Goal: Task Accomplishment & Management: Manage account settings

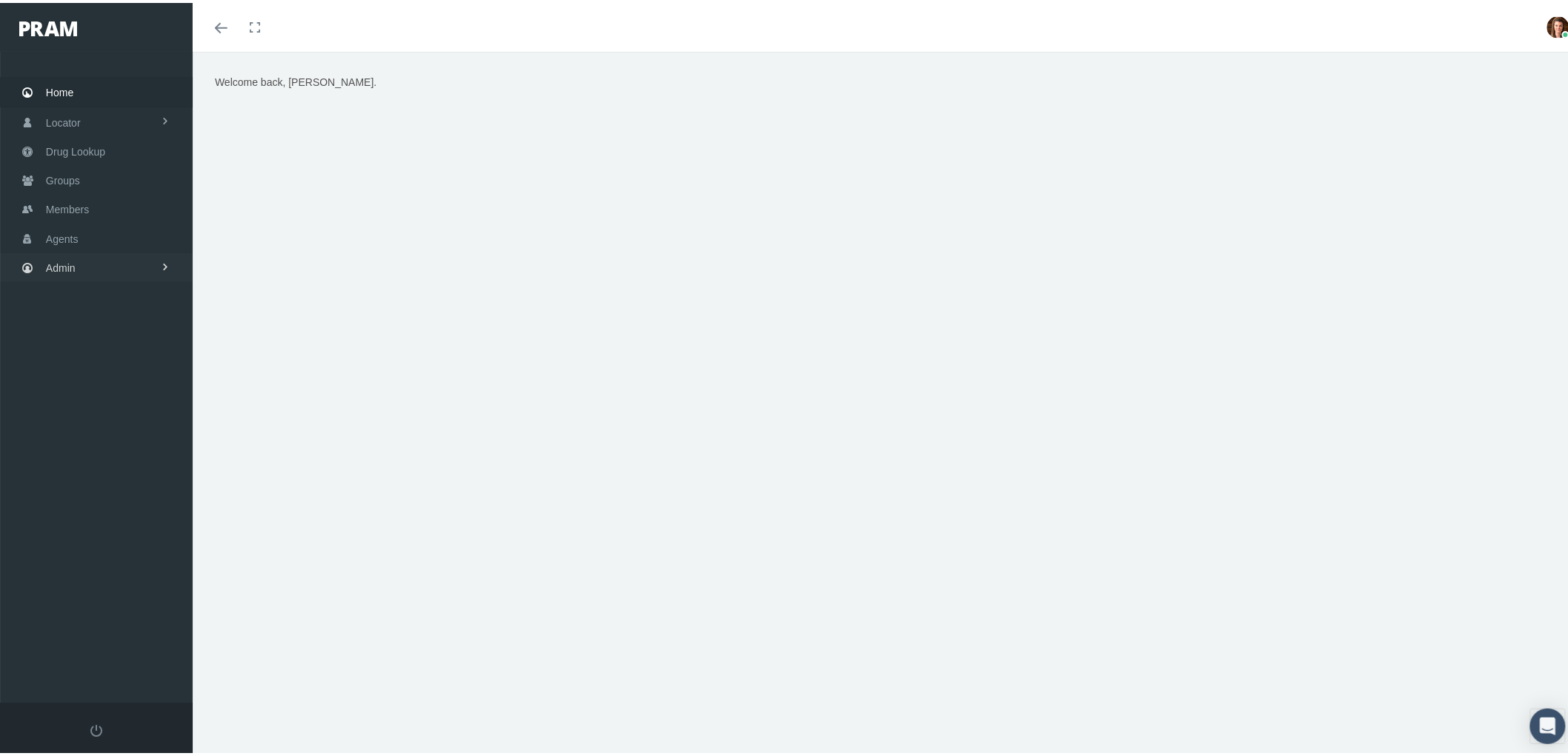
click at [40, 261] on link "Admin" at bounding box center [96, 265] width 193 height 29
click at [48, 339] on link "Claims" at bounding box center [96, 352] width 193 height 26
click at [129, 351] on span "ACA Claims Invoices" at bounding box center [106, 361] width 97 height 25
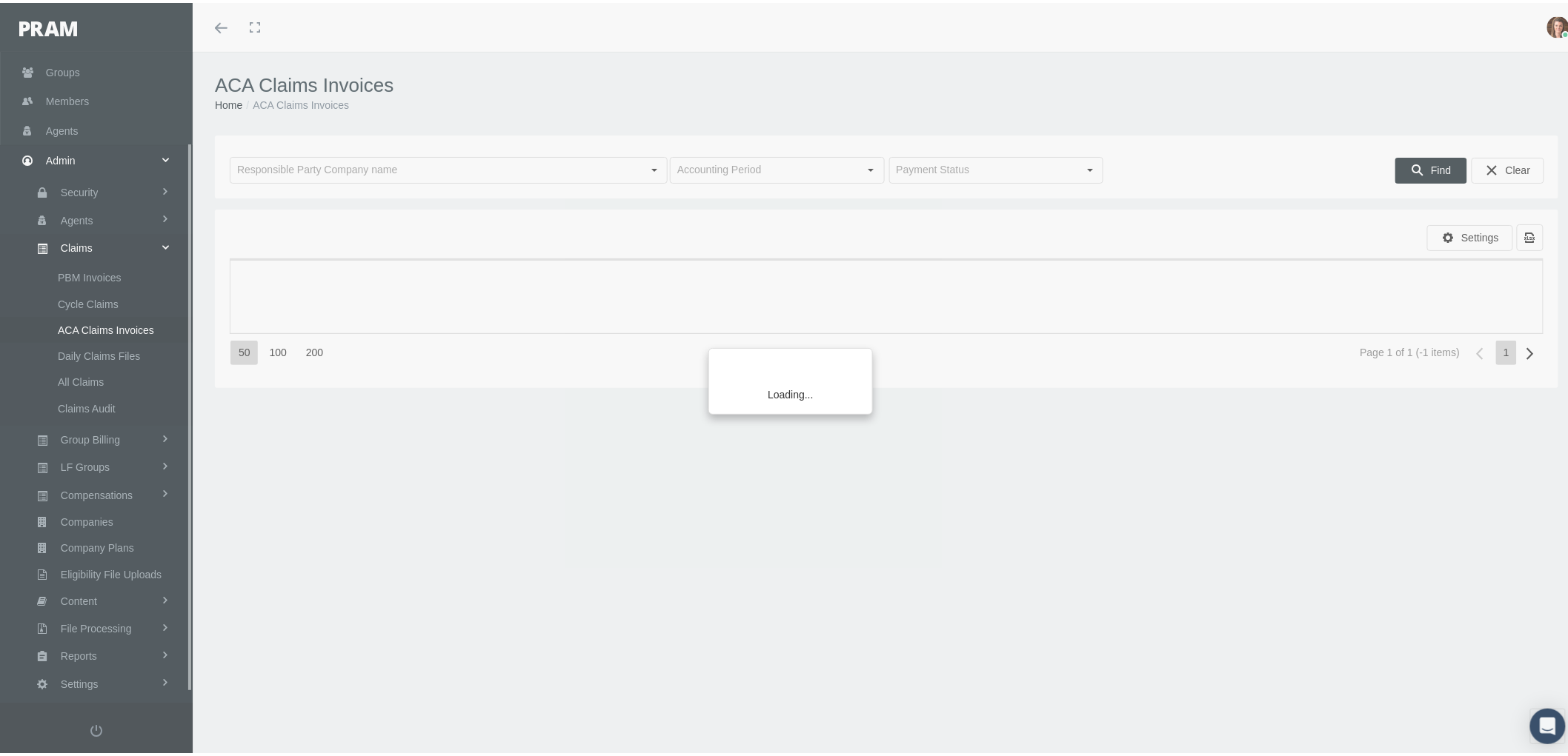
scroll to position [118, 0]
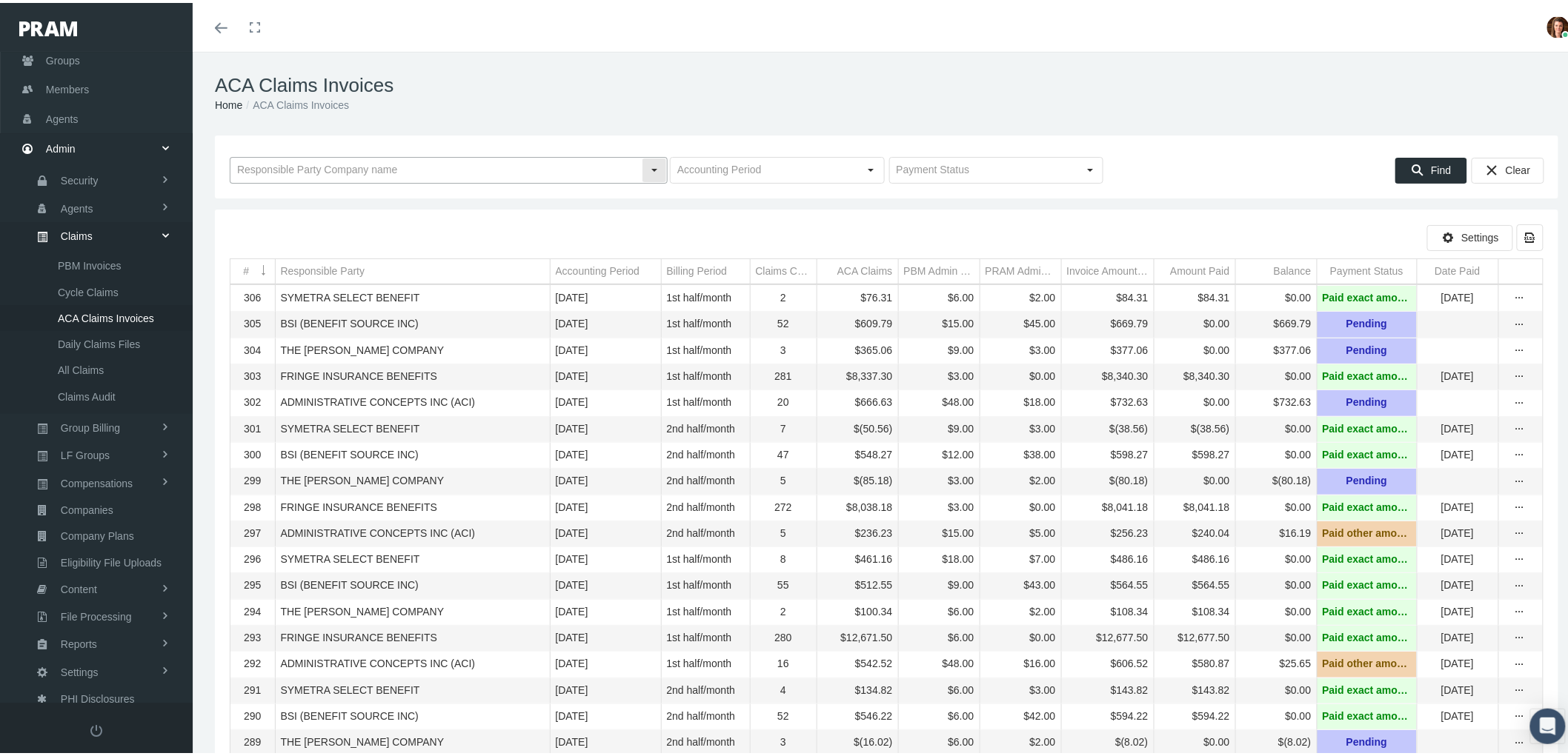
click at [359, 168] on input "text" at bounding box center [436, 167] width 411 height 25
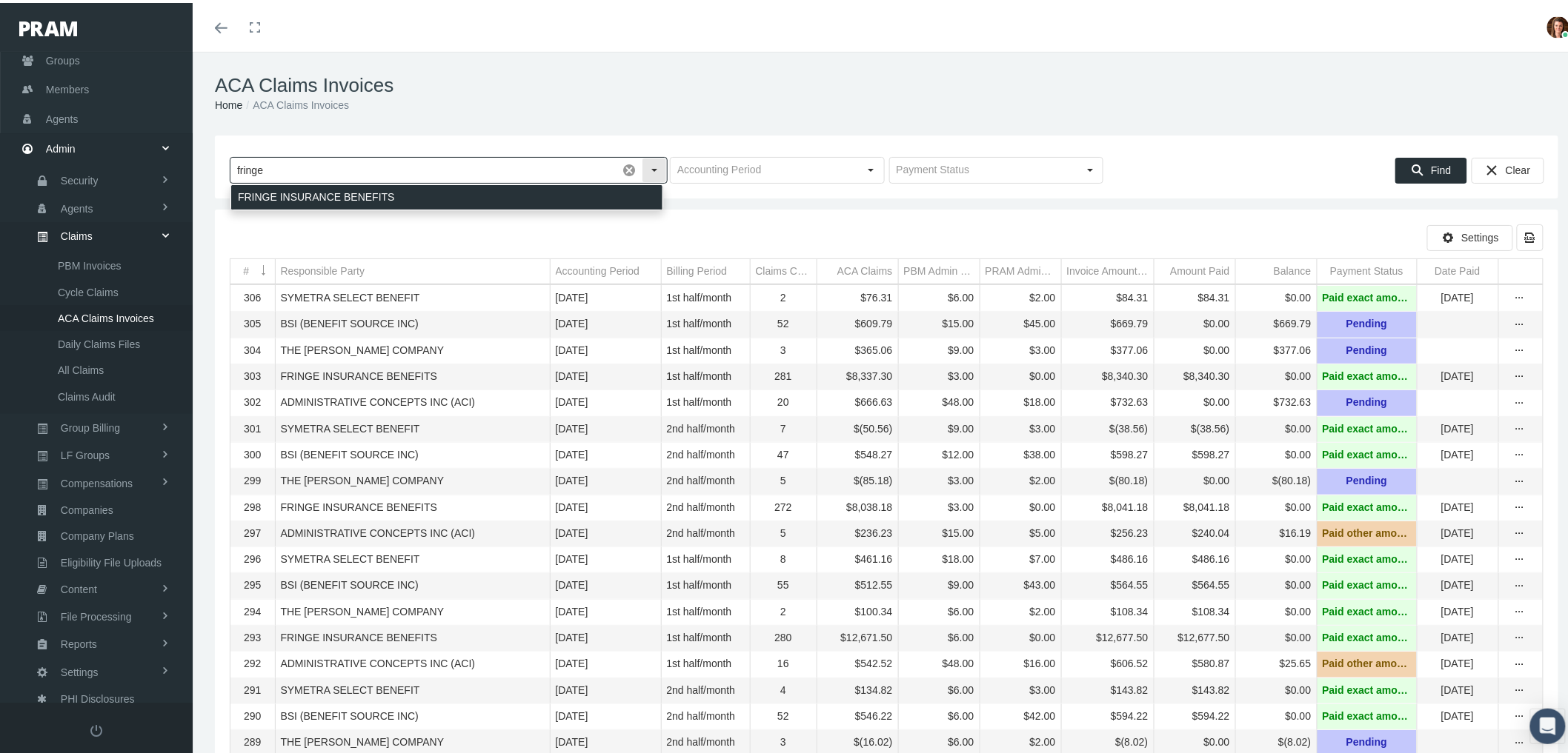
click at [364, 190] on div "FRINGE INSURANCE BENEFITS" at bounding box center [447, 194] width 431 height 25
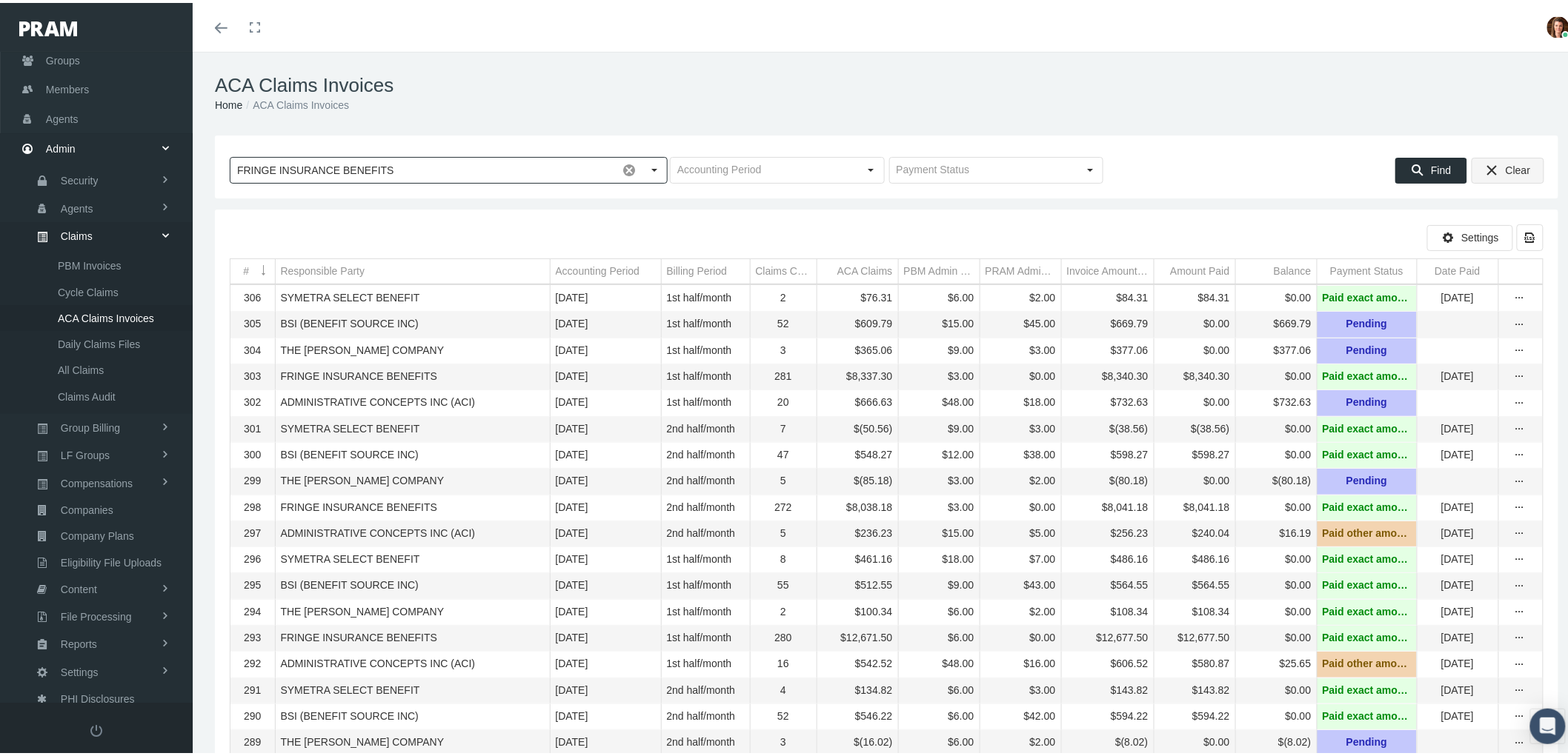
type input "FRINGE INSURANCE BENEFITS"
drag, startPoint x: 1432, startPoint y: 163, endPoint x: 350, endPoint y: 219, distance: 1083.4
click at [1431, 163] on span "Find" at bounding box center [1441, 167] width 20 height 12
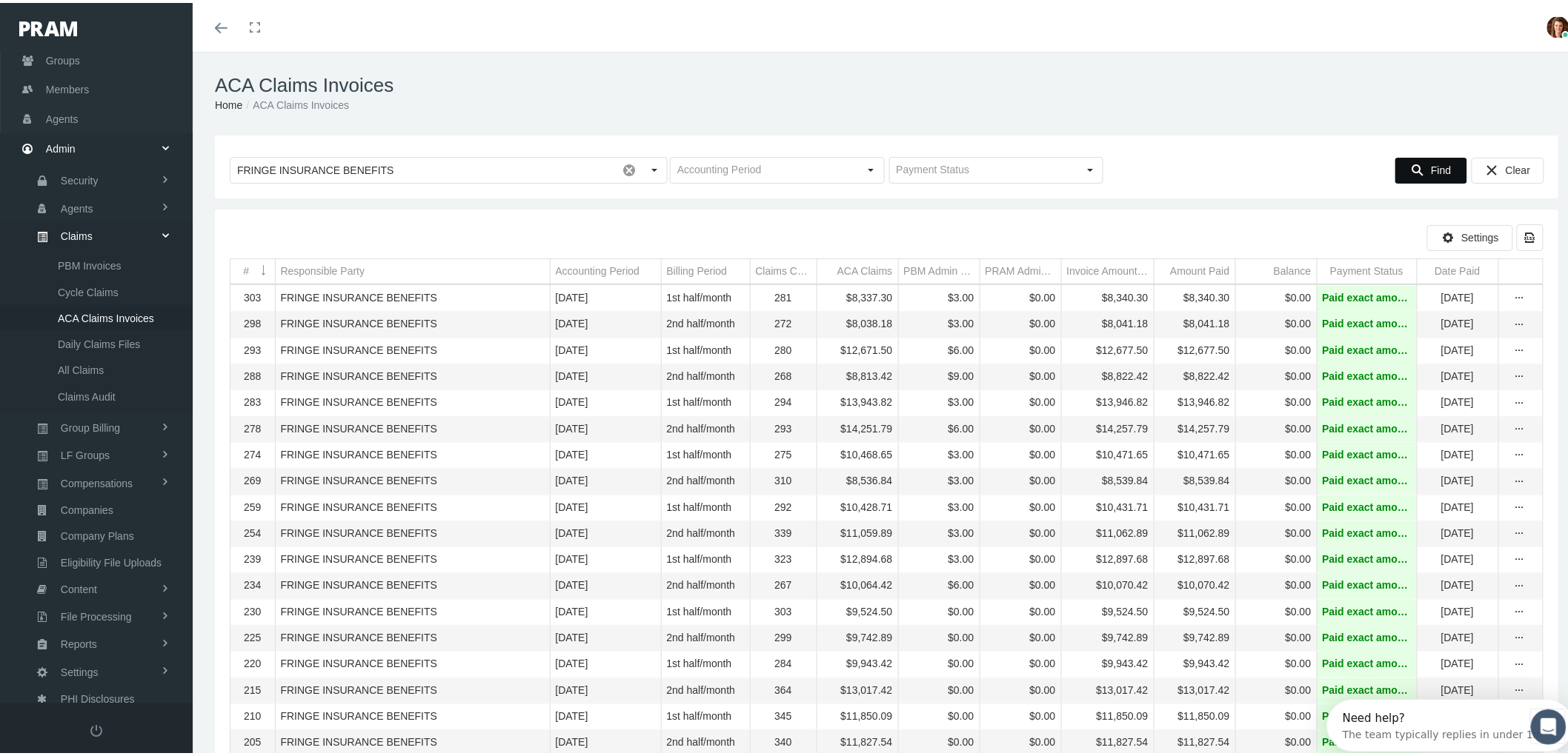
scroll to position [0, 0]
click at [1514, 294] on icon "more" at bounding box center [1520, 296] width 13 height 13
click at [1496, 311] on div "View" at bounding box center [1445, 323] width 145 height 31
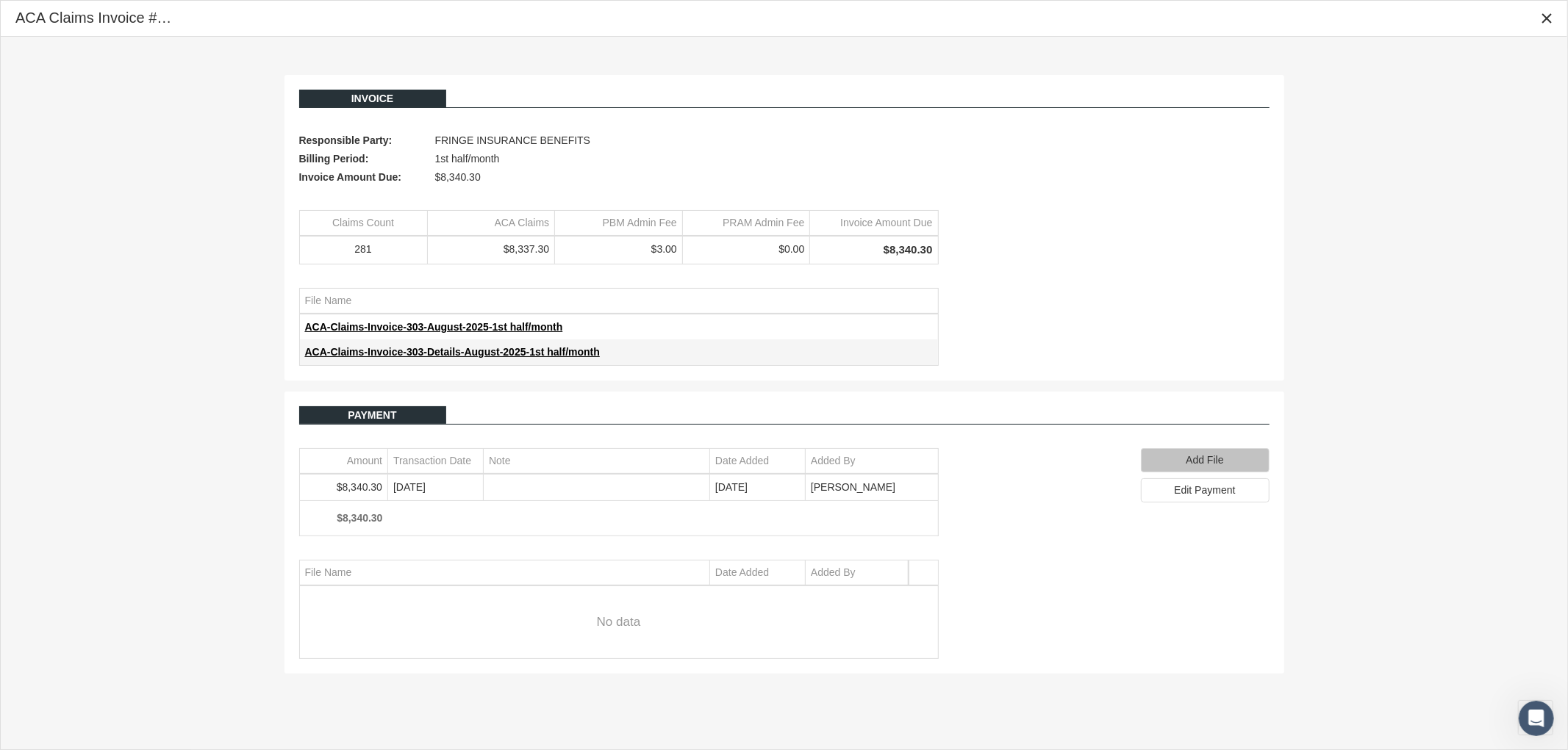
click at [1188, 457] on span "Add File" at bounding box center [1204, 460] width 38 height 12
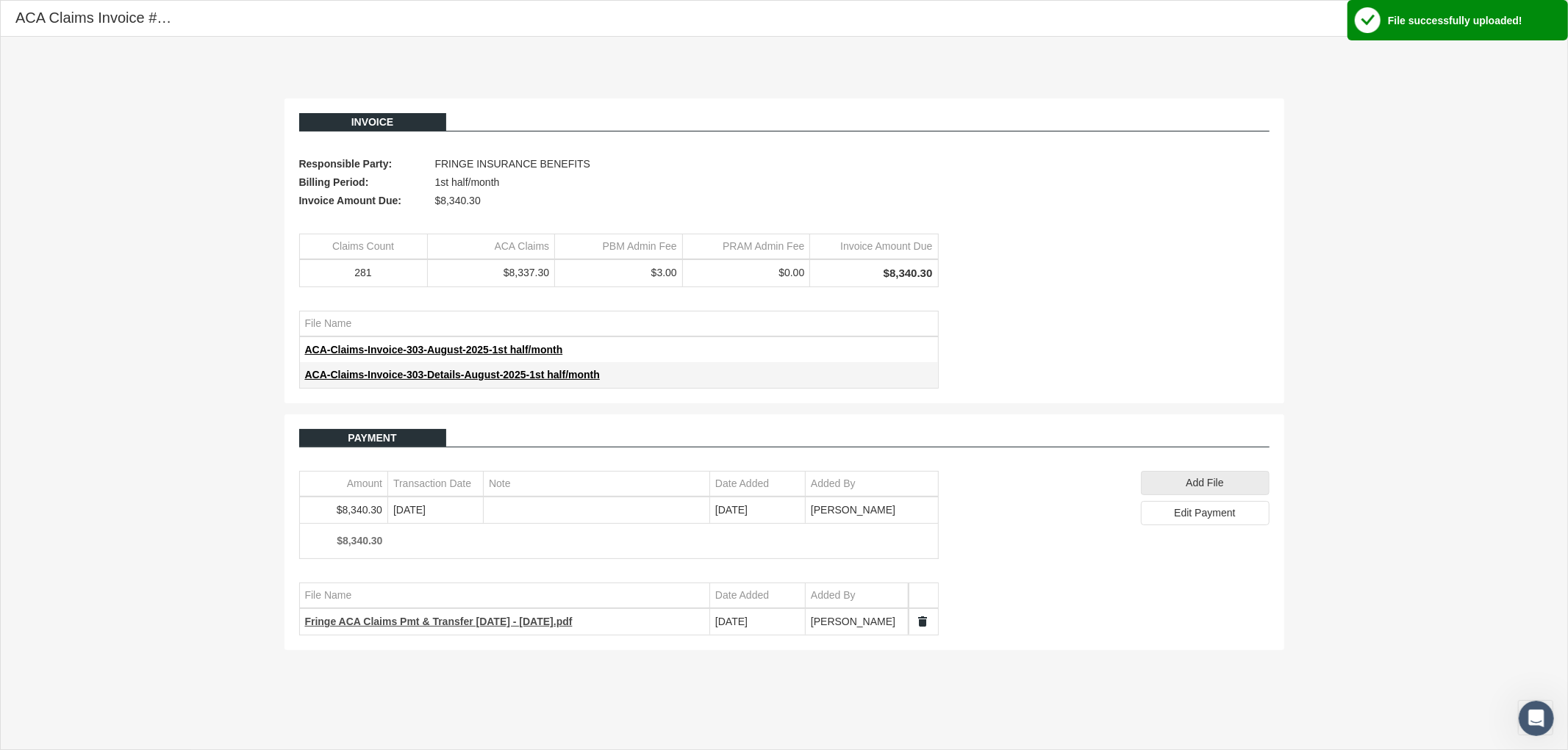
click at [476, 619] on span "Fringe ACA Claims Pmt & Transfer 8.1.25 - 8.15.25.pdf" at bounding box center [439, 622] width 268 height 12
click at [1547, 23] on icon "Close" at bounding box center [1547, 18] width 13 height 13
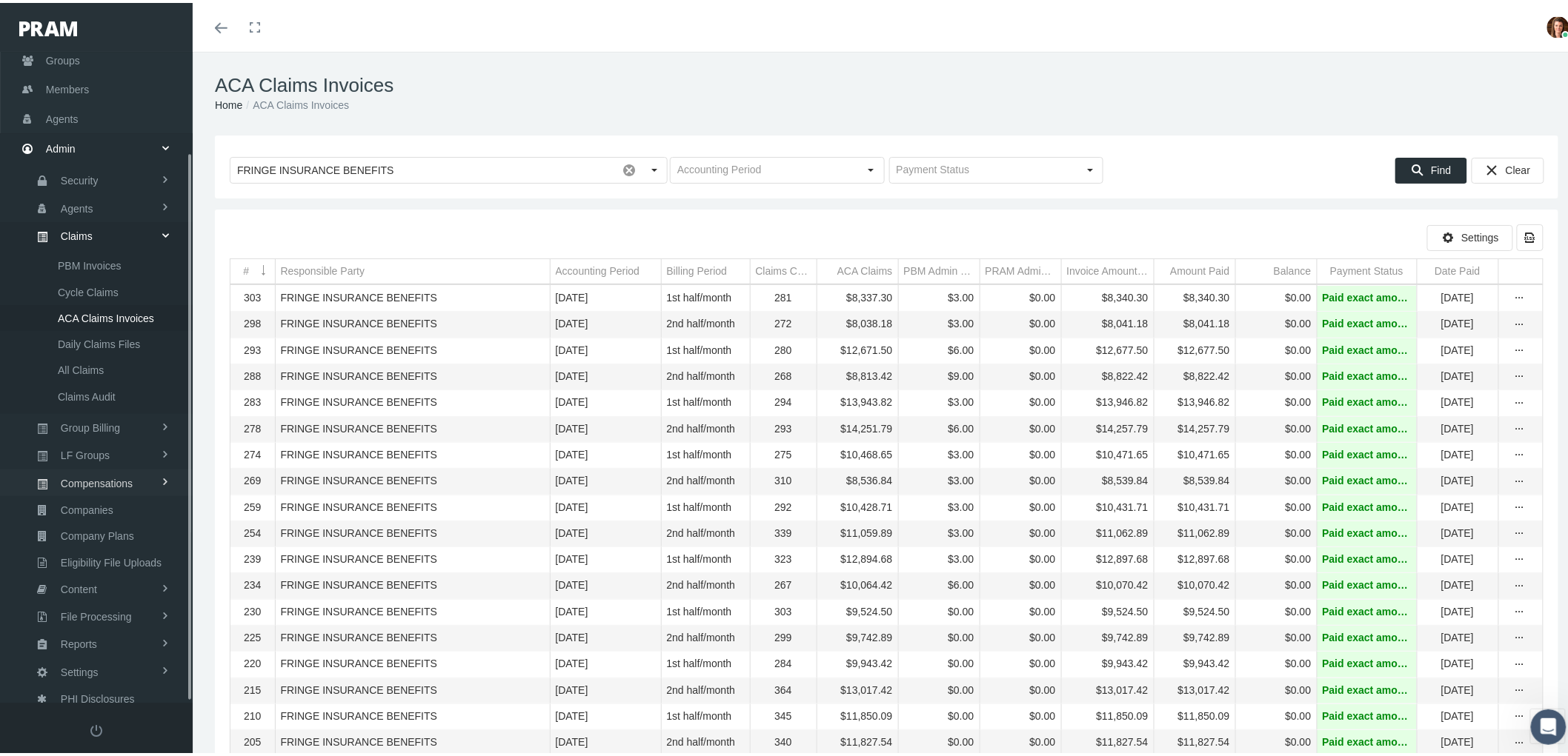
click at [116, 468] on span "Compensations" at bounding box center [97, 481] width 72 height 25
click at [132, 363] on span "Compensation Summary" at bounding box center [115, 372] width 114 height 25
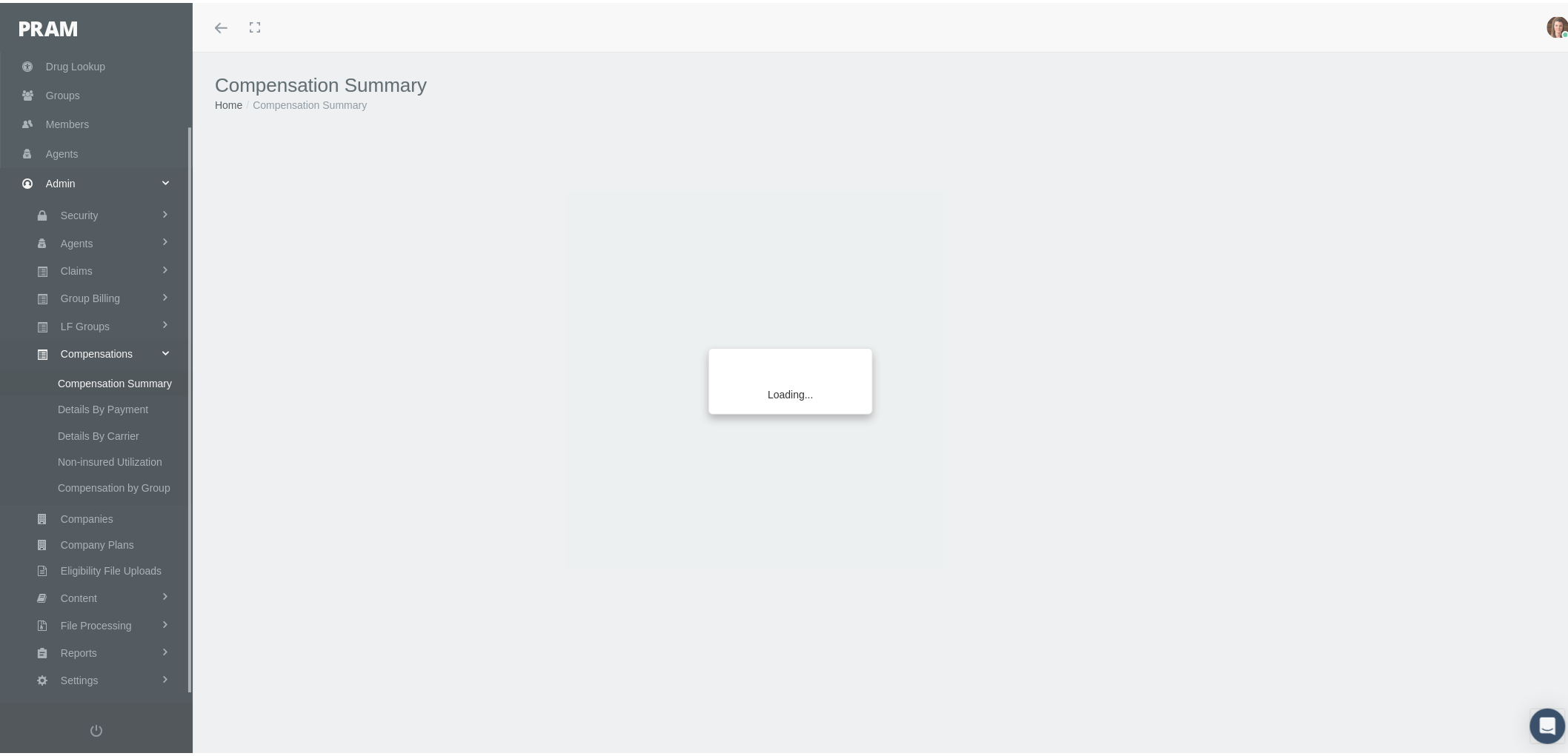
scroll to position [93, 0]
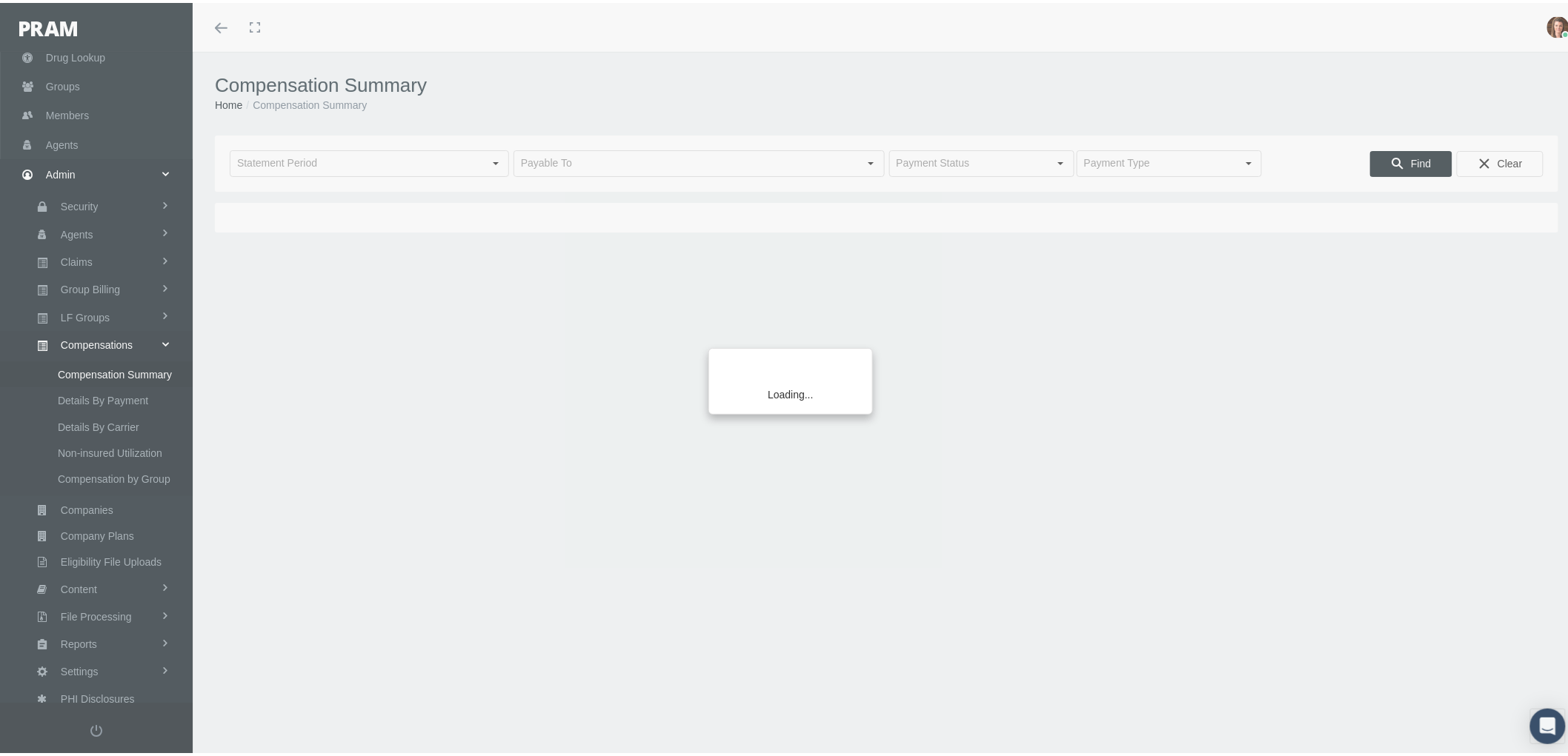
type input "[DATE]"
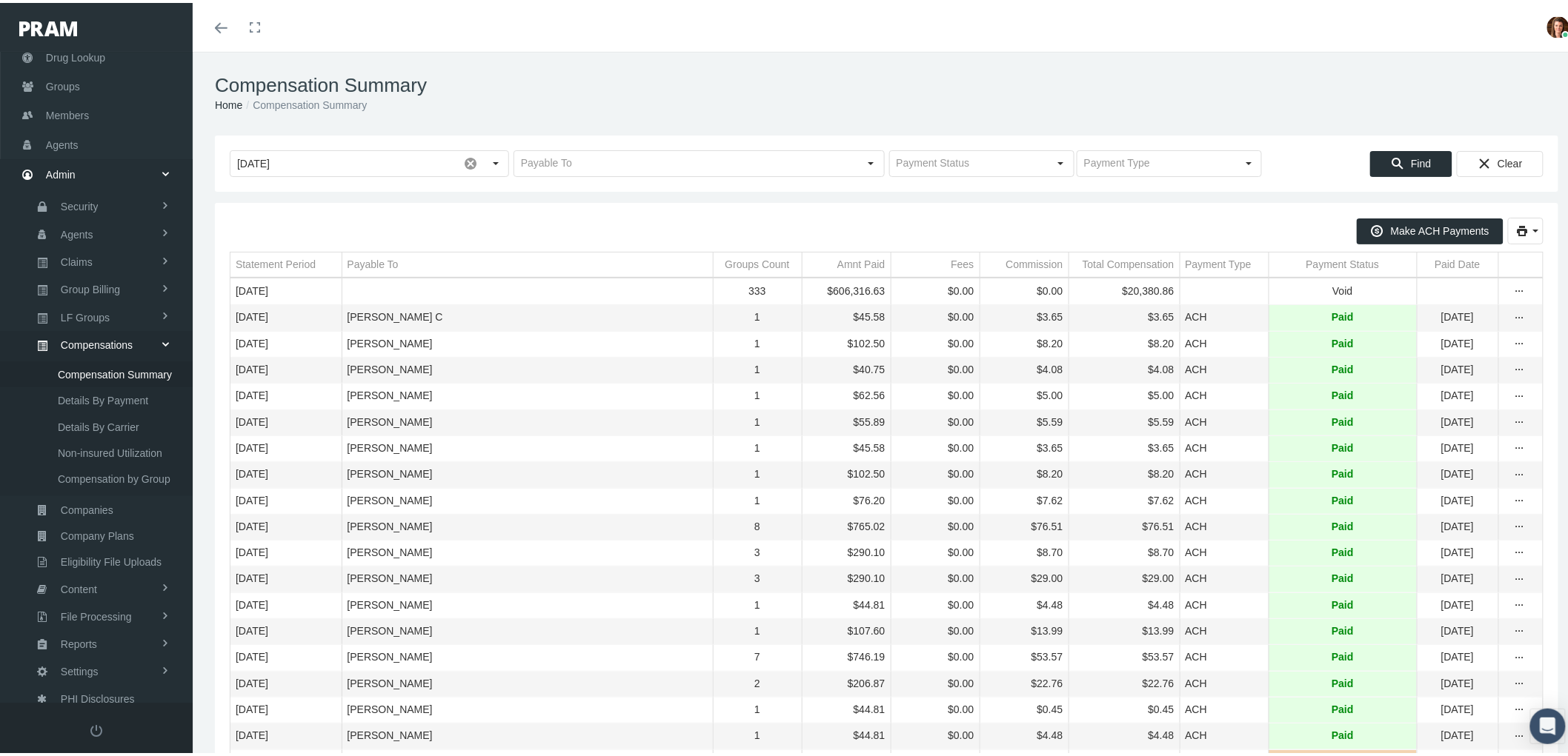
click at [1292, 260] on td "Payment Status" at bounding box center [1343, 262] width 148 height 25
click at [1300, 260] on div "Payment Status" at bounding box center [1337, 262] width 74 height 14
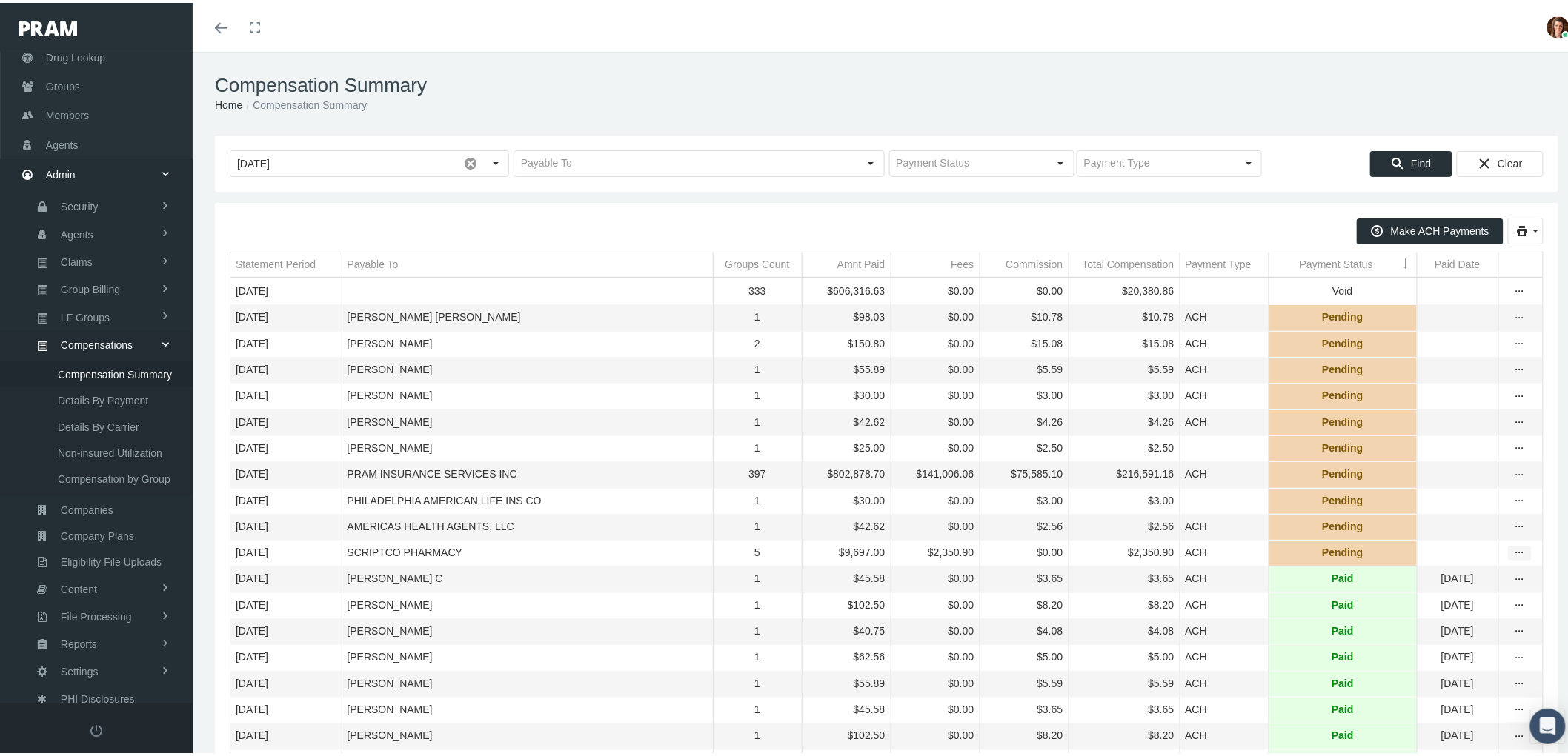
click at [1514, 557] on icon "more" at bounding box center [1520, 550] width 13 height 13
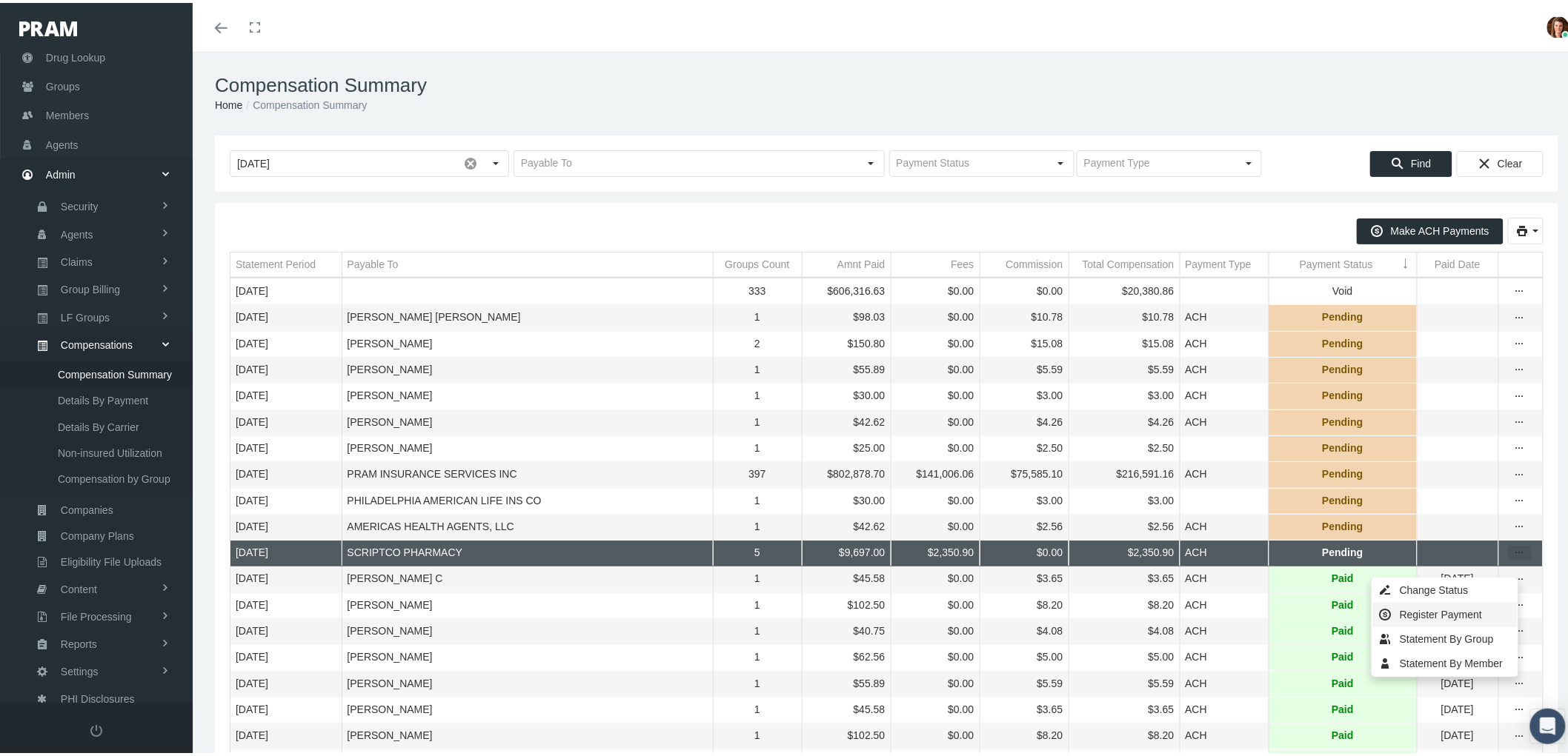
click at [1425, 613] on div "Register Payment" at bounding box center [1445, 612] width 145 height 25
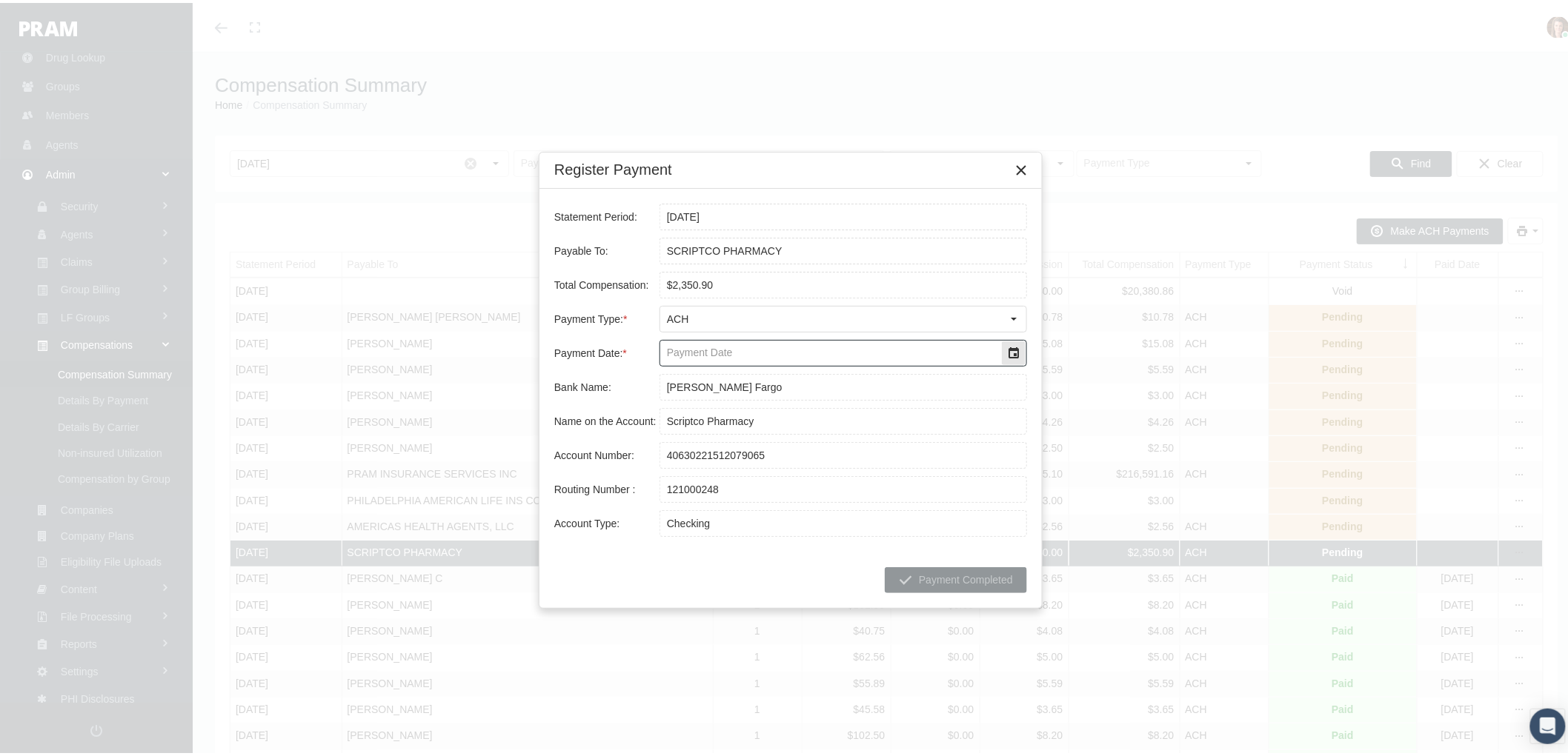
click at [1015, 351] on div "Select" at bounding box center [1014, 350] width 24 height 24
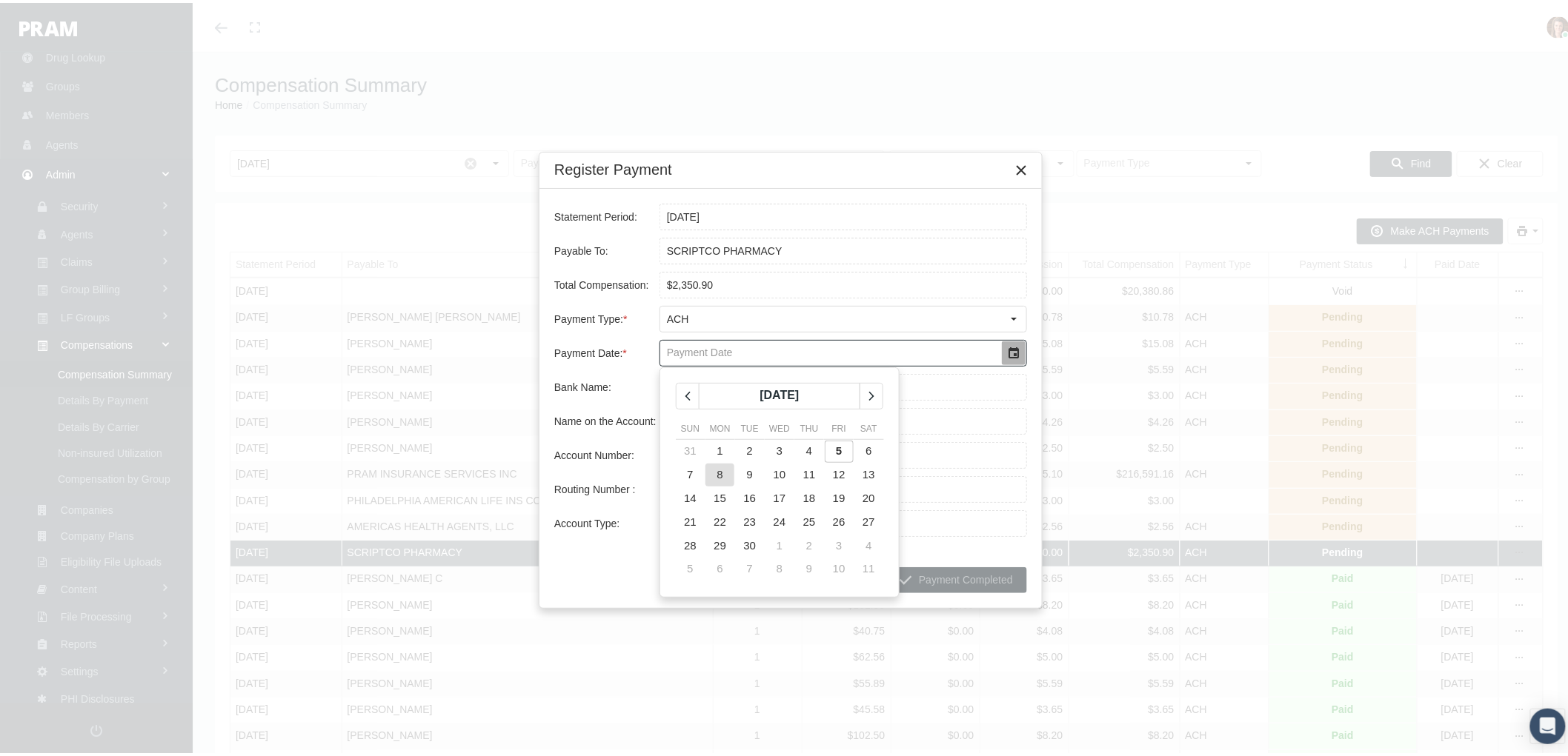
click at [722, 473] on span "8" at bounding box center [721, 471] width 6 height 13
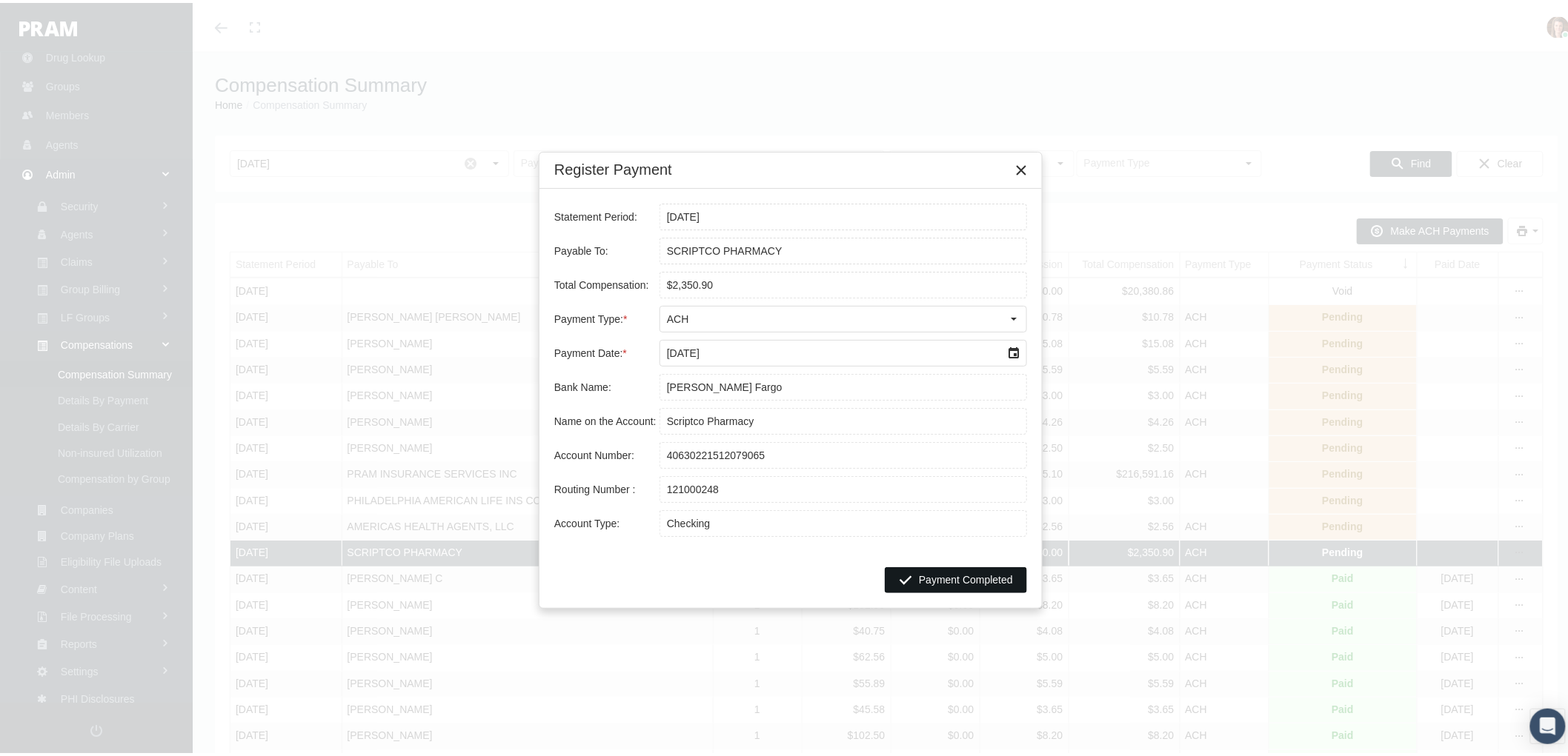
click at [941, 575] on span "Payment Completed" at bounding box center [966, 577] width 94 height 12
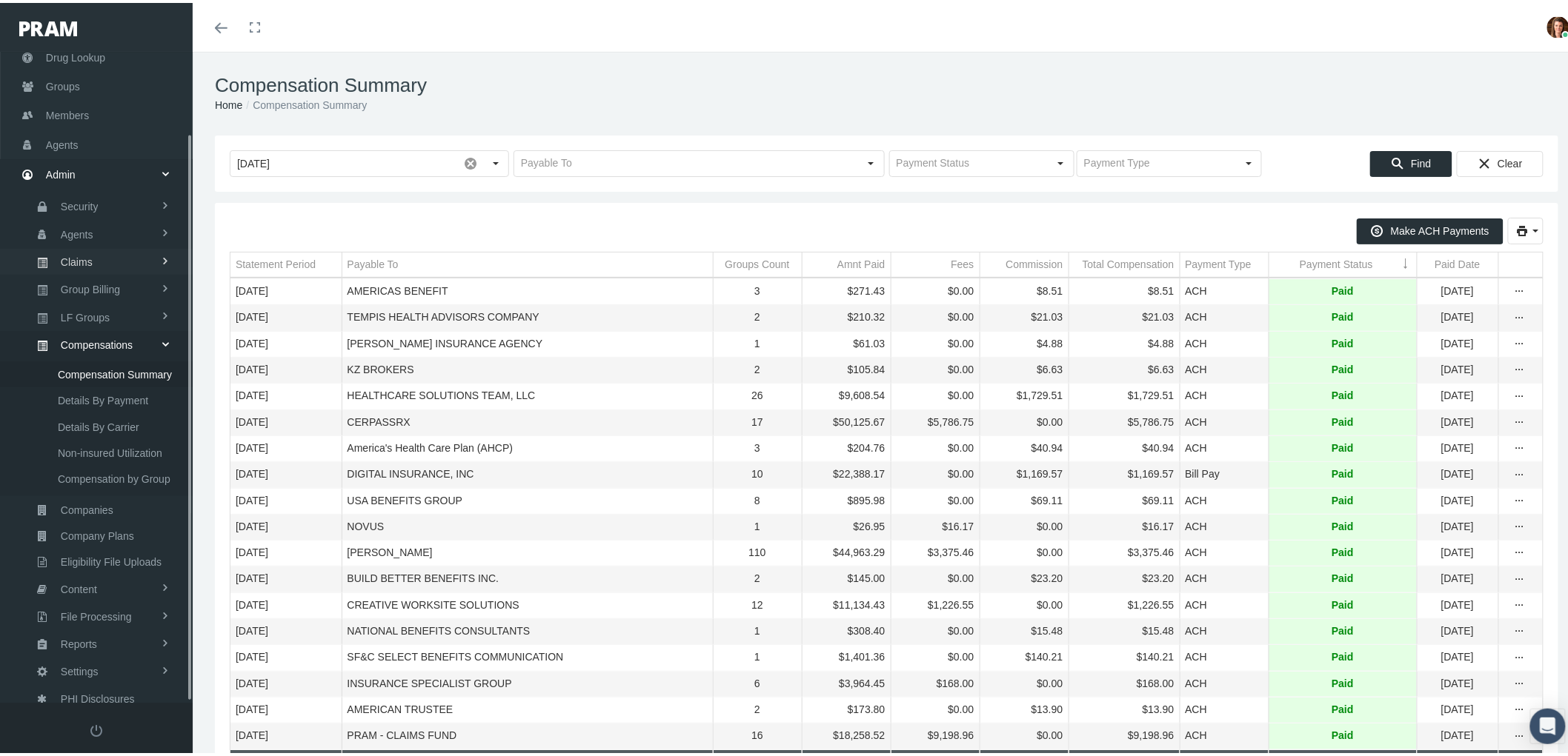
click at [78, 256] on span "Claims" at bounding box center [77, 259] width 32 height 25
click at [77, 278] on span "PBM Invoices" at bounding box center [90, 289] width 64 height 25
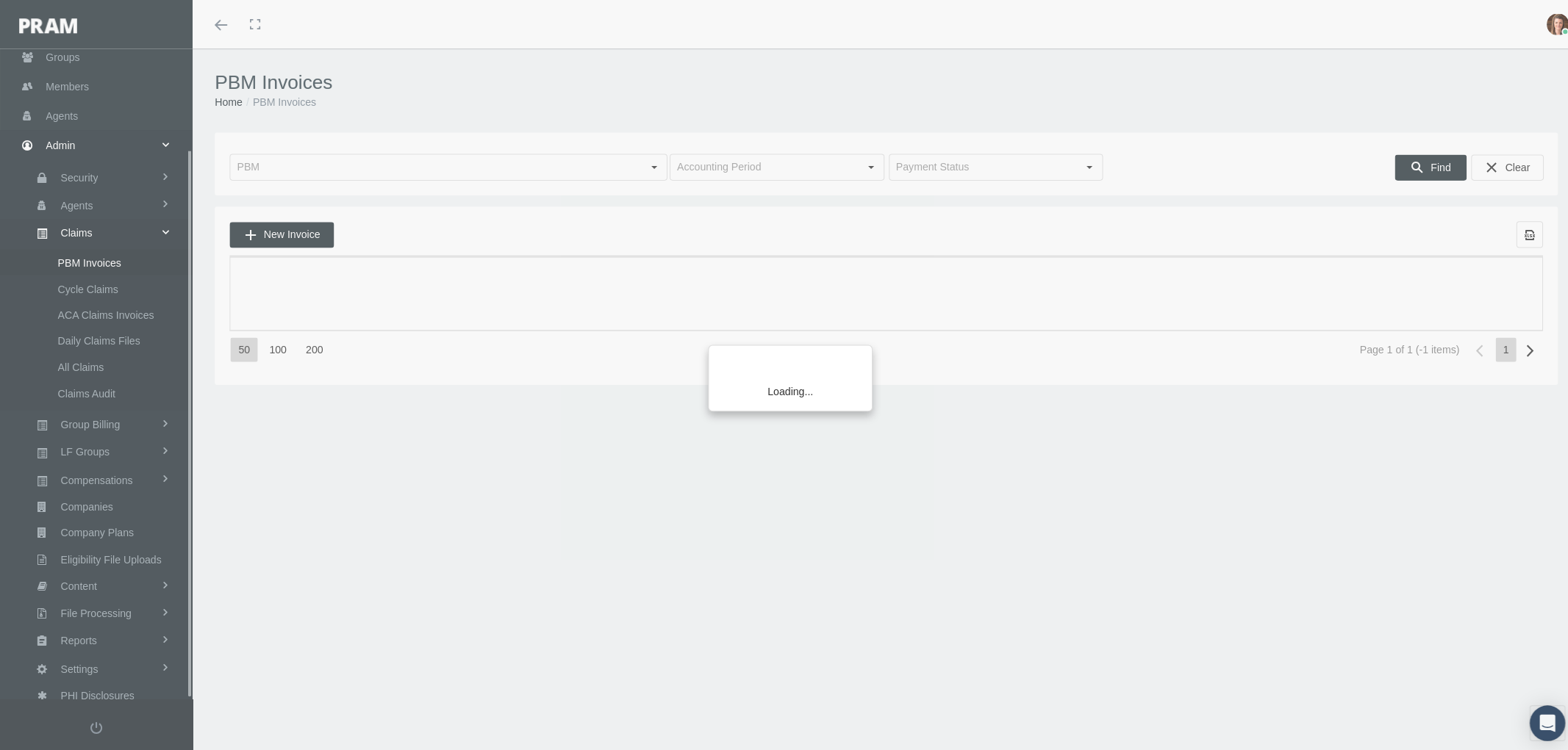
scroll to position [117, 0]
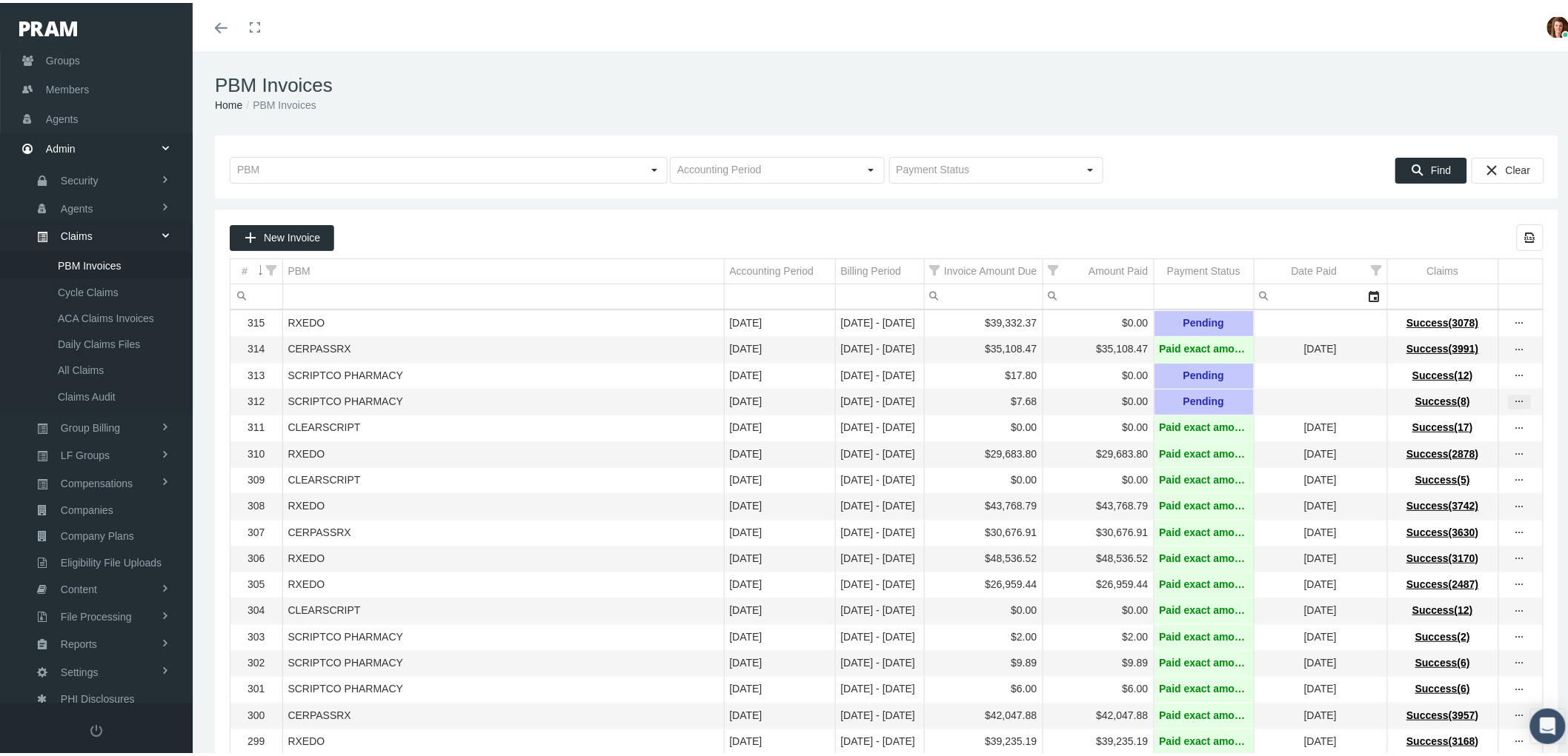
click at [1514, 404] on div "more" at bounding box center [1520, 399] width 22 height 13
click at [1472, 423] on div "View Invoice" at bounding box center [1445, 430] width 145 height 31
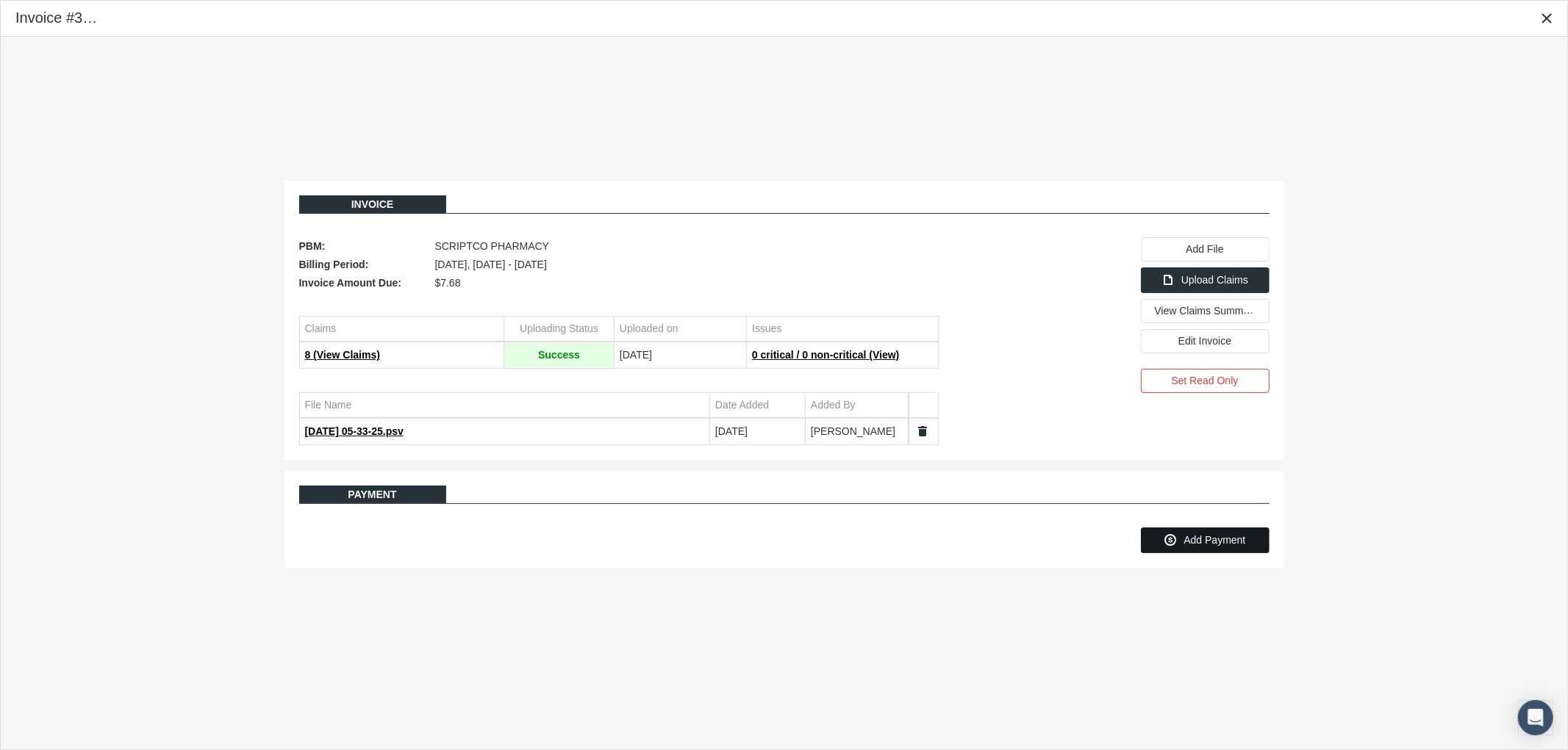
click at [1181, 542] on div "Add Payment" at bounding box center [1205, 540] width 127 height 24
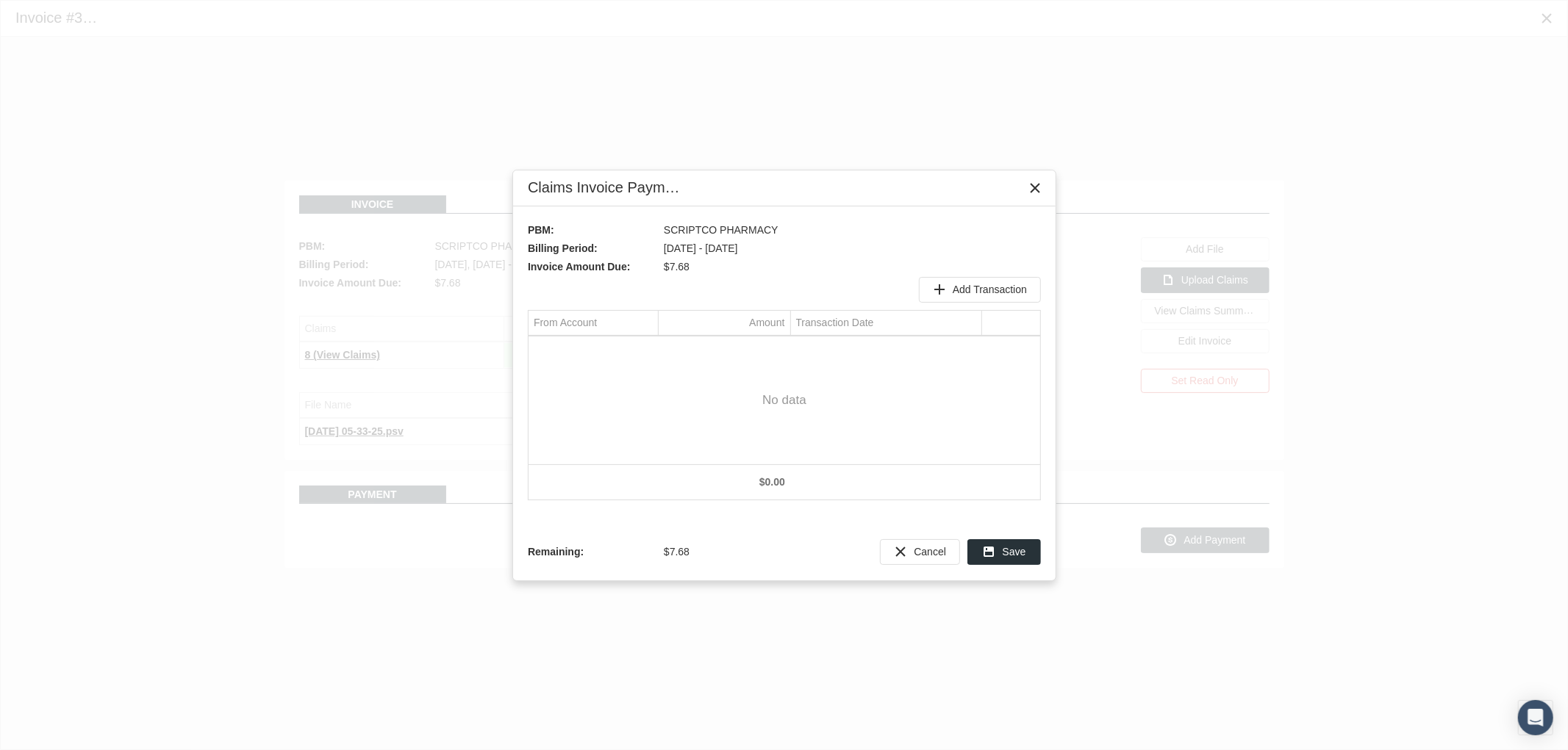
click at [650, 317] on td "From Account" at bounding box center [593, 323] width 129 height 25
click at [986, 288] on span "Add Transaction" at bounding box center [990, 290] width 75 height 12
click at [638, 354] on div "Select" at bounding box center [646, 349] width 24 height 23
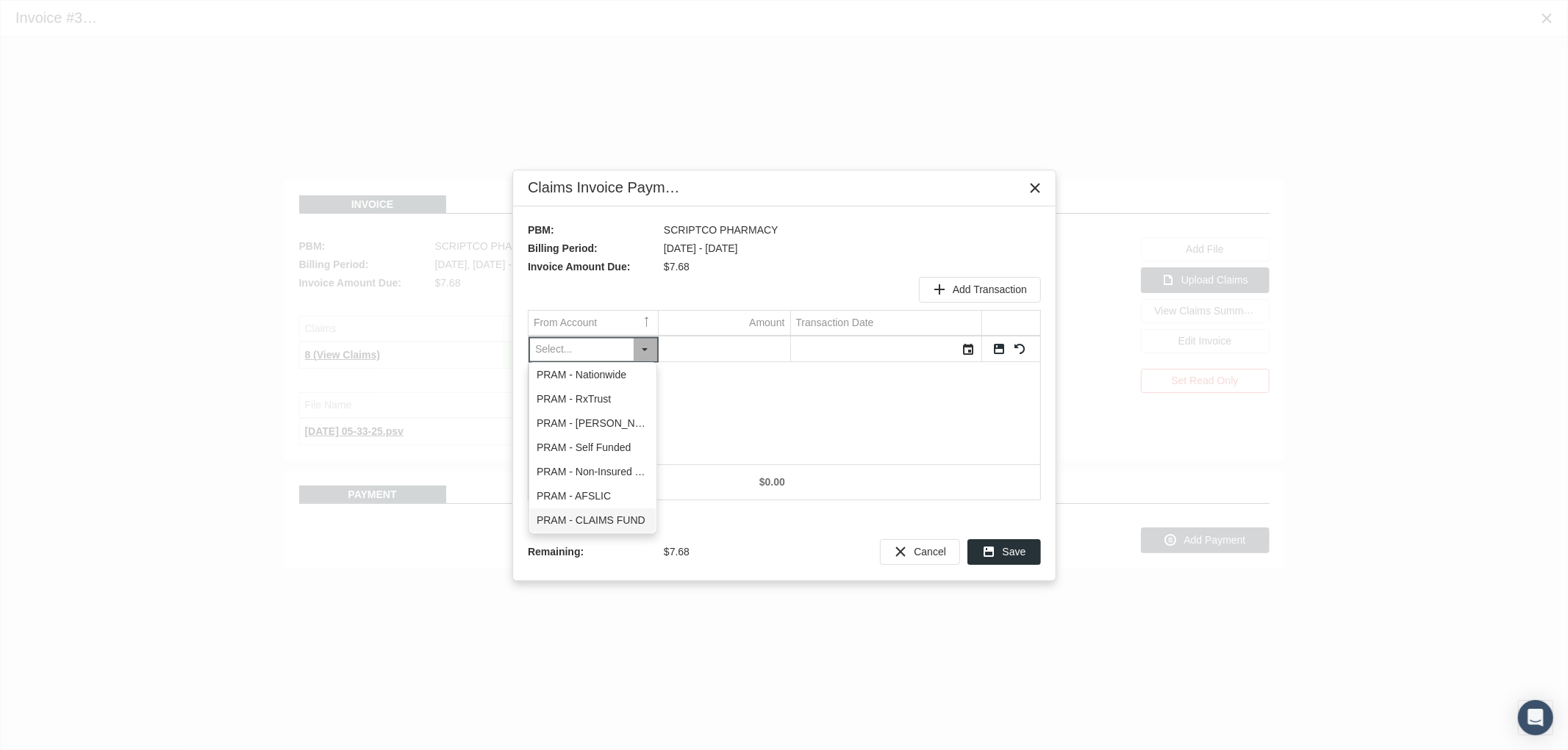
click at [601, 513] on div "PRAM - CLAIMS FUND" at bounding box center [593, 521] width 125 height 24
type input "PRAM - CLAIMS FUND"
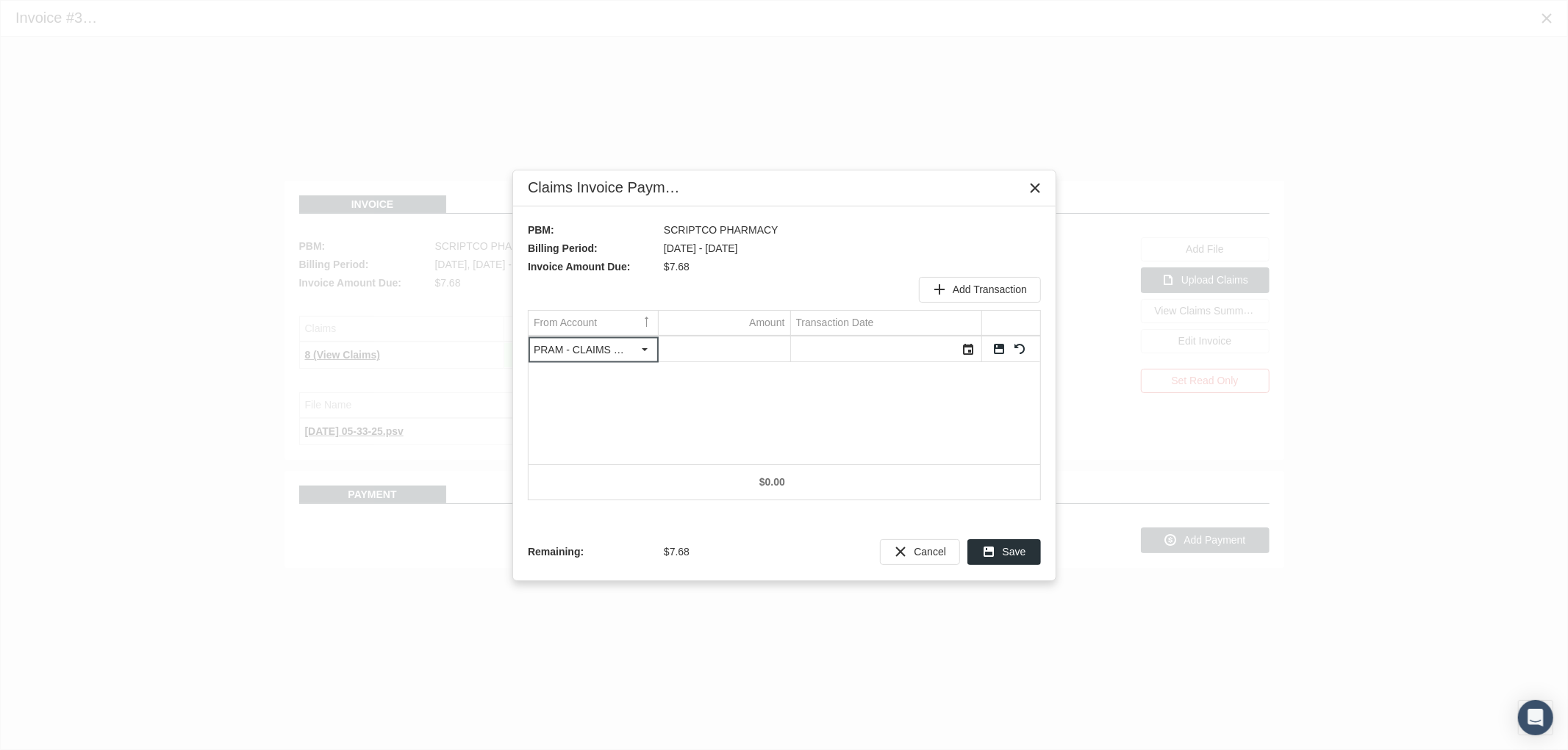
click at [741, 348] on input "Data grid" at bounding box center [725, 349] width 131 height 24
type input "7.68"
click at [961, 353] on div "Select" at bounding box center [969, 349] width 24 height 23
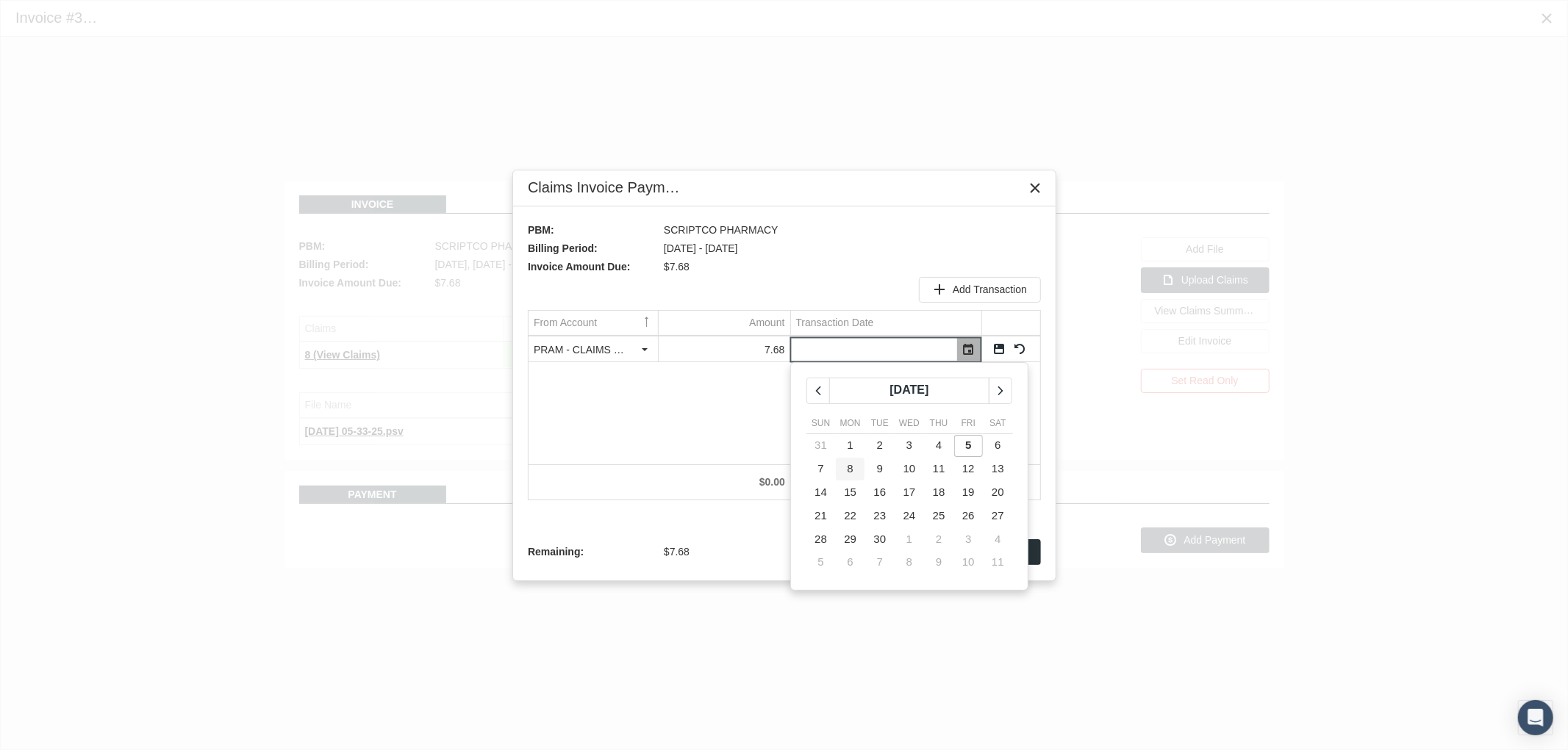
click at [854, 473] on td "8" at bounding box center [851, 470] width 30 height 24
type input "09/08/2025"
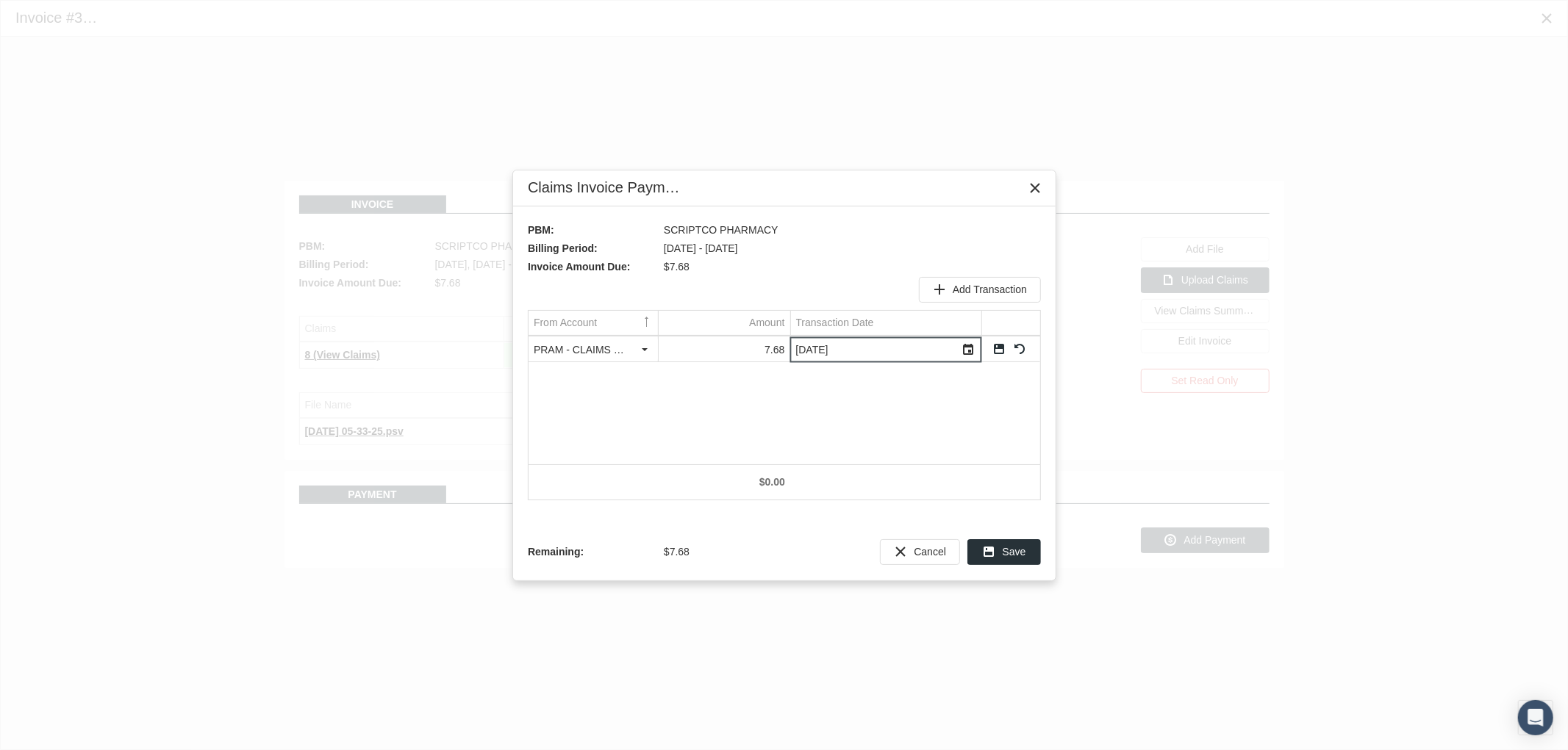
click at [998, 345] on link "Save" at bounding box center [999, 349] width 13 height 13
click at [1003, 554] on span "Save" at bounding box center [1015, 552] width 24 height 12
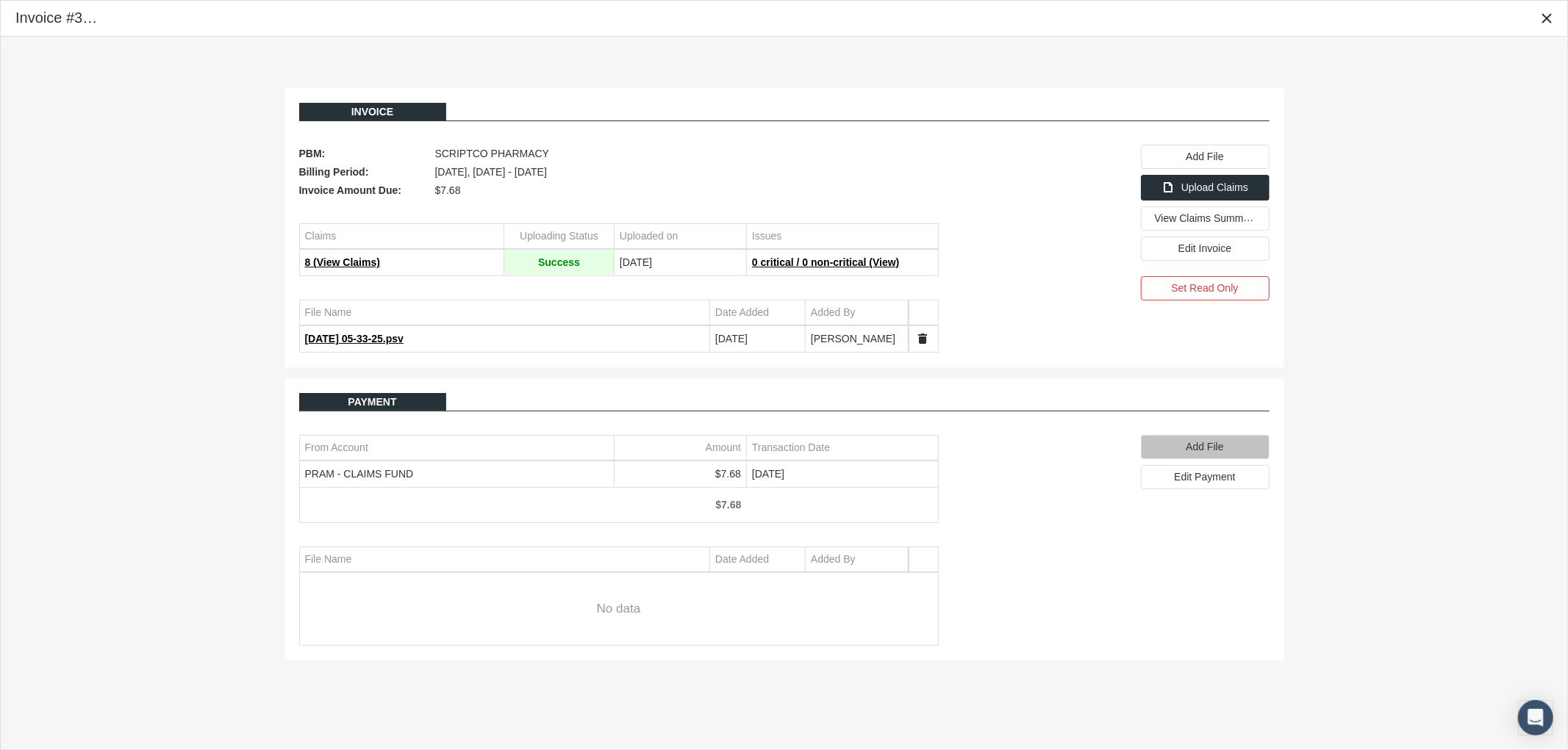
click at [1201, 451] on span "Add File" at bounding box center [1204, 447] width 38 height 12
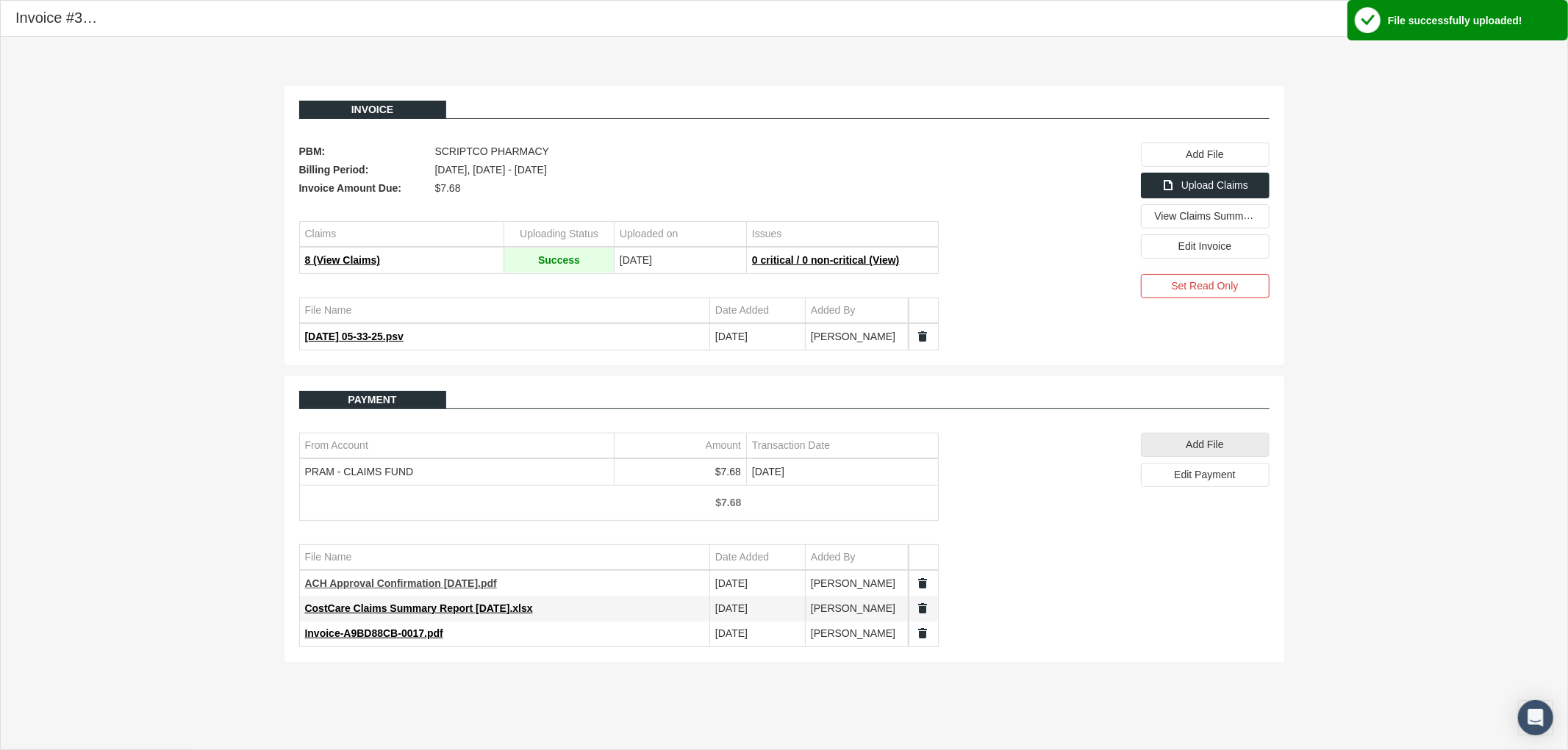
click at [414, 583] on span "ACH Approval Confirmation 8.31.25.pdf" at bounding box center [401, 583] width 192 height 12
click at [472, 580] on span "ACH Approval Confirmation 8.31.25.pdf" at bounding box center [401, 583] width 192 height 12
click at [1553, 20] on div "Close" at bounding box center [1547, 18] width 25 height 25
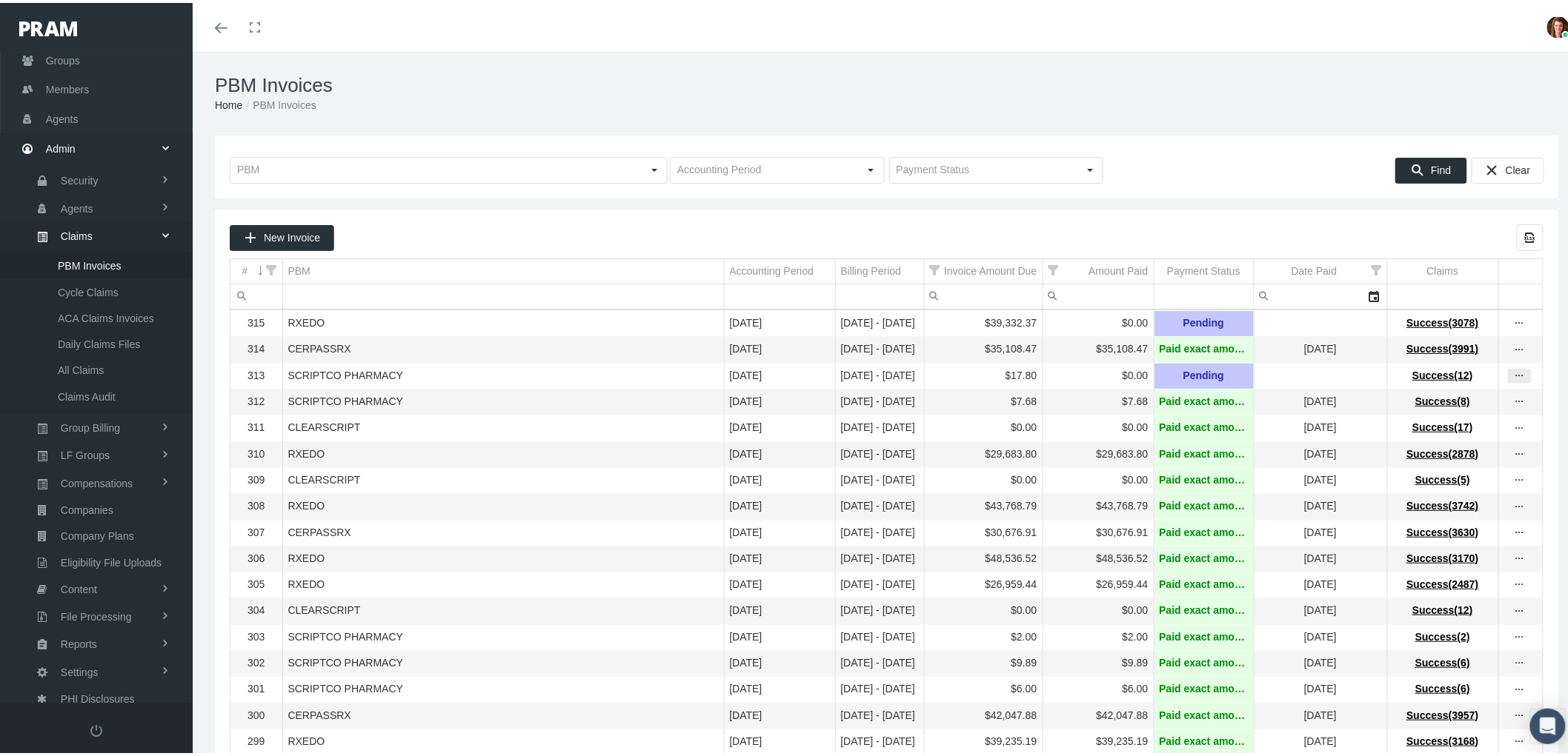
click at [1514, 380] on icon "more" at bounding box center [1520, 373] width 13 height 13
click at [1479, 398] on div "View Invoice" at bounding box center [1445, 403] width 145 height 31
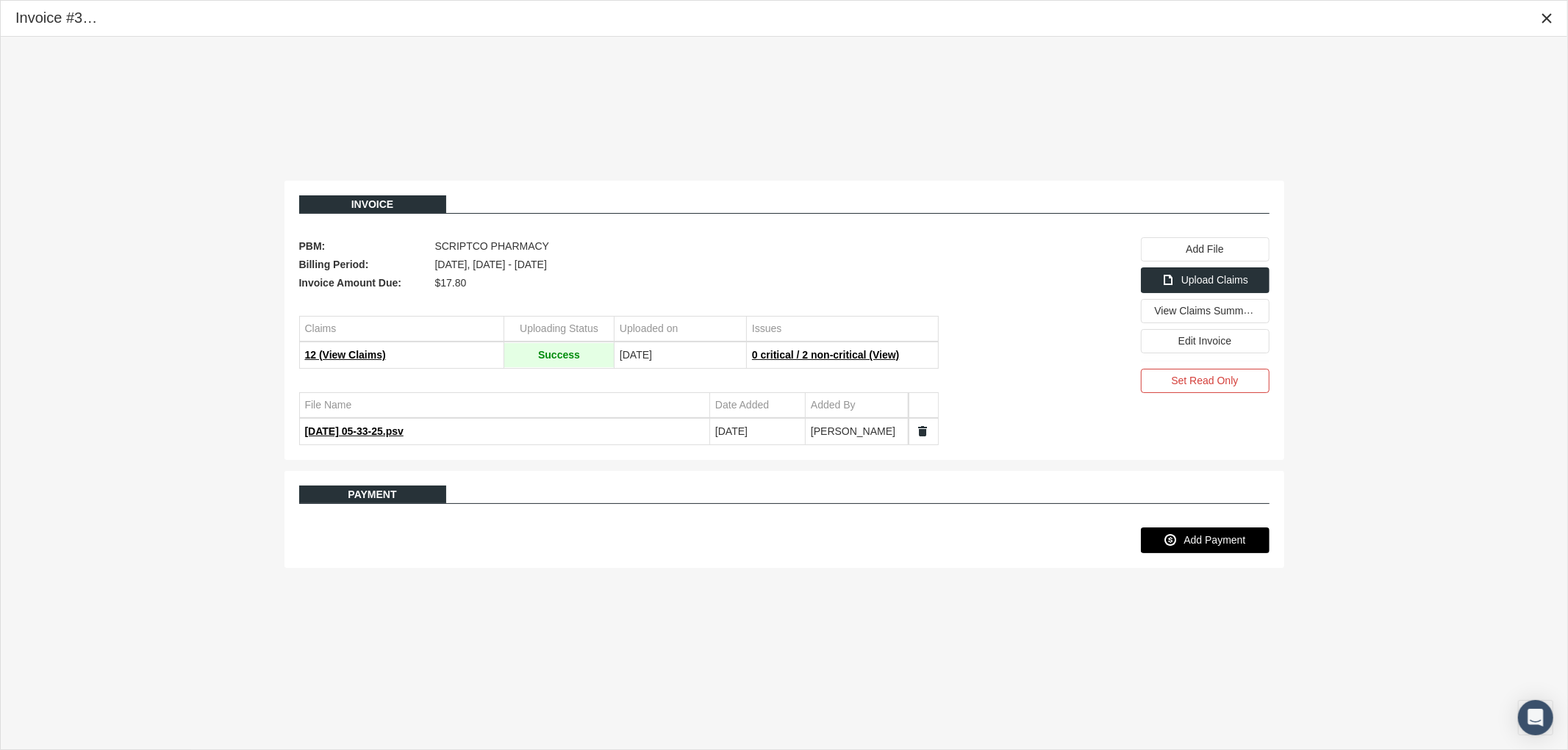
click at [1219, 538] on span "Add Payment" at bounding box center [1215, 540] width 62 height 12
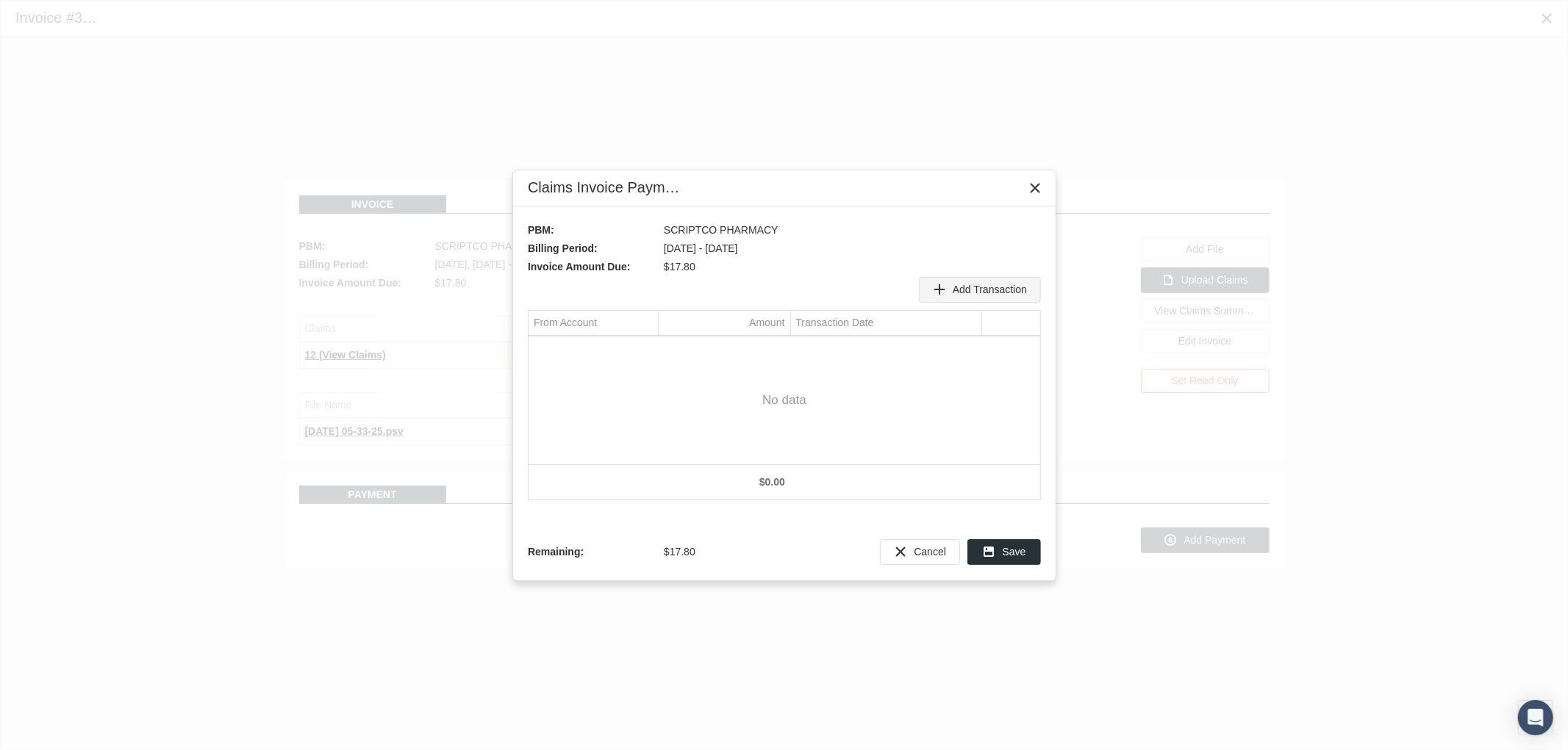
click at [968, 284] on span "Add Transaction" at bounding box center [990, 290] width 75 height 12
click at [649, 341] on div "Select" at bounding box center [646, 349] width 24 height 23
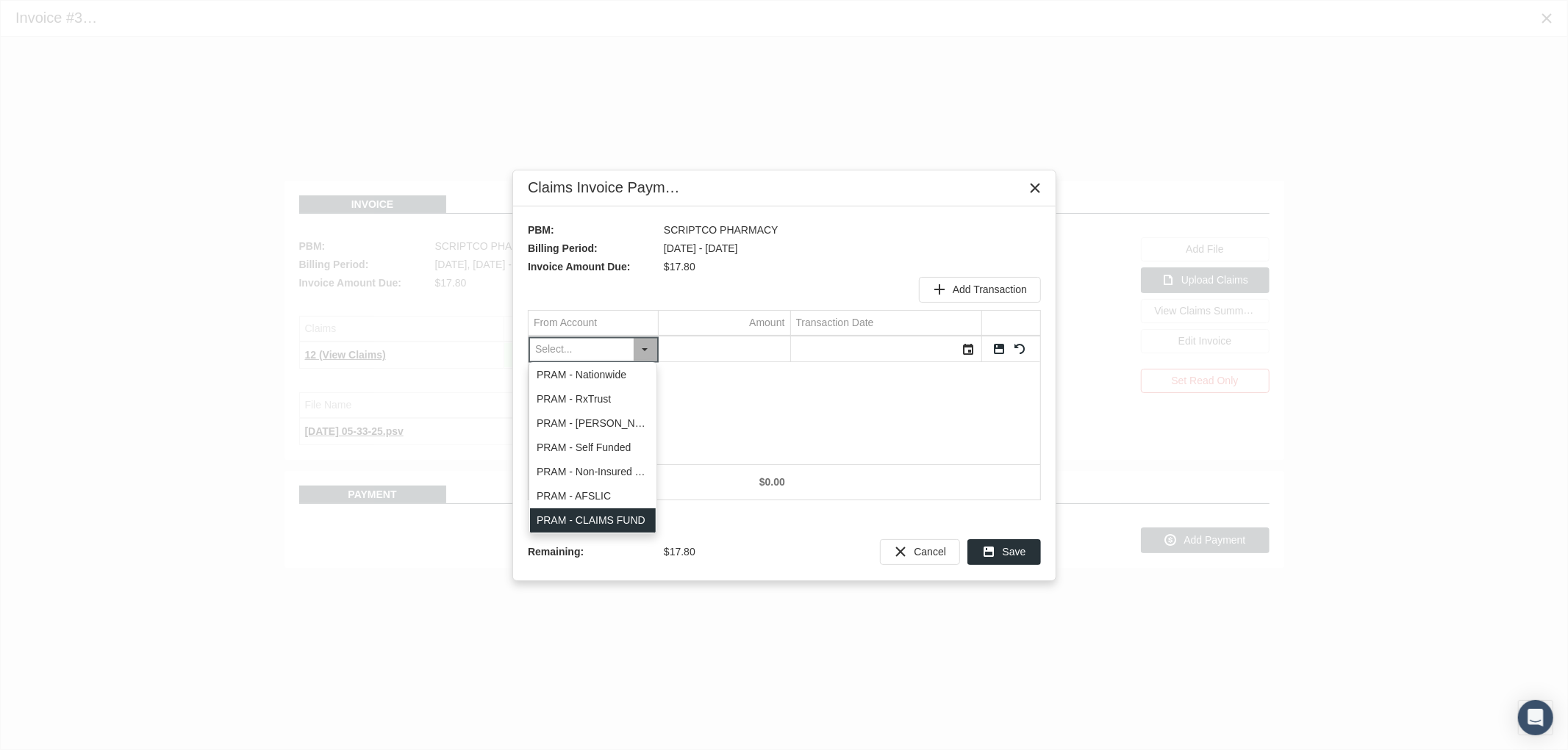
click at [613, 513] on div "PRAM - CLAIMS FUND" at bounding box center [593, 521] width 125 height 24
type input "PRAM - CLAIMS FUND"
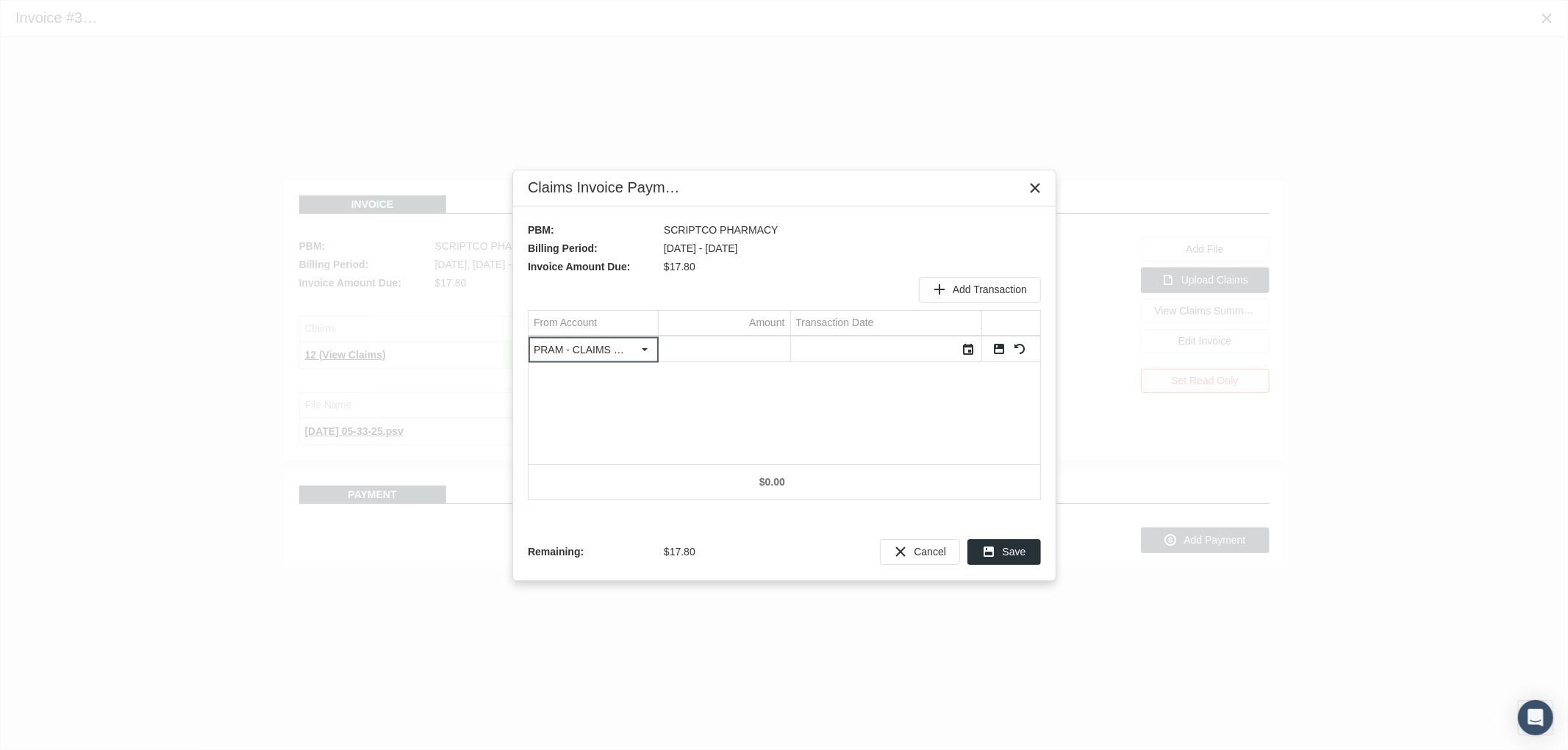
click at [708, 350] on input "Data grid" at bounding box center [725, 349] width 131 height 24
type input "17.8"
click at [966, 354] on div "Select" at bounding box center [969, 349] width 24 height 23
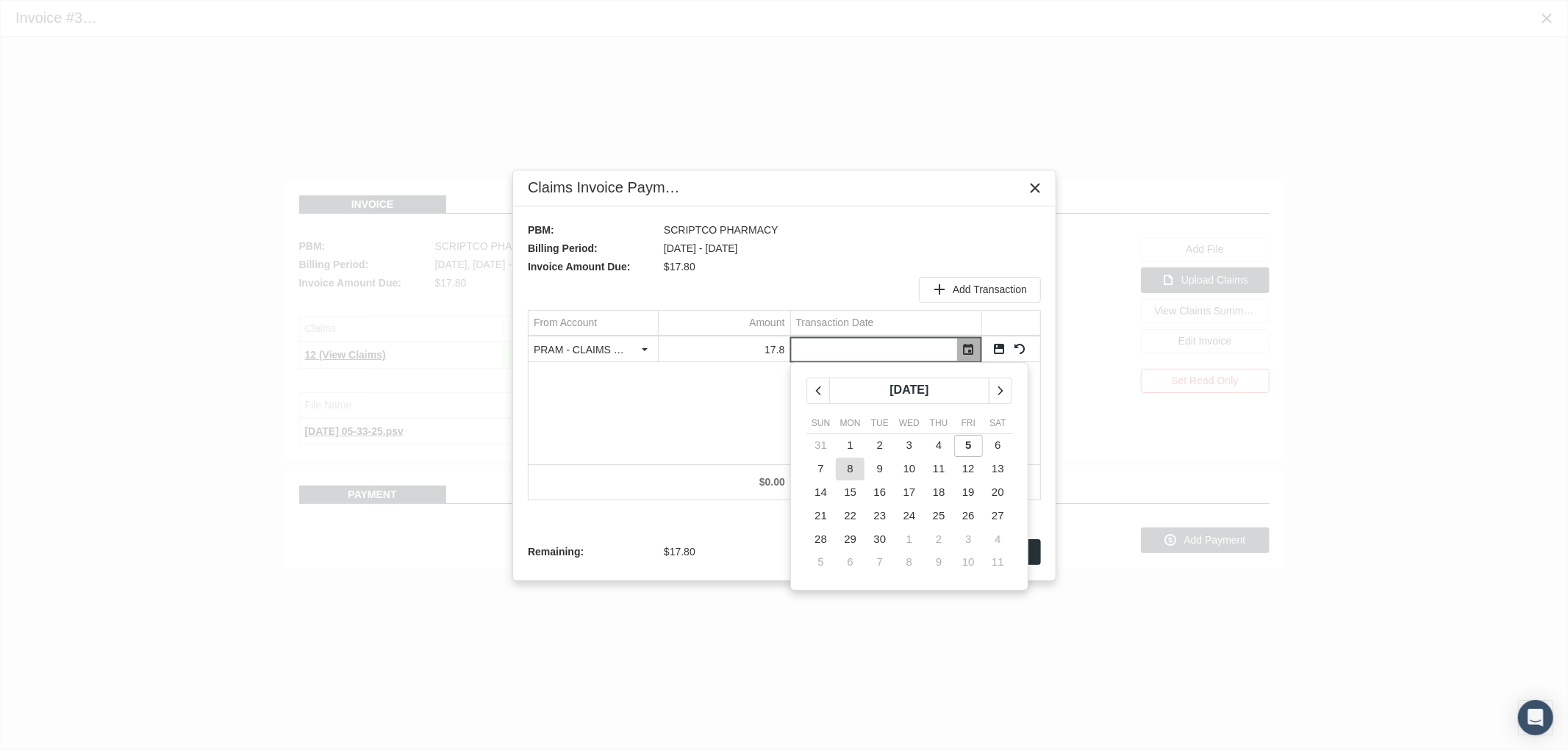
click at [850, 468] on span "8" at bounding box center [851, 468] width 6 height 13
type input "09/08/2025"
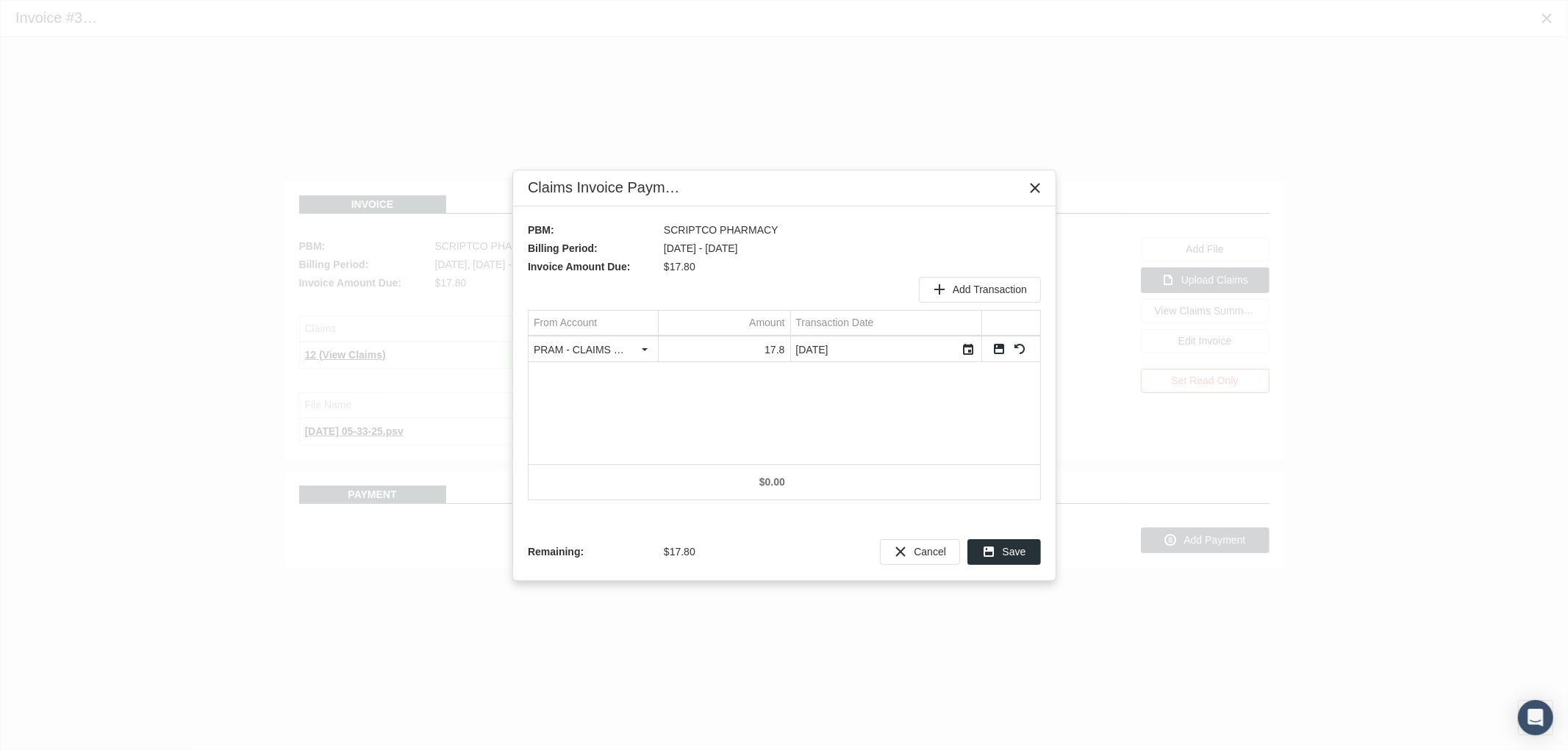
click at [997, 347] on link "Save" at bounding box center [999, 349] width 13 height 13
click at [1010, 555] on span "Save" at bounding box center [1015, 552] width 24 height 12
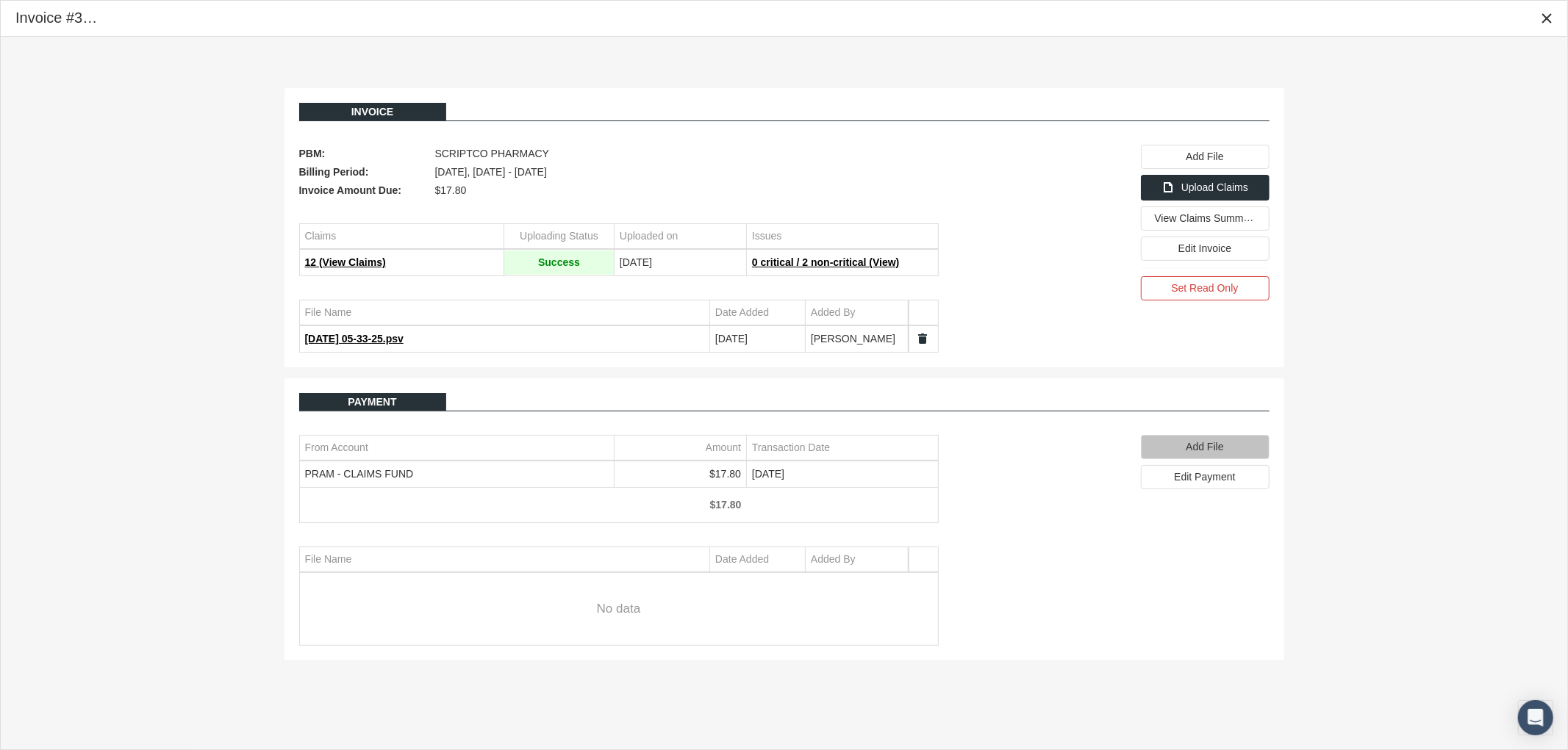
click at [1192, 452] on span "Add File" at bounding box center [1204, 447] width 38 height 12
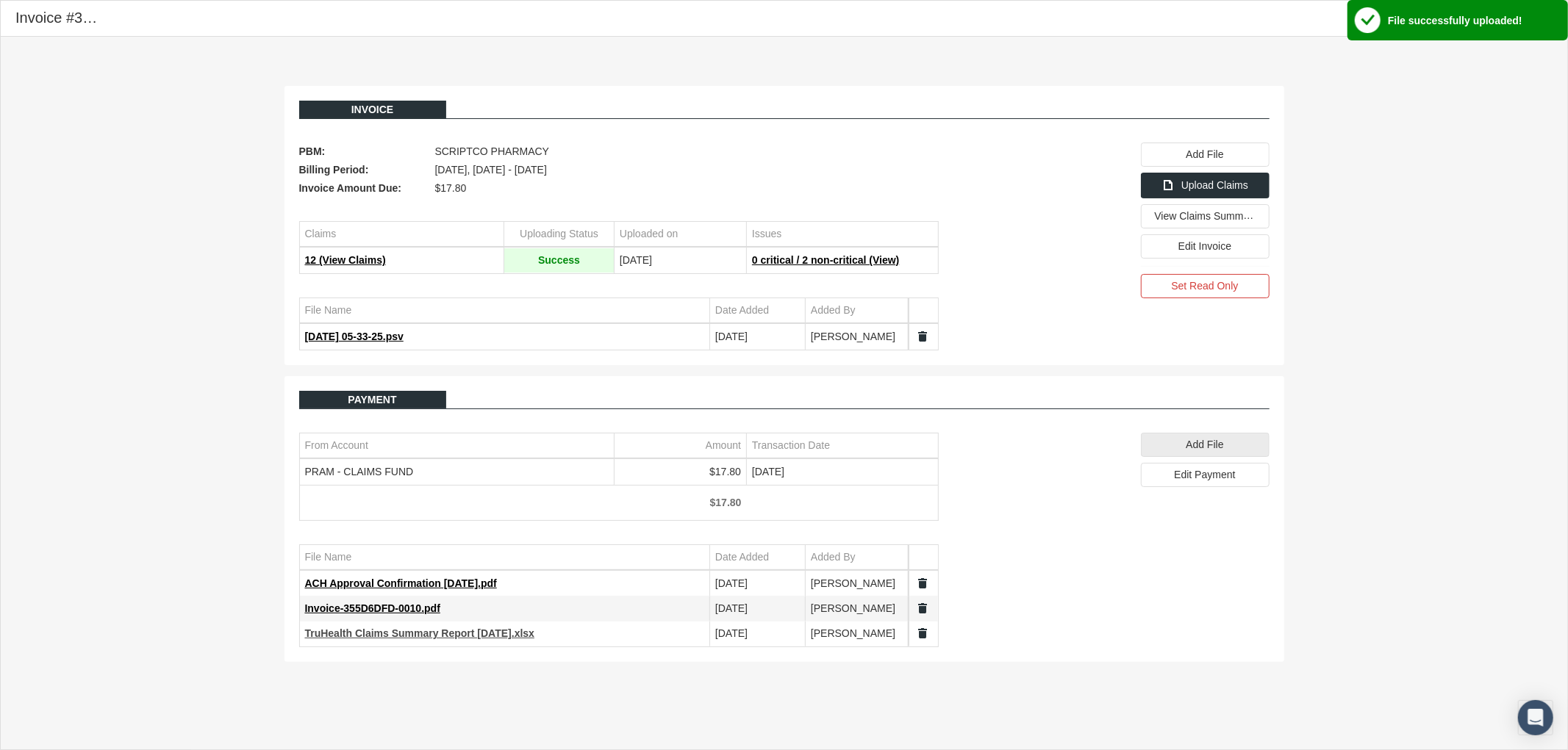
click at [381, 636] on span "TruHealth Claims Summary Report 8.31.25.xlsx" at bounding box center [420, 633] width 229 height 12
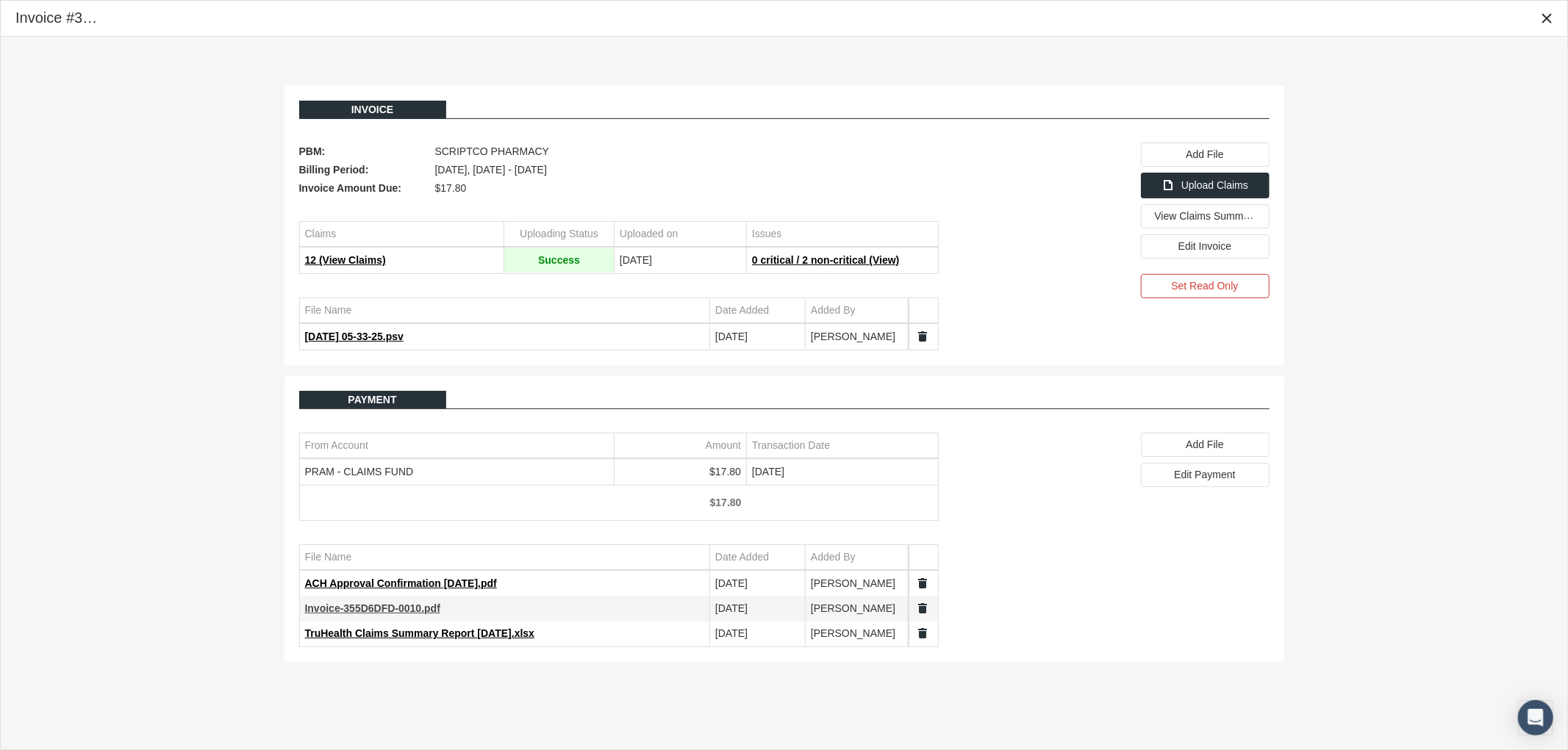
click at [356, 608] on span "Invoice-355D6DFD-0010.pdf" at bounding box center [373, 608] width 135 height 12
click at [1546, 16] on icon "Close" at bounding box center [1547, 18] width 13 height 13
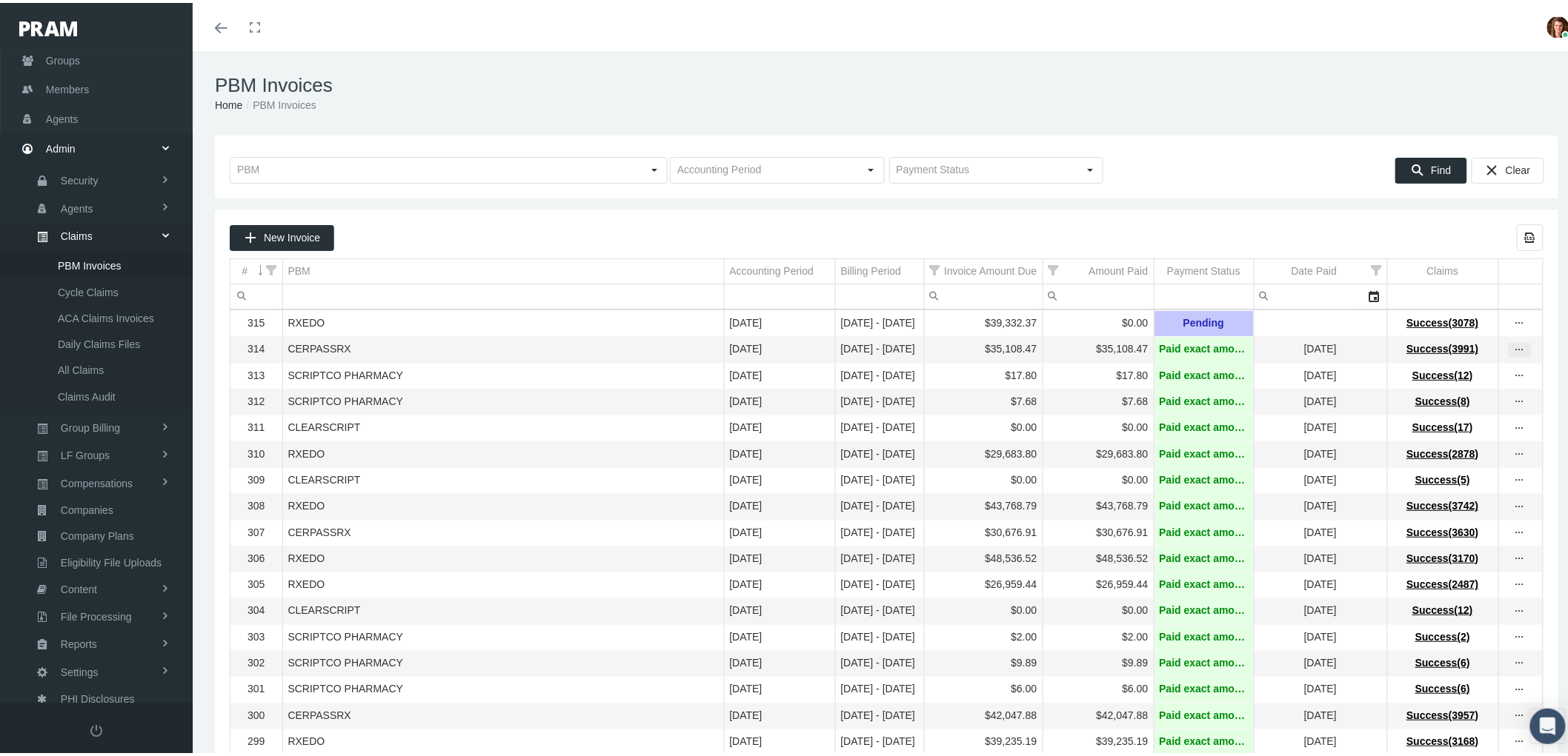
click at [1509, 349] on div "more" at bounding box center [1520, 347] width 22 height 13
click at [1457, 366] on div "View Invoice" at bounding box center [1445, 375] width 145 height 31
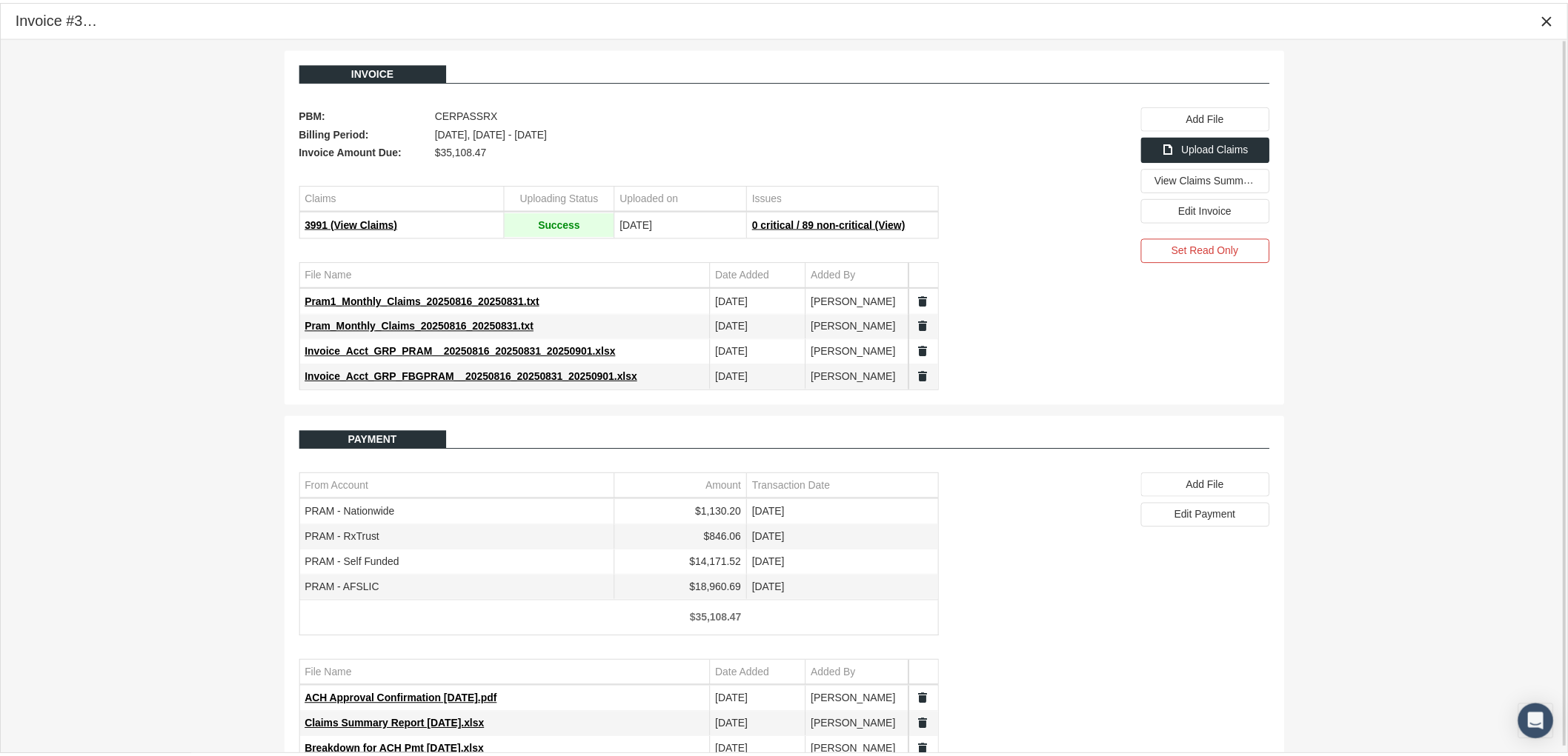
scroll to position [39, 0]
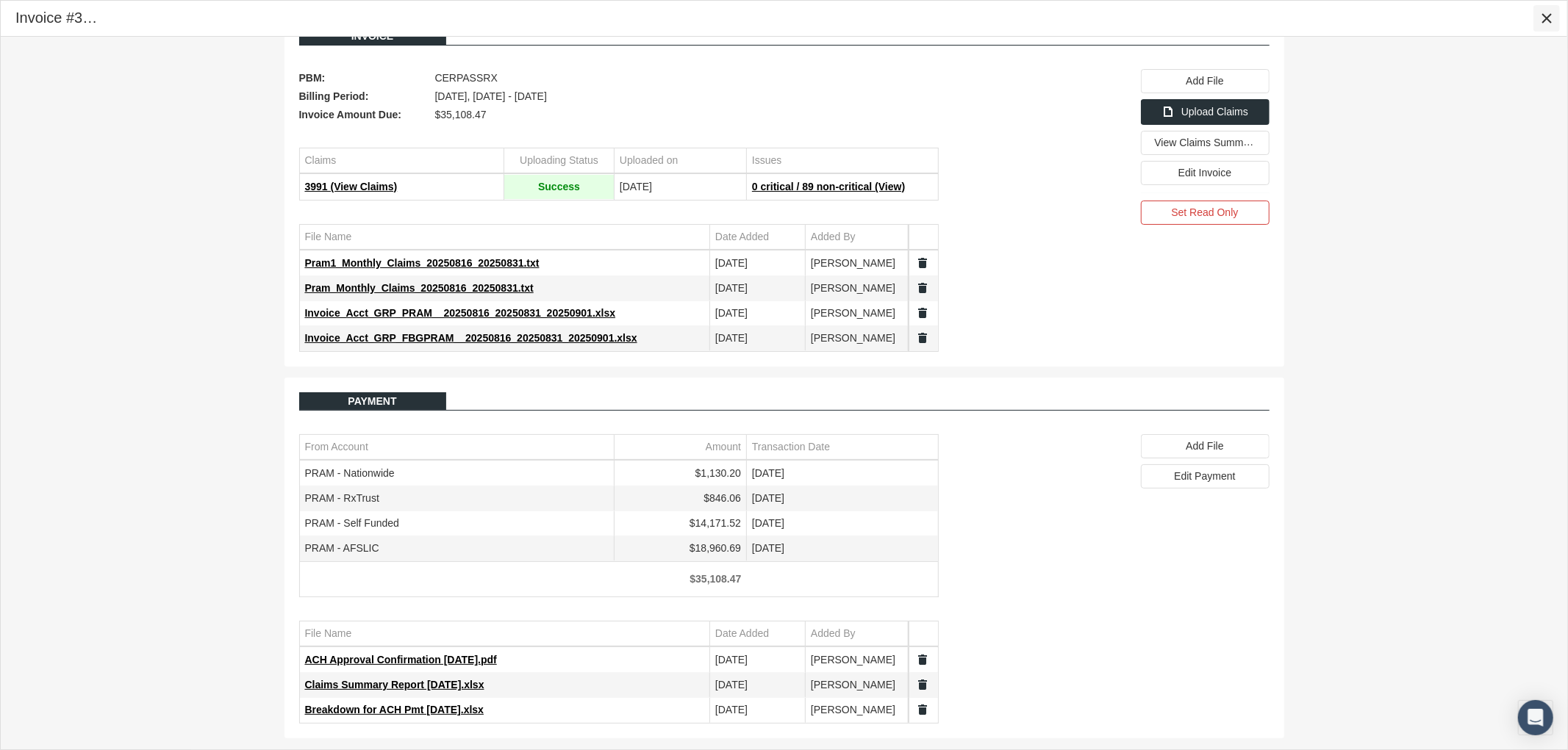
click at [1548, 28] on div "Close" at bounding box center [1547, 18] width 25 height 25
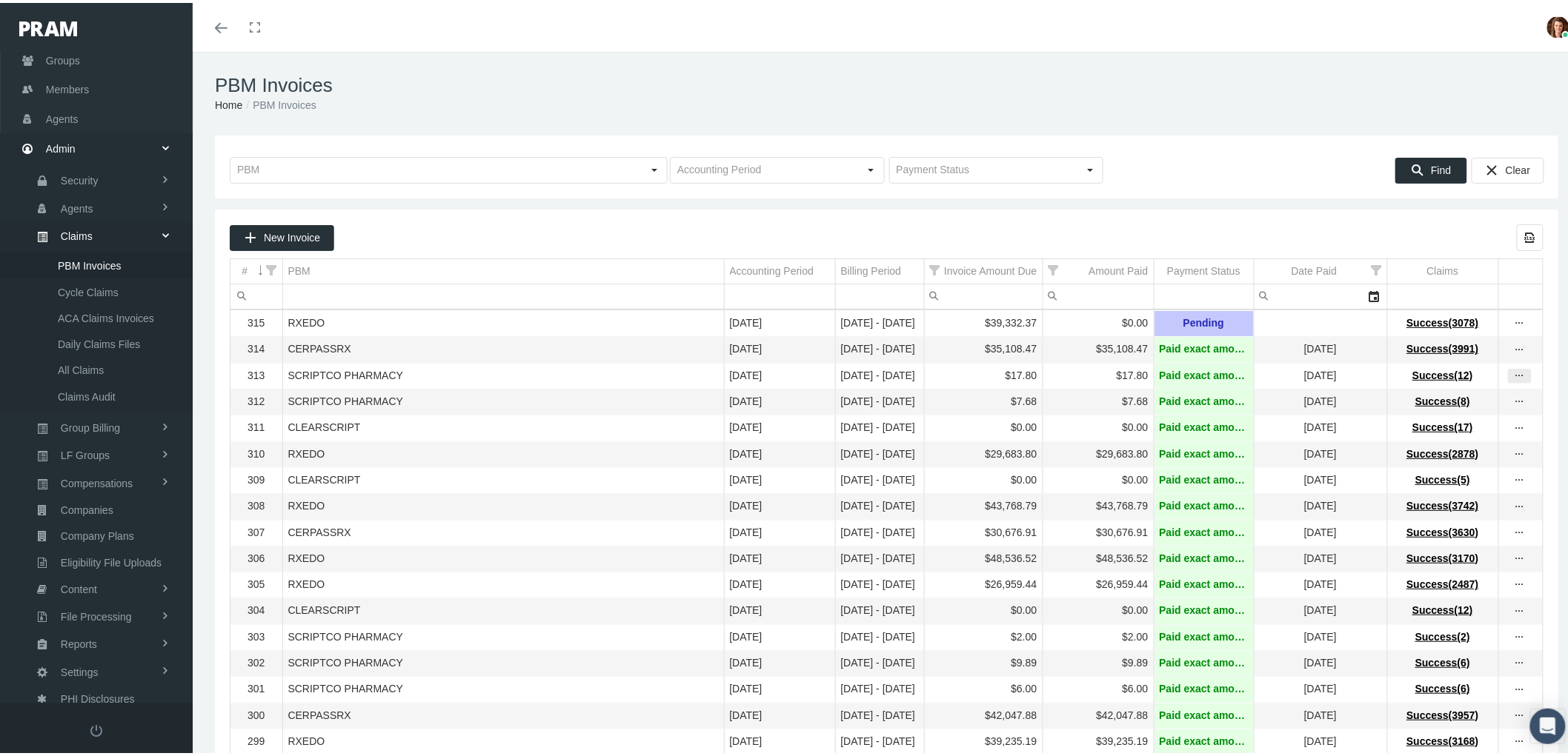
click at [1514, 378] on icon "more" at bounding box center [1520, 373] width 13 height 13
click at [1461, 407] on div "View Invoice" at bounding box center [1445, 403] width 145 height 31
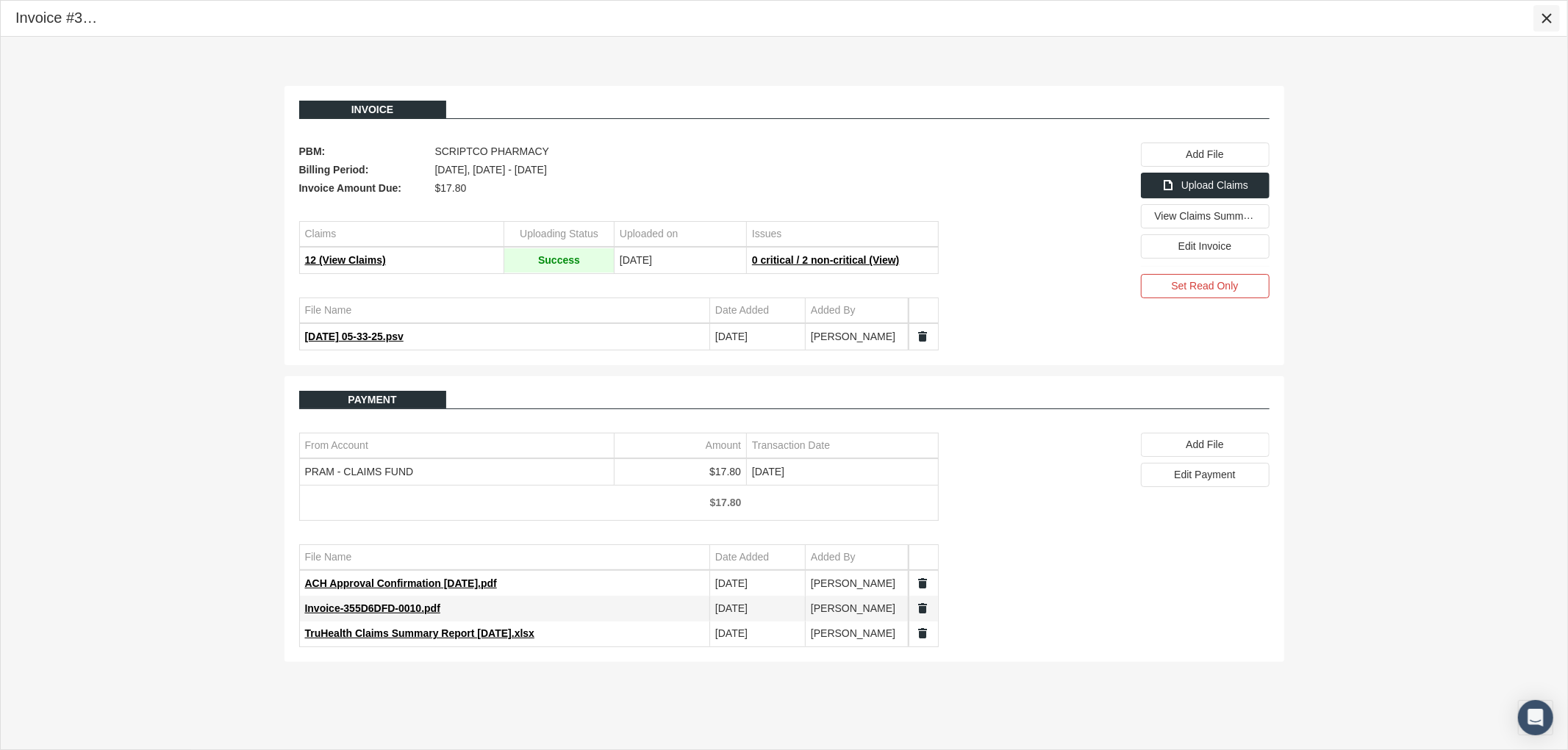
click at [1547, 12] on icon "Close" at bounding box center [1547, 18] width 13 height 13
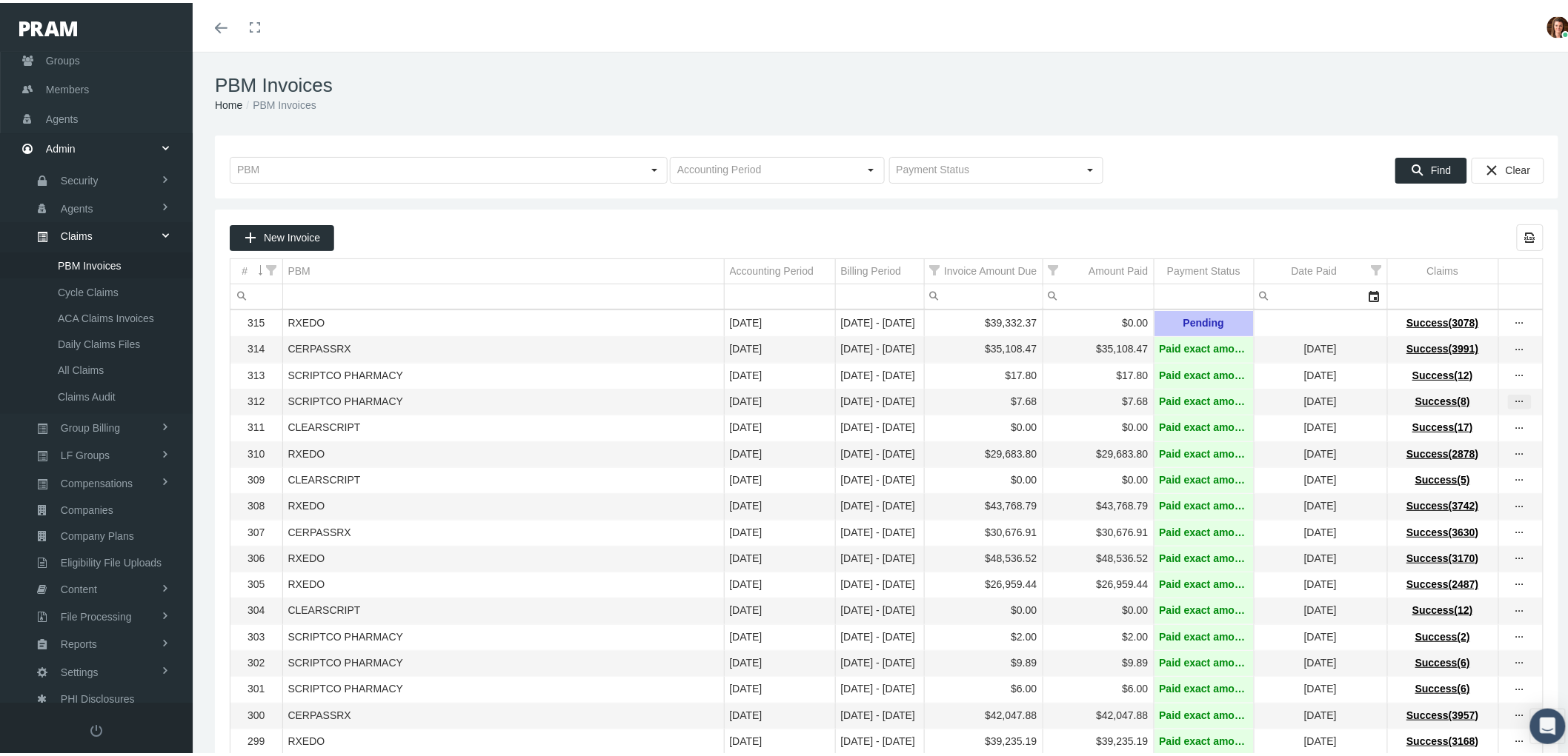
click at [1514, 404] on icon "more" at bounding box center [1520, 399] width 13 height 13
click at [1479, 421] on div "View Invoice" at bounding box center [1445, 430] width 145 height 31
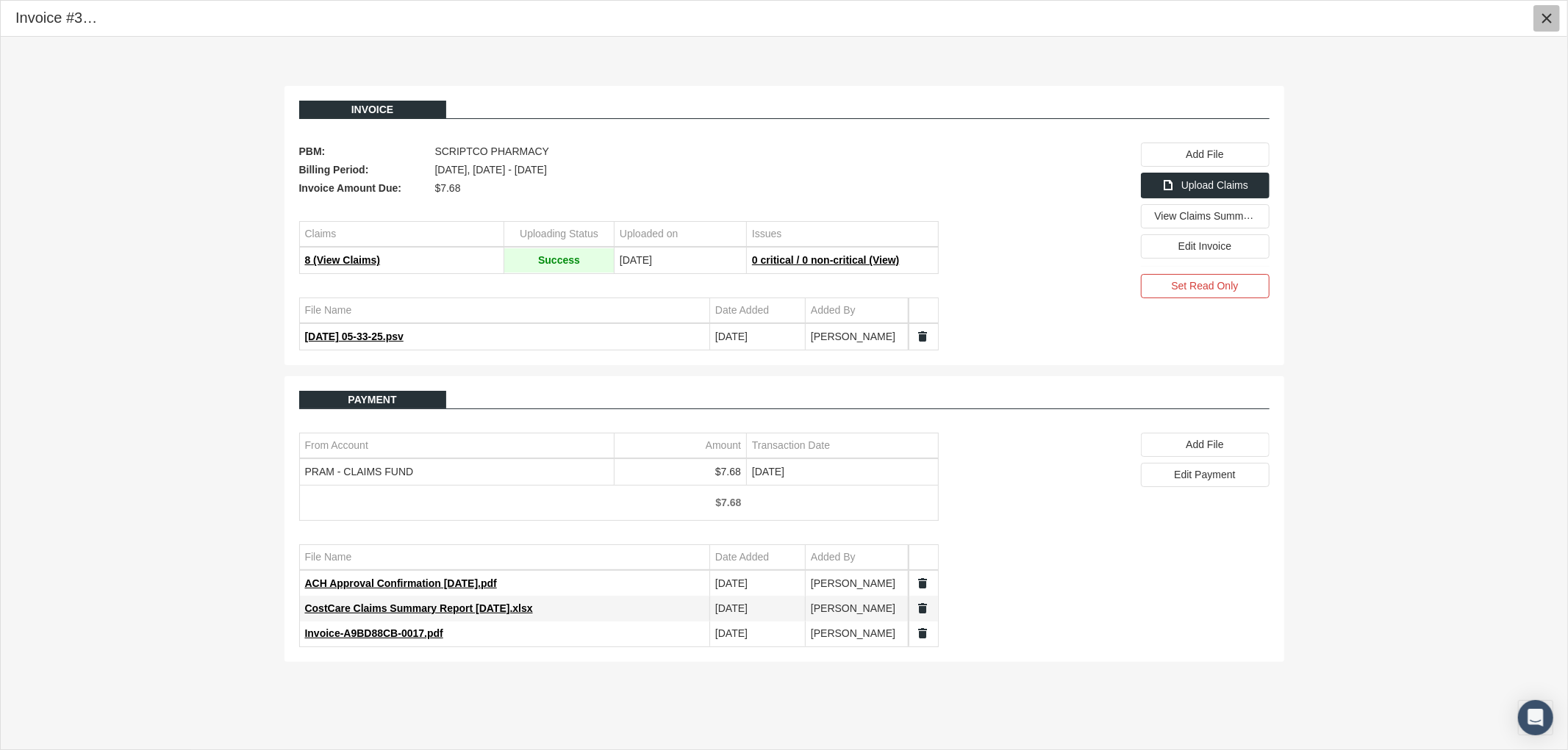
click at [1547, 23] on icon "Close" at bounding box center [1547, 18] width 13 height 13
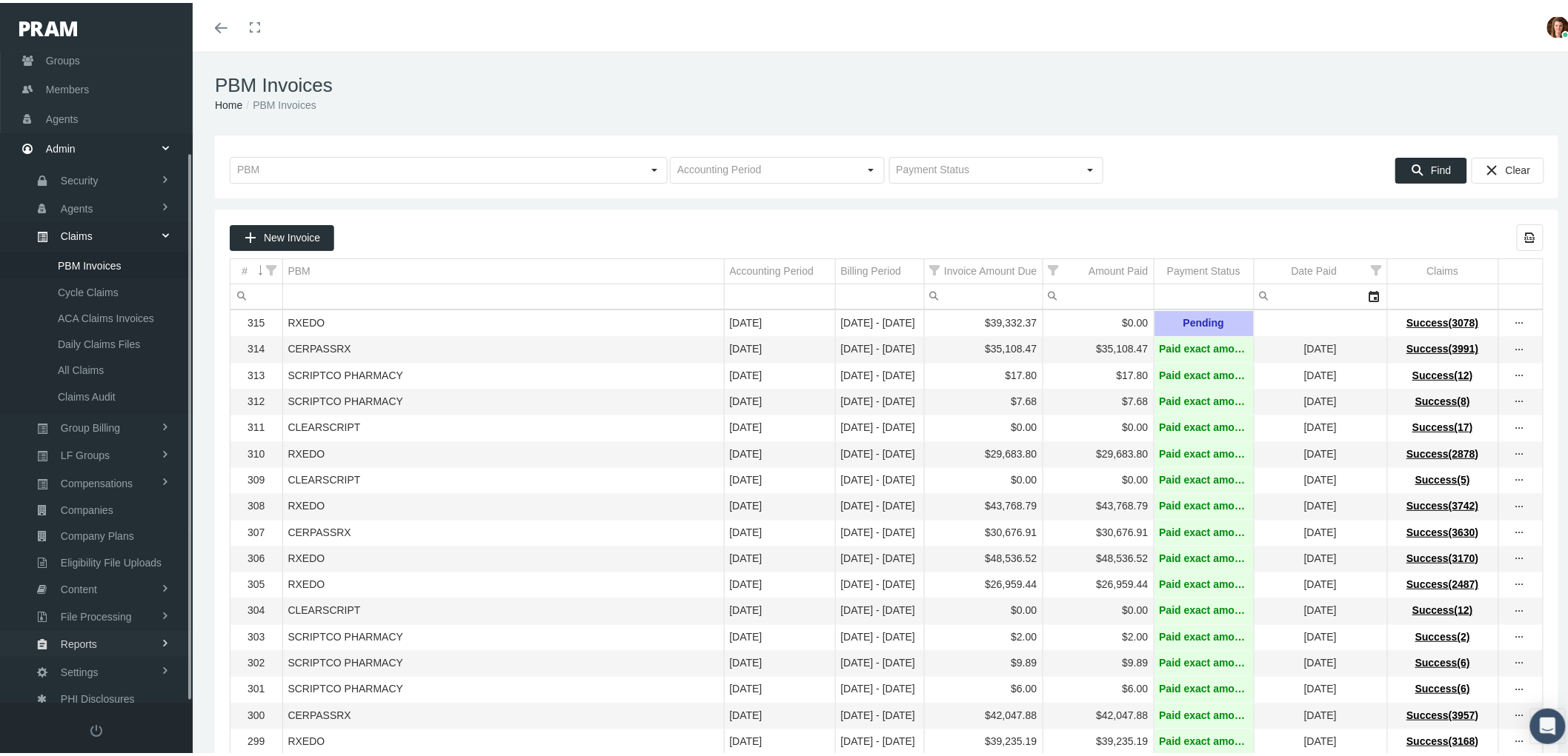
click at [104, 628] on link "Reports" at bounding box center [96, 641] width 193 height 26
click at [106, 571] on link "Reports" at bounding box center [96, 584] width 193 height 26
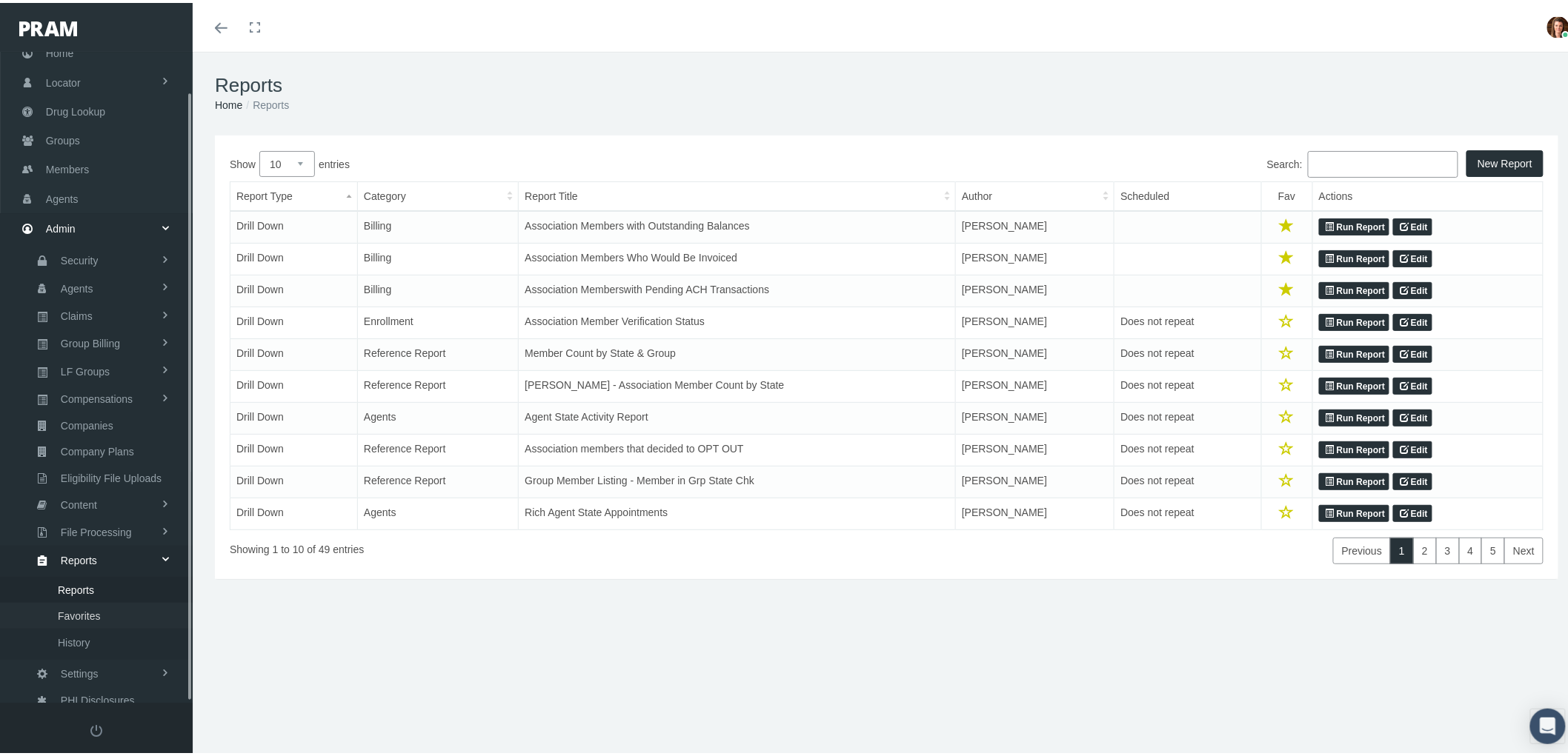
scroll to position [42, 0]
click at [123, 597] on link "Favorites" at bounding box center [96, 610] width 193 height 26
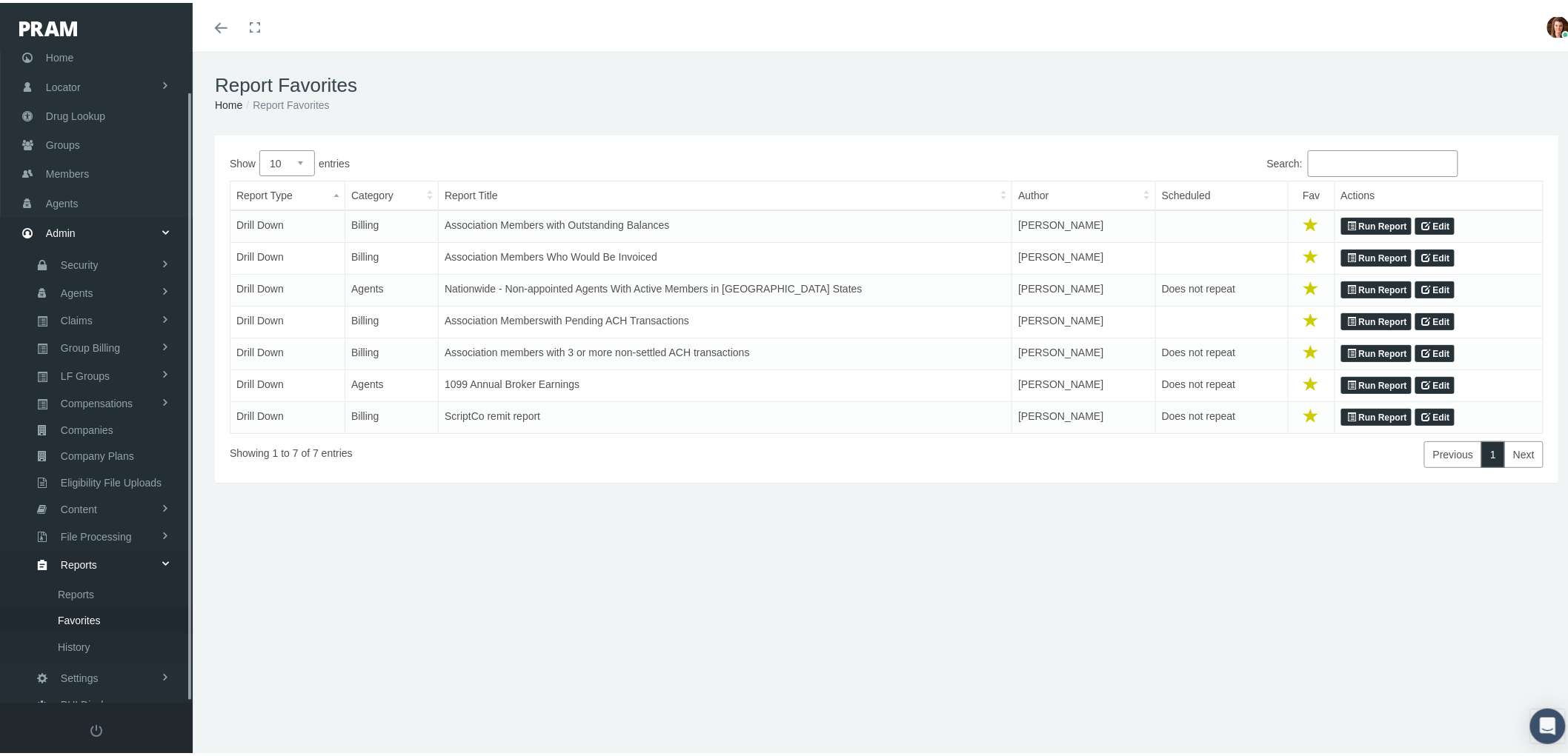
scroll to position [42, 0]
click at [1356, 224] on link "Run Report" at bounding box center [1377, 224] width 71 height 18
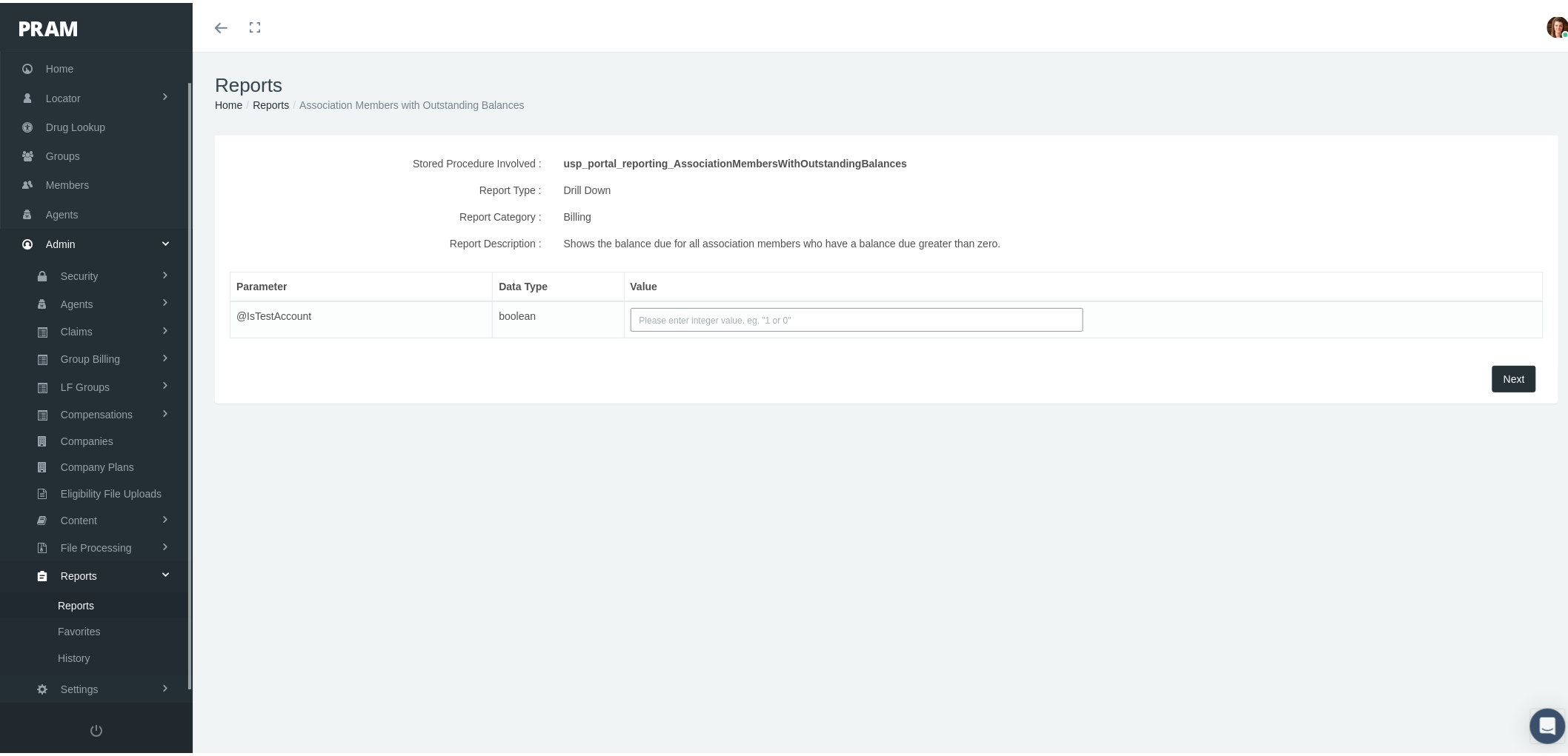
scroll to position [42, 0]
click at [719, 313] on input "text" at bounding box center [858, 317] width 454 height 24
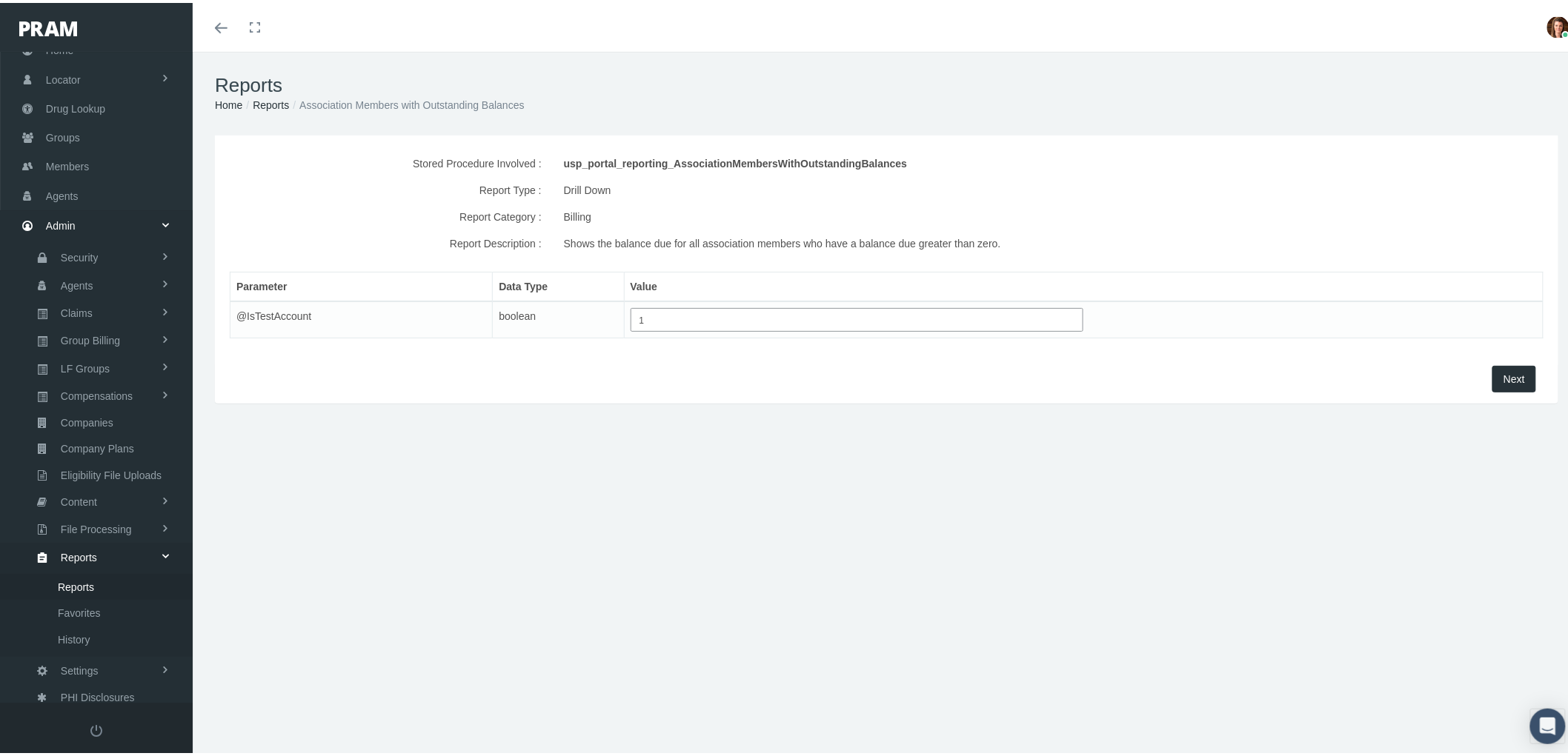
type input "1"
click at [1504, 375] on span "Next" at bounding box center [1514, 376] width 22 height 12
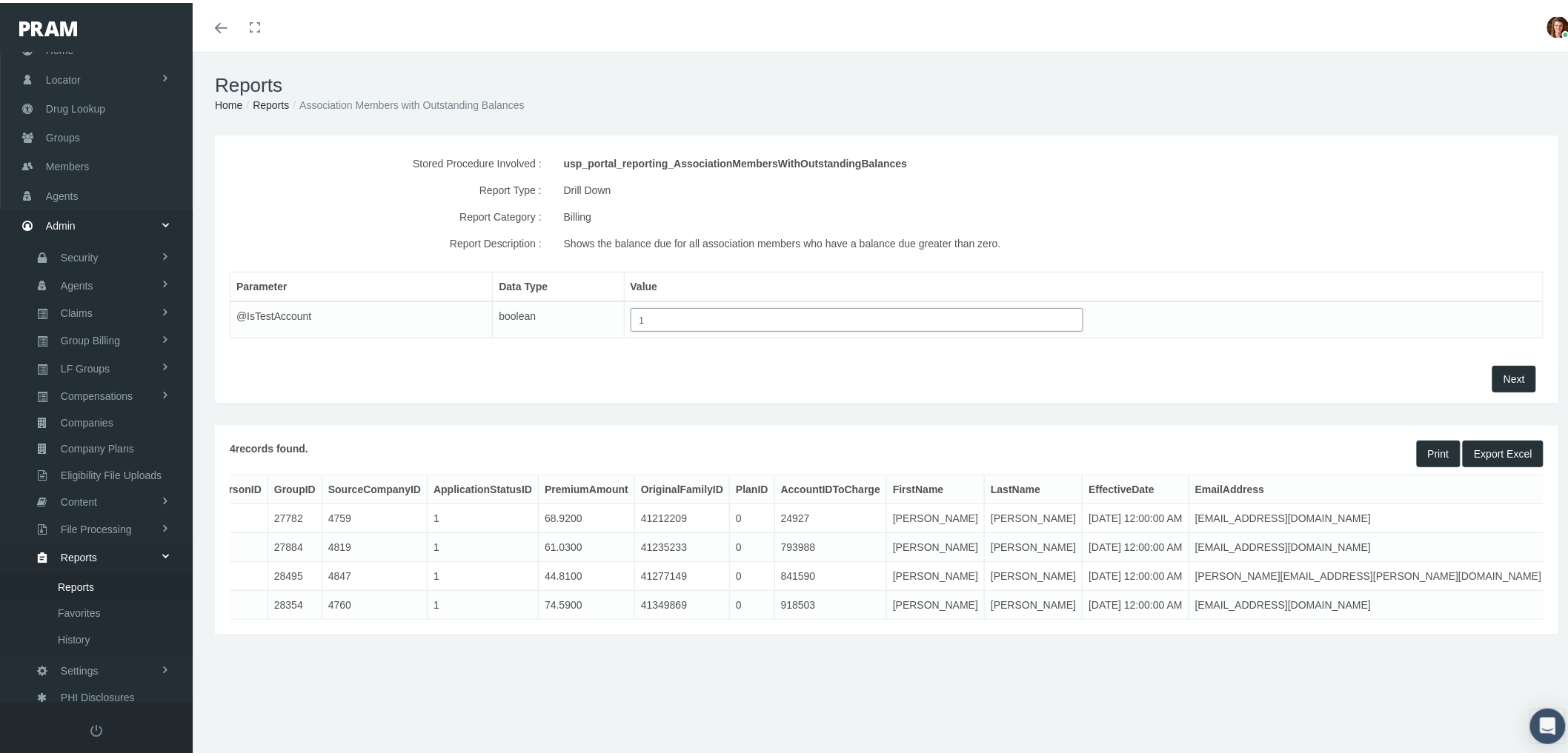
scroll to position [0, 60]
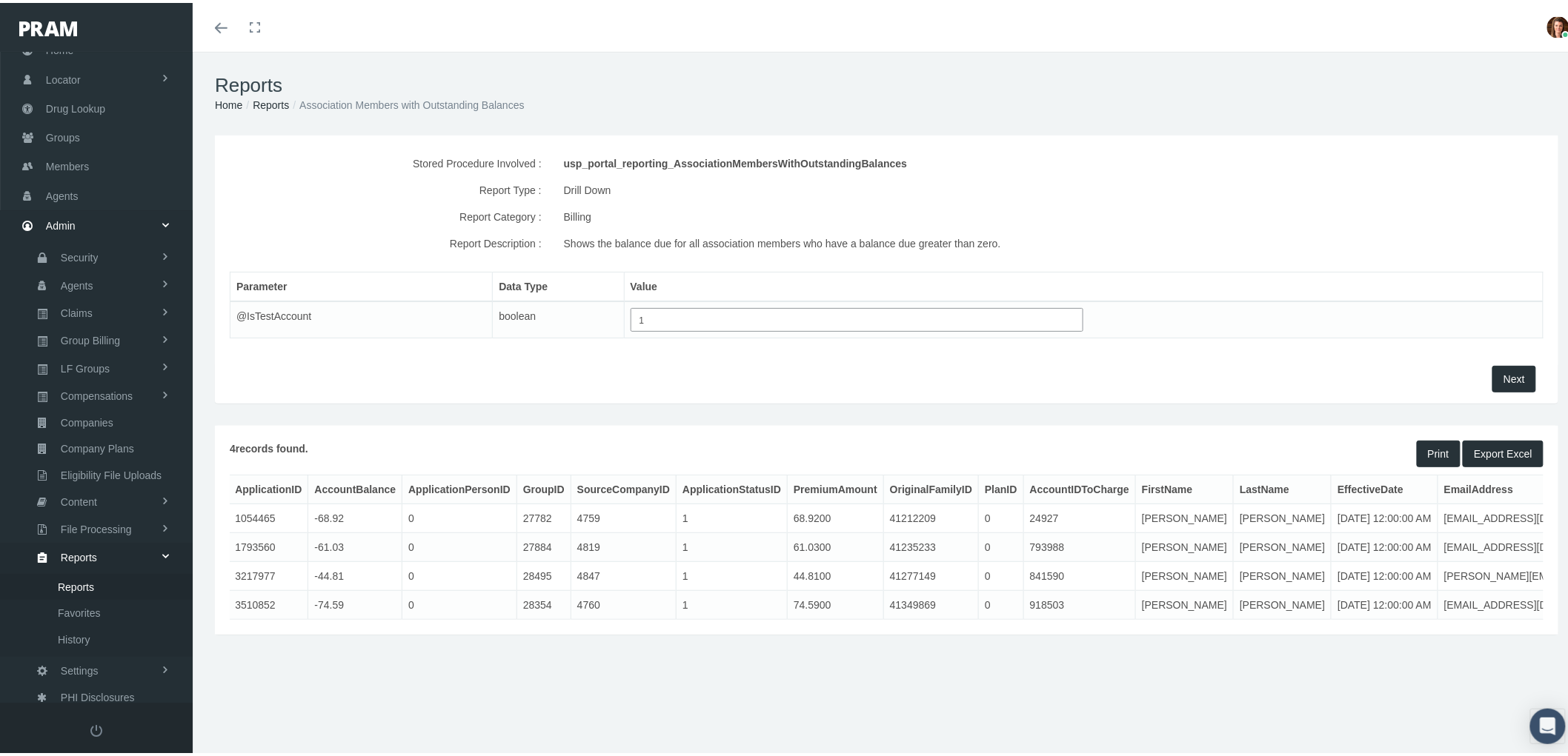
click at [1491, 448] on button "Export Excel" at bounding box center [1503, 451] width 81 height 27
click at [68, 152] on span "Members" at bounding box center [68, 164] width 43 height 28
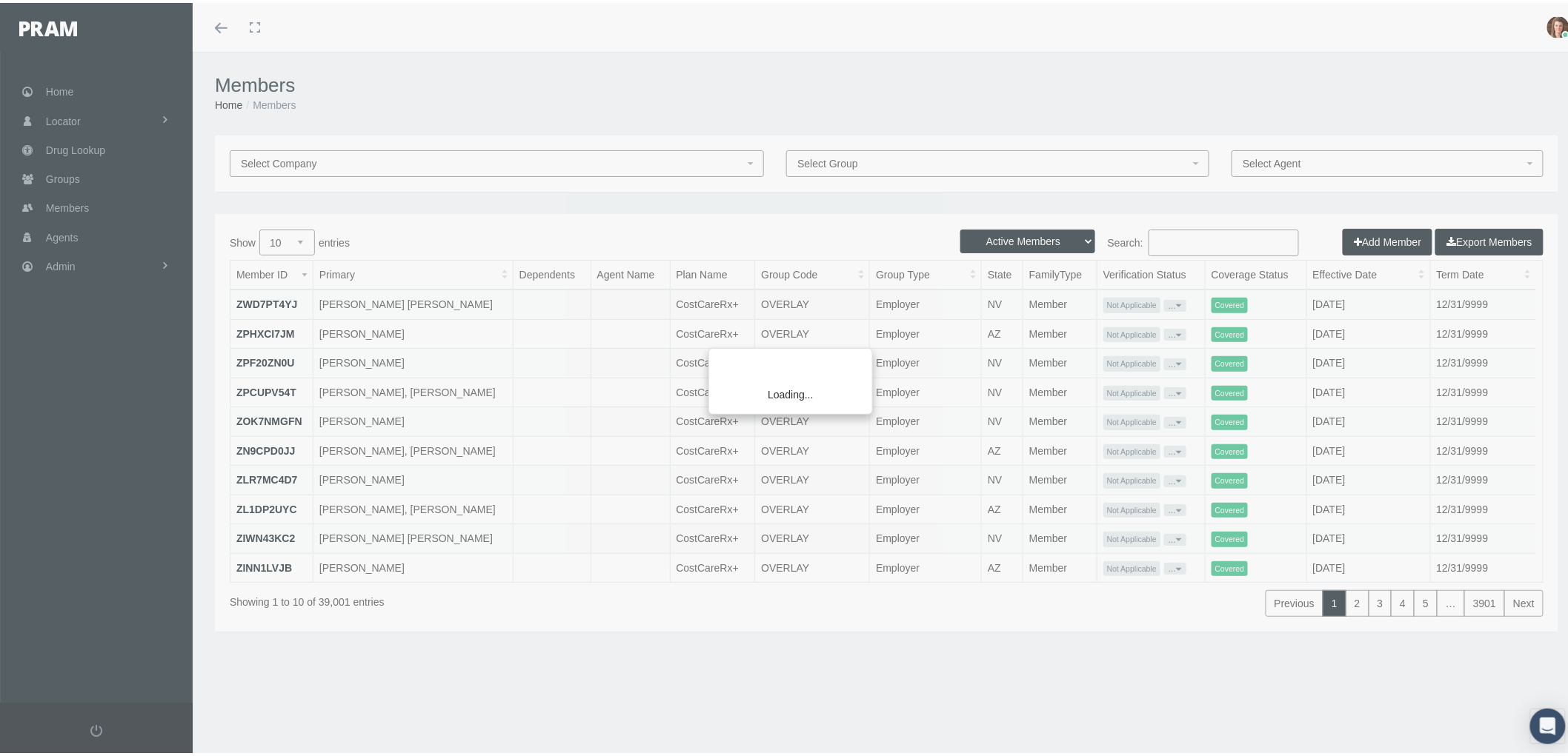
click at [1160, 232] on div "Loading..." at bounding box center [784, 378] width 1568 height 756
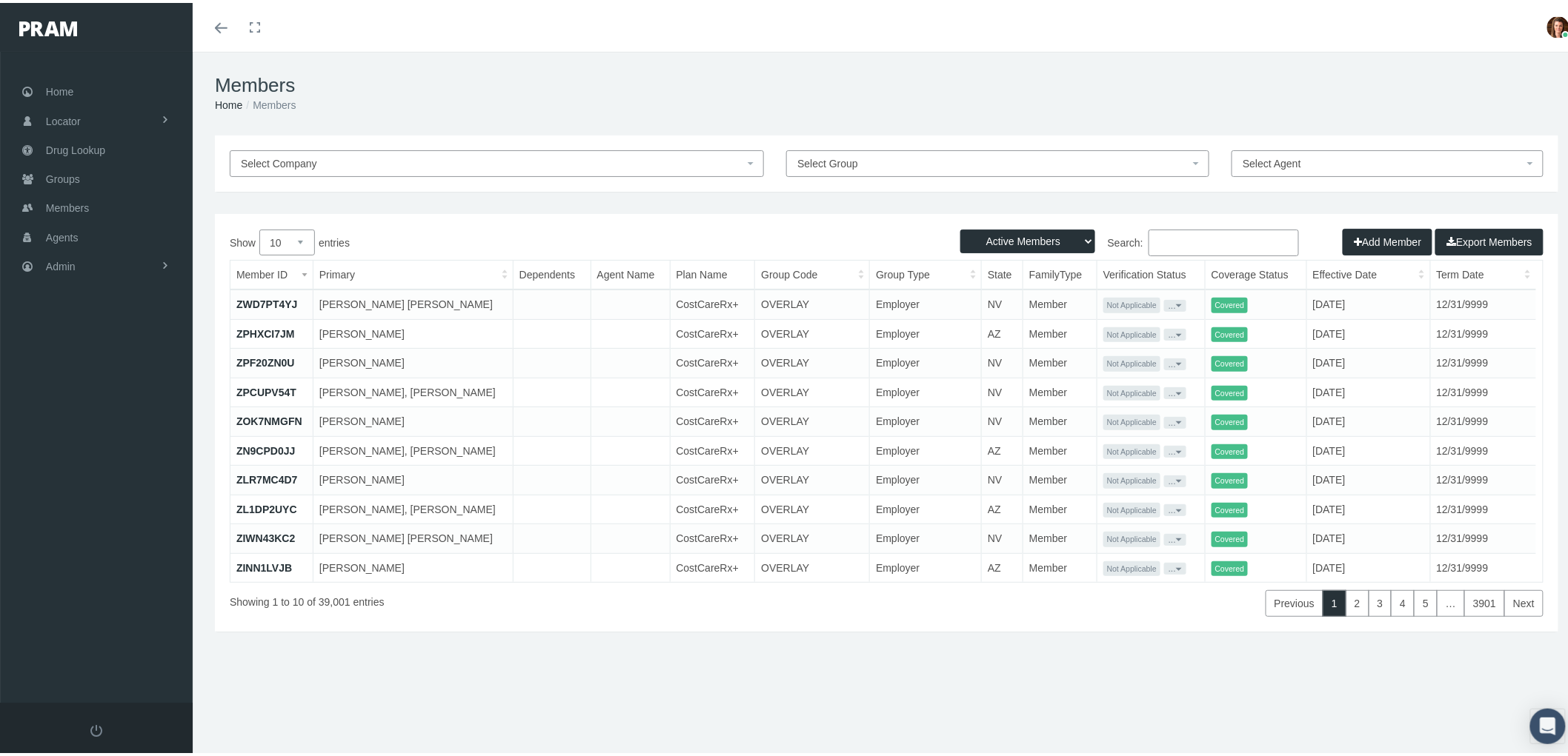
click at [1154, 241] on input "Search:" at bounding box center [1224, 240] width 150 height 27
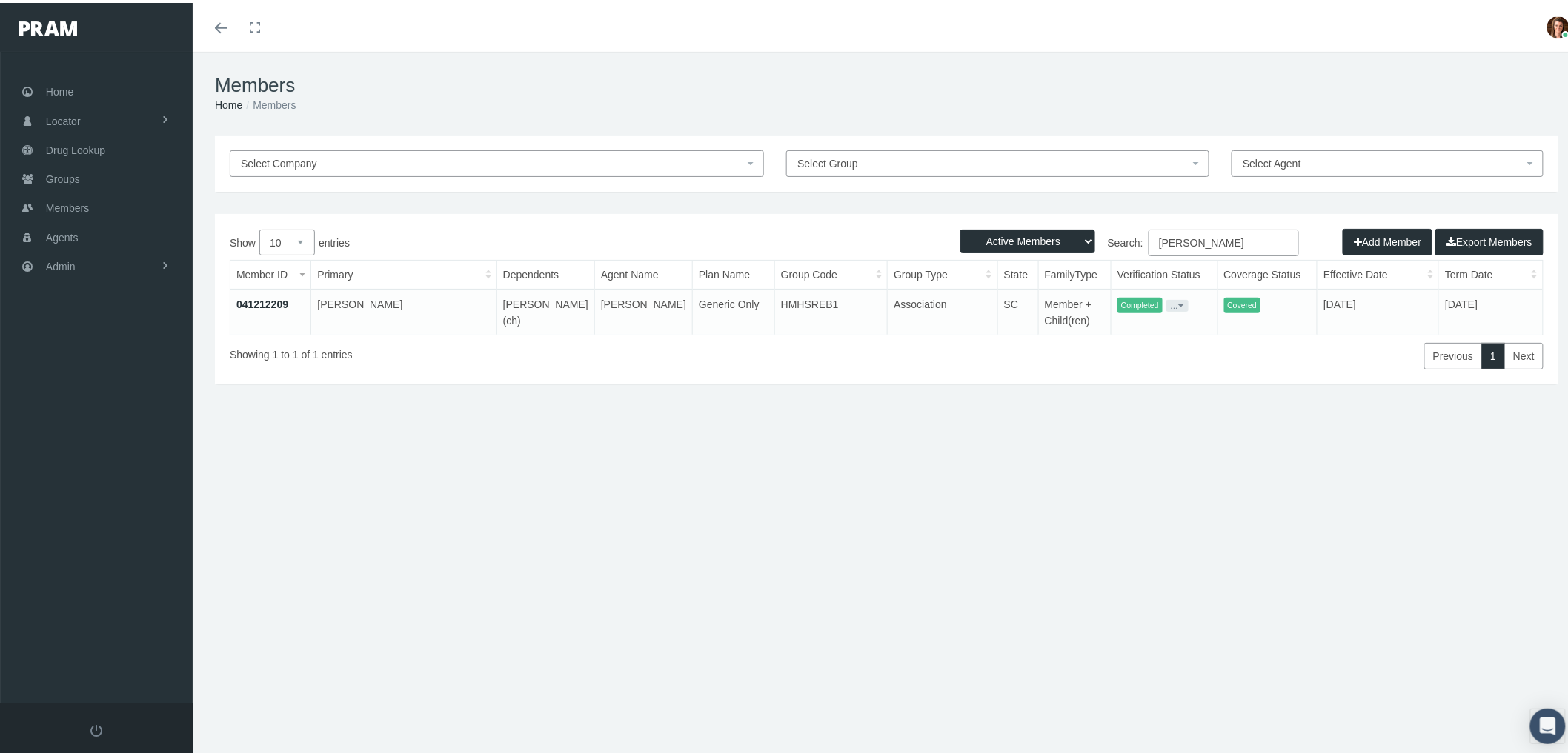
type input "scottie vanhook"
click at [254, 300] on link "041212209" at bounding box center [263, 302] width 52 height 12
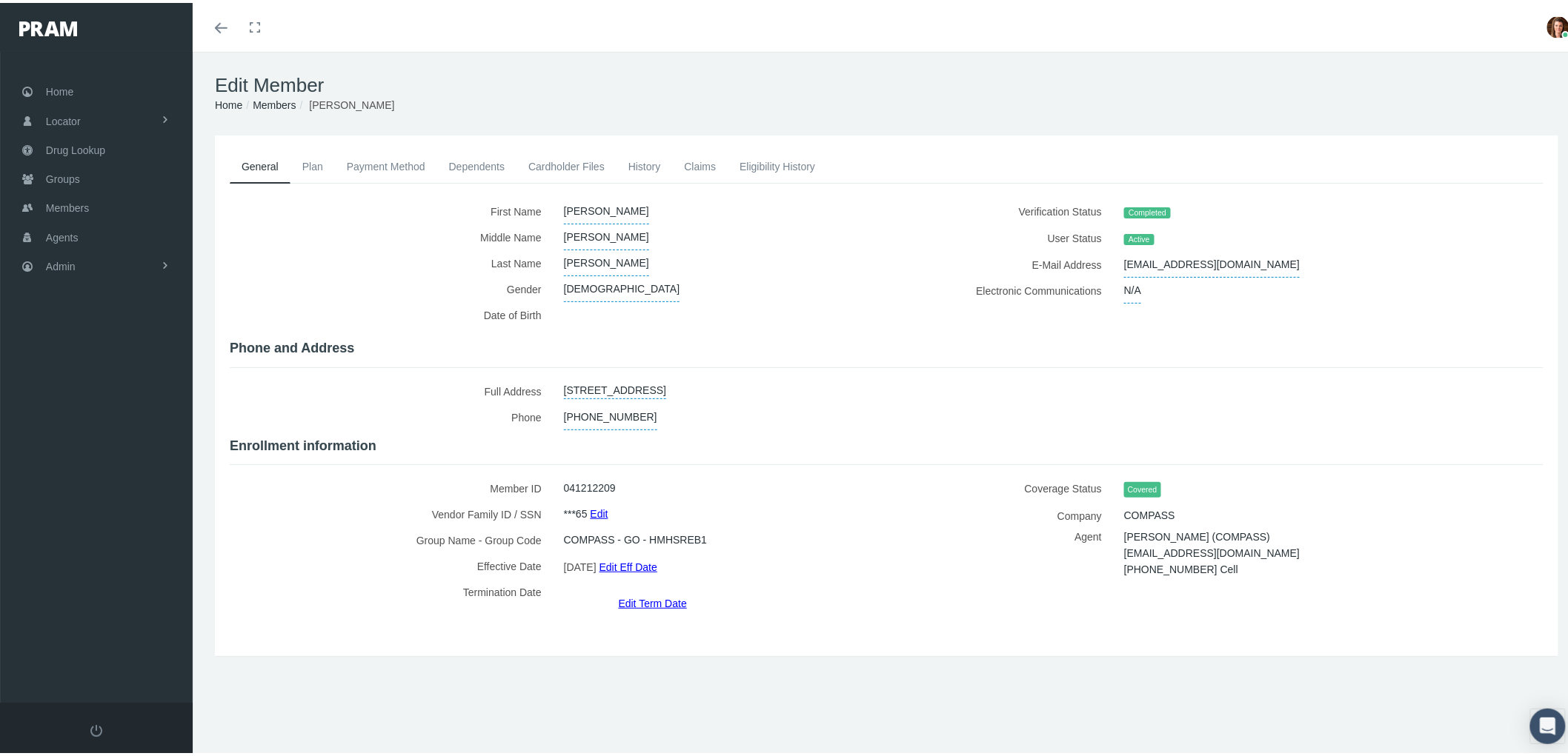
click at [307, 153] on link "Plan" at bounding box center [313, 164] width 45 height 33
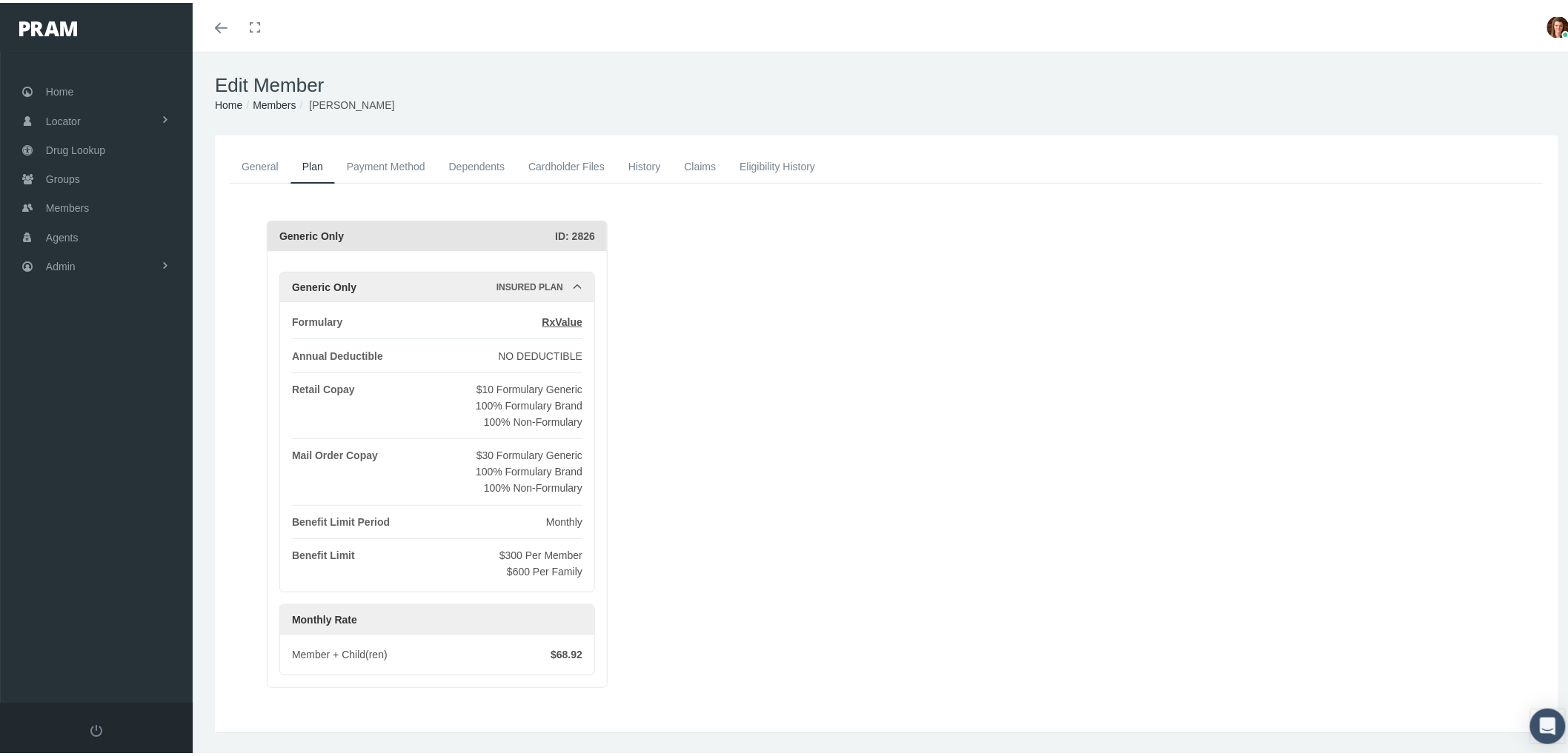
click at [384, 164] on link "Payment Method" at bounding box center [386, 164] width 103 height 33
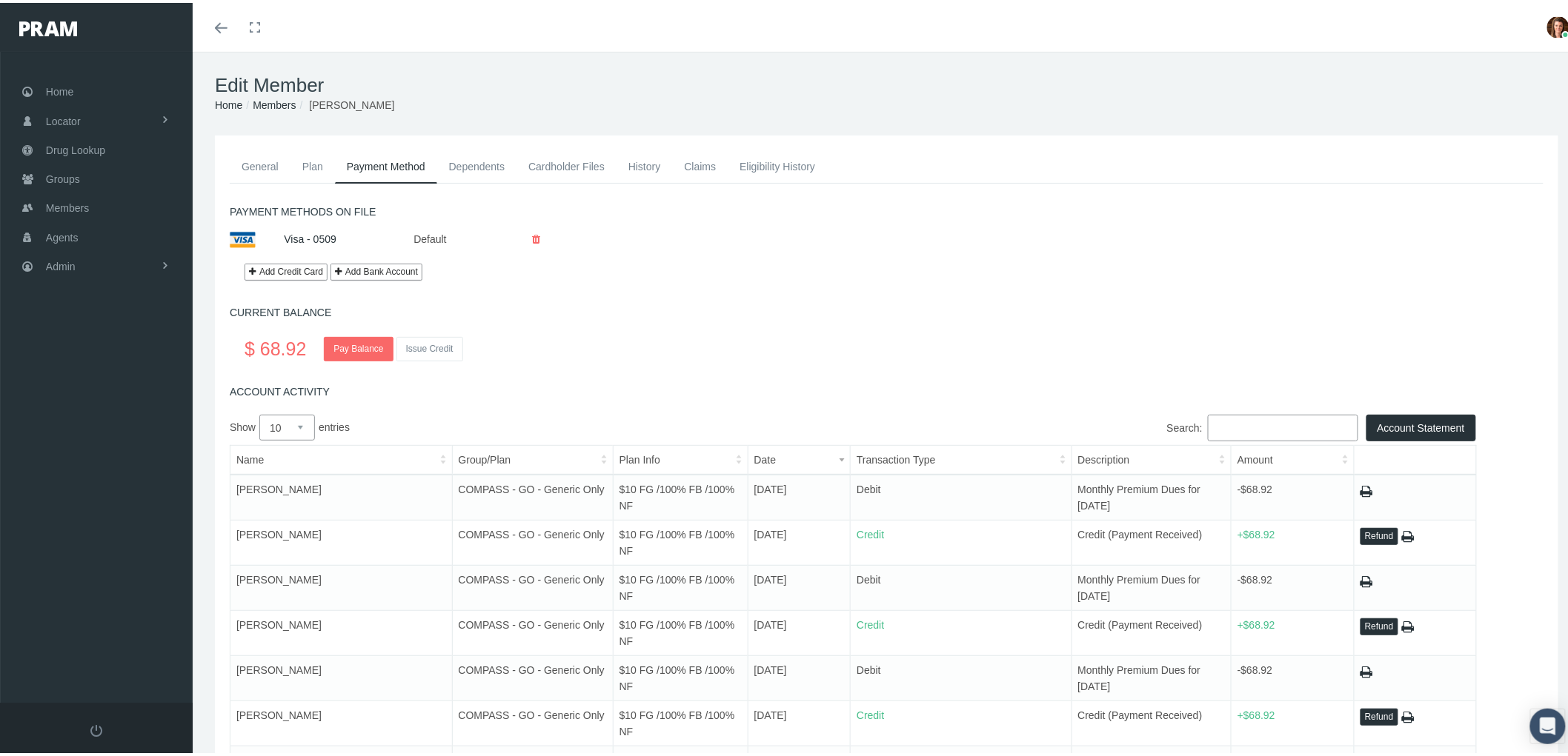
click at [730, 163] on link "Eligibility History" at bounding box center [778, 164] width 100 height 33
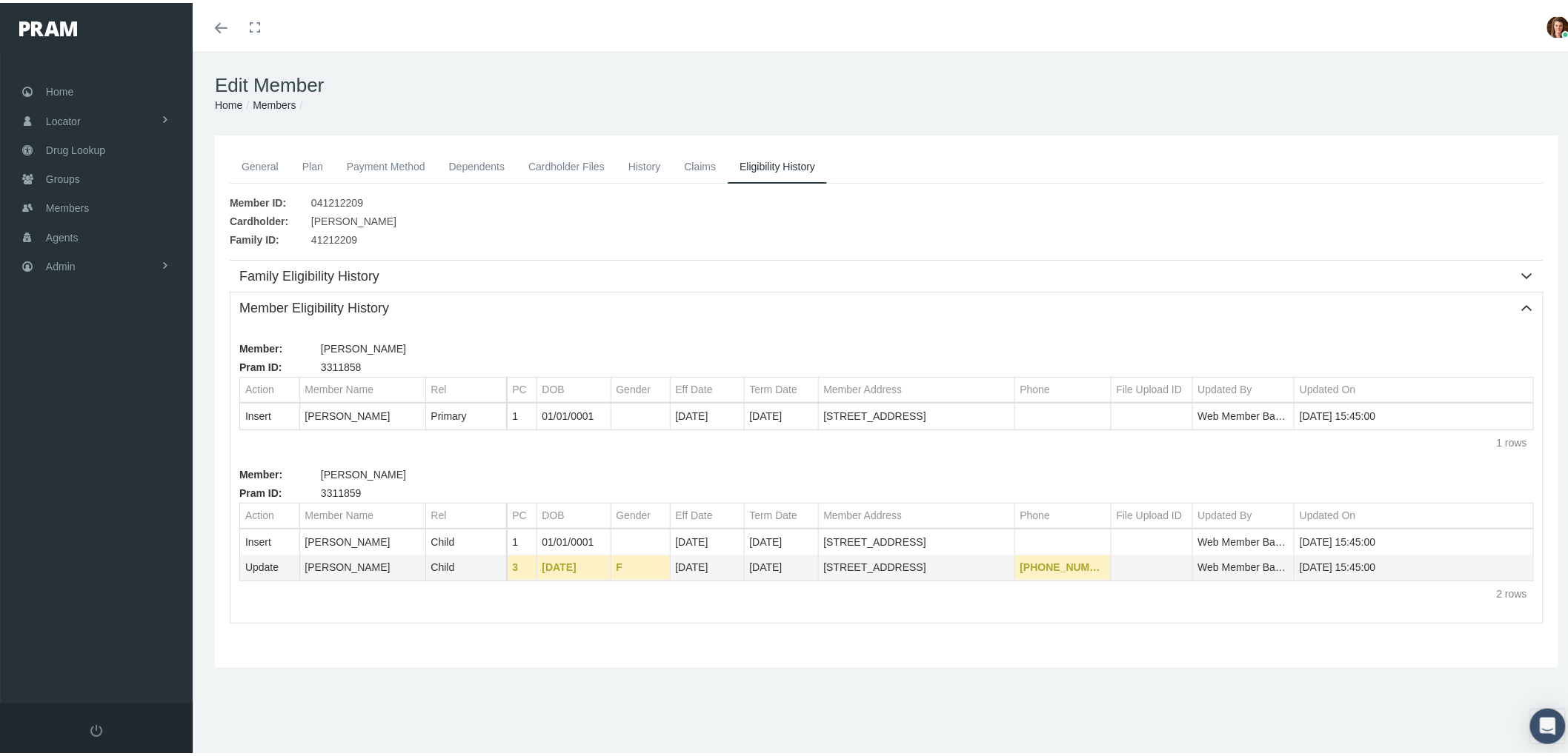
click at [707, 164] on link "Claims" at bounding box center [700, 164] width 56 height 33
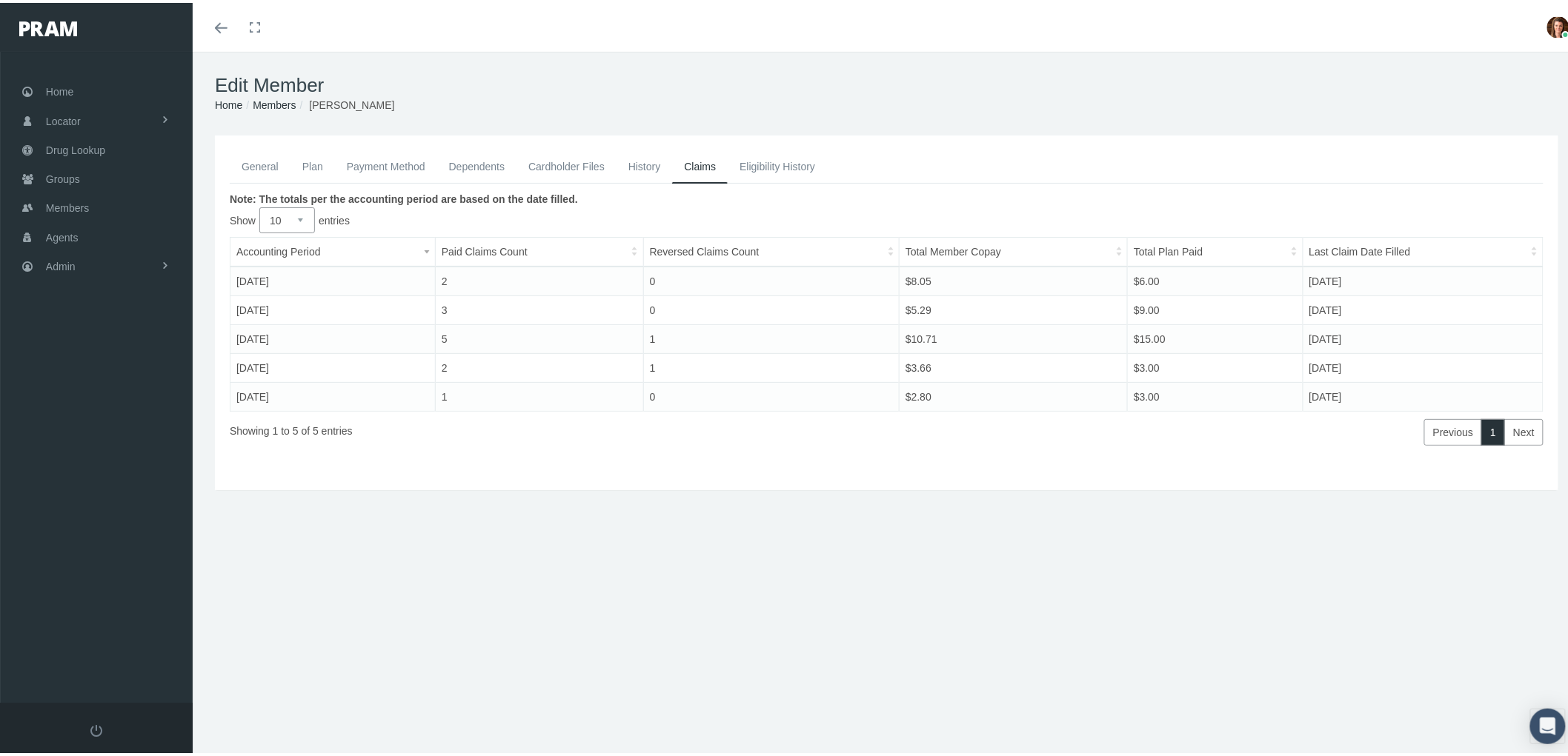
click at [704, 164] on link "Claims" at bounding box center [700, 164] width 56 height 33
click at [265, 163] on link "General" at bounding box center [260, 164] width 61 height 33
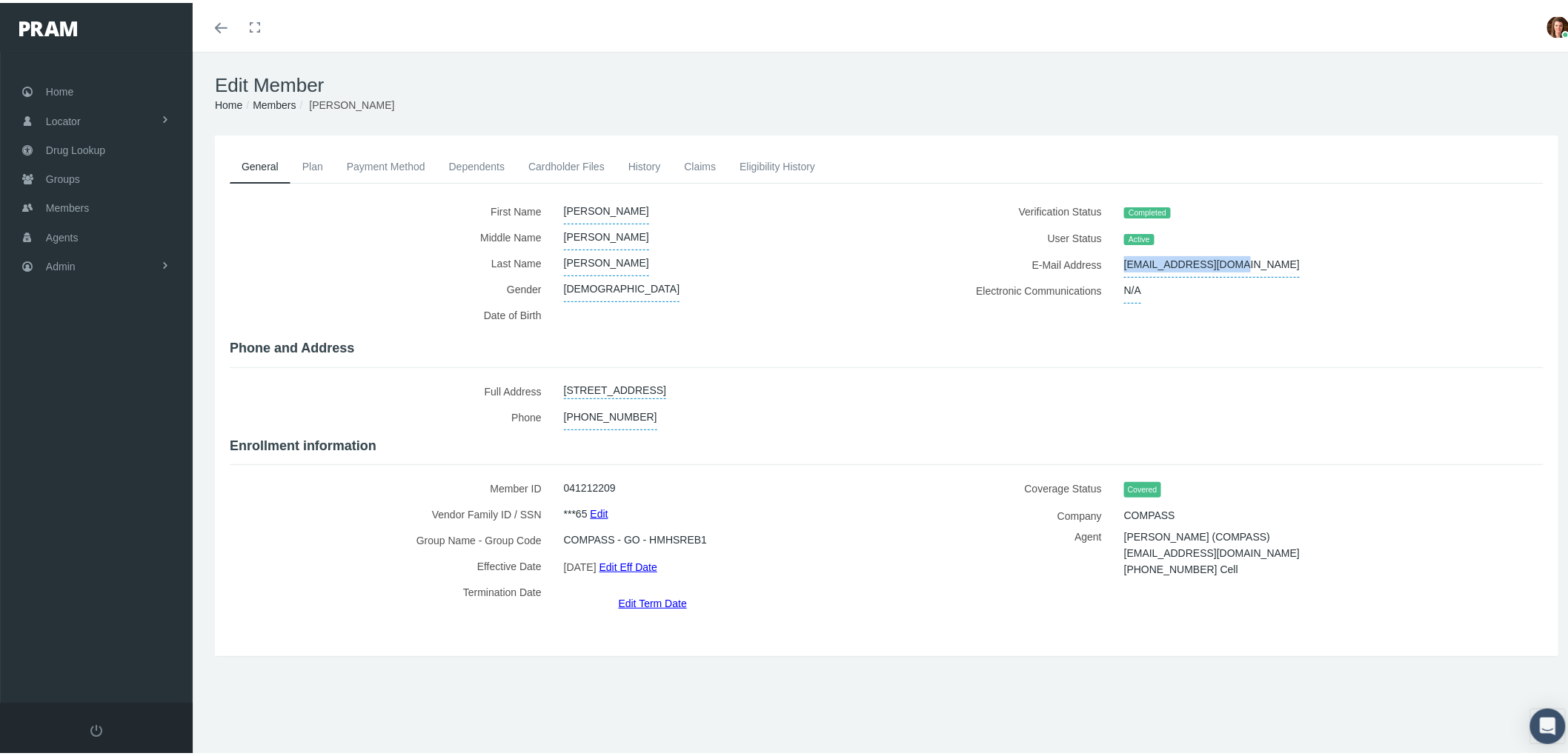
drag, startPoint x: 1241, startPoint y: 267, endPoint x: 1114, endPoint y: 261, distance: 127.1
click at [1114, 261] on div "[EMAIL_ADDRESS][DOMAIN_NAME]" at bounding box center [1302, 262] width 376 height 26
copy span "[EMAIL_ADDRESS][DOMAIN_NAME]"
click at [384, 160] on link "Payment Method" at bounding box center [386, 164] width 103 height 33
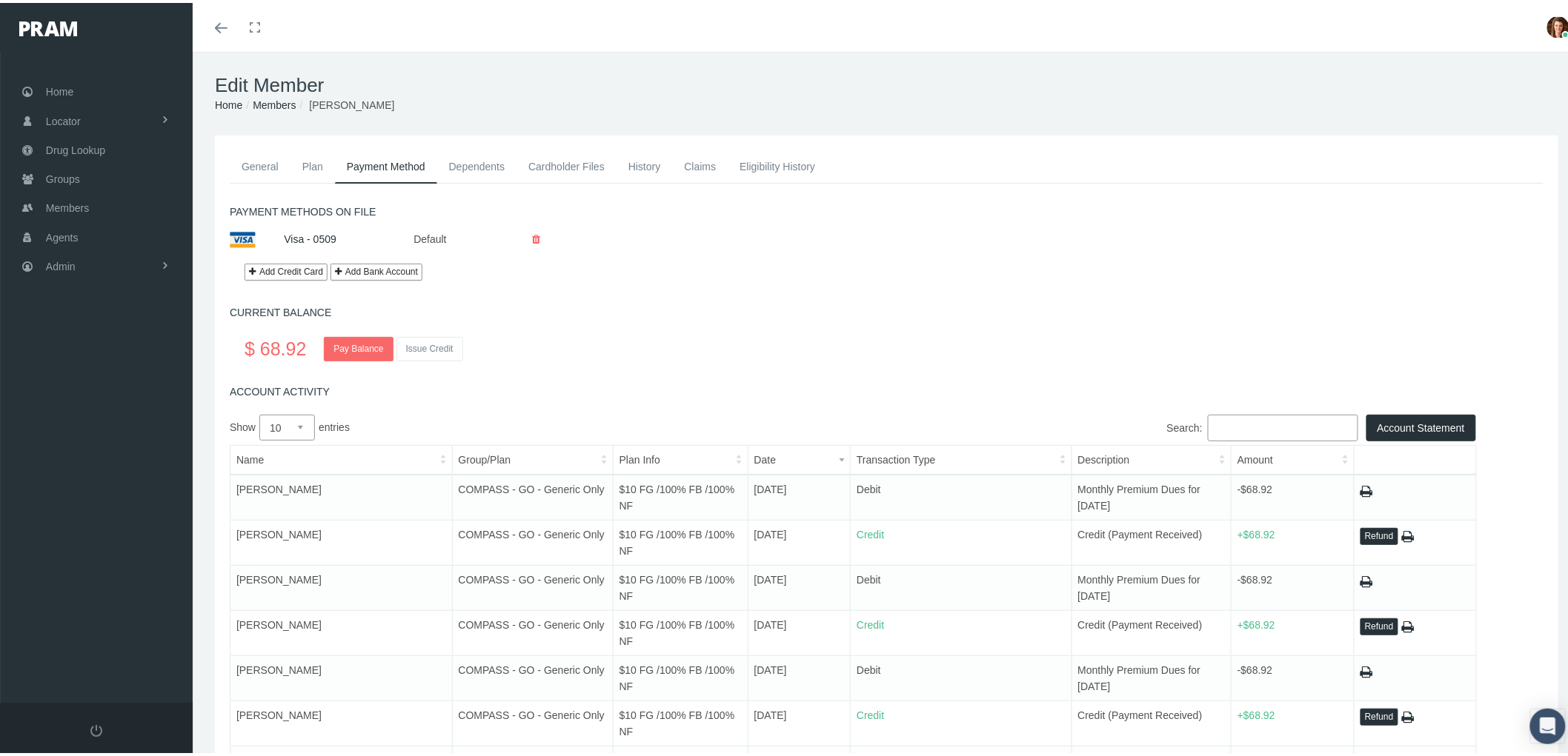
click at [649, 163] on link "History" at bounding box center [645, 164] width 57 height 33
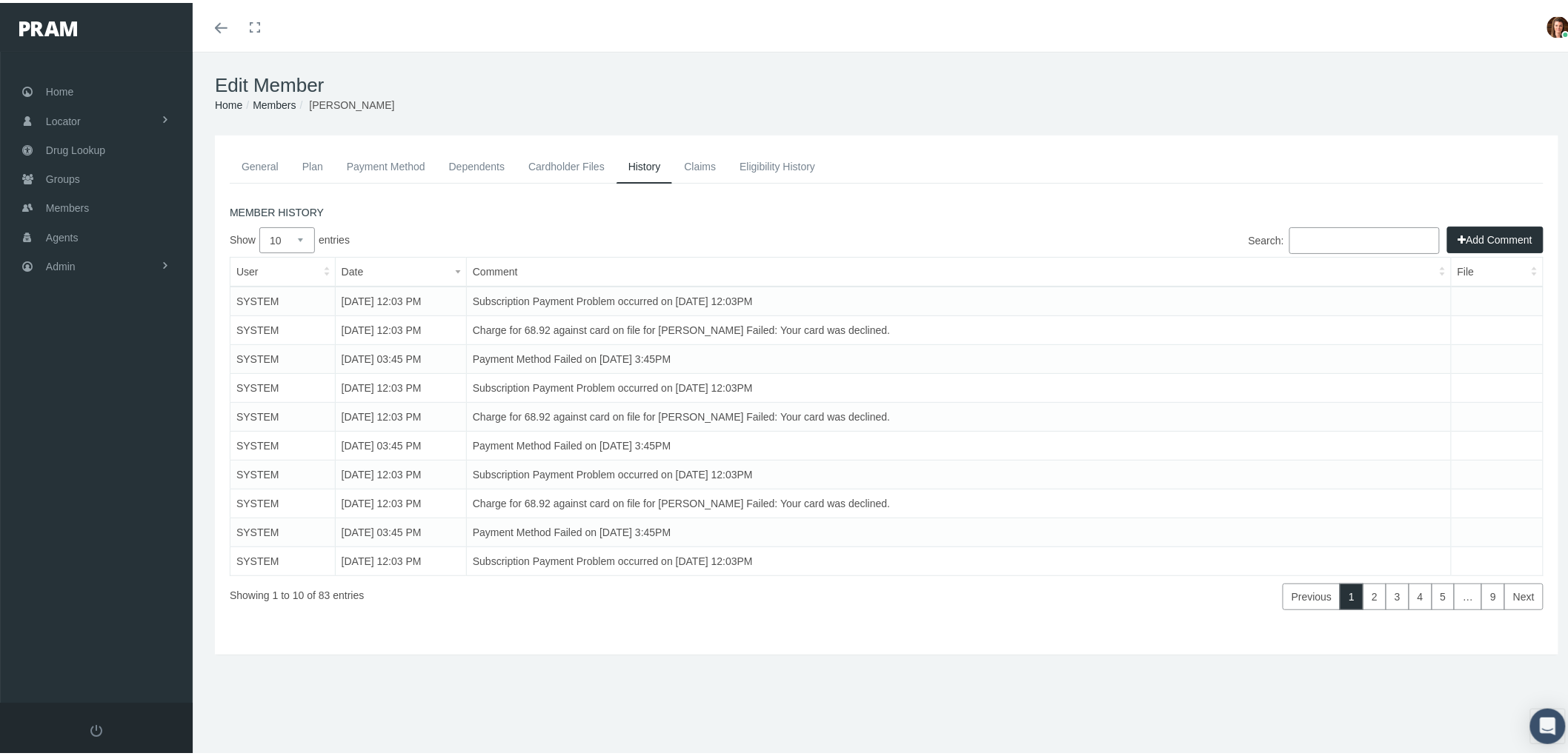
click at [1492, 230] on button "Add Comment" at bounding box center [1496, 237] width 97 height 27
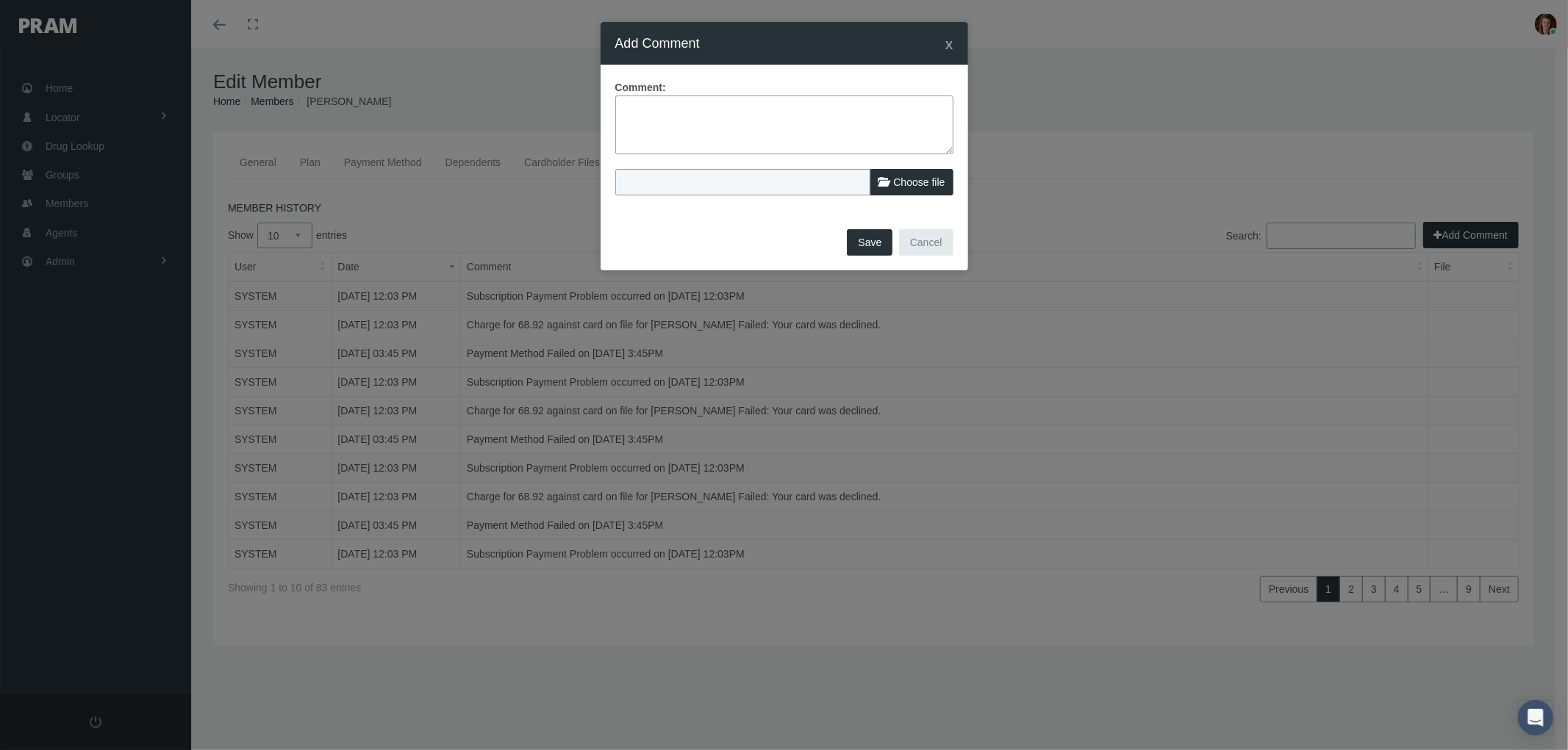
click at [692, 137] on textarea at bounding box center [784, 125] width 338 height 59
paste textarea "PRAM RX Drug Plan - Notice of Non Payment and Possible Termination 1st notice e…"
type textarea "PRAM RX Drug Plan - Notice of Non Payment and Possible Termination 1st notice e…"
click at [864, 241] on button "Save" at bounding box center [870, 243] width 46 height 27
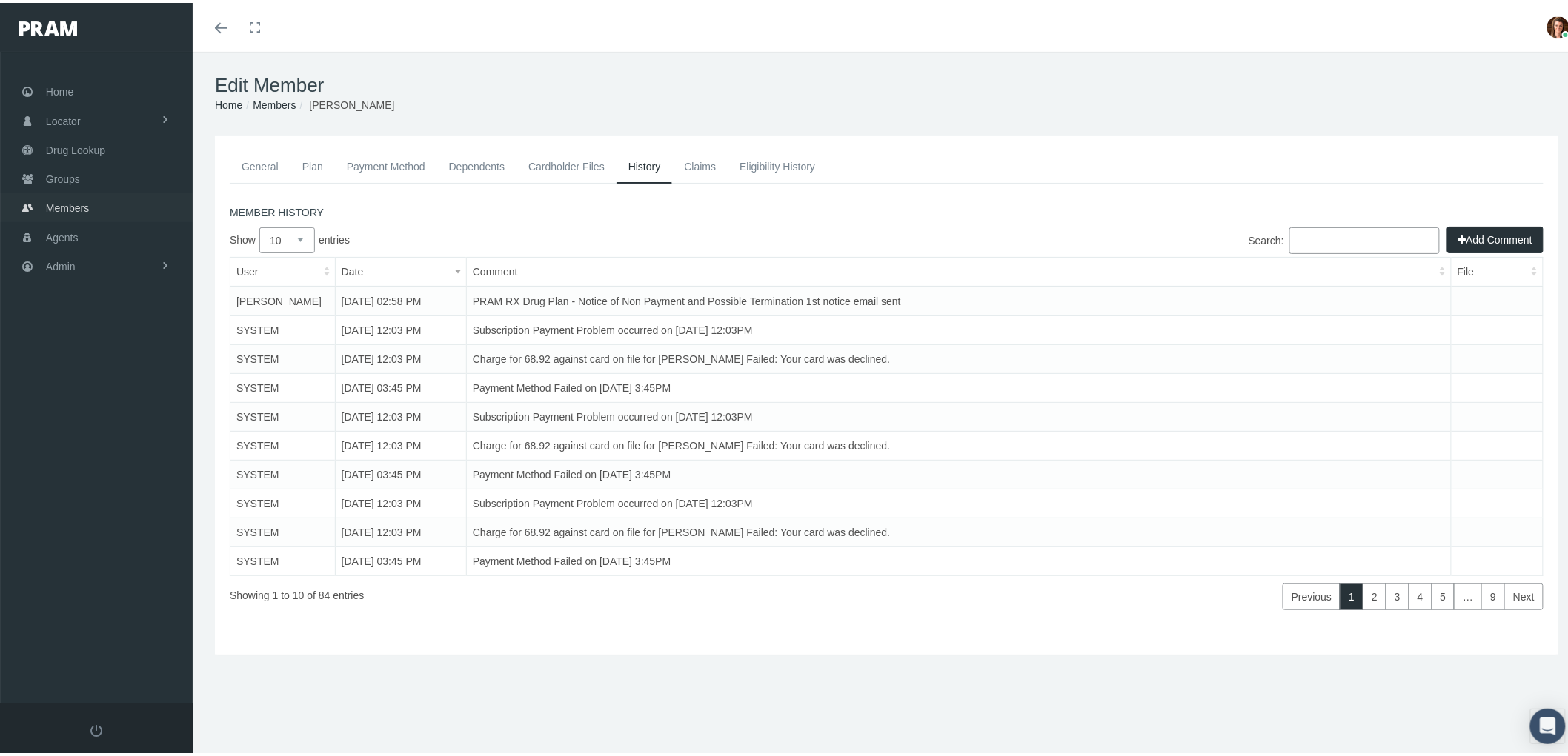
click at [60, 201] on span "Members" at bounding box center [68, 205] width 43 height 28
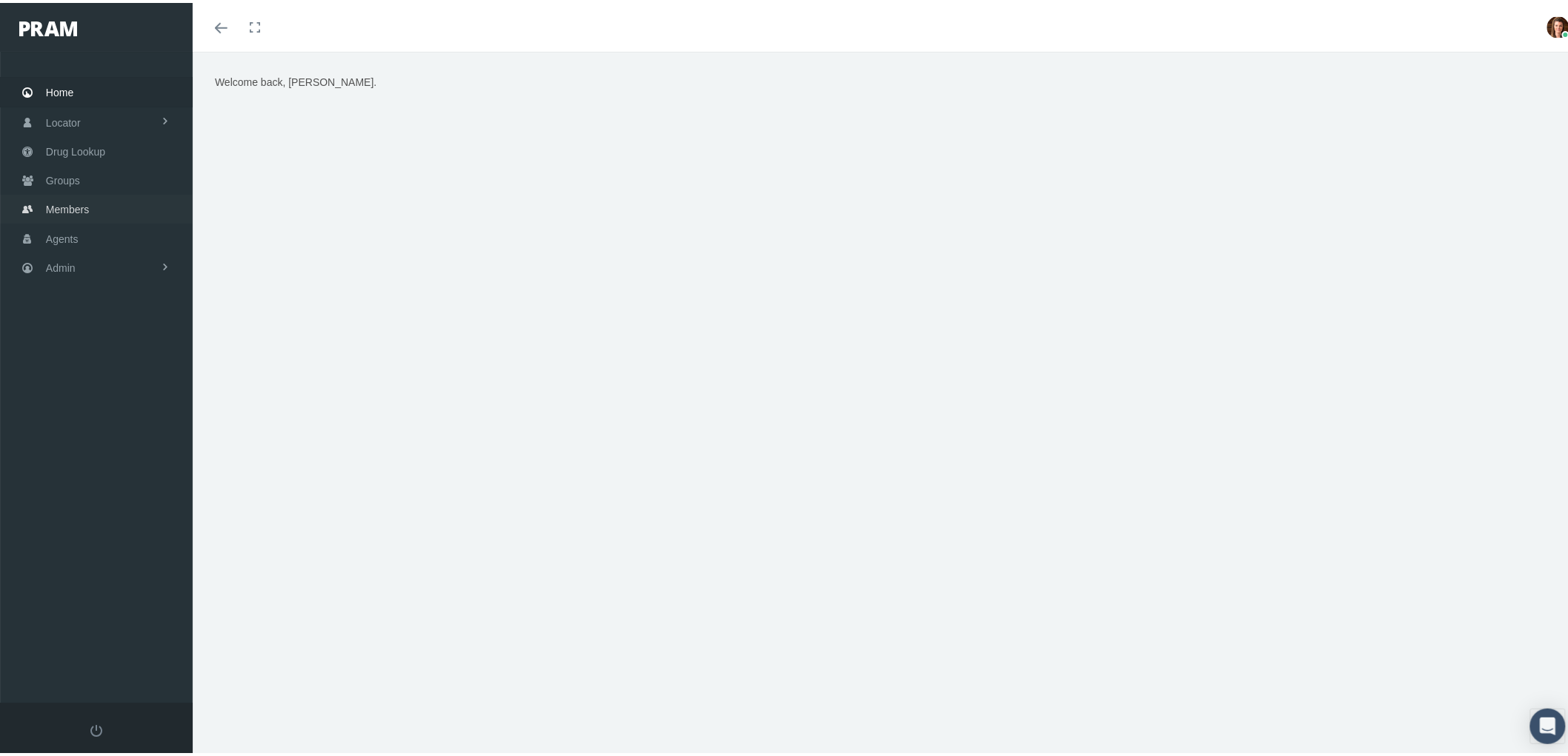
click at [94, 208] on link "Members" at bounding box center [96, 206] width 193 height 29
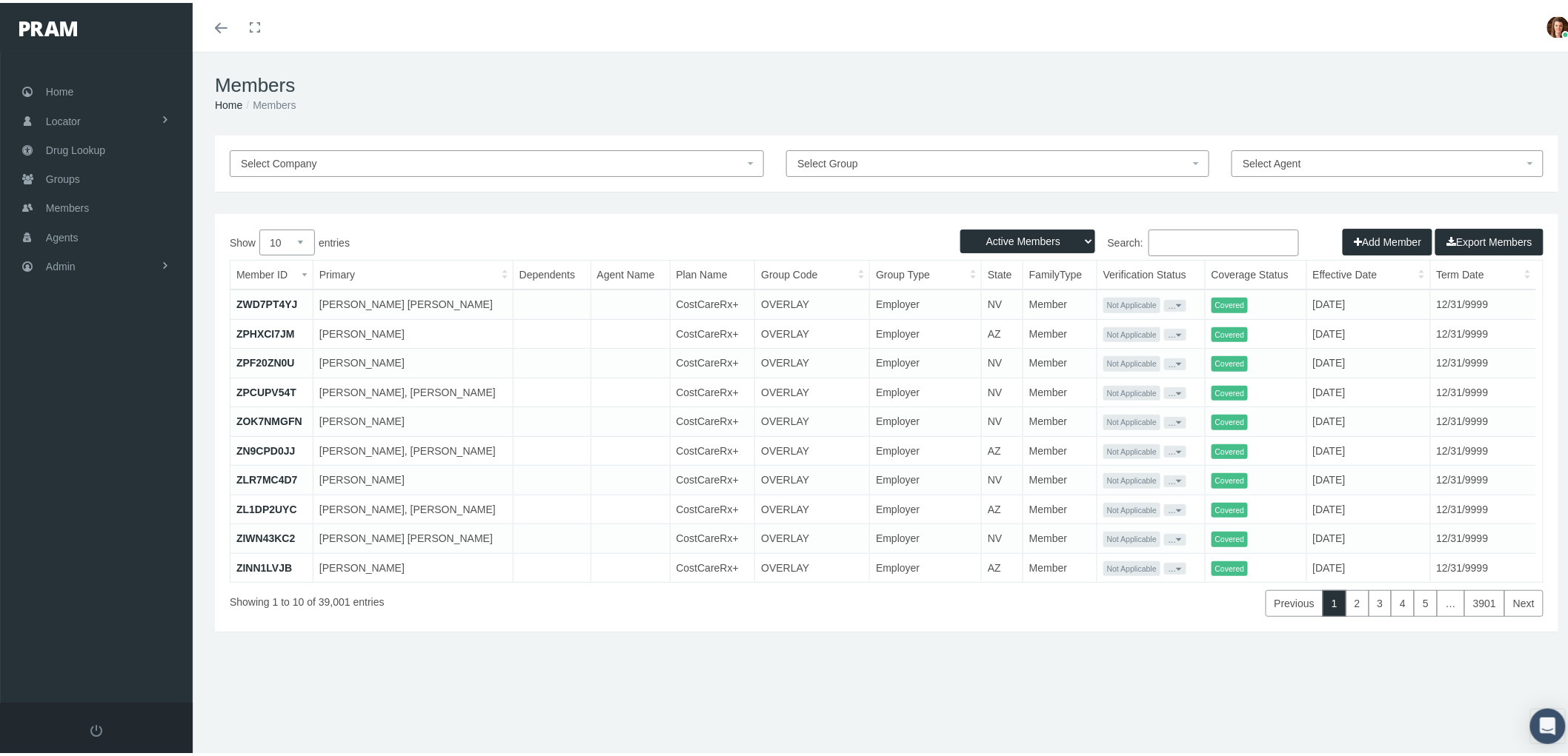
click at [1189, 242] on input "Search:" at bounding box center [1224, 240] width 150 height 27
type input "[PERSON_NAME]"
click at [1086, 234] on label "Search: [PERSON_NAME]" at bounding box center [1093, 240] width 413 height 27
click at [1148, 234] on input "[PERSON_NAME]" at bounding box center [1224, 240] width 150 height 27
click at [1079, 236] on select "Active Members Terminated Members Active & Terminated" at bounding box center [1027, 239] width 135 height 24
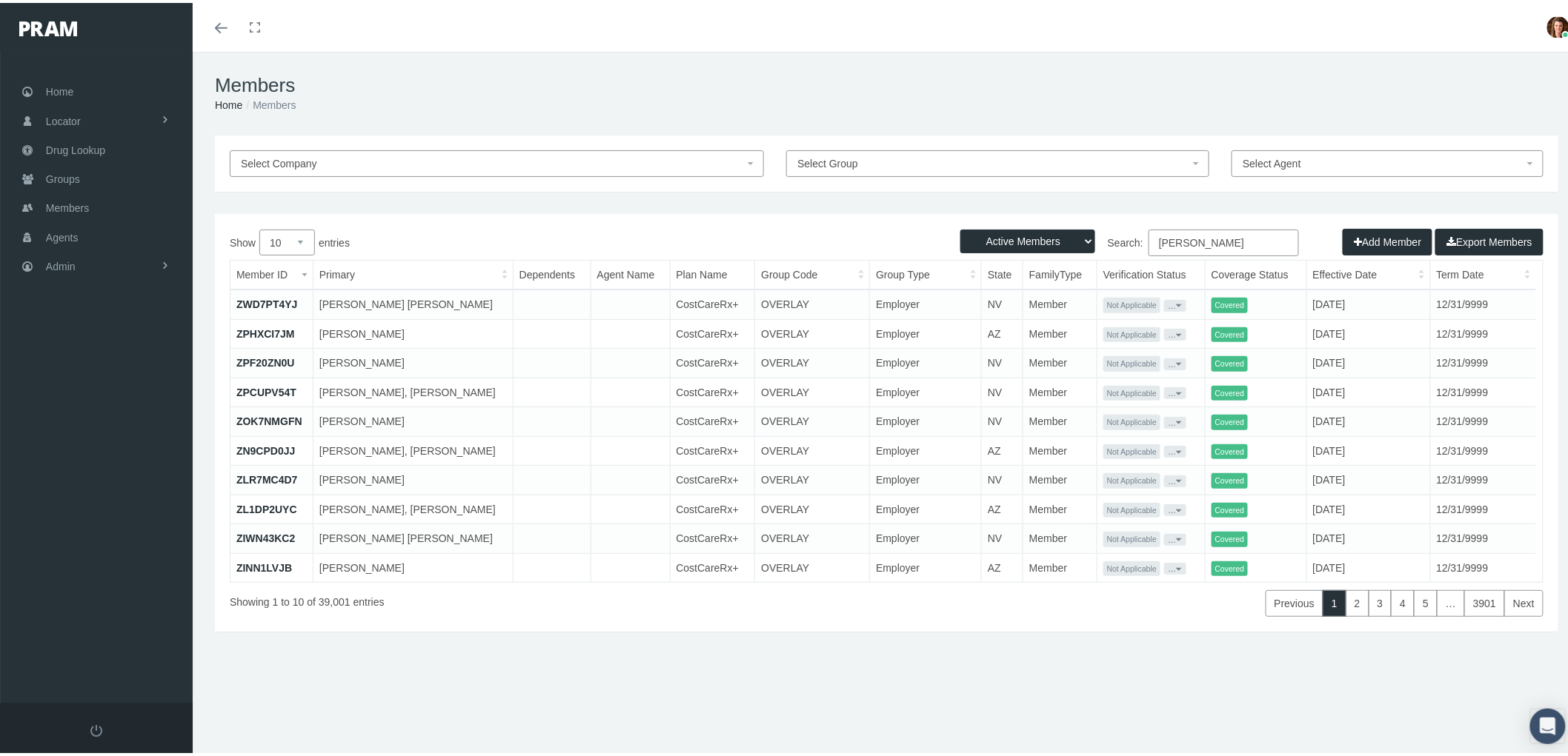
select select "3"
click at [960, 227] on select "Active Members Terminated Members Active & Terminated" at bounding box center [1027, 239] width 135 height 24
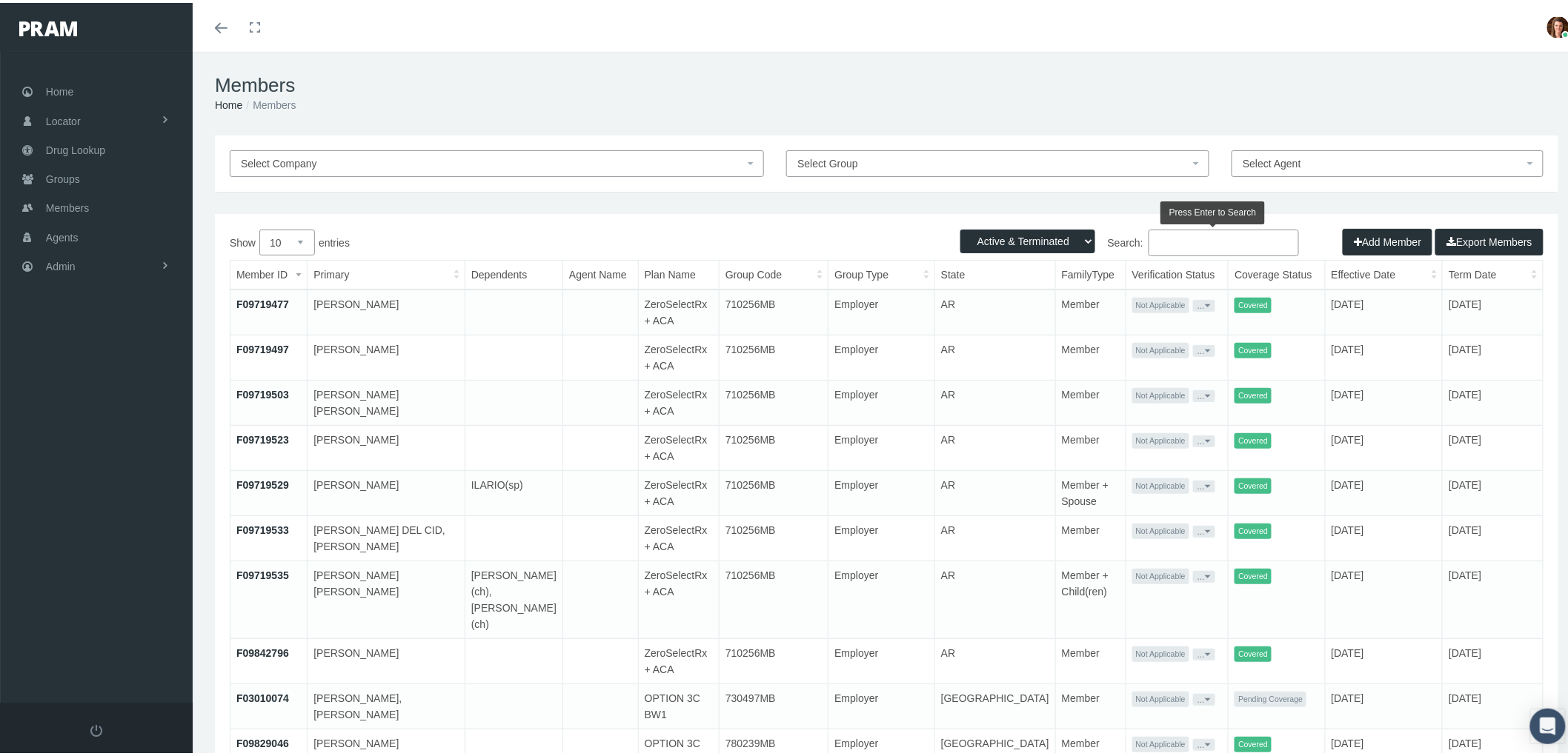
click at [1175, 236] on input "Search:" at bounding box center [1224, 240] width 150 height 27
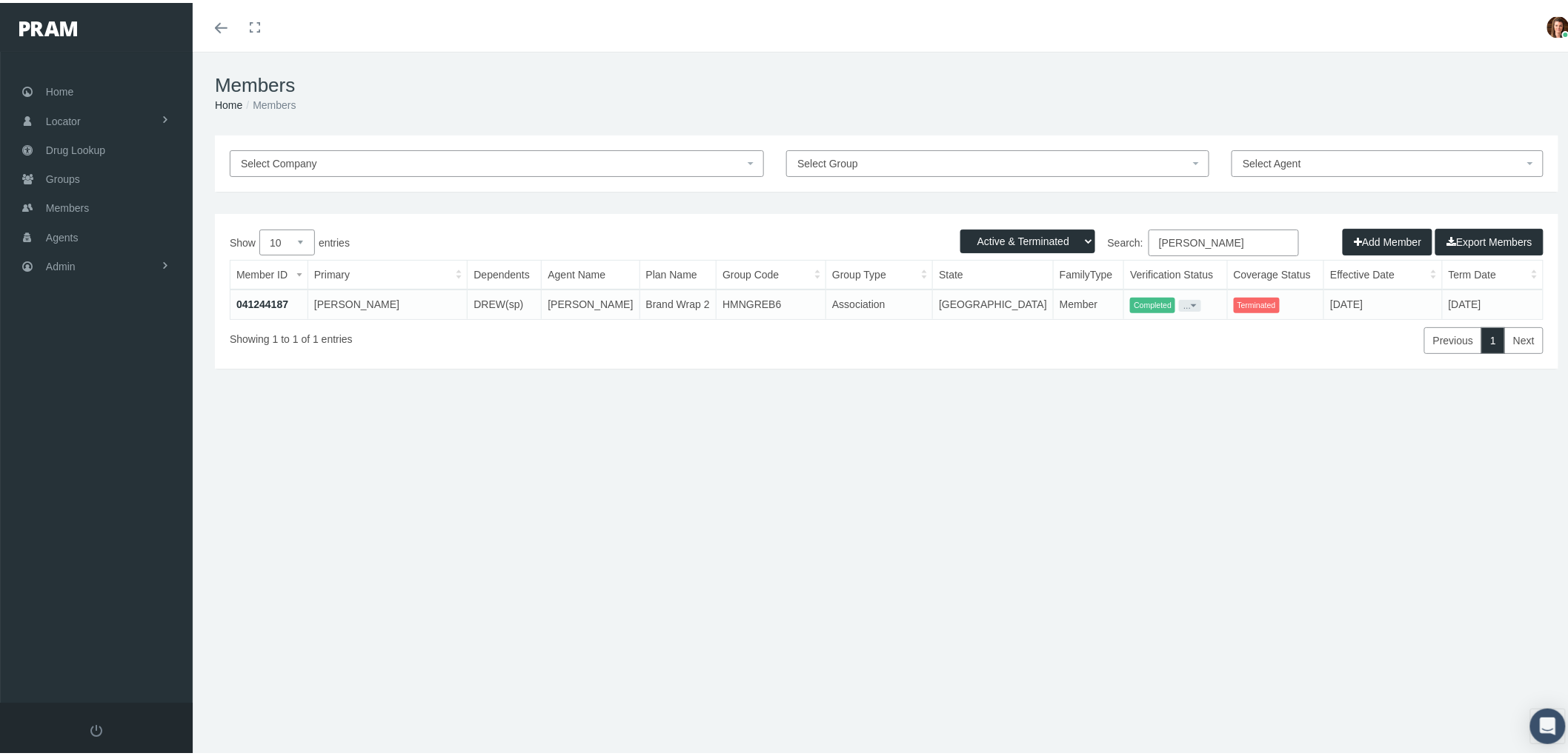
type input "kathy capps"
click at [275, 300] on link "041244187" at bounding box center [263, 302] width 52 height 12
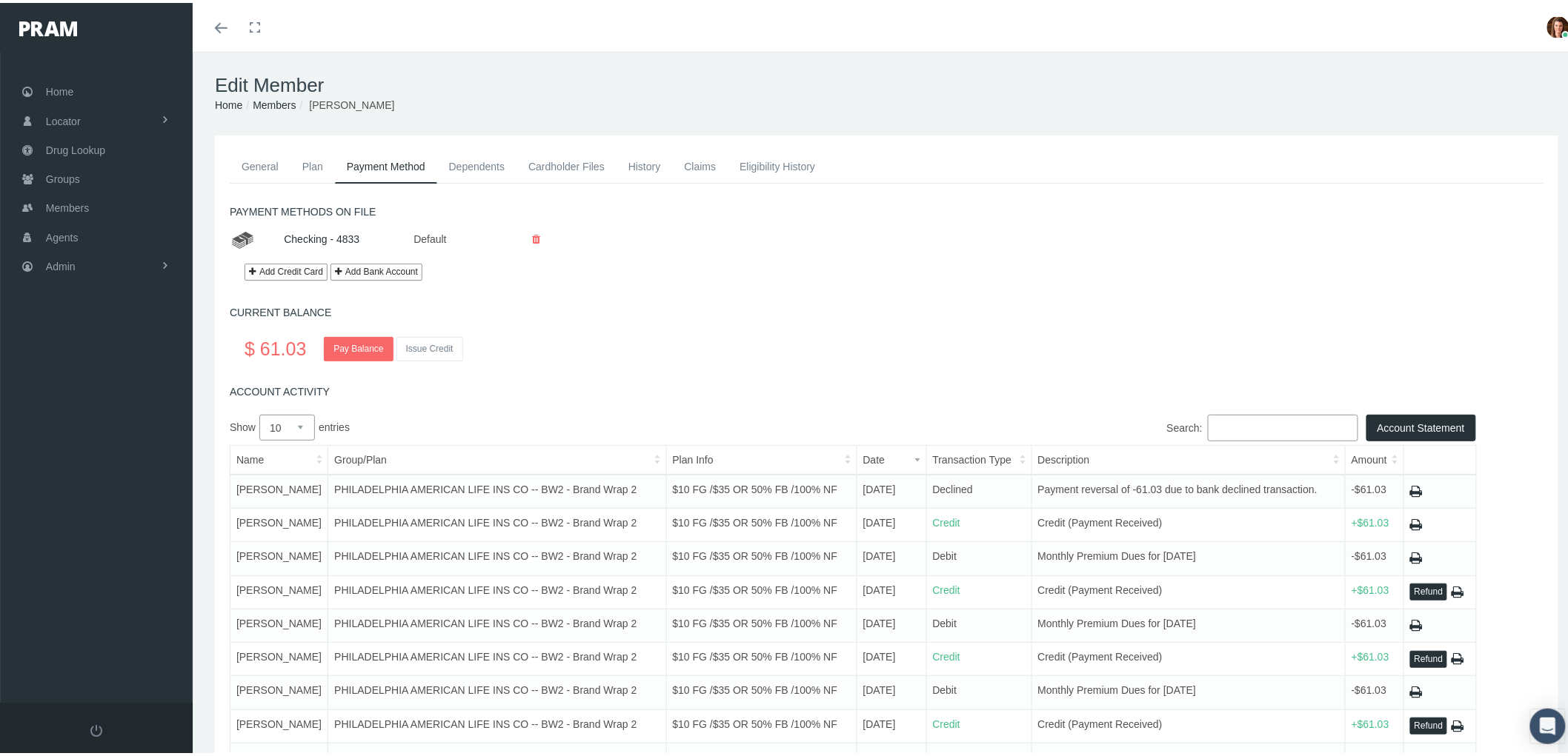
click at [642, 161] on link "History" at bounding box center [645, 164] width 57 height 33
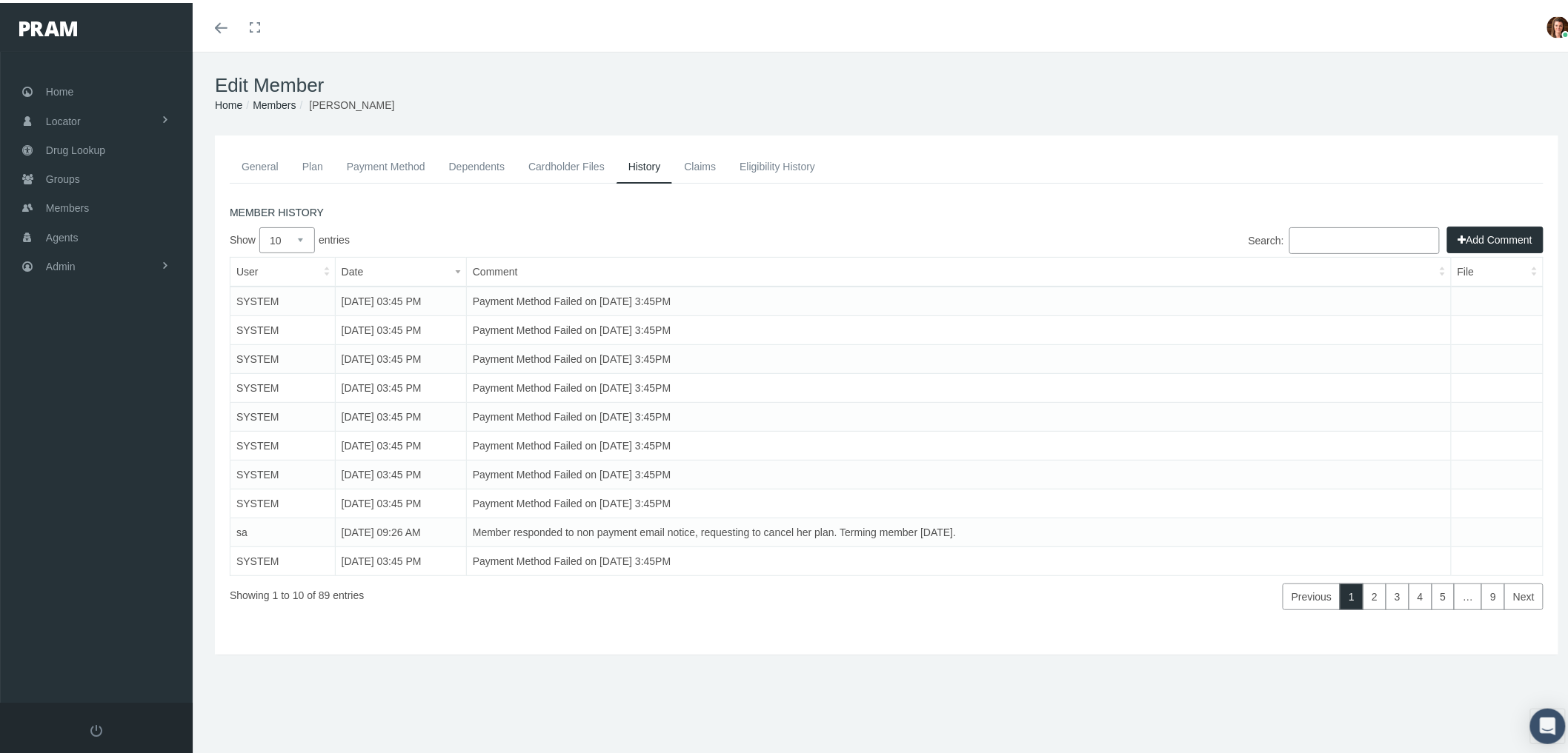
click at [690, 159] on link "Claims" at bounding box center [700, 164] width 56 height 33
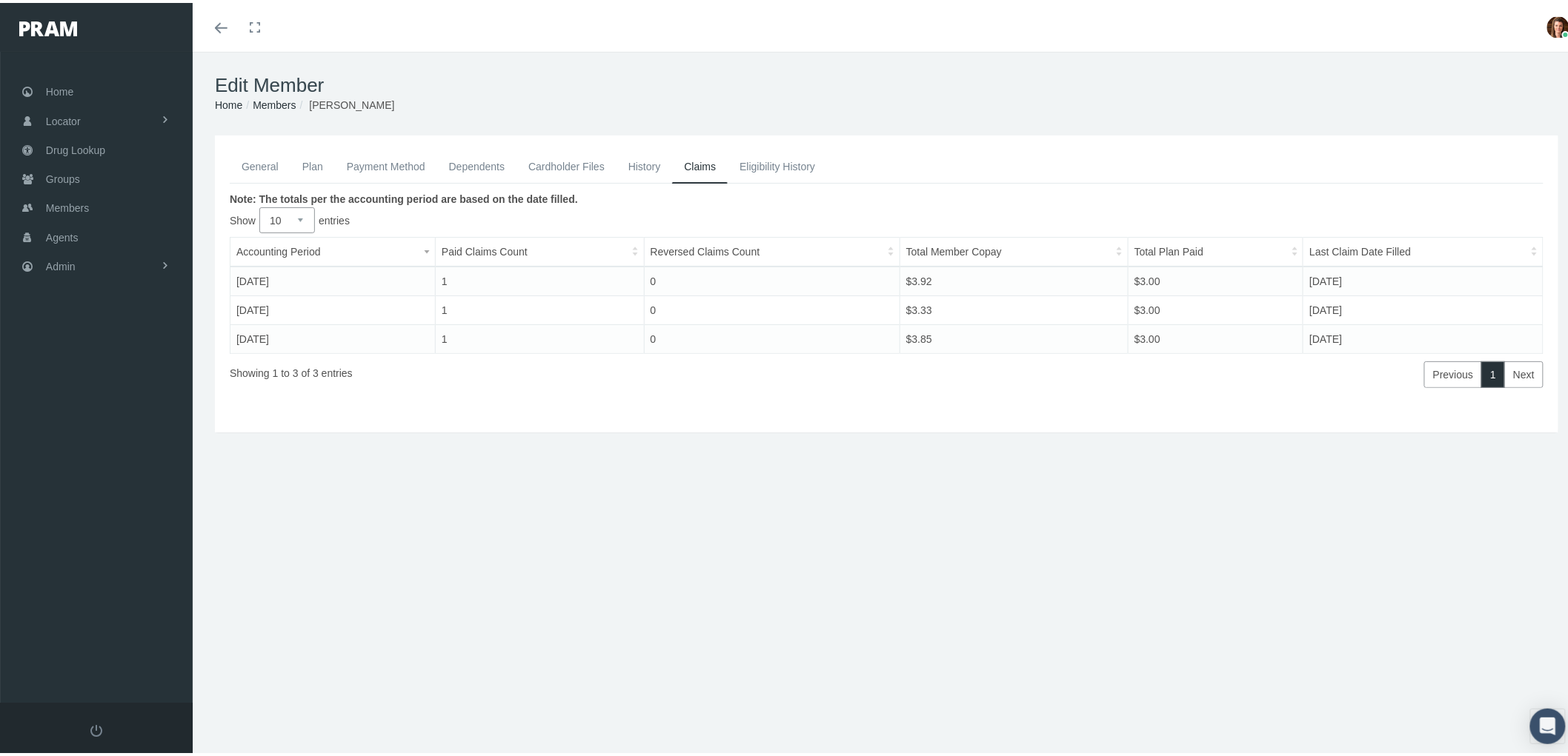
click at [759, 156] on link "Eligibility History" at bounding box center [778, 164] width 100 height 33
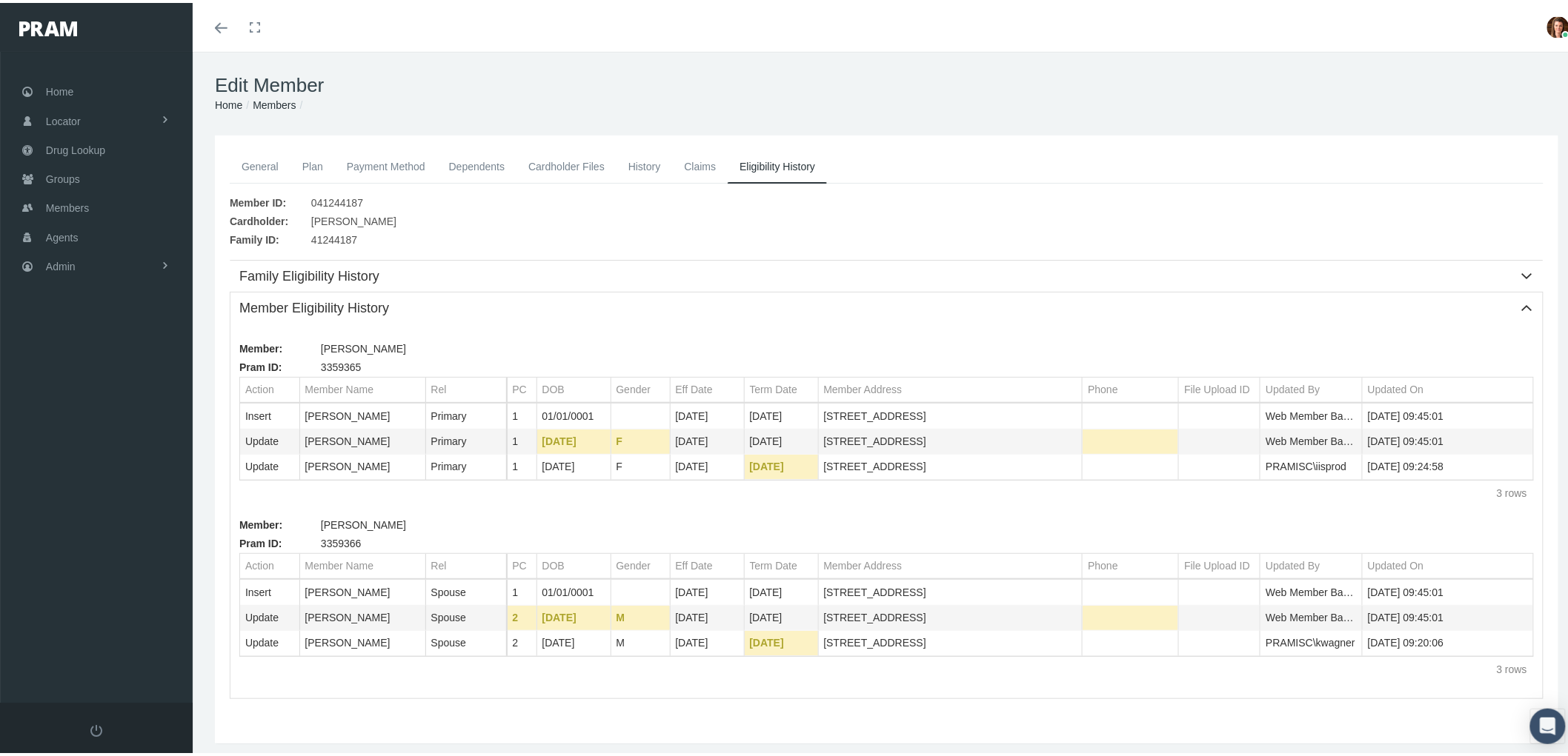
click at [643, 161] on link "History" at bounding box center [645, 164] width 57 height 33
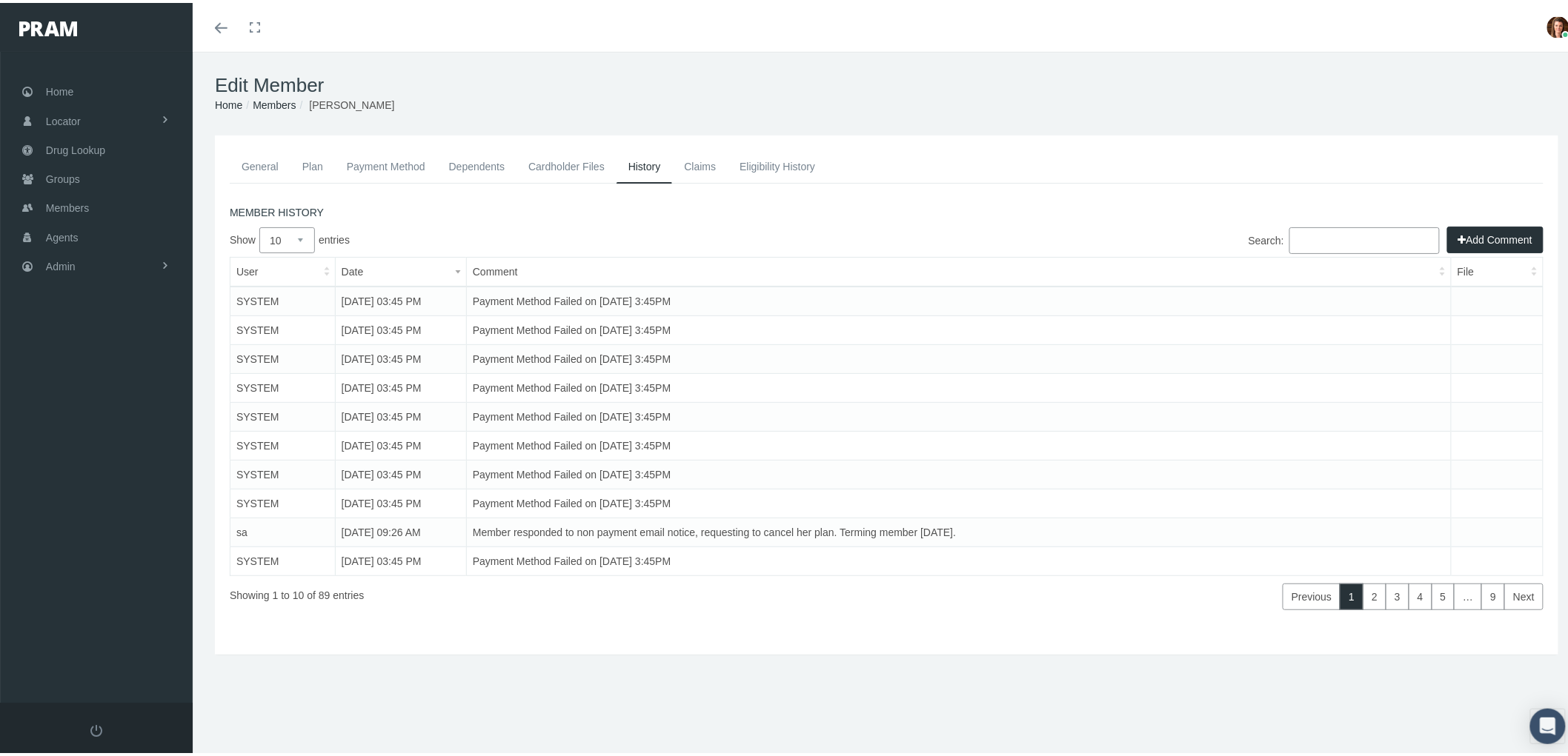
click at [306, 241] on select "10 25 50 100" at bounding box center [287, 237] width 56 height 26
select select "100"
click at [260, 224] on select "10 25 50 100" at bounding box center [287, 237] width 56 height 26
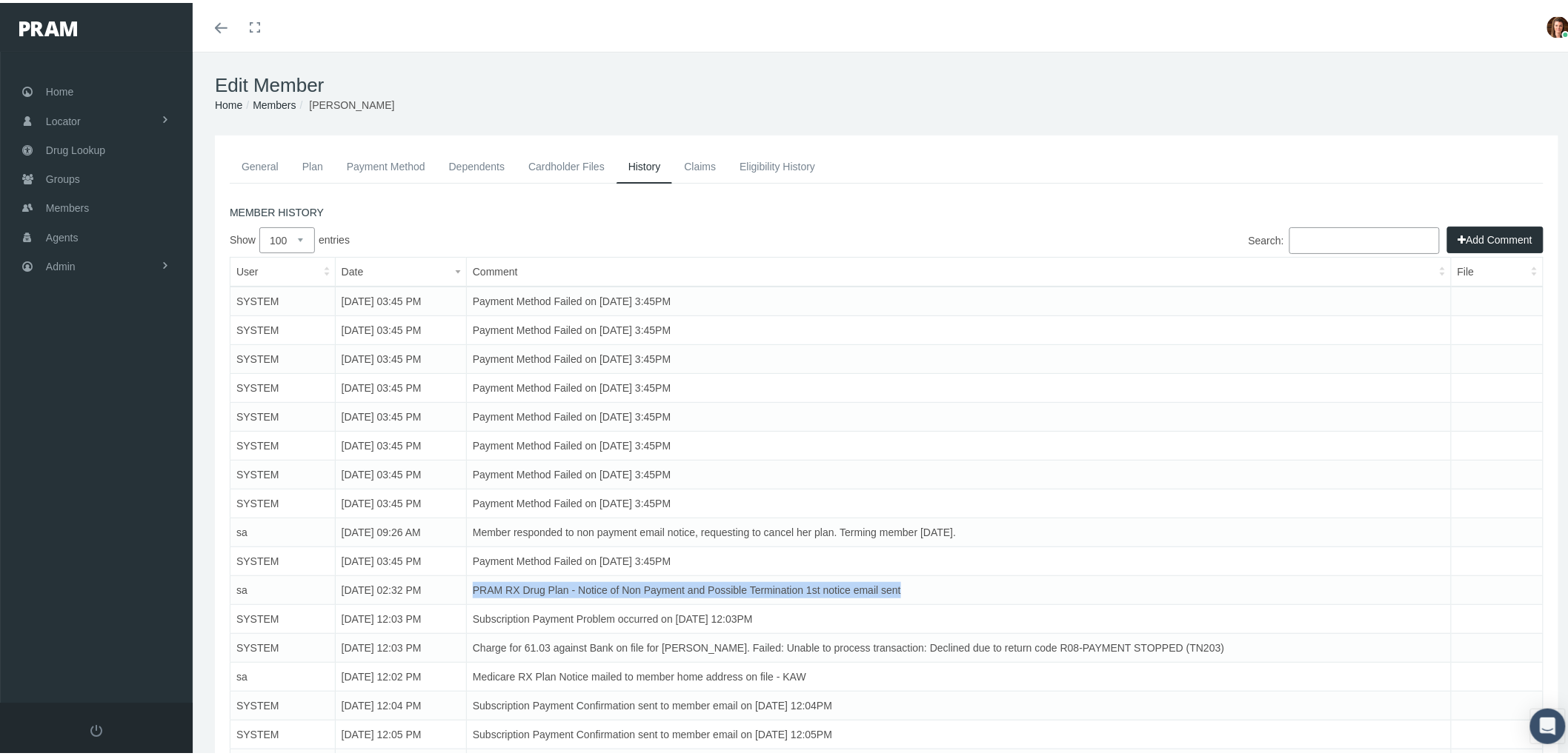
drag, startPoint x: 916, startPoint y: 584, endPoint x: 470, endPoint y: 588, distance: 446.0
click at [470, 588] on td "PRAM RX Drug Plan - Notice of Non Payment and Possible Termination 1st notice e…" at bounding box center [959, 587] width 985 height 29
copy td "PRAM RX Drug Plan - Notice of Non Payment and Possible Termination 1st notice e…"
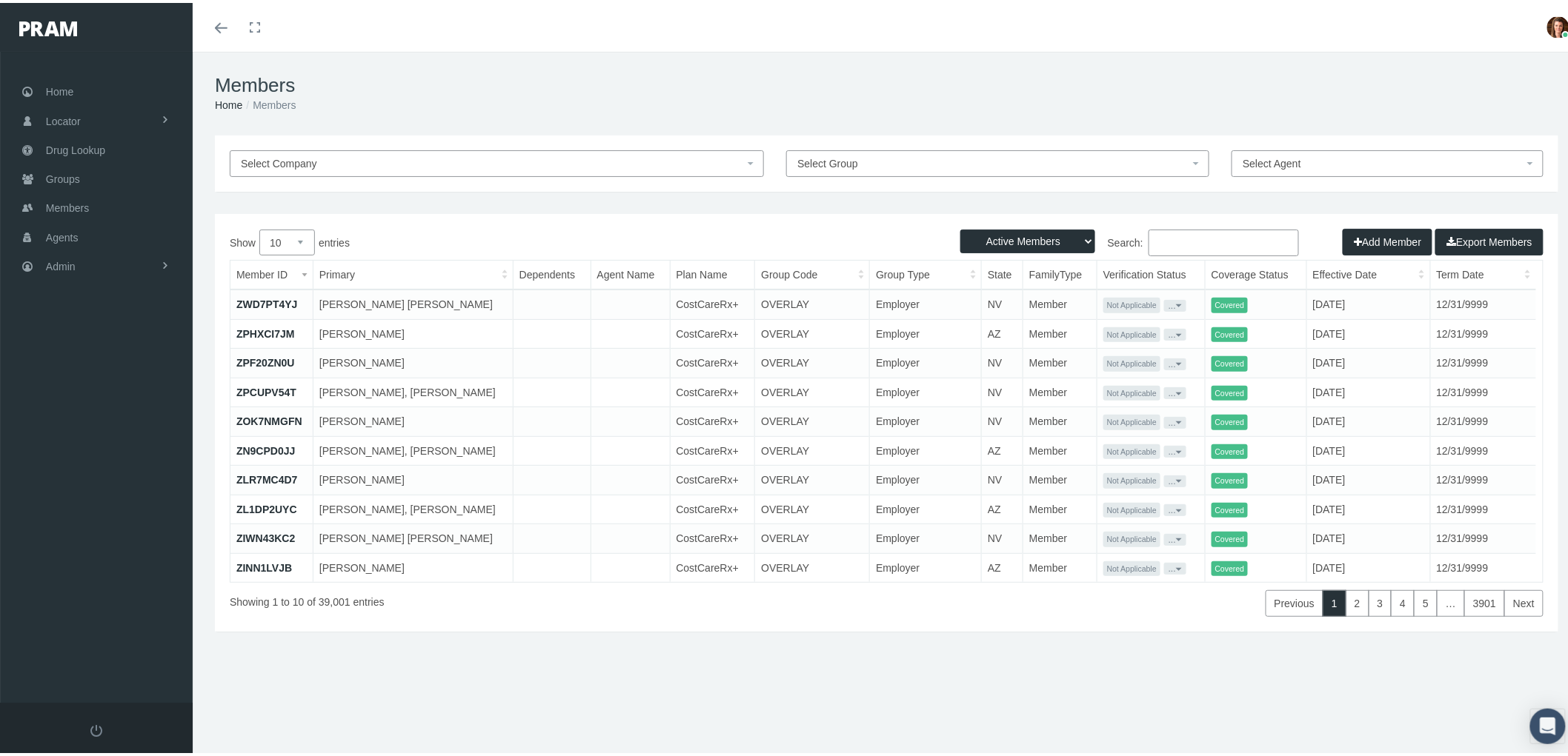
click at [1190, 247] on input "Search:" at bounding box center [1224, 240] width 150 height 27
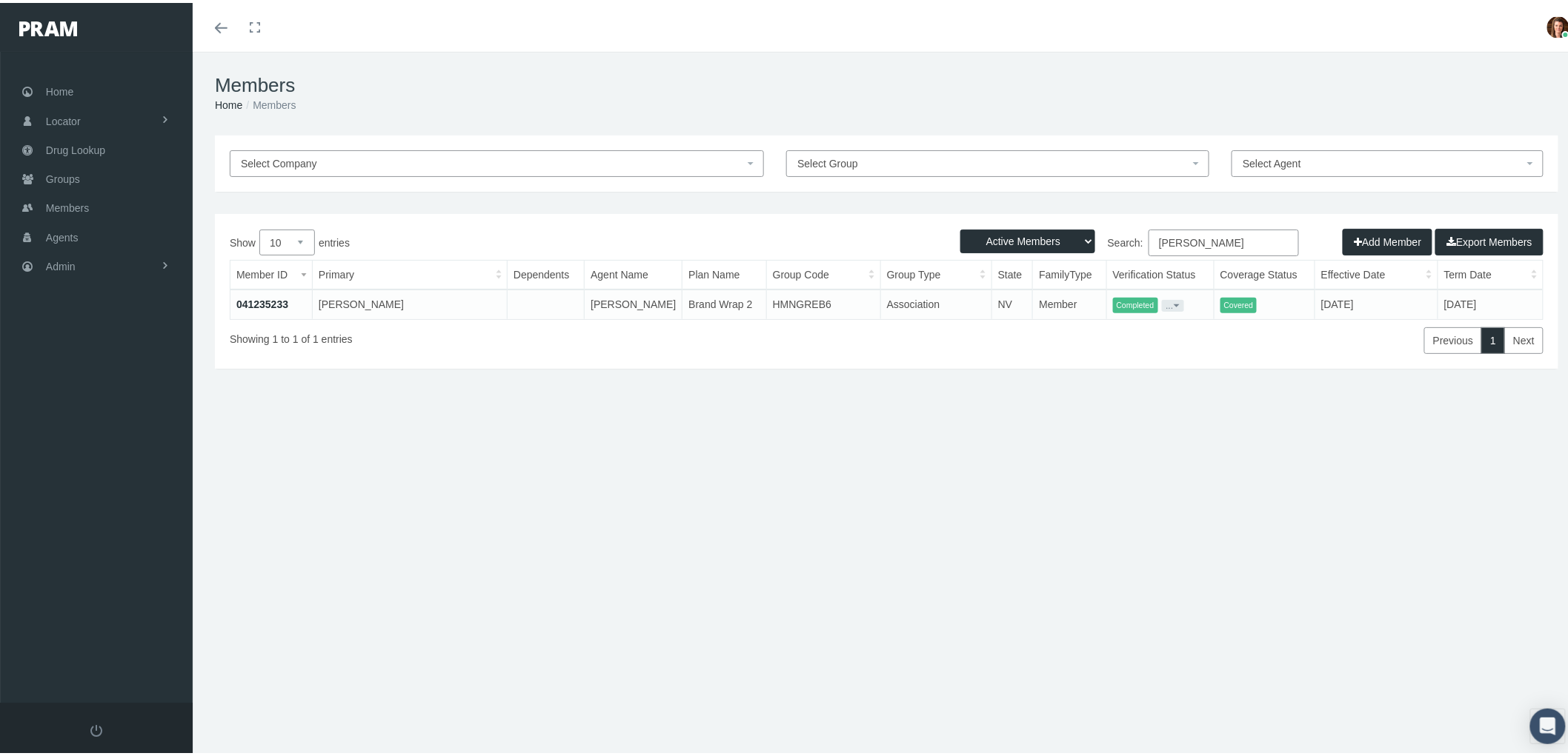
type input "[PERSON_NAME]"
click at [265, 286] on th "Member ID" at bounding box center [271, 272] width 82 height 29
click at [260, 301] on link "041235233" at bounding box center [263, 302] width 52 height 12
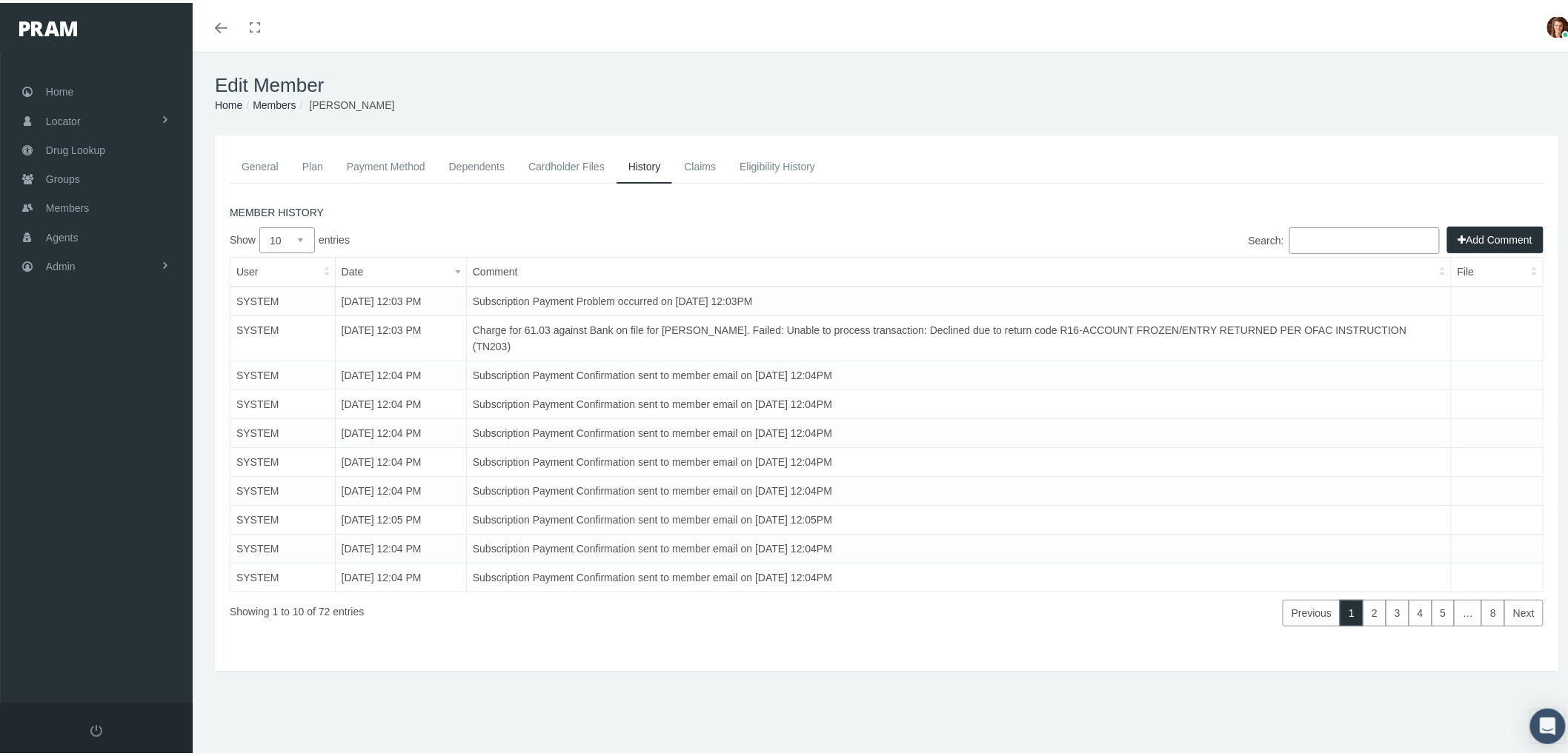
click at [1456, 233] on button "Add Comment" at bounding box center [1496, 237] width 97 height 27
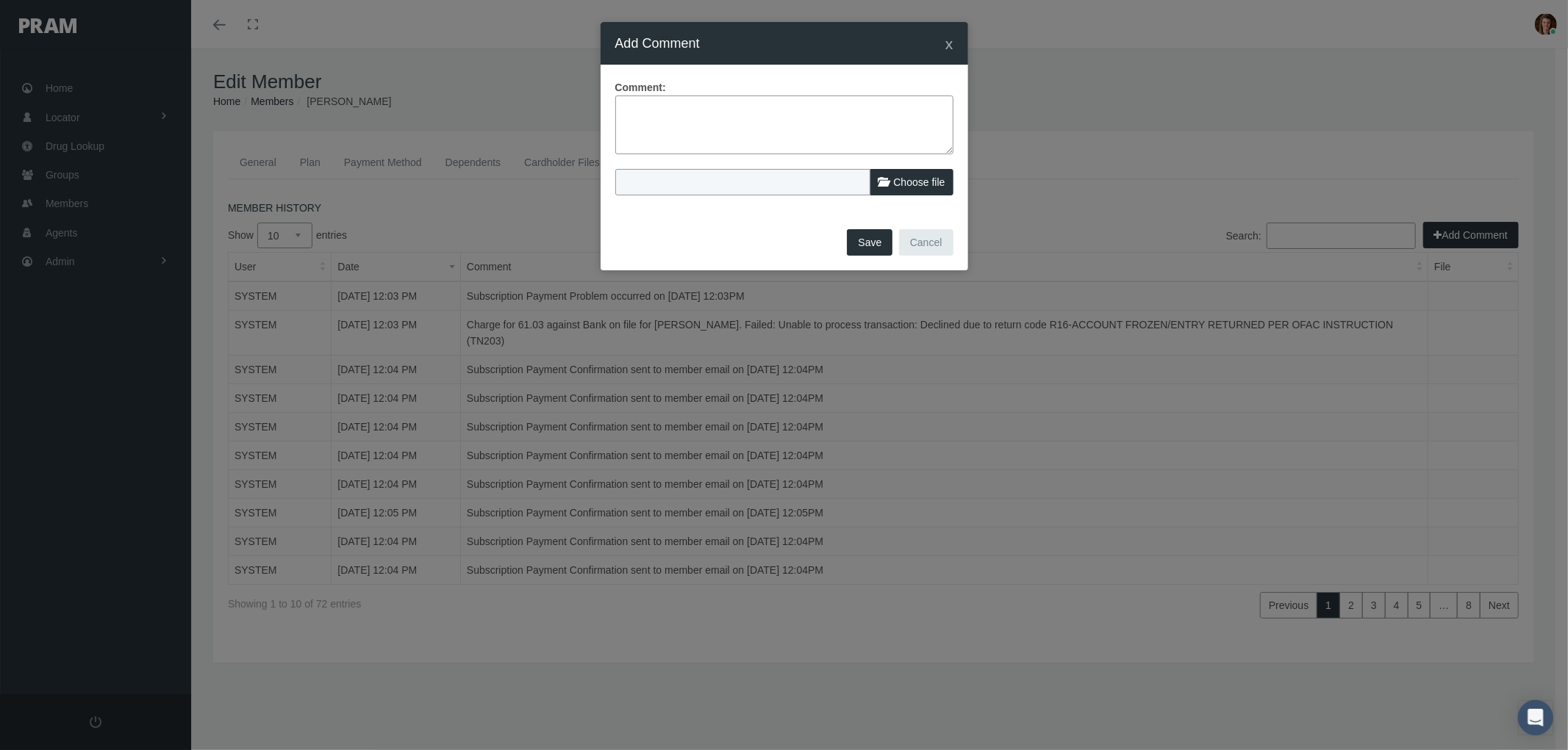
click at [689, 122] on textarea at bounding box center [784, 125] width 338 height 59
drag, startPoint x: 684, startPoint y: 117, endPoint x: 883, endPoint y: 54, distance: 208.7
click at [951, 38] on span "x" at bounding box center [949, 44] width 8 height 17
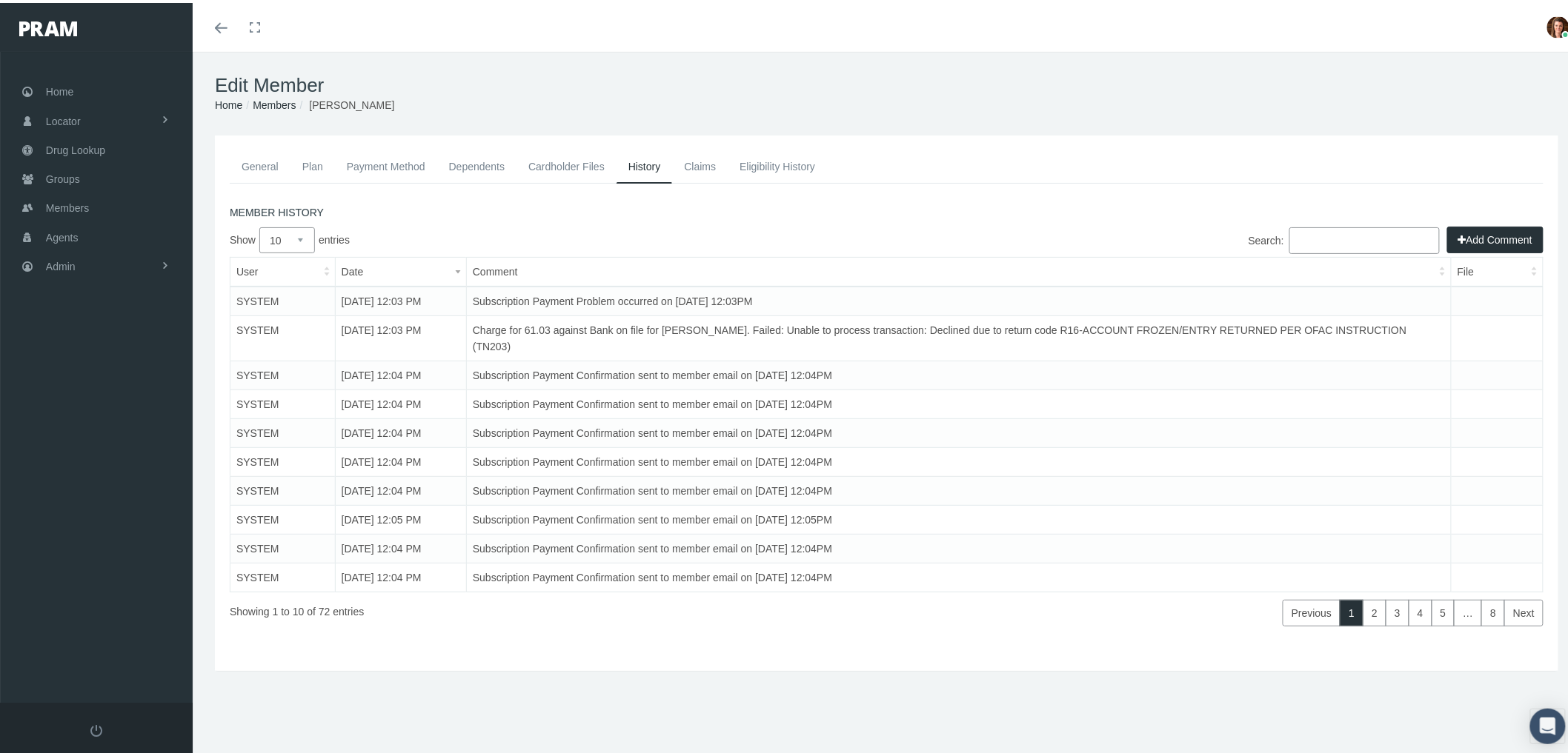
click at [402, 164] on link "Payment Method" at bounding box center [386, 164] width 103 height 33
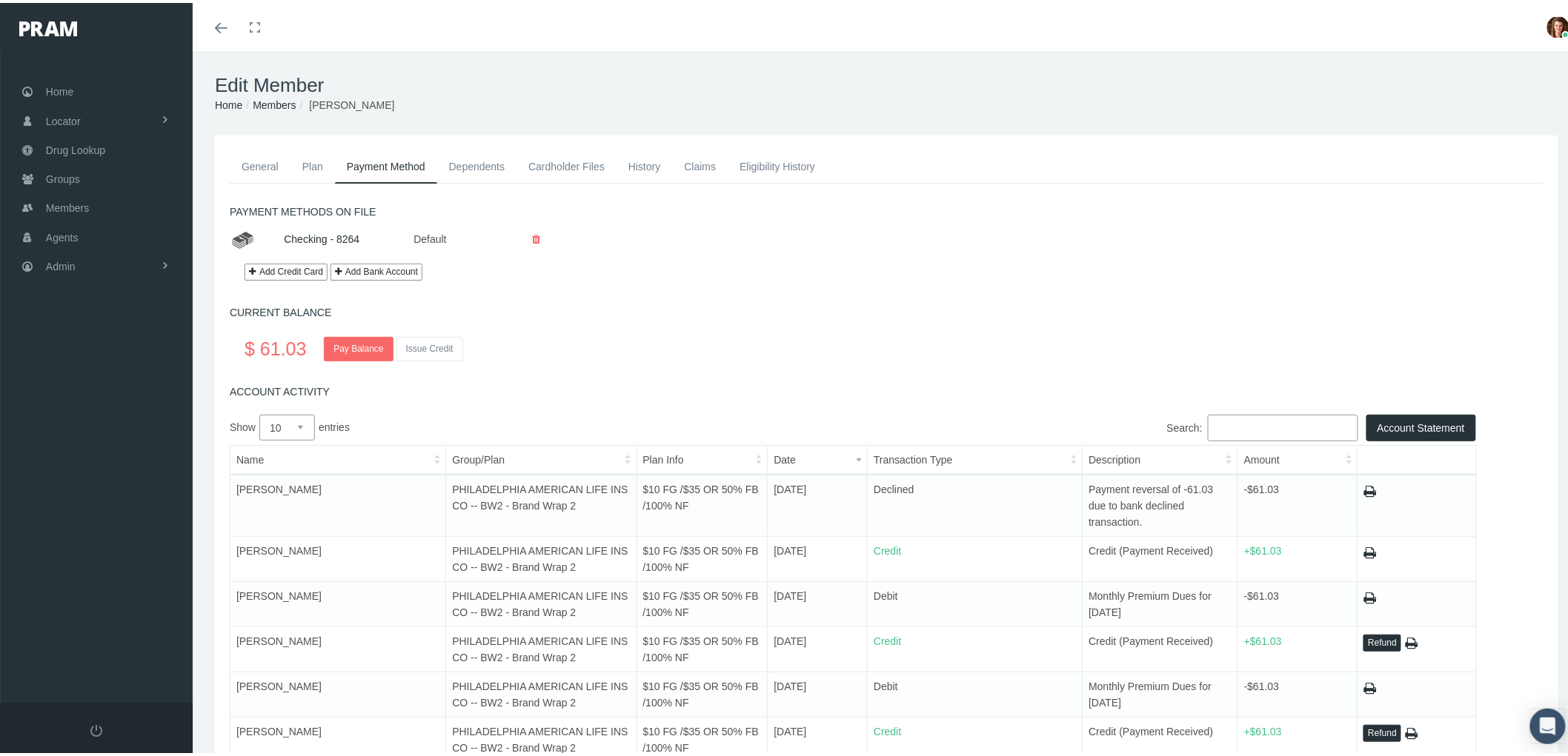
click at [655, 152] on link "History" at bounding box center [645, 164] width 57 height 33
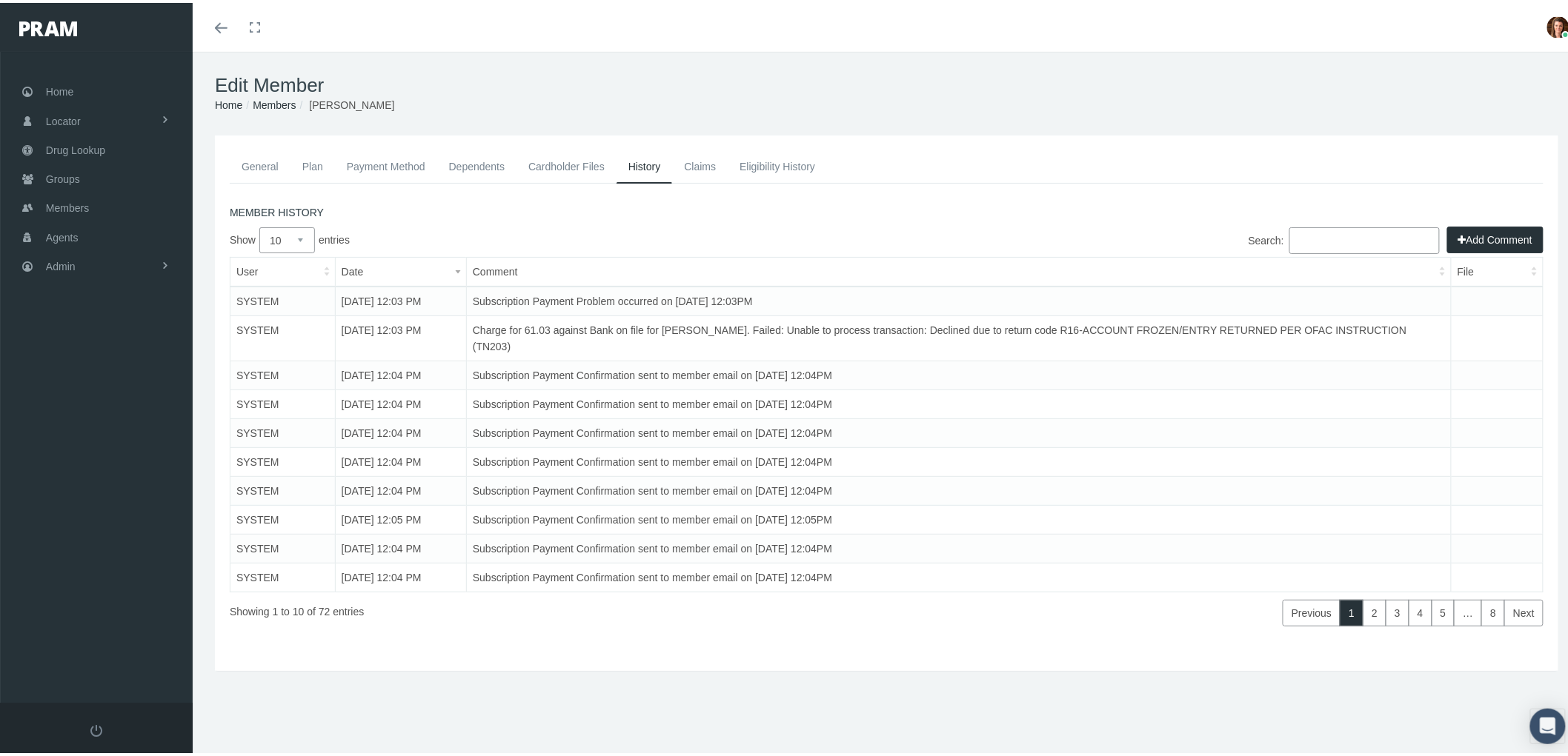
click at [1479, 232] on button "Add Comment" at bounding box center [1496, 237] width 97 height 27
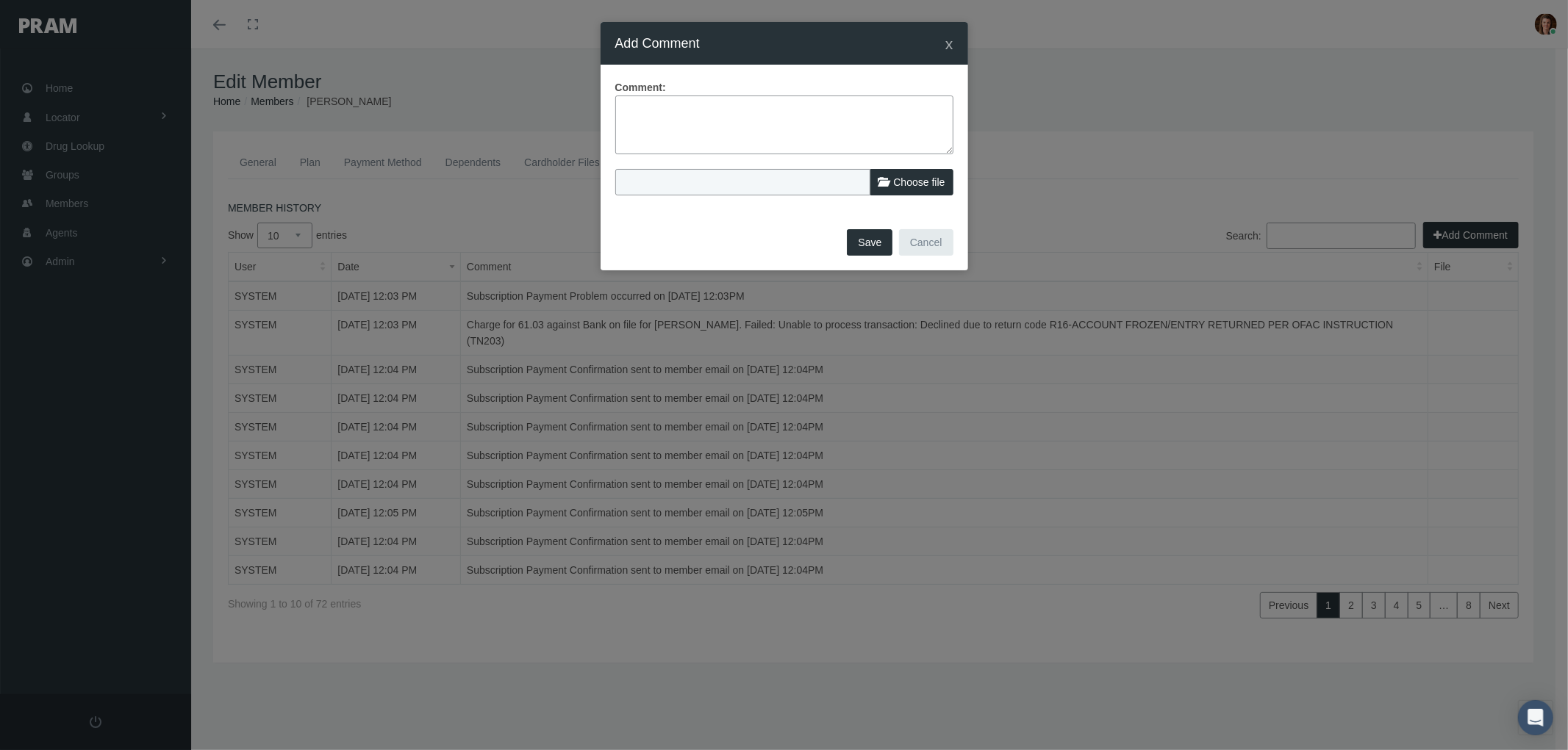
click at [666, 125] on textarea at bounding box center [784, 125] width 338 height 59
paste textarea "PRAM RX Drug Plan - Notice of Non Payment and Possible Termination 1st notice e…"
type textarea "PRAM RX Drug Plan - Notice of Non Payment and Possible Termination 1st notice e…"
click at [875, 243] on button "Save" at bounding box center [870, 243] width 46 height 27
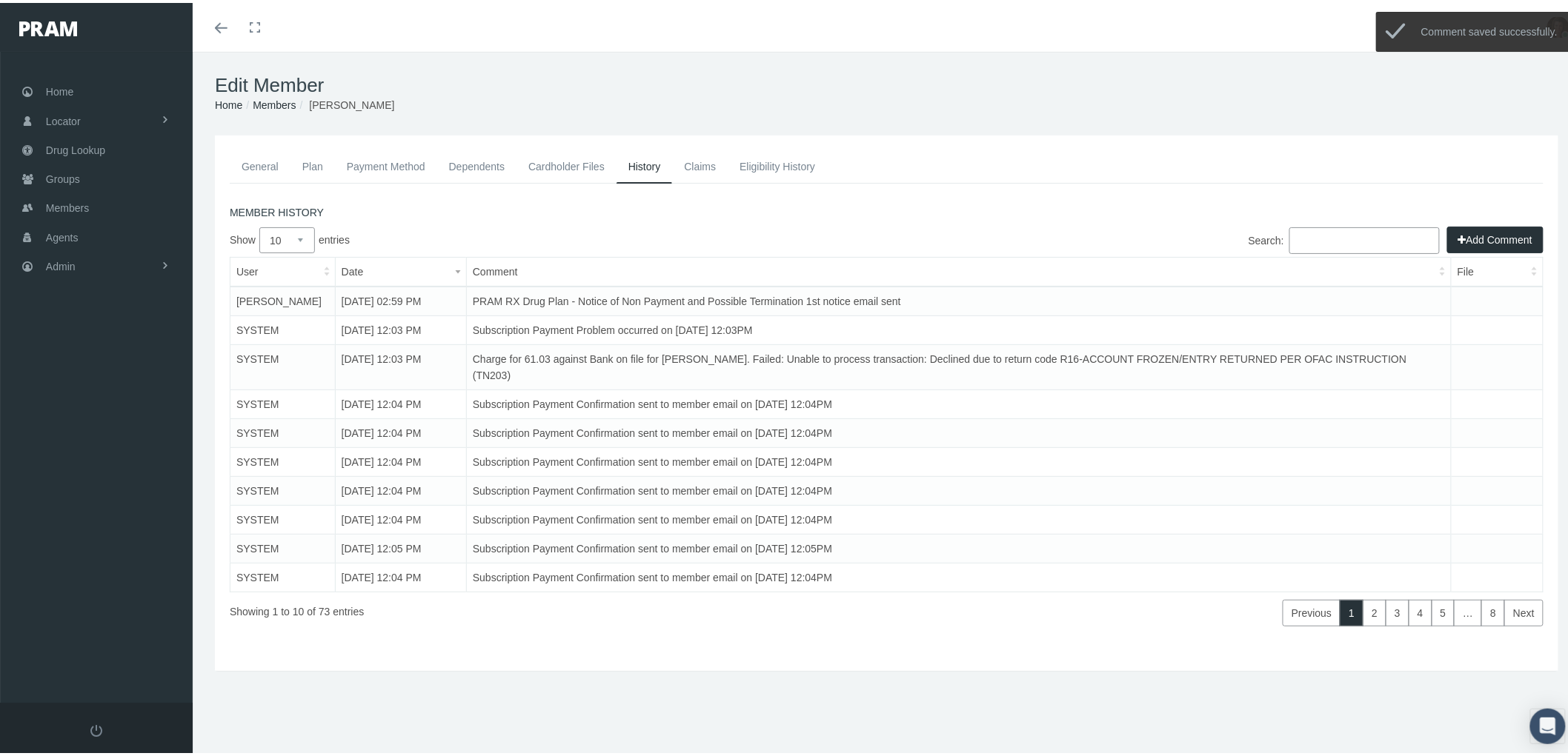
click at [716, 157] on link "Claims" at bounding box center [700, 164] width 56 height 33
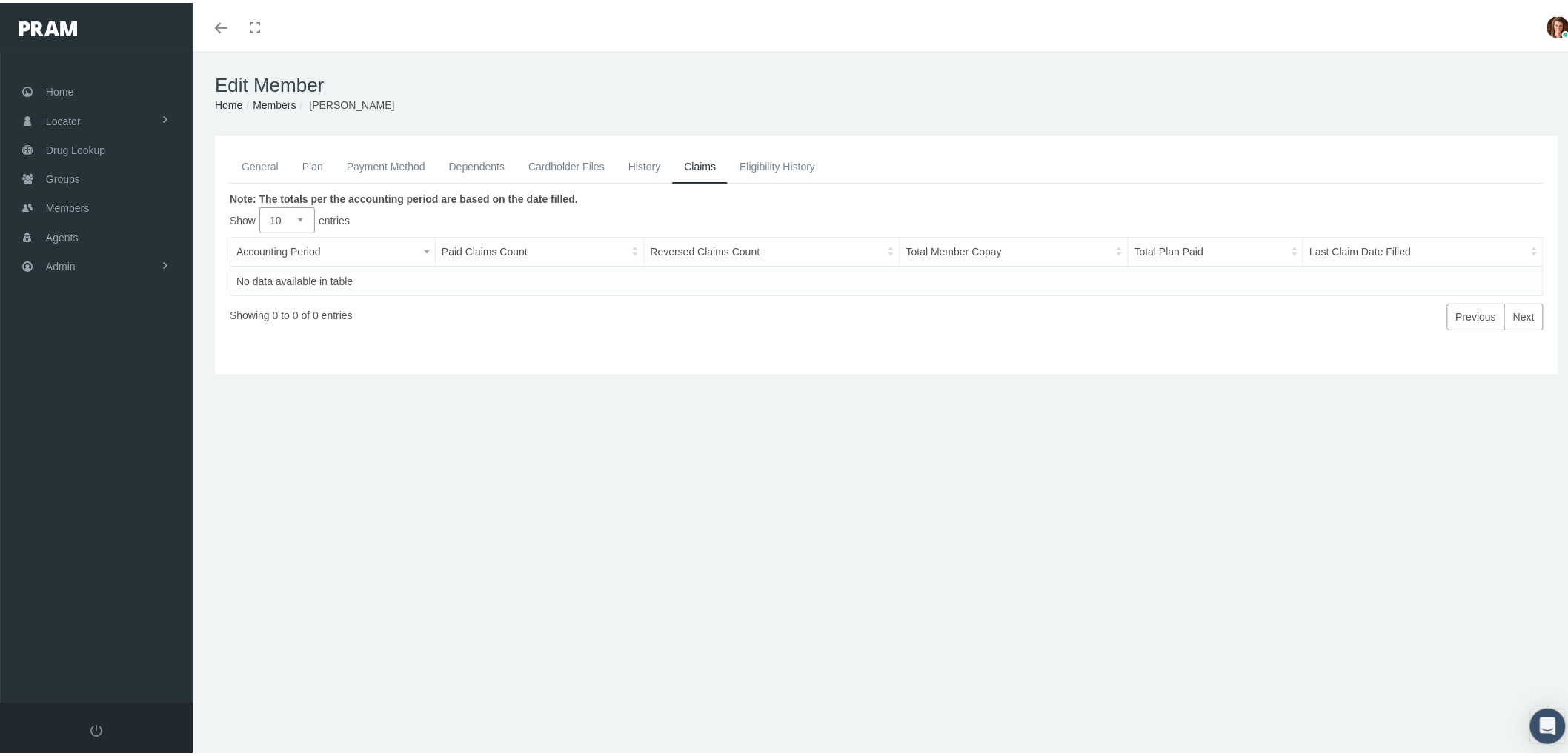
click at [261, 164] on link "General" at bounding box center [260, 164] width 61 height 33
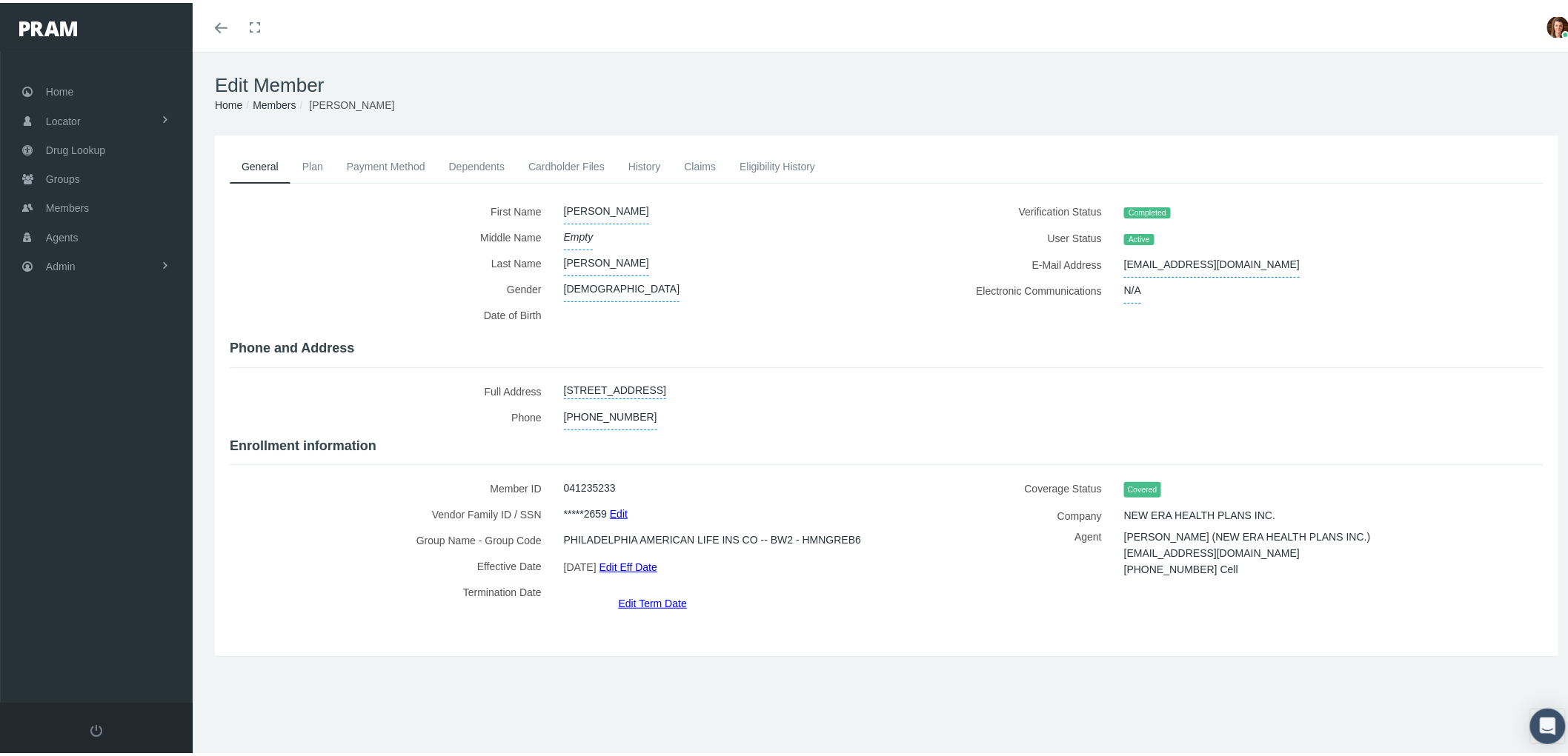
click at [413, 151] on link "Payment Method" at bounding box center [386, 164] width 103 height 33
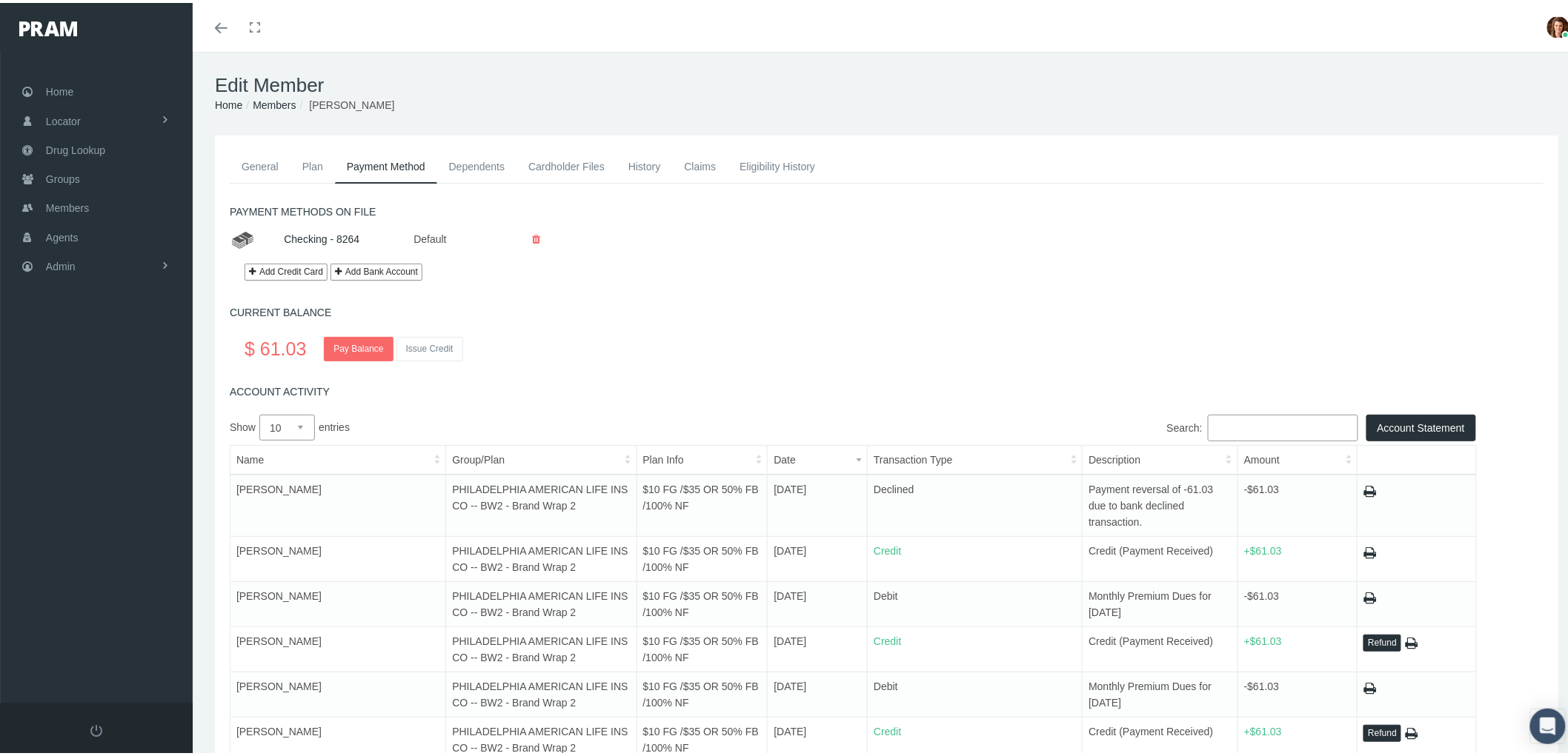
click at [277, 173] on link "General" at bounding box center [260, 164] width 61 height 33
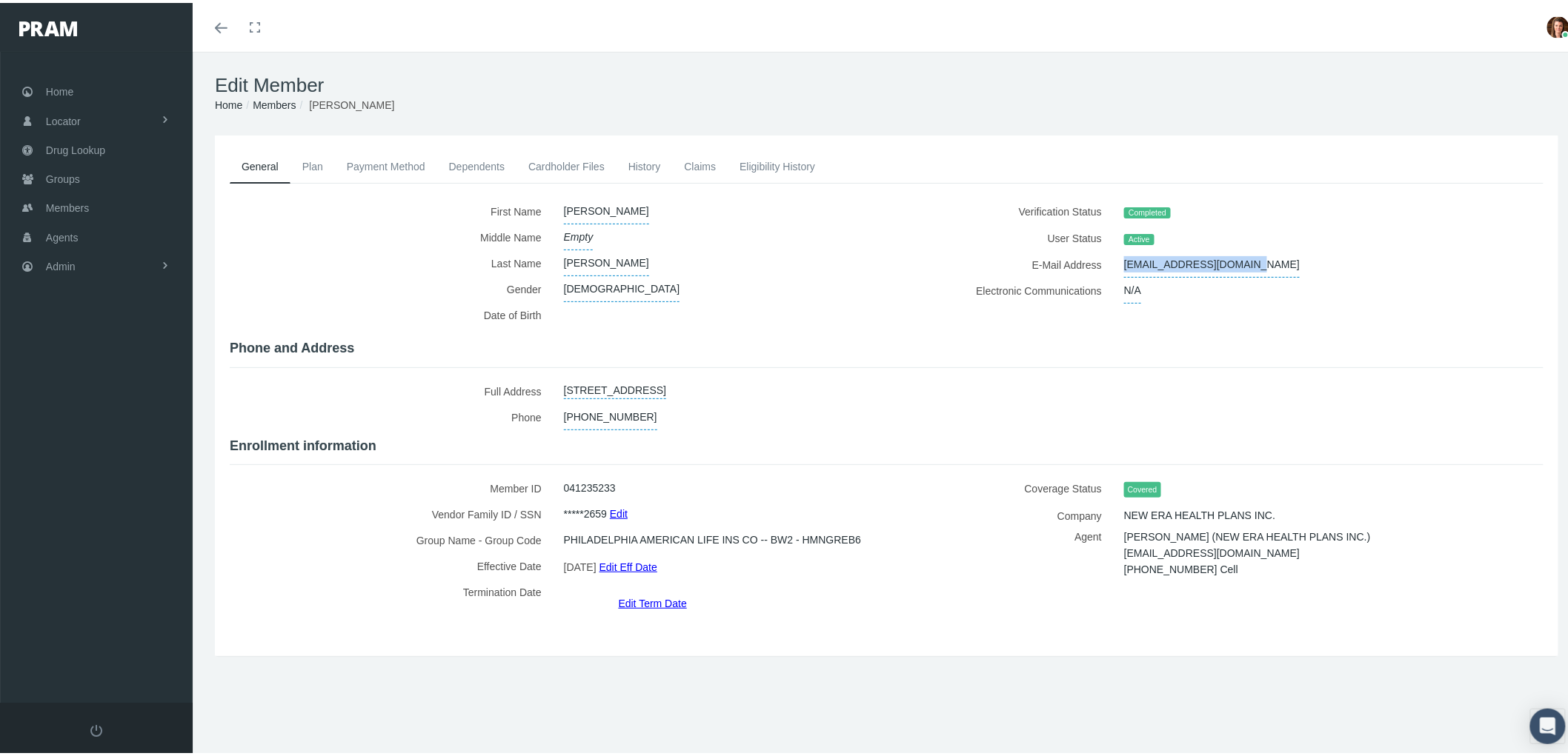
drag, startPoint x: 1270, startPoint y: 258, endPoint x: 1116, endPoint y: 255, distance: 154.0
click at [1116, 255] on div "giordanoangus@yahoo.com" at bounding box center [1302, 262] width 376 height 26
copy span "giordanoangus@yahoo.com"
click at [90, 200] on link "Members" at bounding box center [96, 204] width 193 height 29
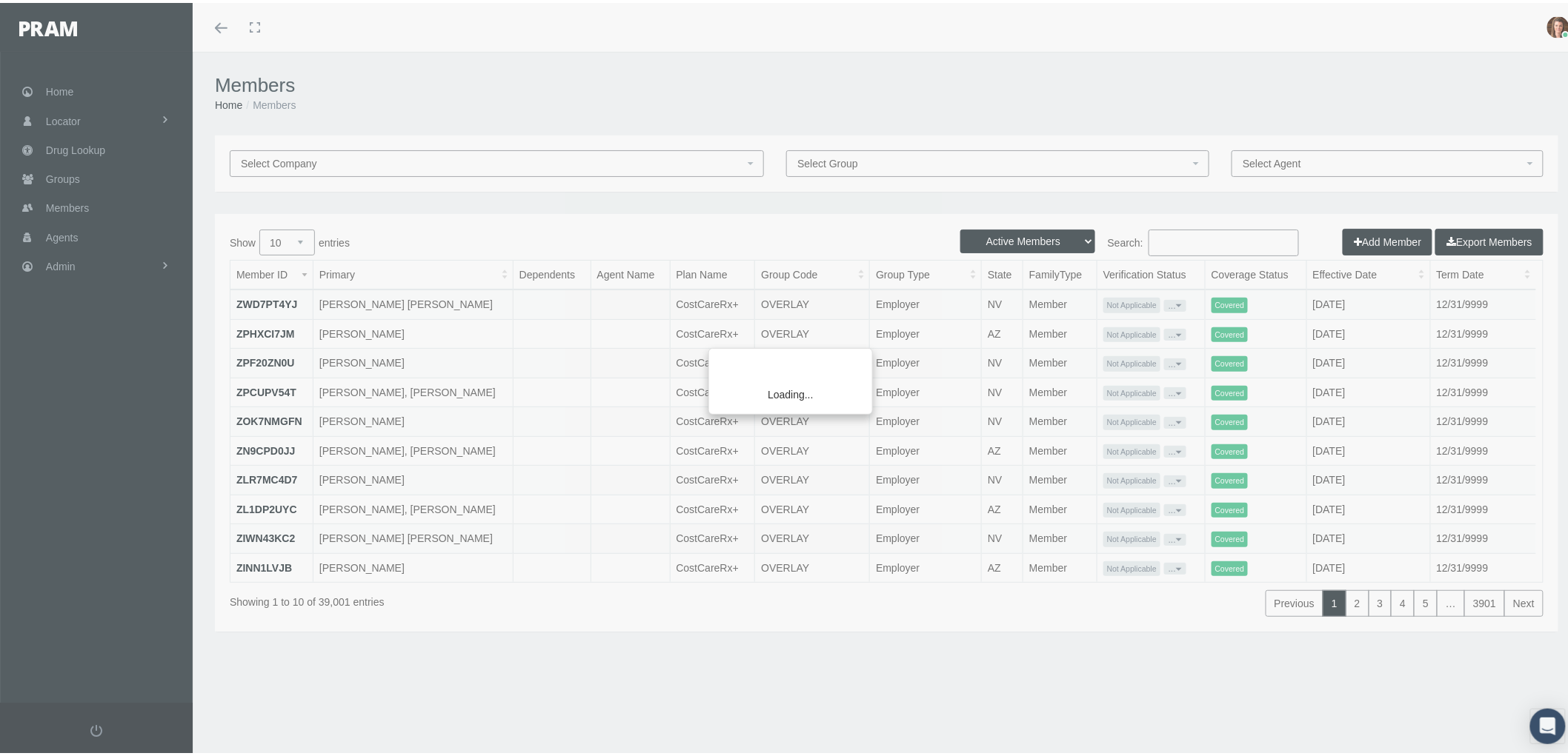
click at [1175, 238] on div "Loading..." at bounding box center [784, 378] width 1568 height 756
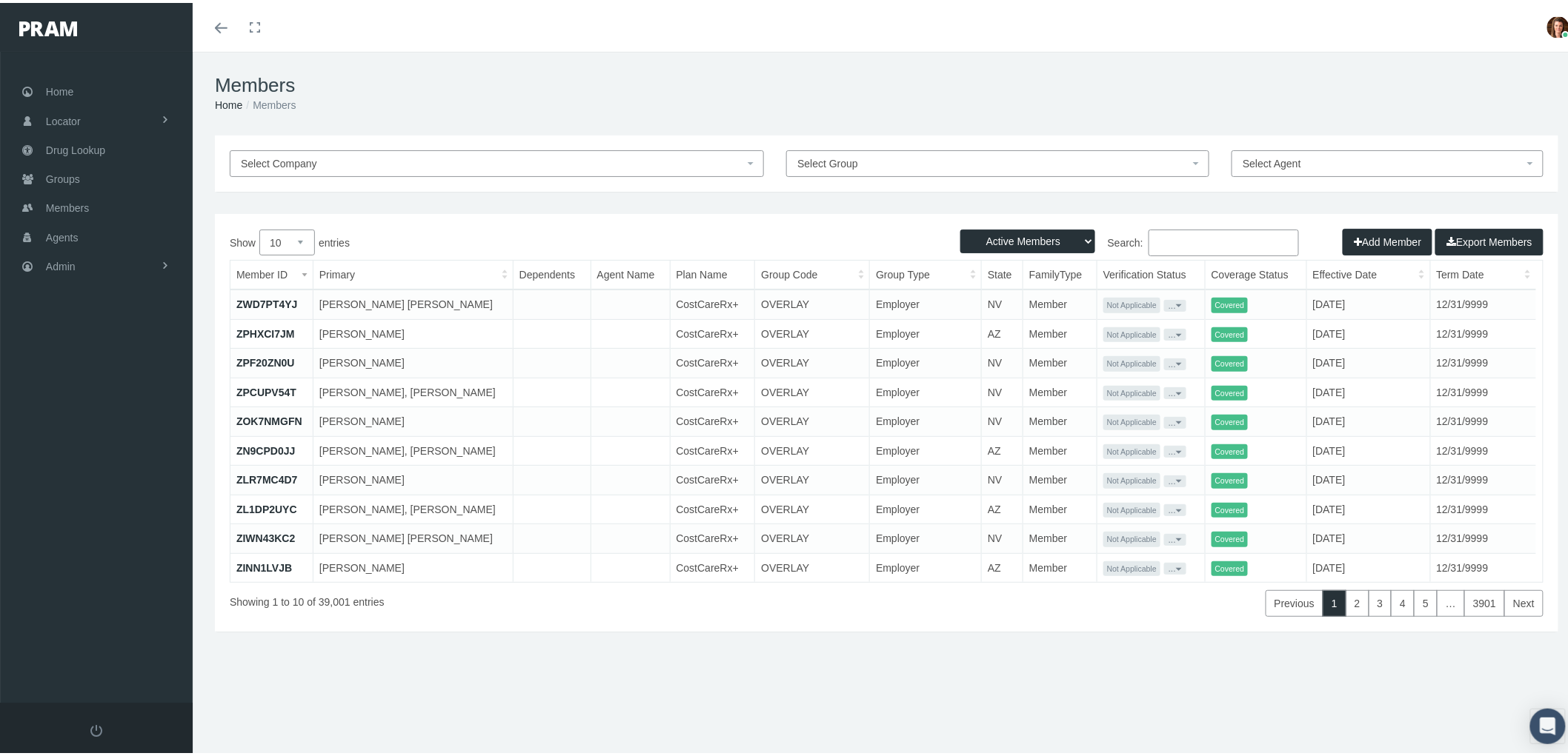
click at [1186, 237] on input "Search:" at bounding box center [1224, 240] width 150 height 27
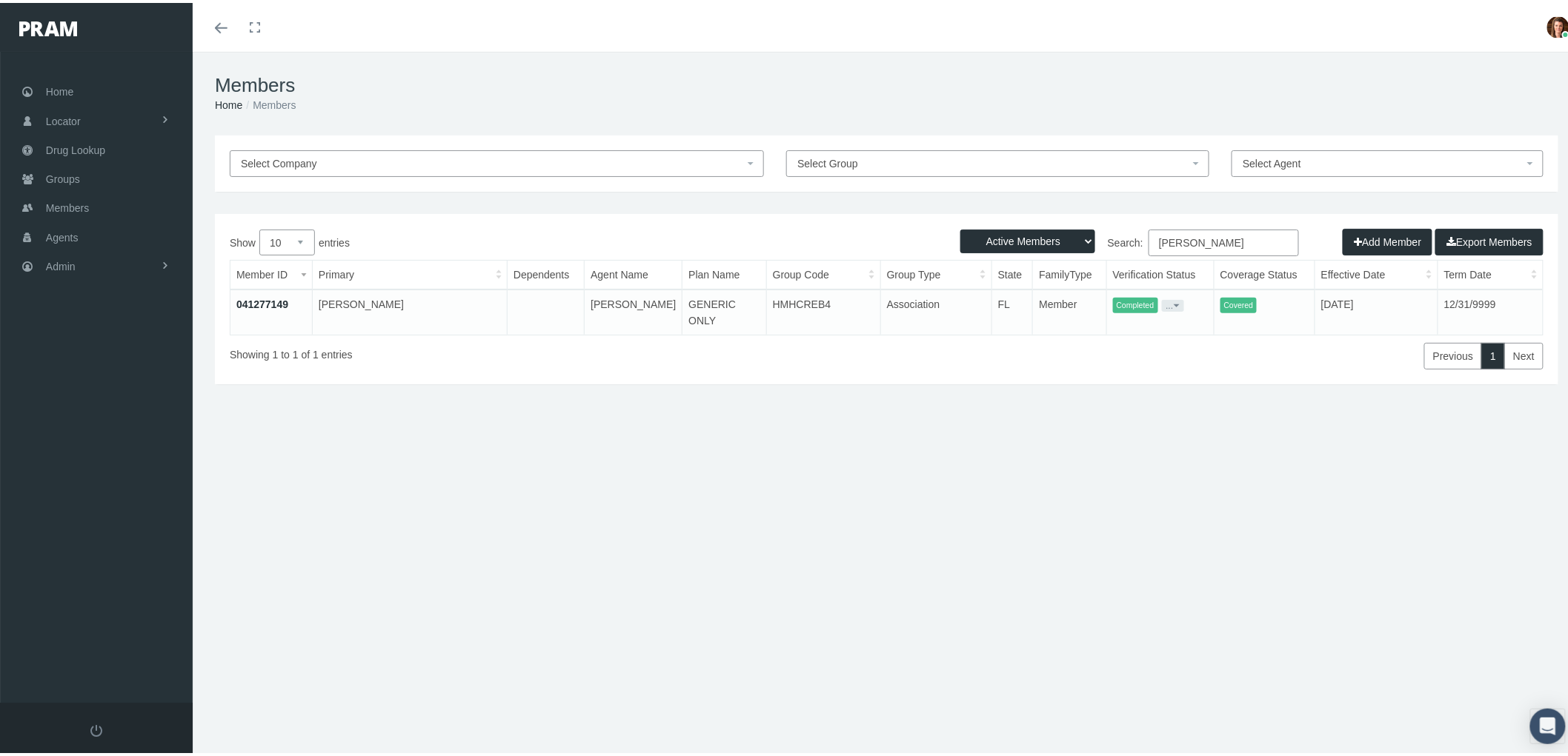
type input "elizabeth reyes"
click at [254, 296] on link "041277149" at bounding box center [263, 302] width 52 height 12
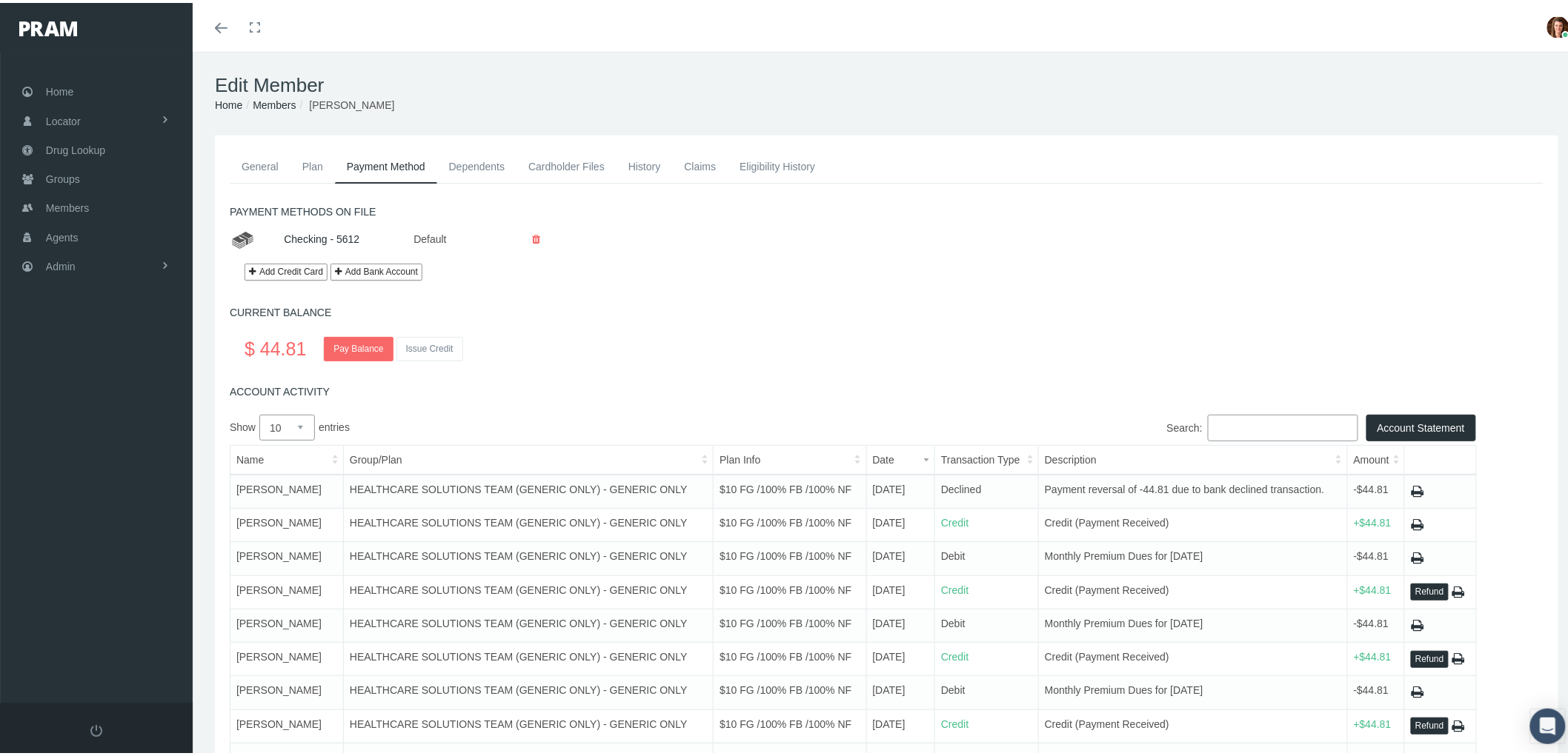
click at [265, 161] on link "General" at bounding box center [260, 164] width 61 height 33
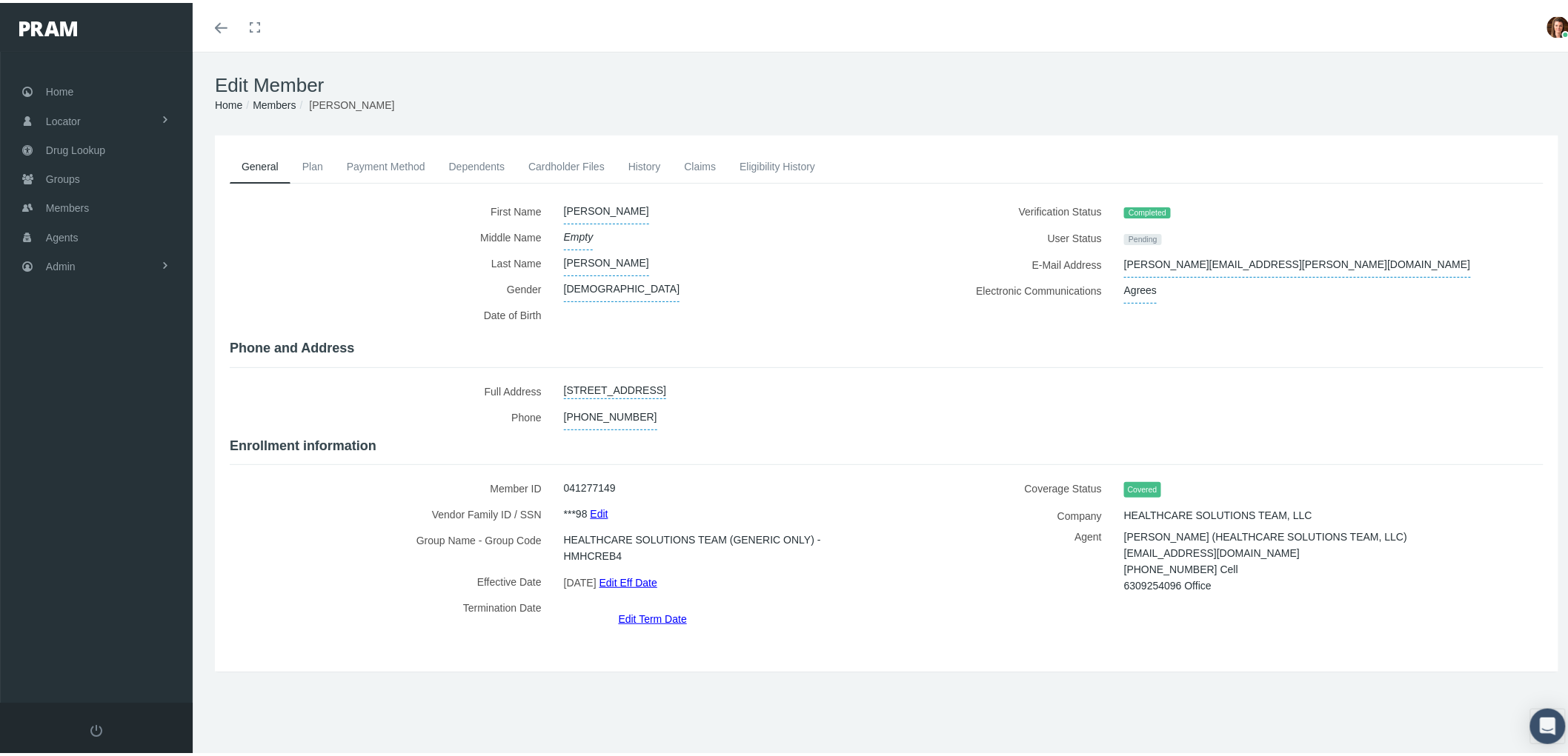
click at [332, 168] on link "Plan" at bounding box center [313, 164] width 45 height 33
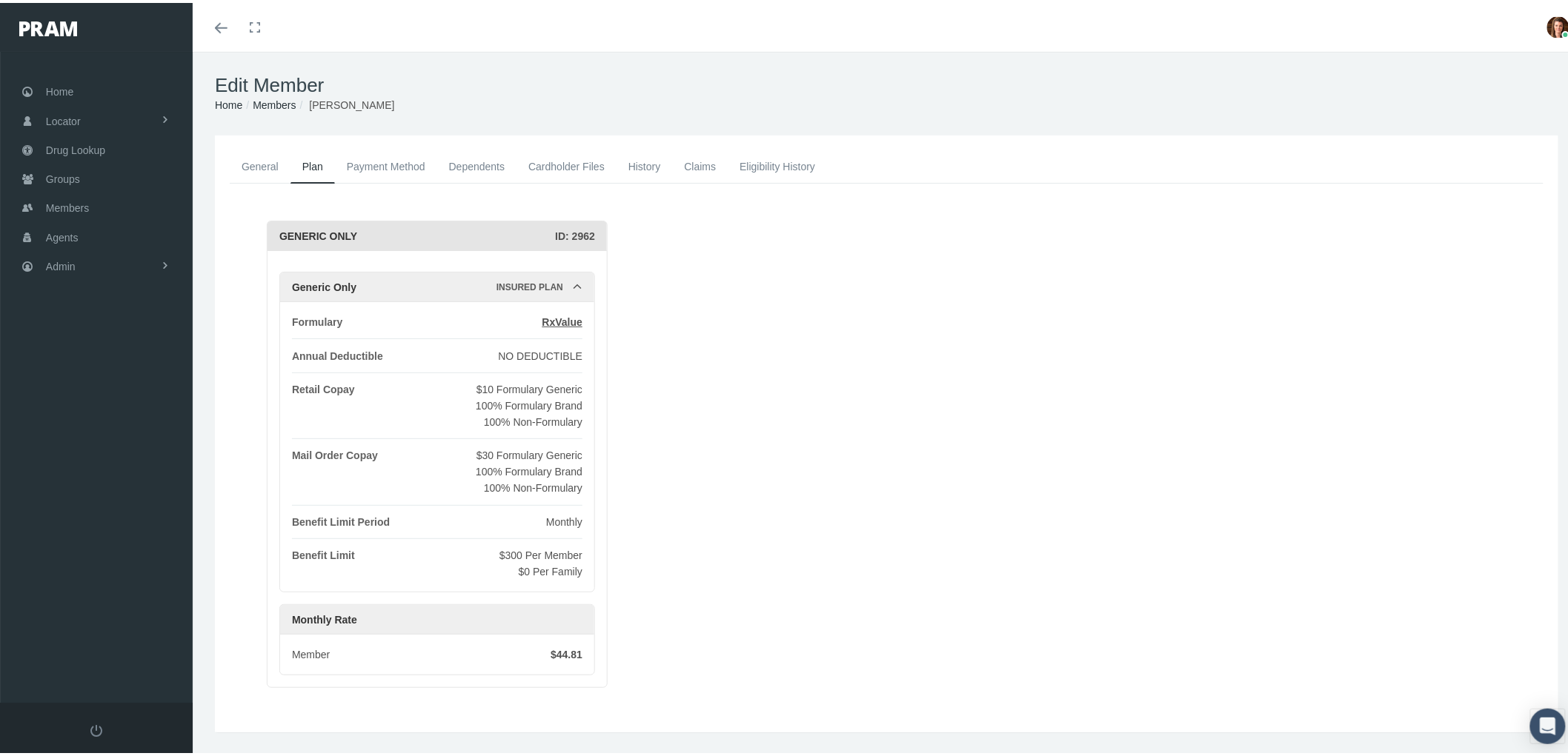
click at [393, 164] on link "Payment Method" at bounding box center [386, 164] width 103 height 33
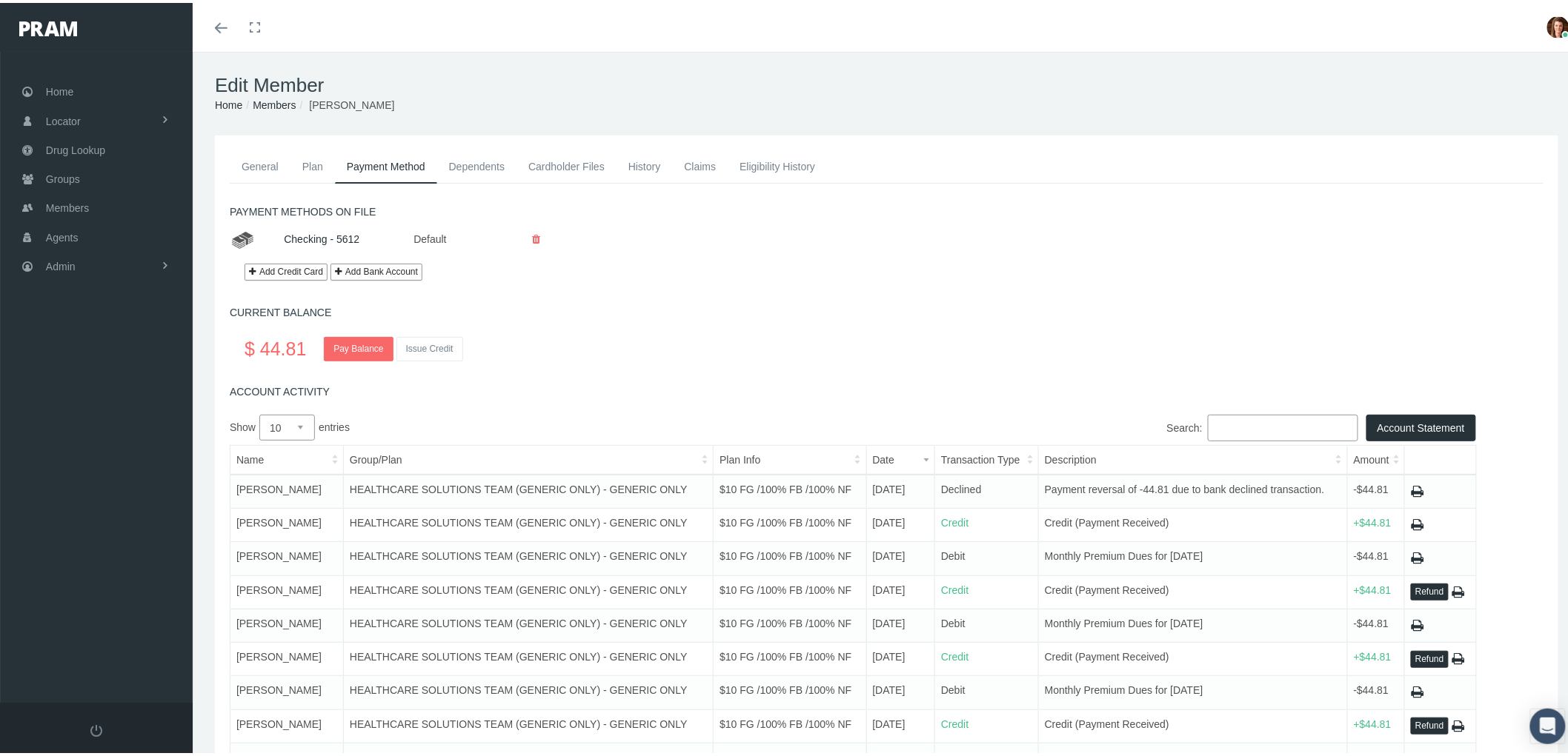
click at [478, 160] on link "Dependents" at bounding box center [478, 164] width 80 height 33
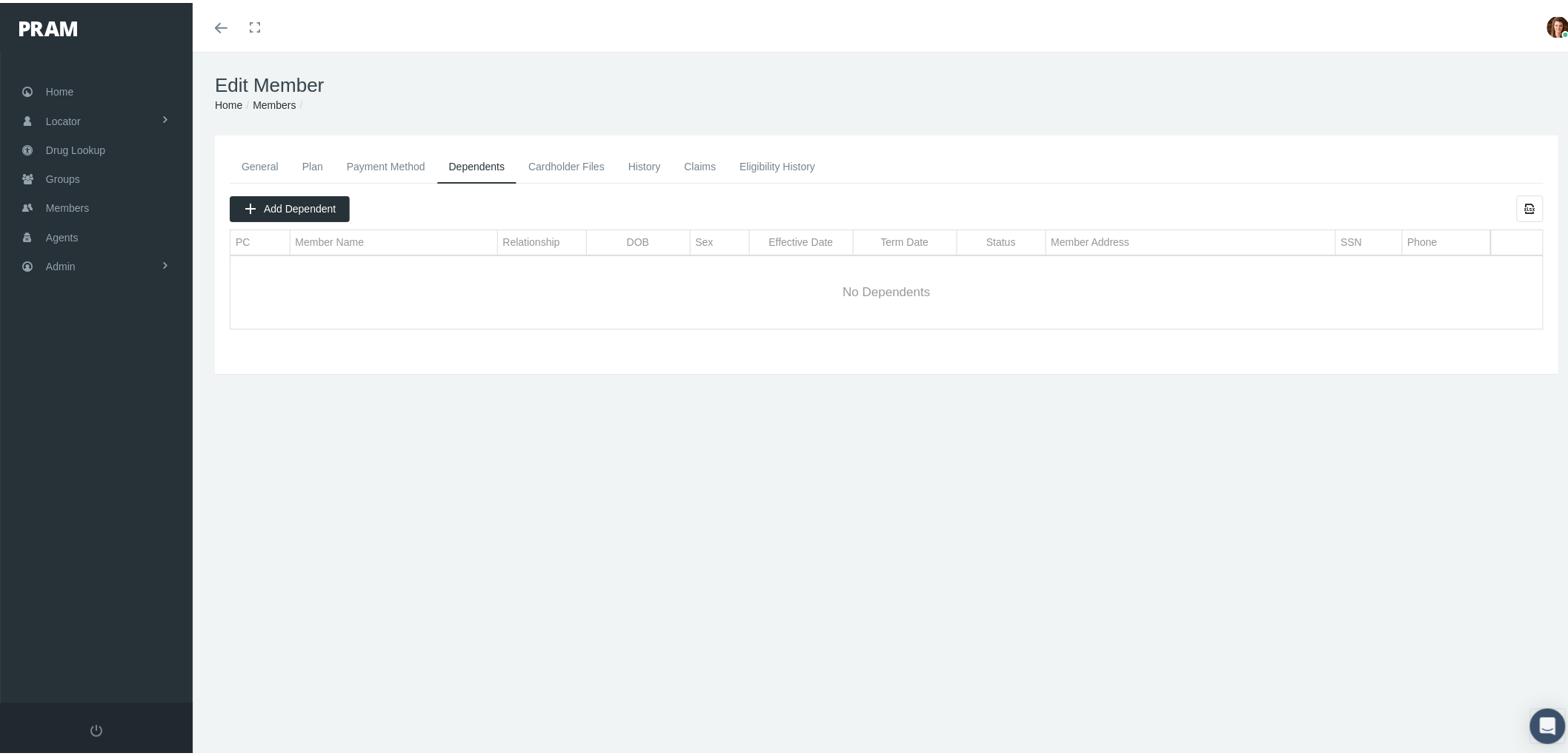
click at [647, 161] on link "History" at bounding box center [645, 164] width 57 height 33
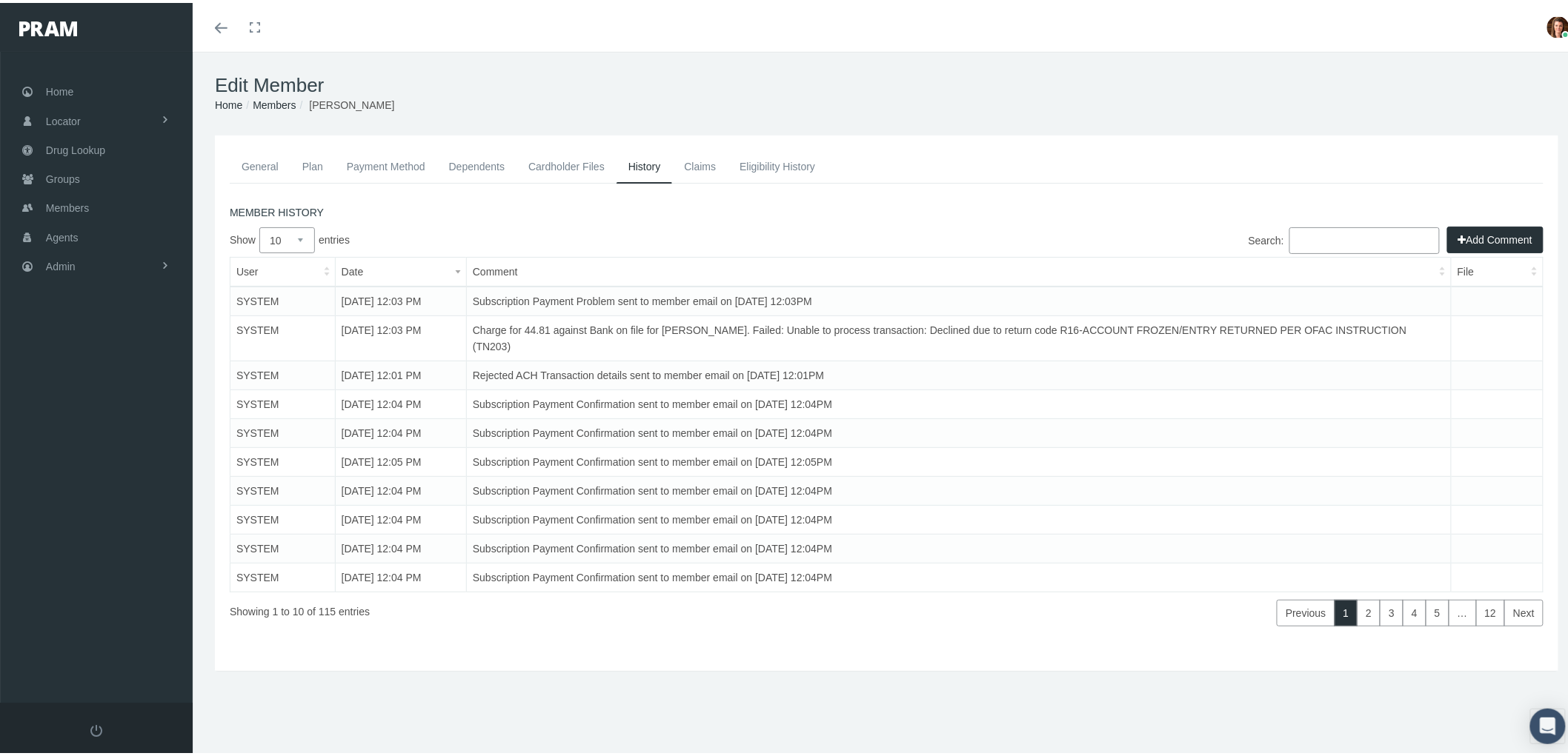
click at [420, 164] on link "Payment Method" at bounding box center [386, 164] width 103 height 33
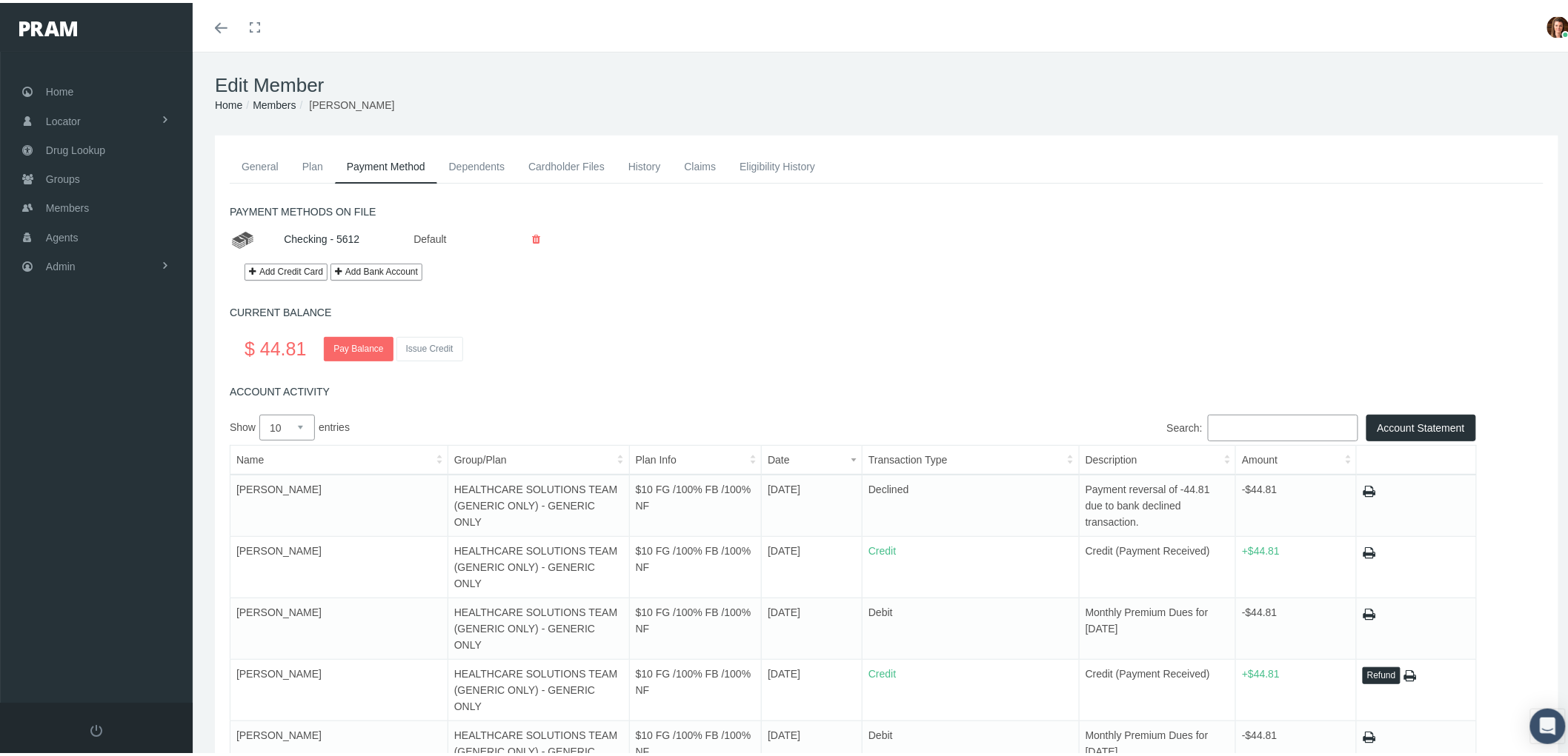
click at [641, 164] on link "History" at bounding box center [645, 164] width 57 height 33
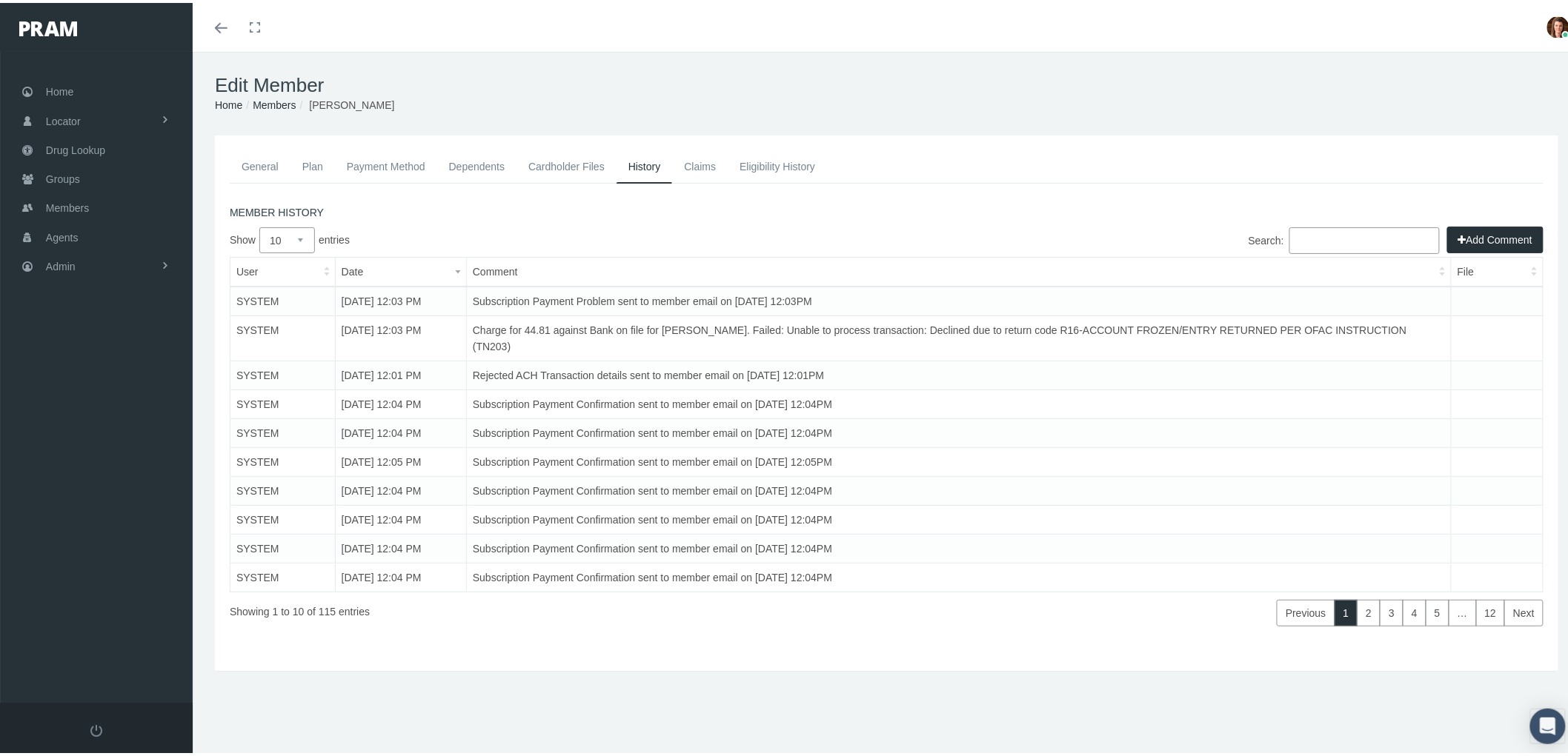
click at [1468, 226] on button "Add Comment" at bounding box center [1496, 237] width 97 height 27
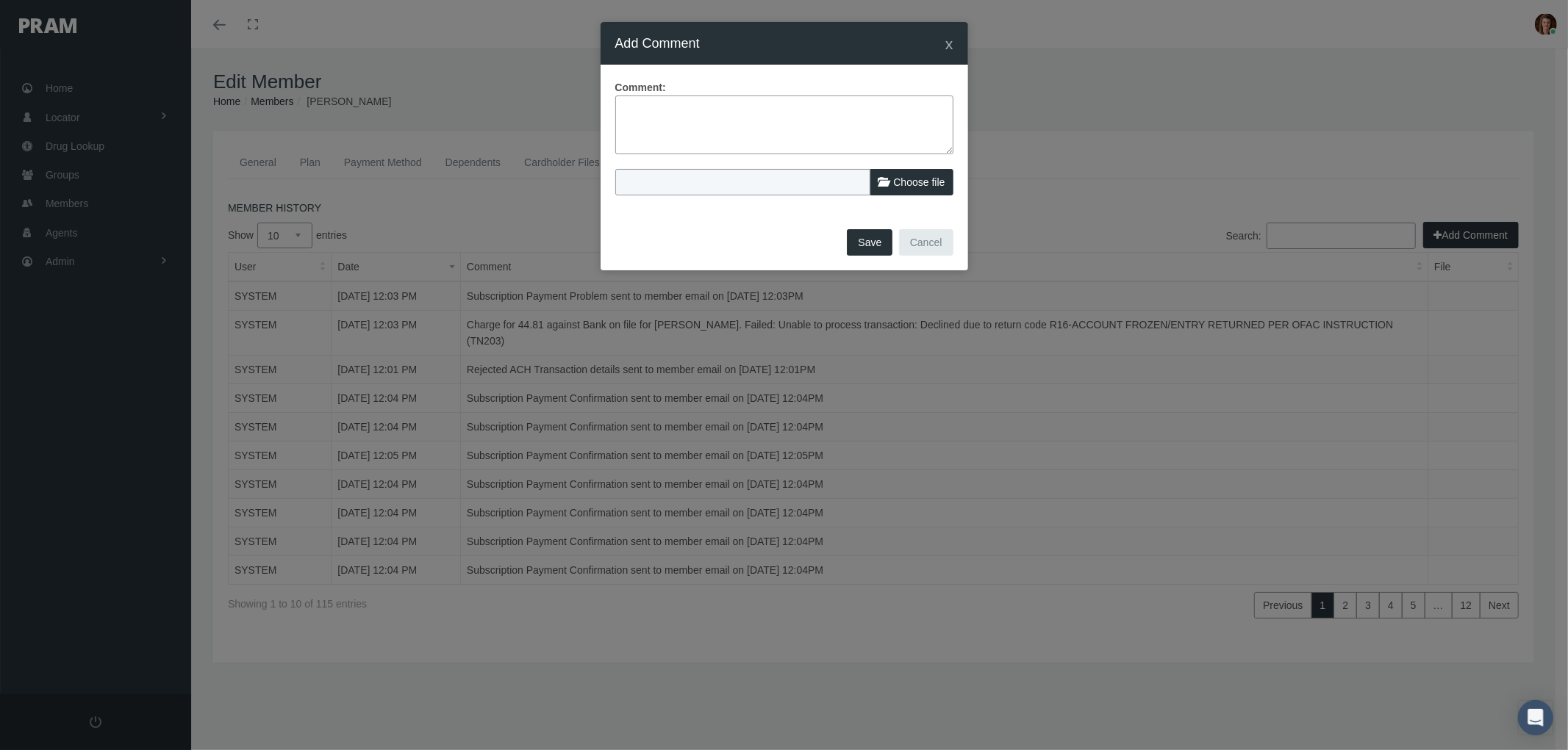
click at [647, 116] on textarea at bounding box center [784, 125] width 338 height 59
paste textarea "PRAM RX Drug Plan - Notice of Non Payment and Possible Termination 1st notice e…"
type textarea "PRAM RX Drug Plan - Notice of Non Payment and Possible Termination 1st notice e…"
click at [863, 240] on button "Save" at bounding box center [870, 243] width 46 height 27
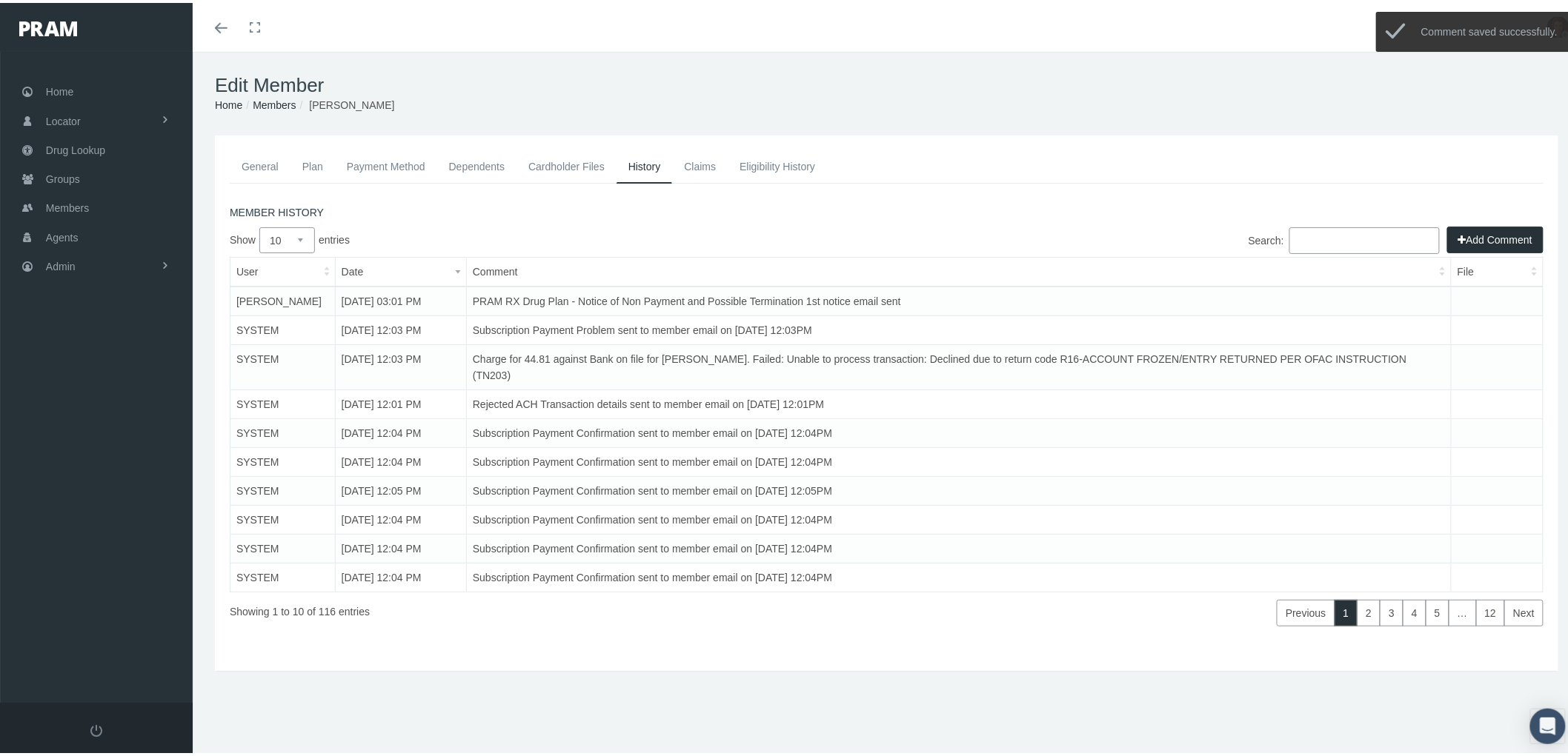
click at [705, 159] on link "Claims" at bounding box center [700, 164] width 56 height 33
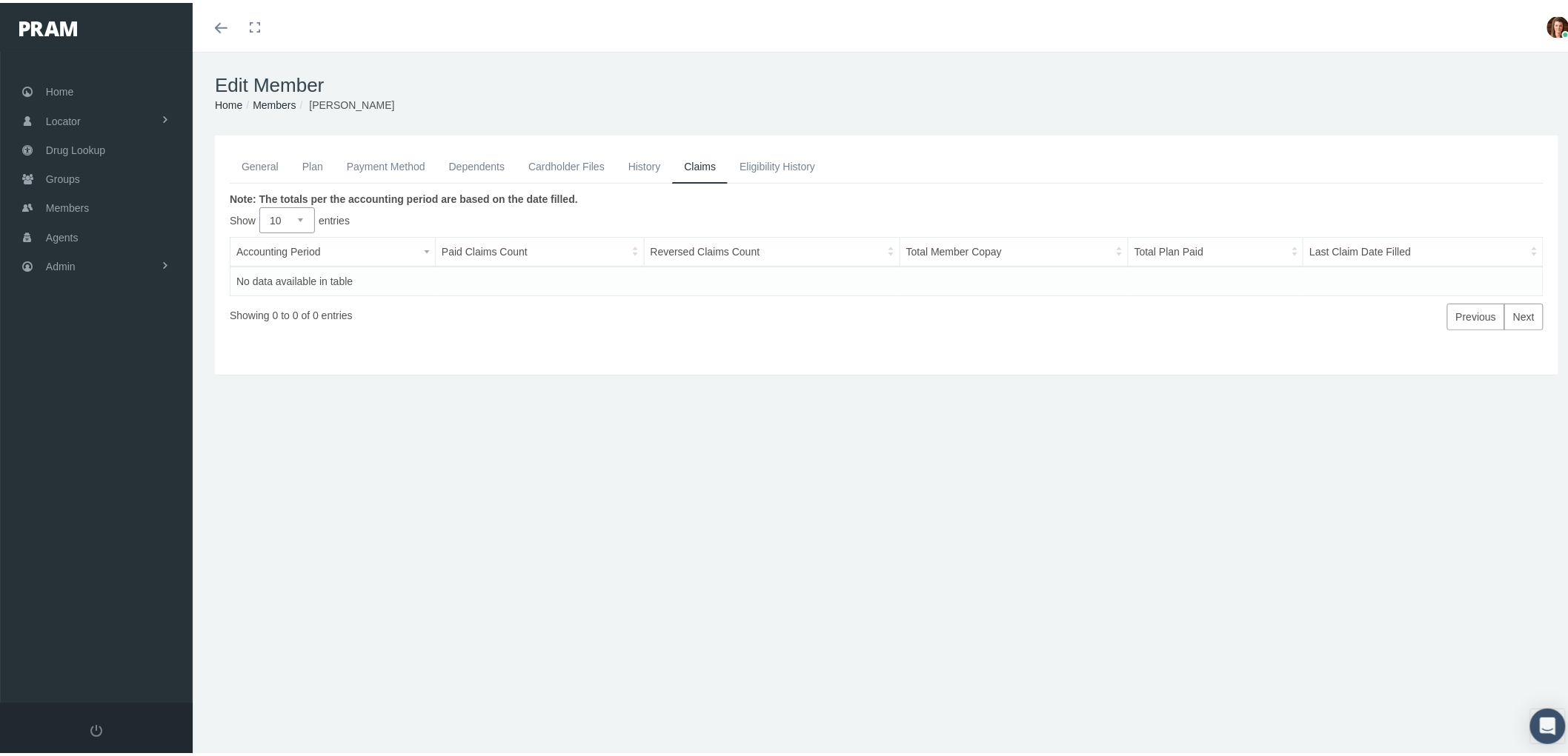
click at [387, 164] on link "Payment Method" at bounding box center [386, 164] width 103 height 33
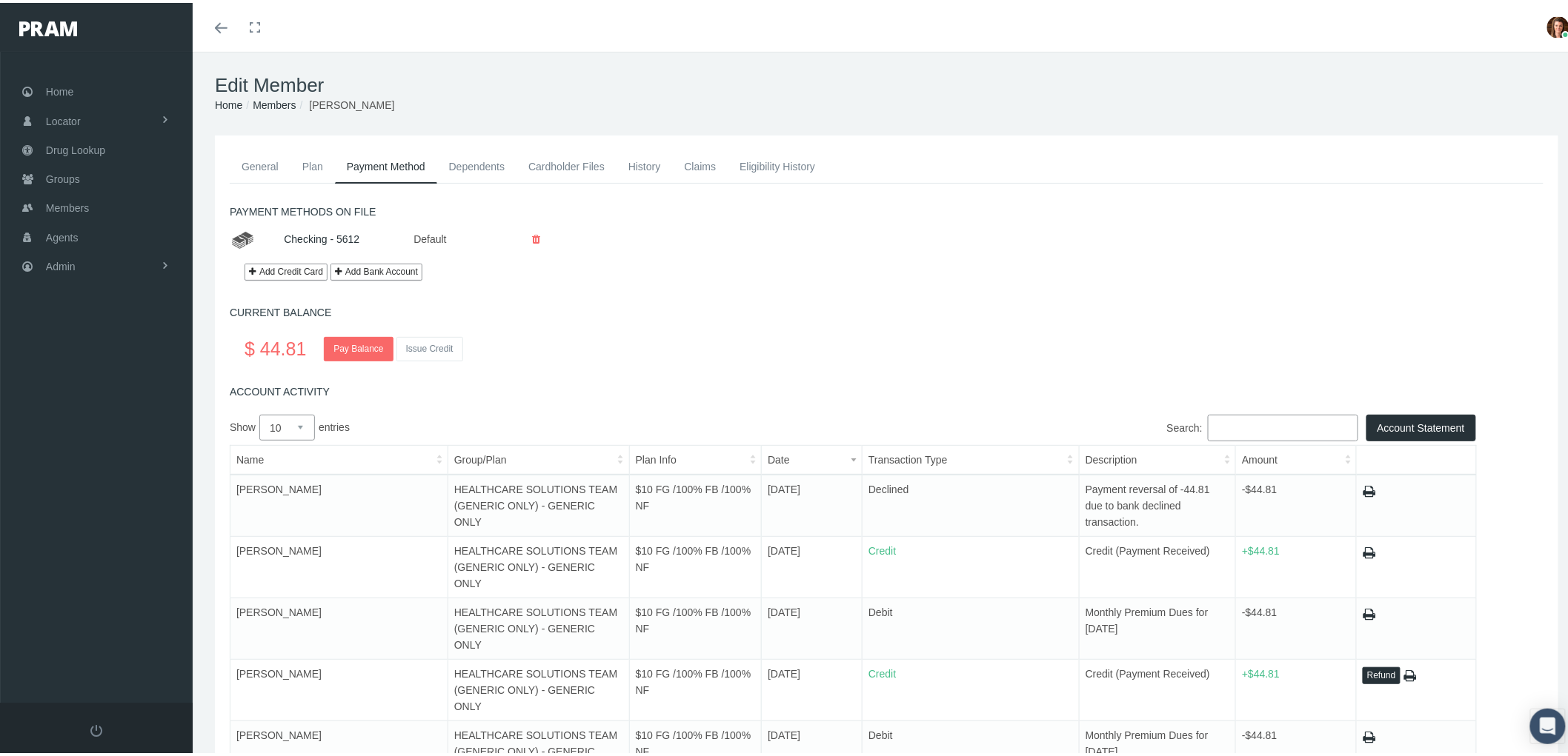
click at [265, 176] on link "General" at bounding box center [260, 164] width 61 height 33
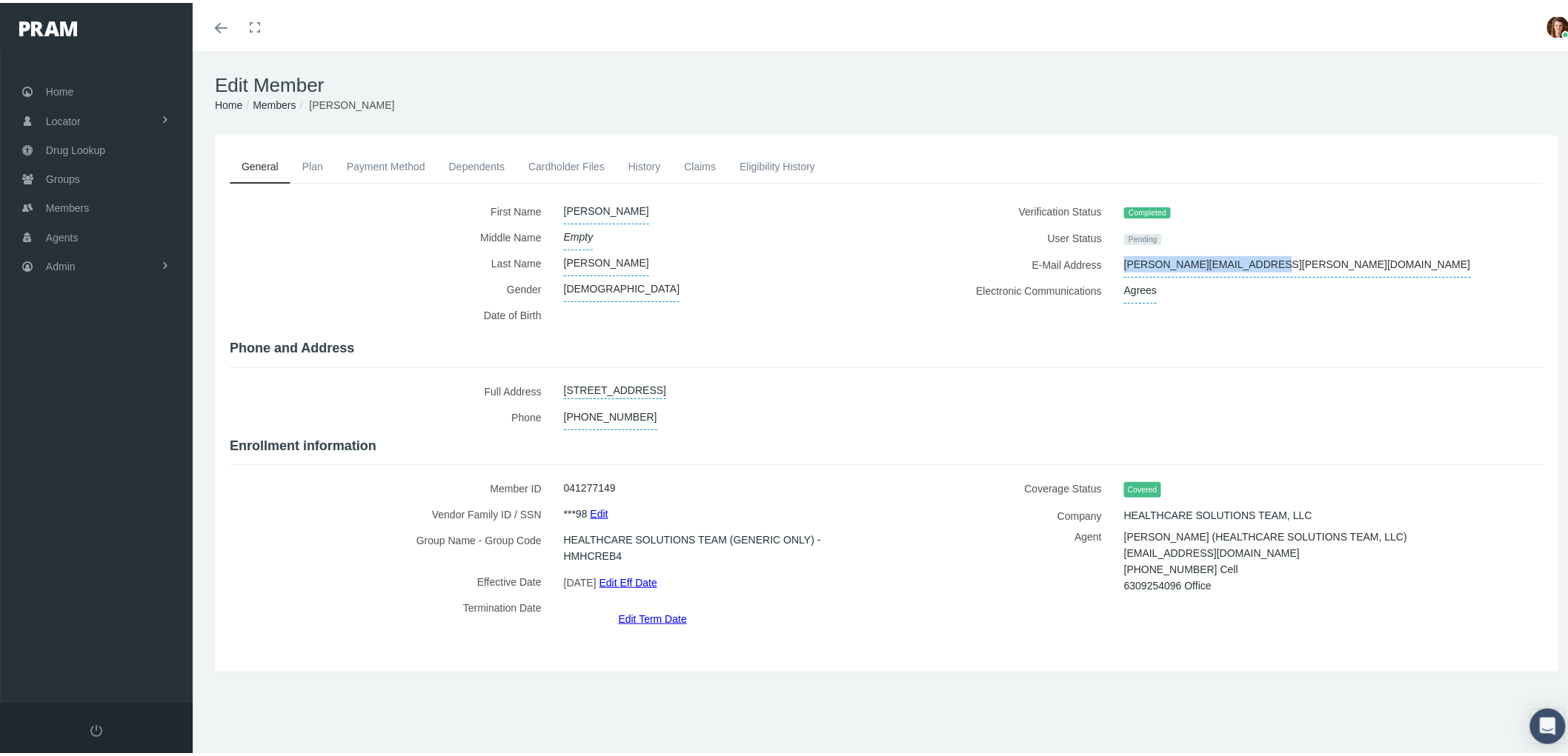
drag, startPoint x: 1255, startPoint y: 265, endPoint x: 1154, endPoint y: 264, distance: 101.0
click at [1116, 265] on div "elizabeth.reyes.21@aol.com" at bounding box center [1302, 262] width 376 height 26
copy span "elizabeth.reyes.21@aol.com"
click at [395, 164] on link "Payment Method" at bounding box center [386, 164] width 103 height 33
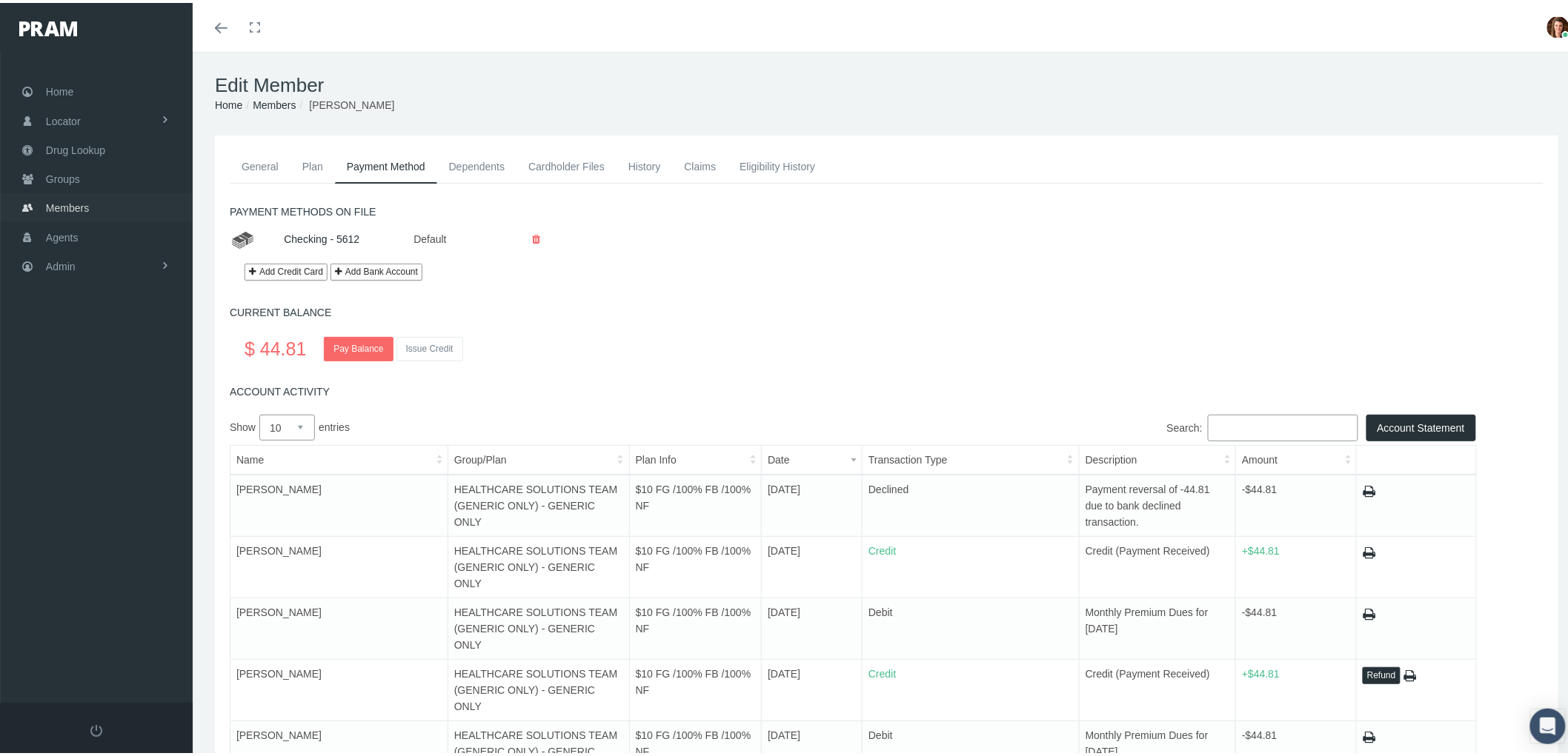
click at [86, 201] on span "Members" at bounding box center [68, 205] width 43 height 28
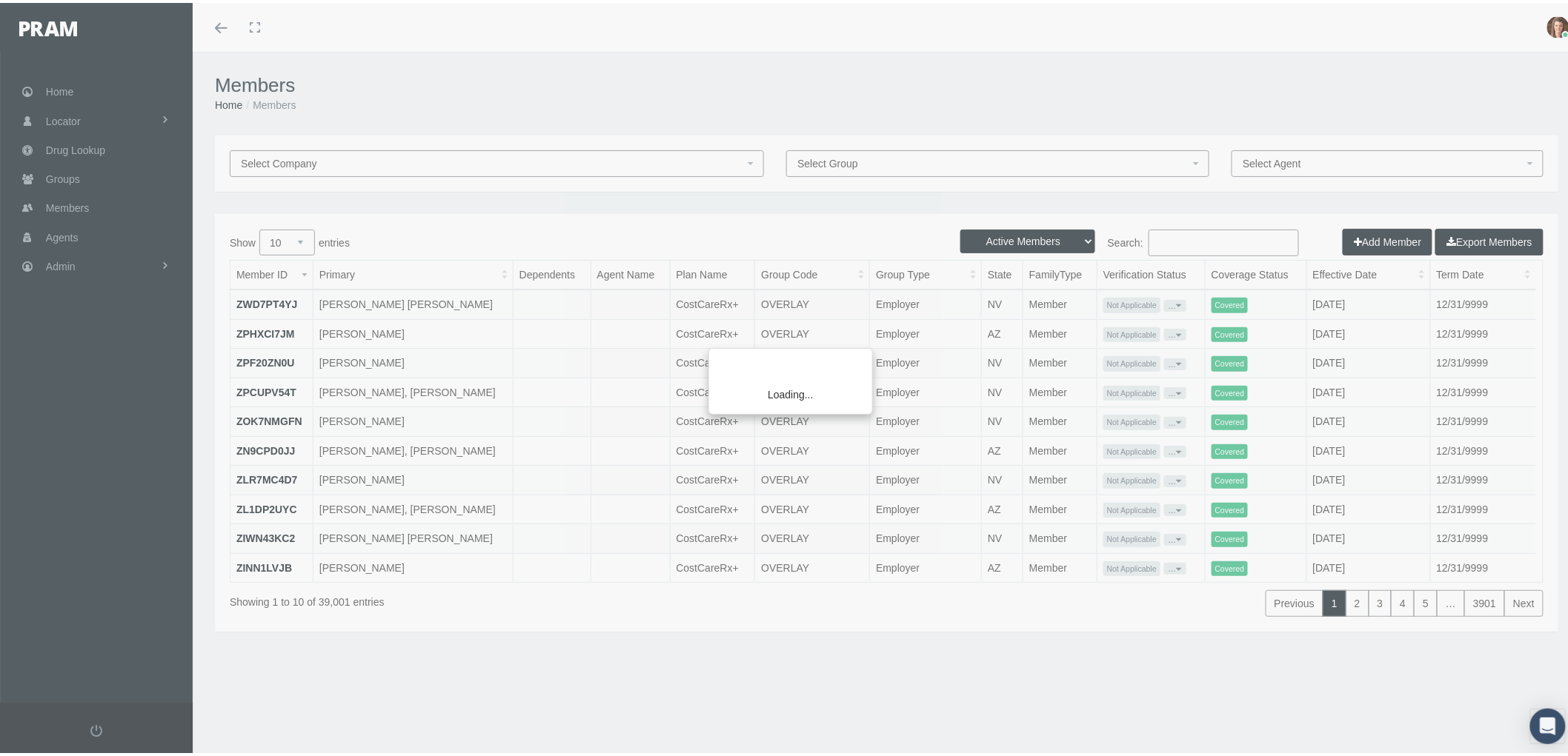
click at [1189, 234] on div "Loading..." at bounding box center [784, 378] width 1568 height 756
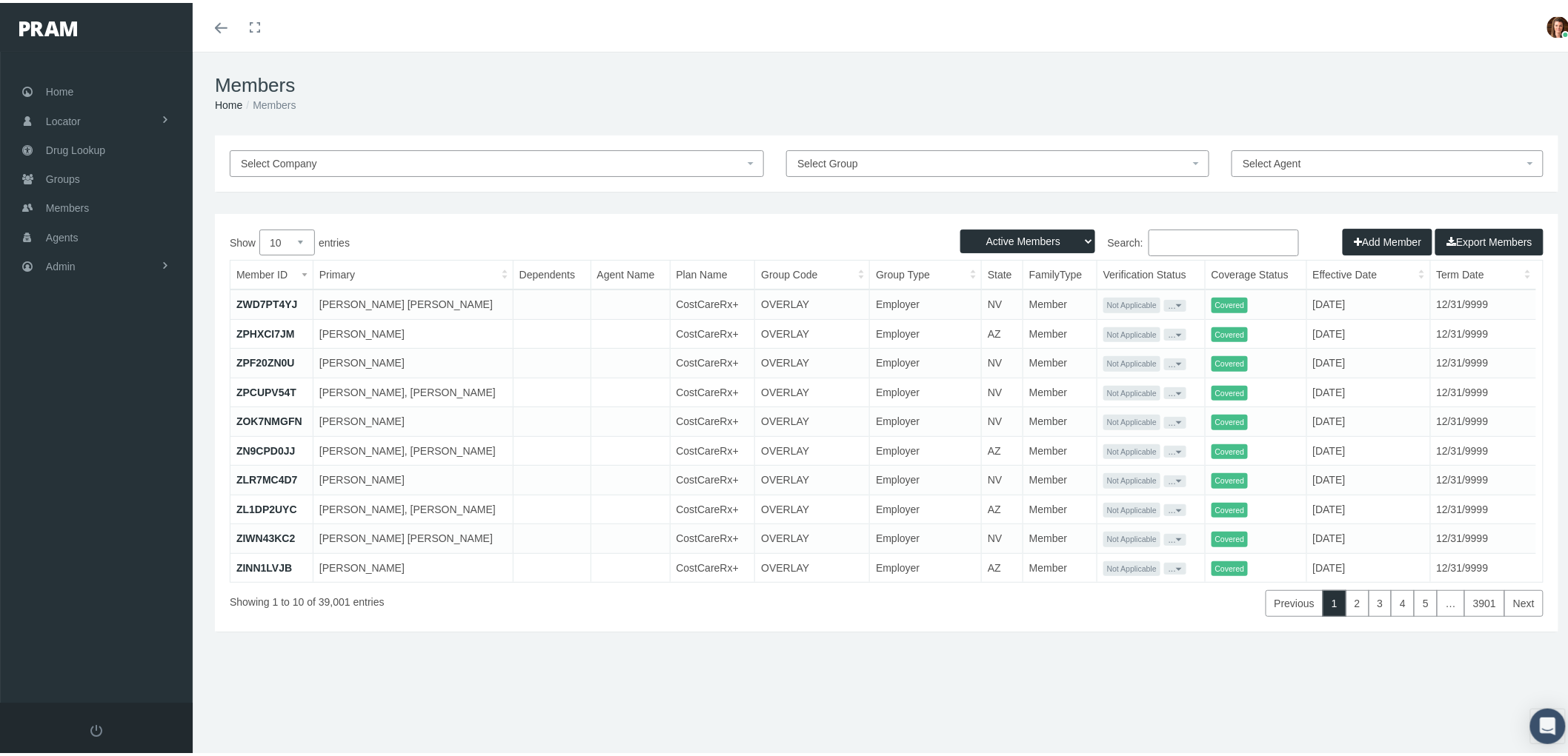
click at [1149, 240] on input "Search:" at bounding box center [1224, 240] width 150 height 27
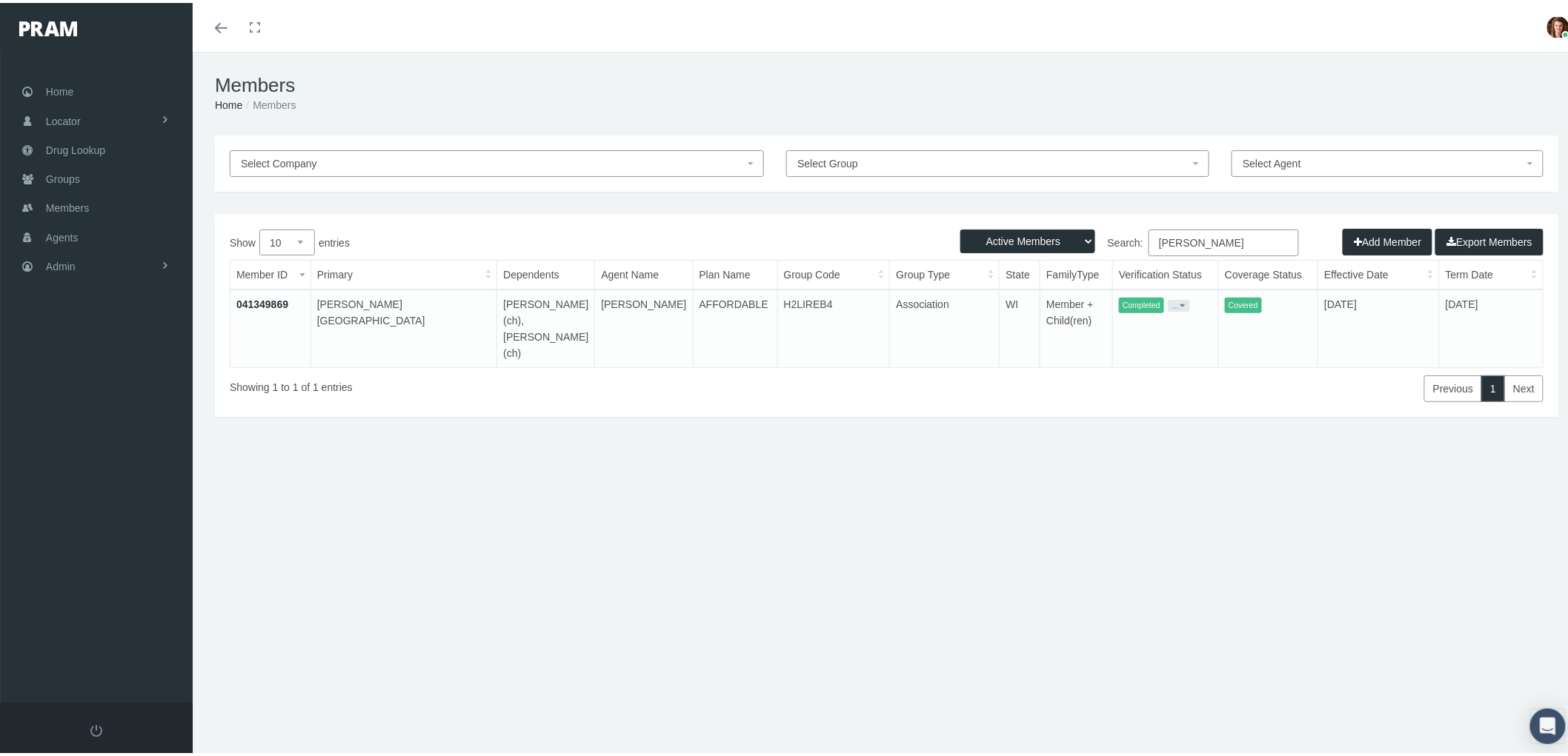
type input "[PERSON_NAME]"
click at [252, 308] on td "041349869" at bounding box center [271, 326] width 80 height 78
click at [254, 302] on link "041349869" at bounding box center [263, 302] width 52 height 12
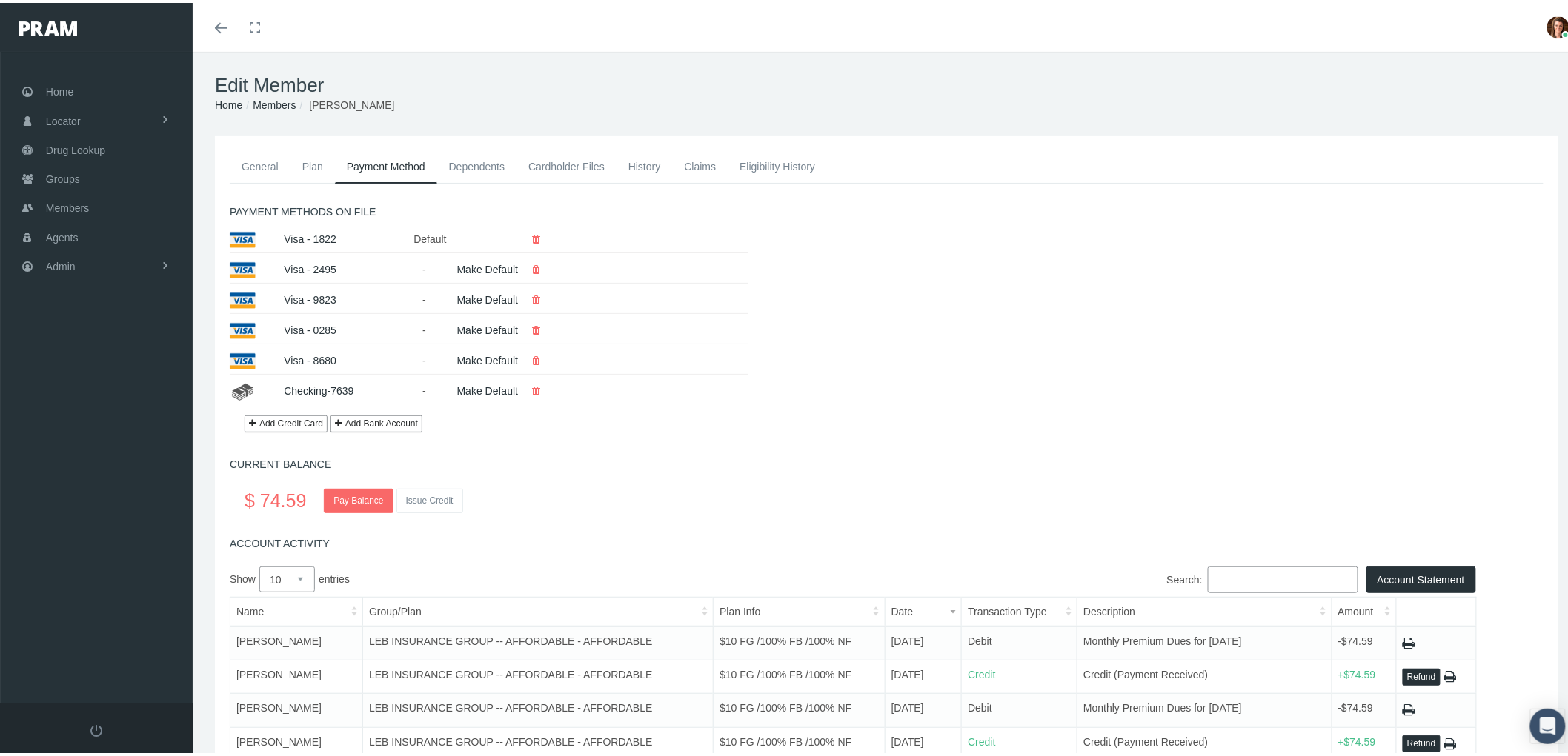
click at [712, 152] on link "Claims" at bounding box center [700, 164] width 56 height 33
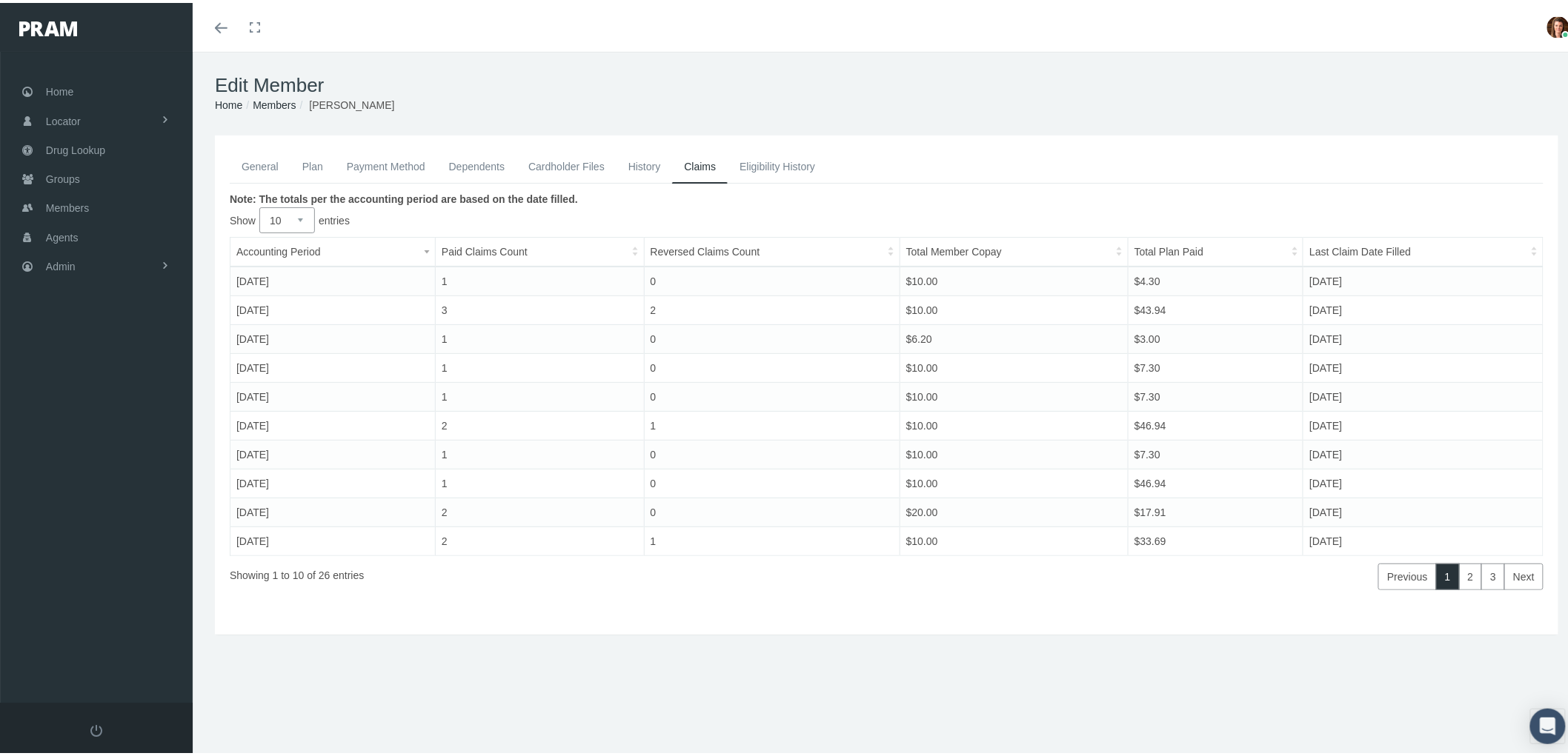
click at [367, 167] on link "Payment Method" at bounding box center [386, 164] width 103 height 33
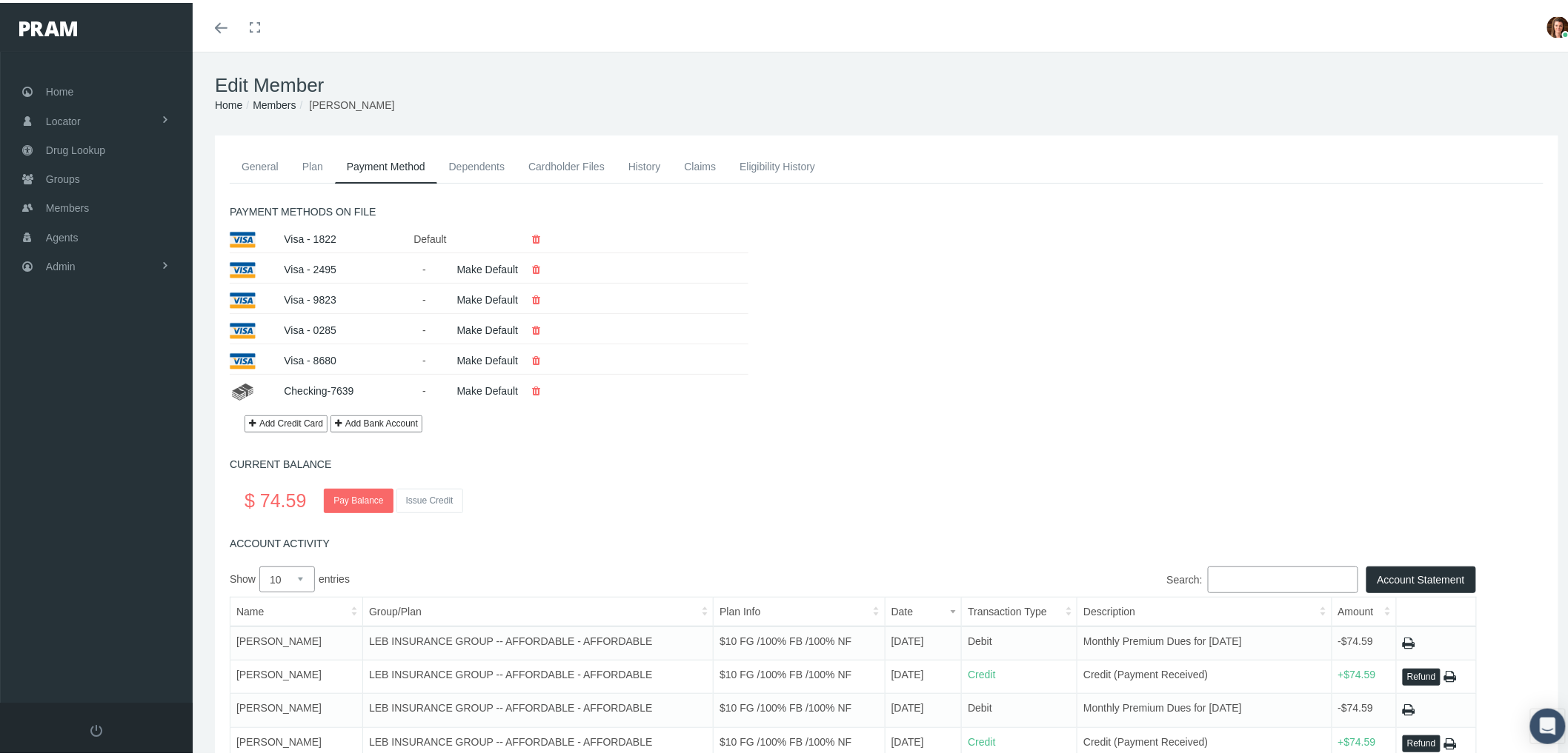
click at [268, 157] on link "General" at bounding box center [260, 164] width 61 height 33
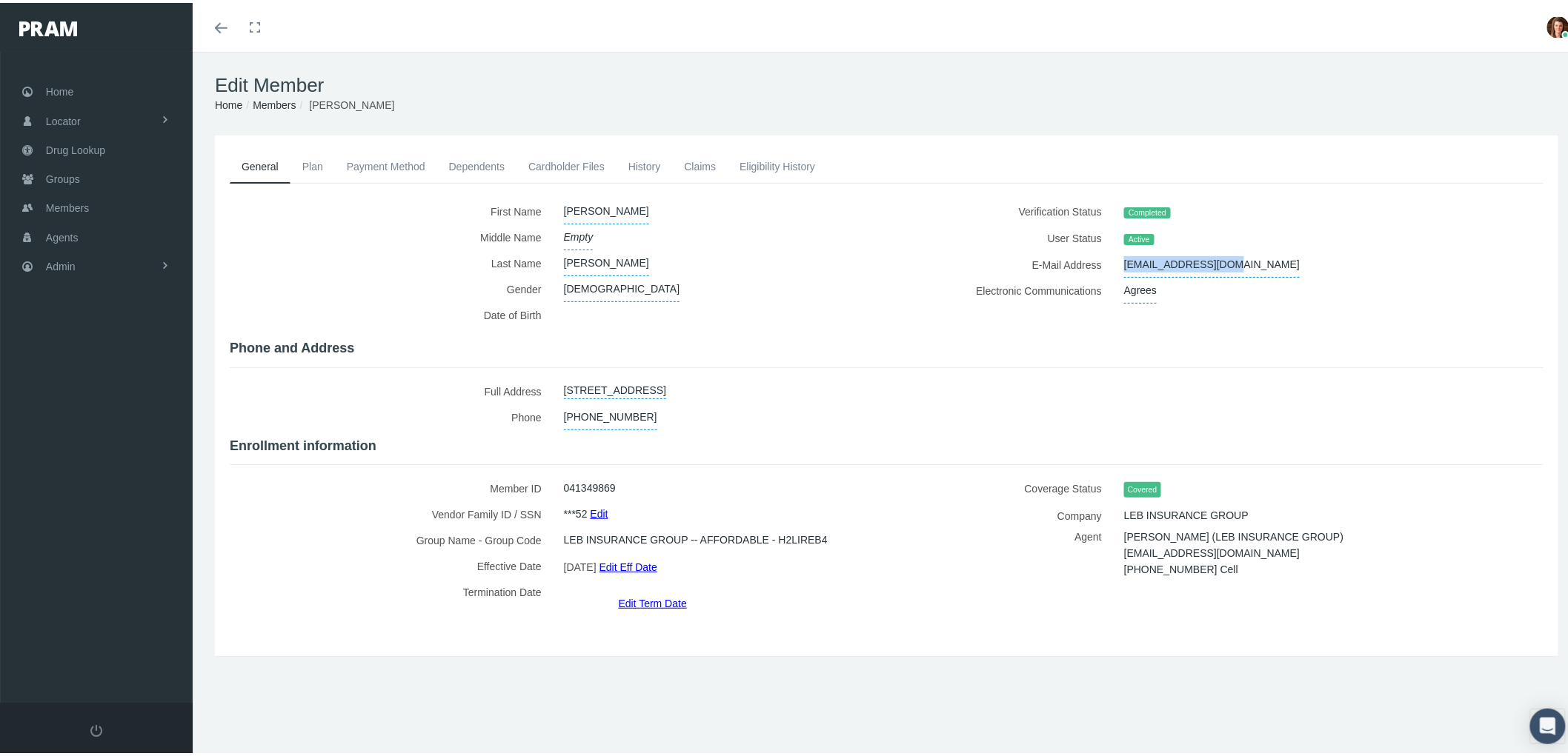
drag, startPoint x: 1285, startPoint y: 263, endPoint x: 1117, endPoint y: 267, distance: 168.0
click at [1117, 267] on div "[EMAIL_ADDRESS][DOMAIN_NAME]" at bounding box center [1302, 262] width 376 height 26
copy span "[EMAIL_ADDRESS][DOMAIN_NAME]"
click at [365, 164] on link "Payment Method" at bounding box center [386, 164] width 103 height 33
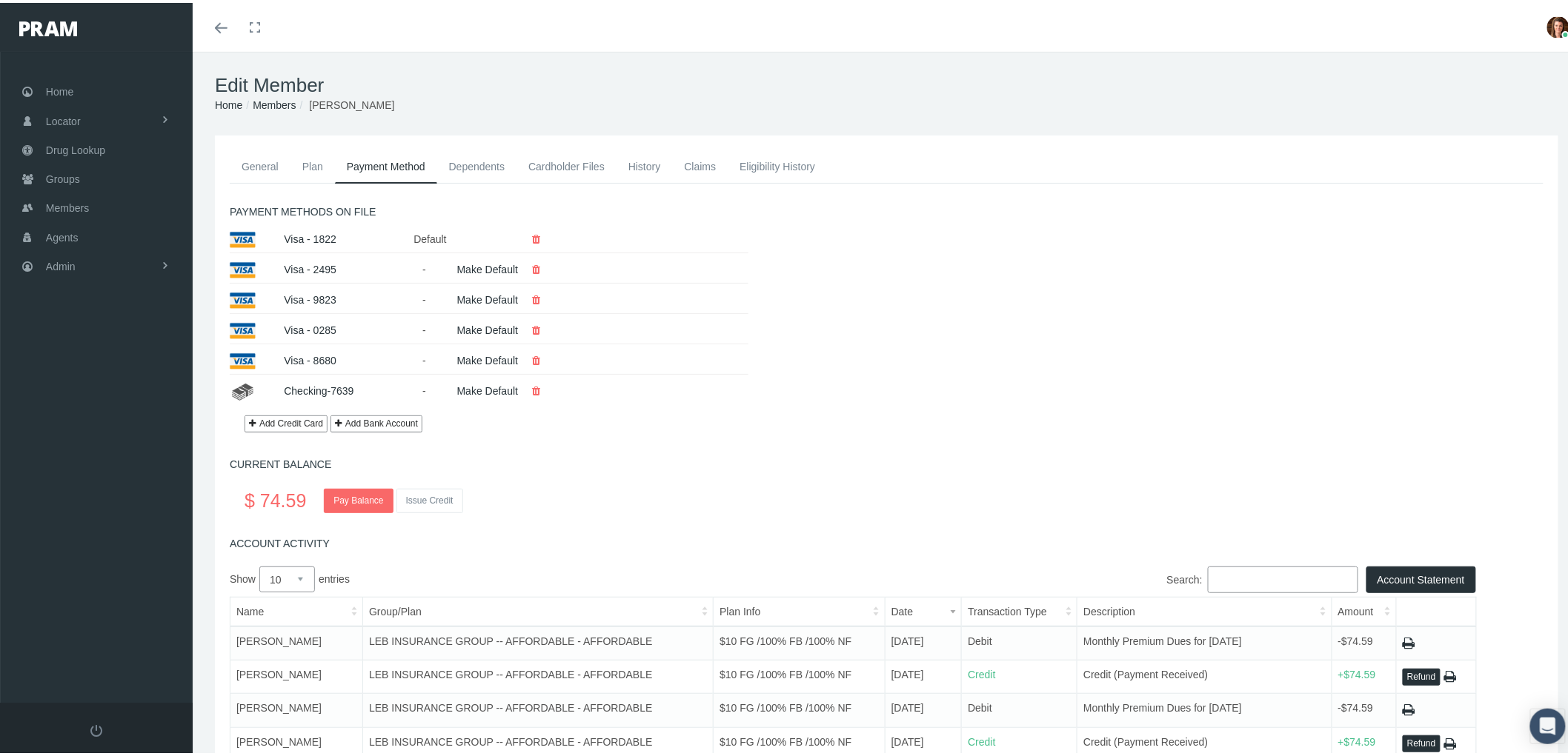
click at [556, 164] on link "Cardholder Files" at bounding box center [567, 164] width 100 height 33
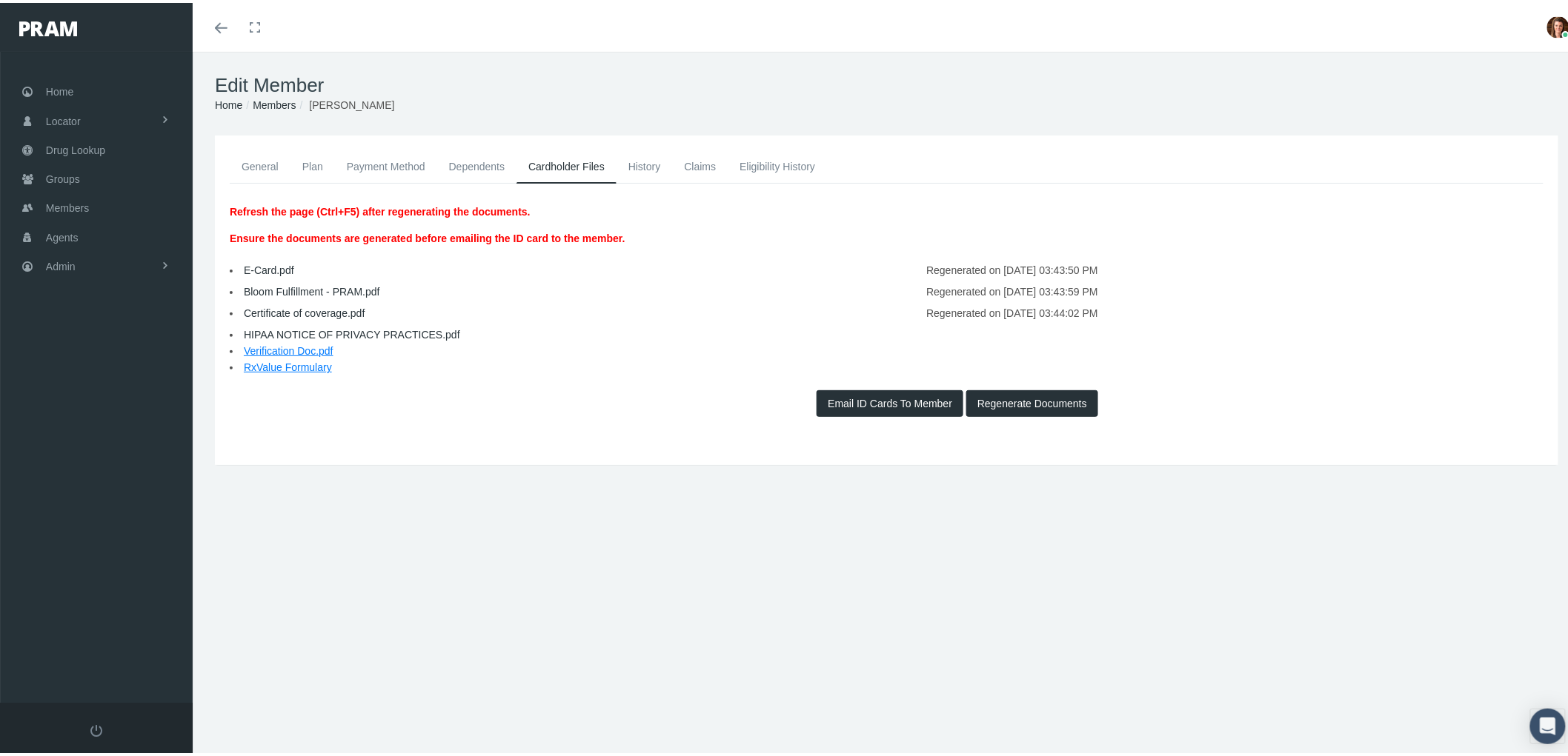
click at [517, 158] on link "Cardholder Files" at bounding box center [567, 164] width 100 height 33
click at [690, 167] on link "Claims" at bounding box center [700, 164] width 56 height 33
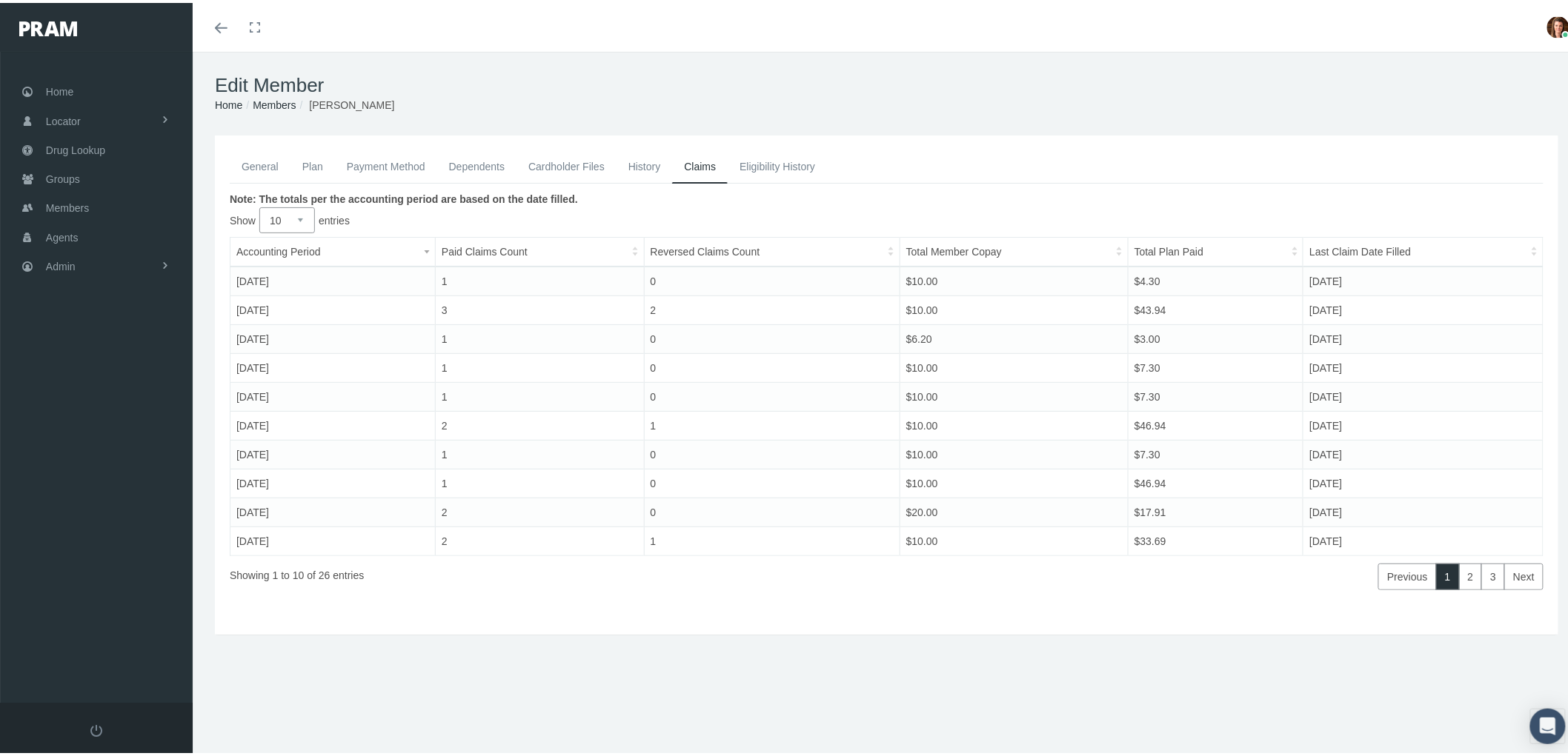
click at [652, 161] on link "History" at bounding box center [645, 164] width 57 height 33
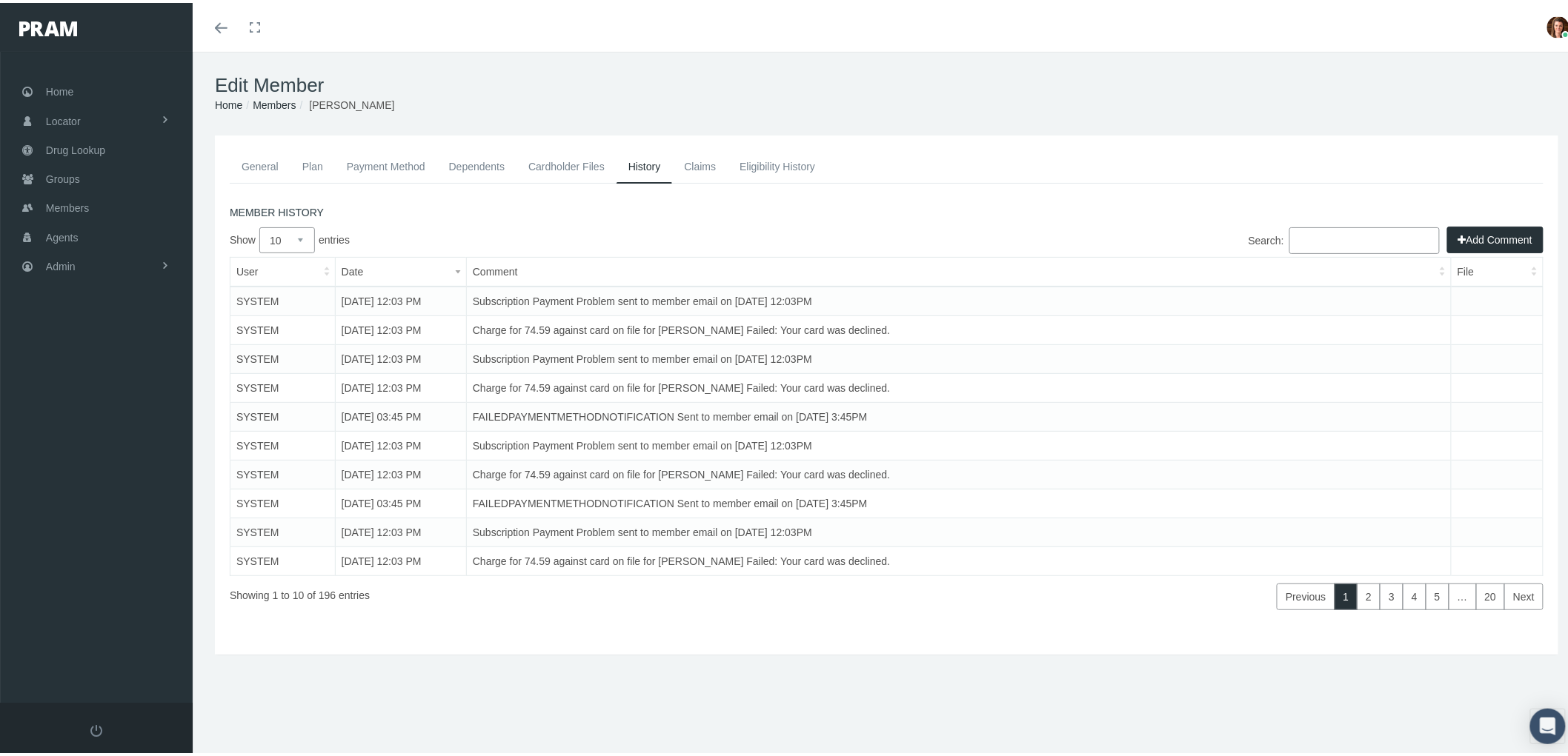
click at [1479, 227] on button "Add Comment" at bounding box center [1496, 237] width 97 height 27
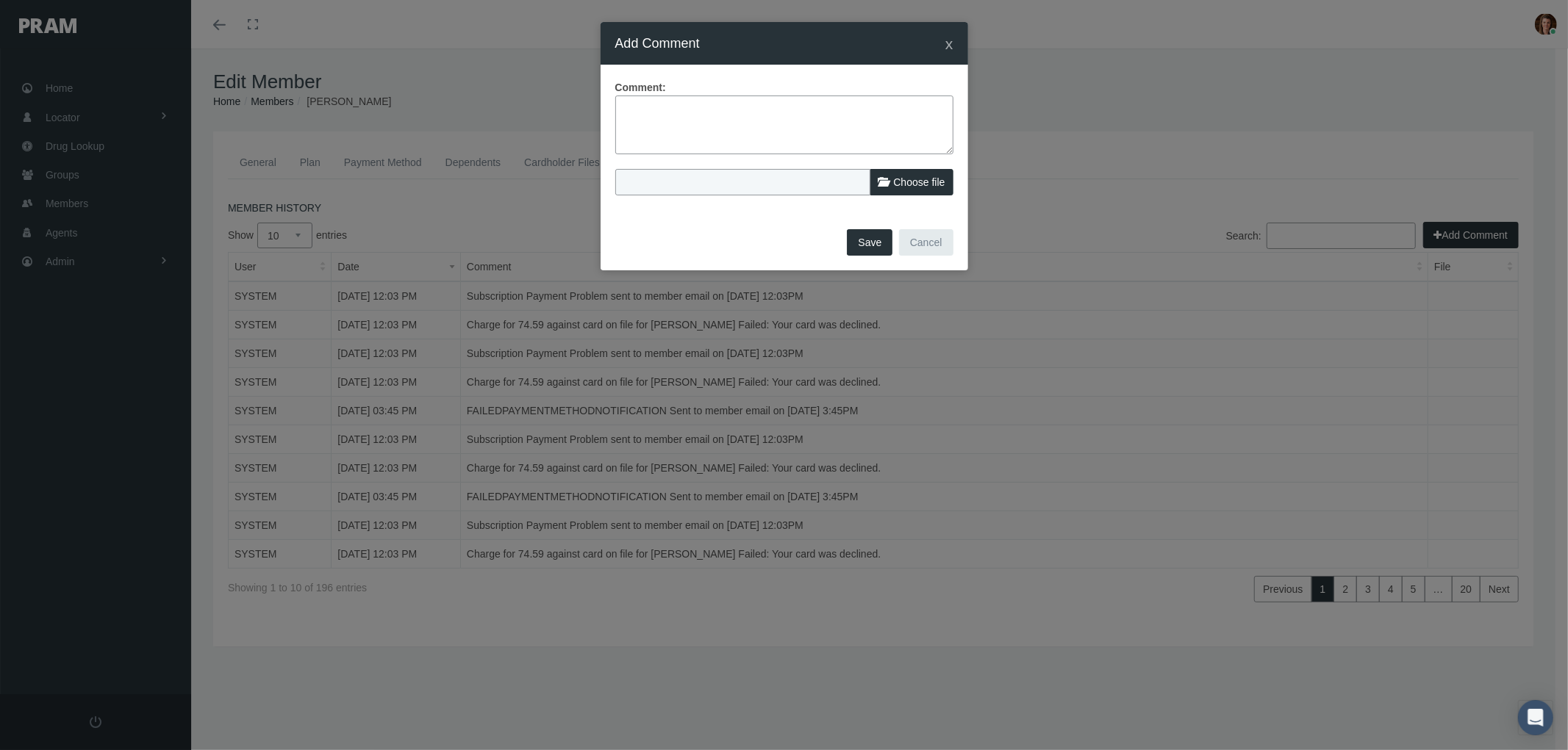
click at [660, 97] on div "Comment:" at bounding box center [784, 117] width 338 height 75
click at [643, 116] on textarea at bounding box center [784, 125] width 338 height 59
paste textarea "PRAM RX Drug Plan - Notice of Non Payment and Possible Termination 1st notice e…"
type textarea "PRAM RX Drug Plan - Notice of Non Payment and Possible Termination 1st notice e…"
click at [903, 184] on span "Choose file" at bounding box center [919, 182] width 52 height 12
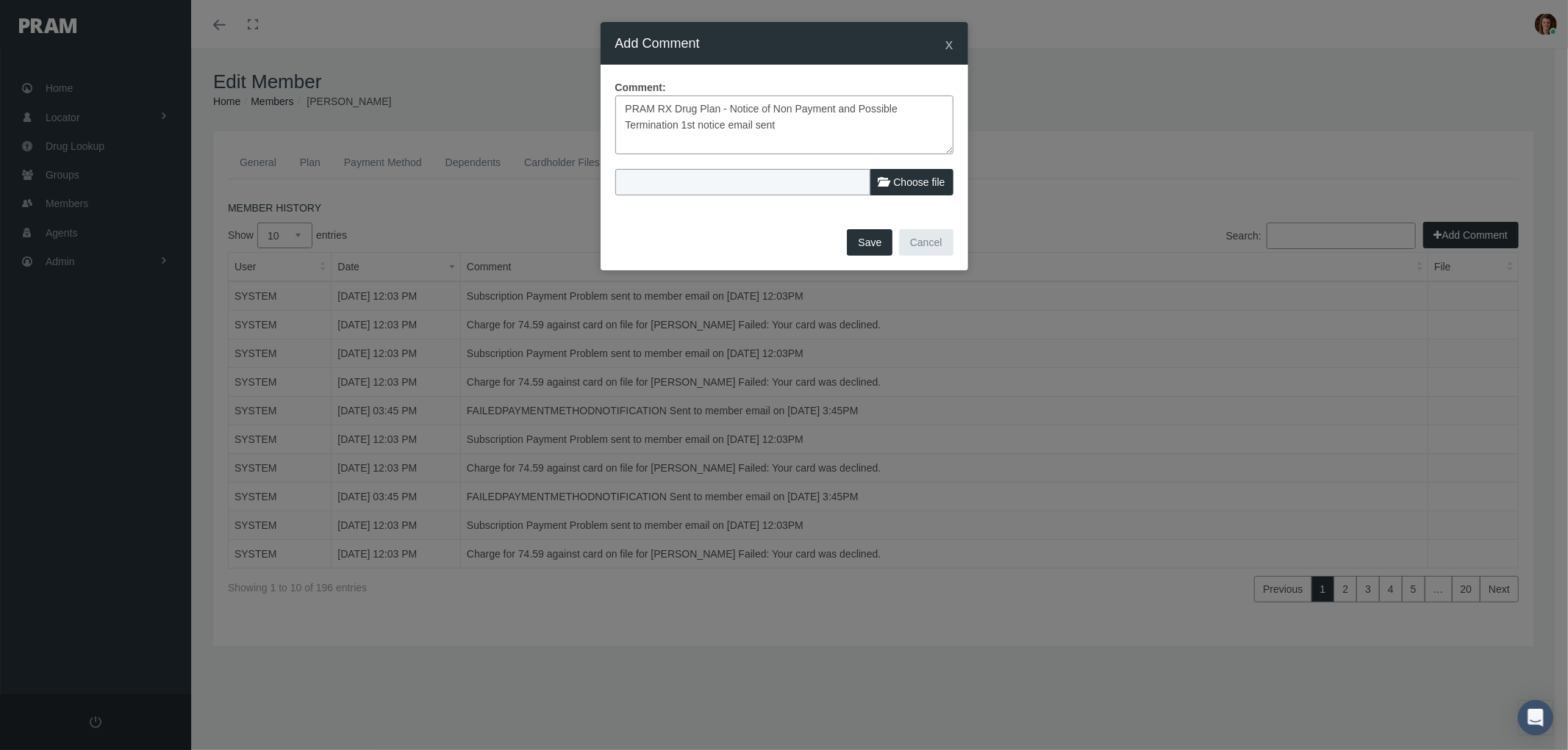
click at [810, 184] on input "Choose file" at bounding box center [713, 179] width 195 height 21
click at [872, 245] on button "Save" at bounding box center [870, 243] width 46 height 27
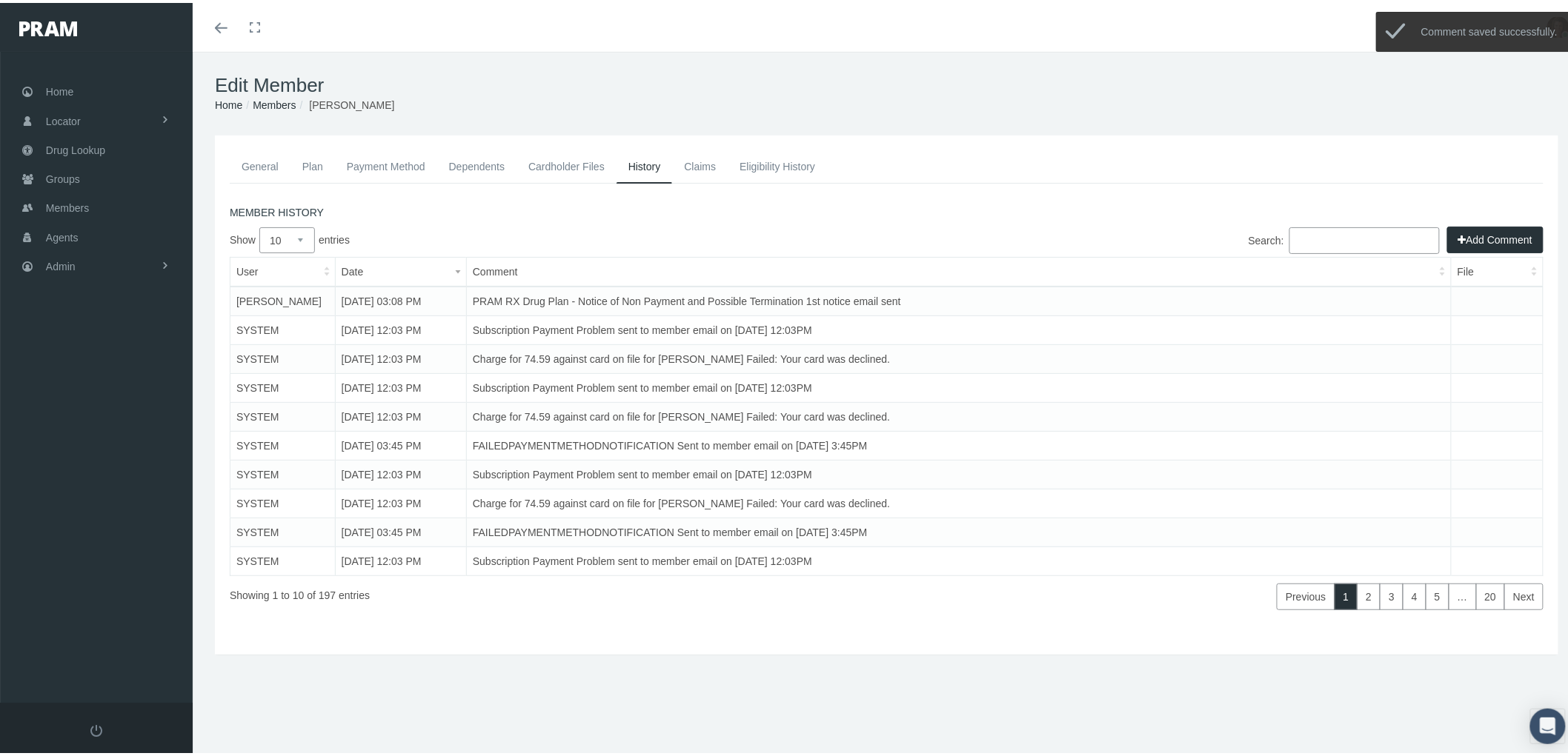
click at [397, 167] on link "Payment Method" at bounding box center [386, 164] width 103 height 33
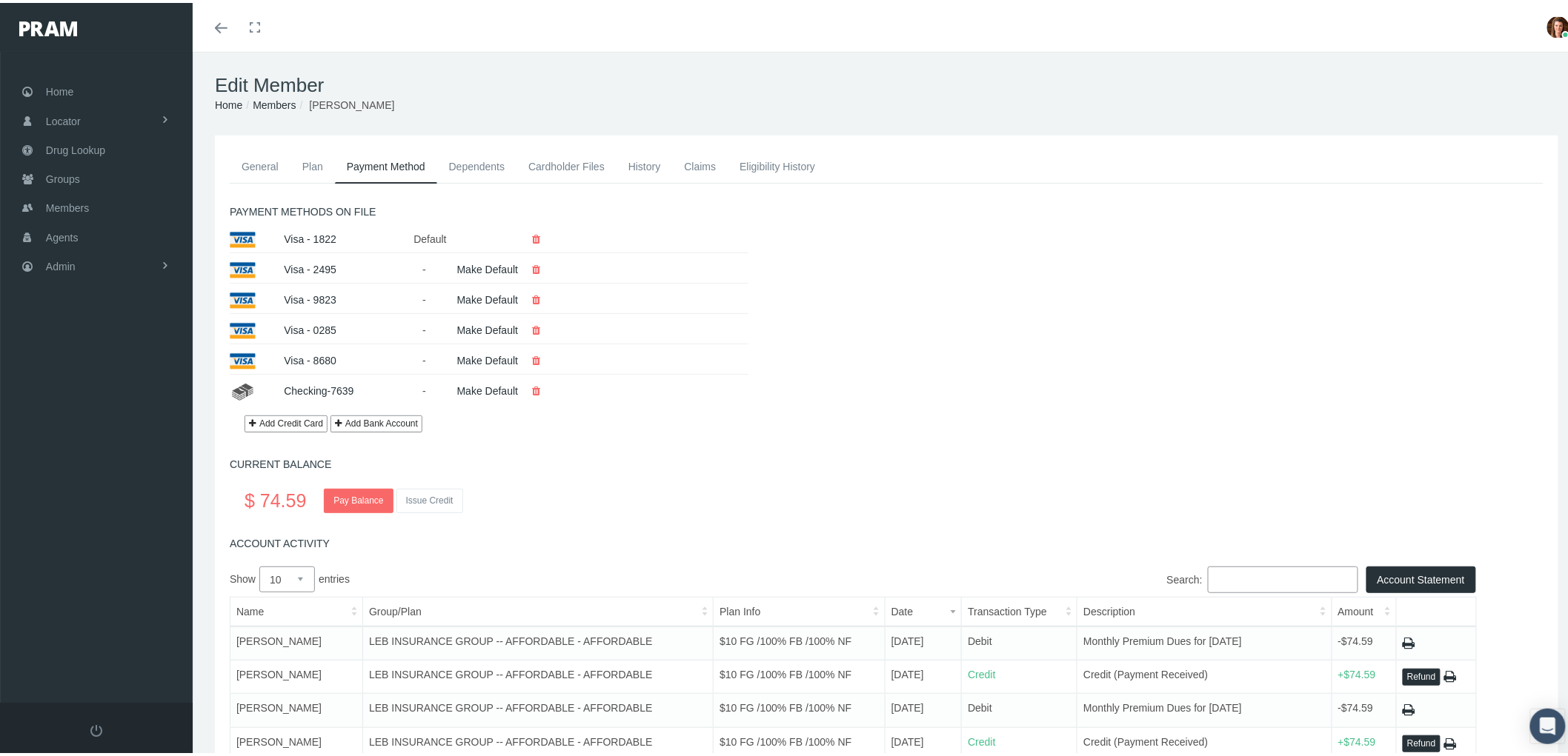
click at [643, 159] on link "History" at bounding box center [645, 164] width 57 height 33
